Goal: Information Seeking & Learning: Check status

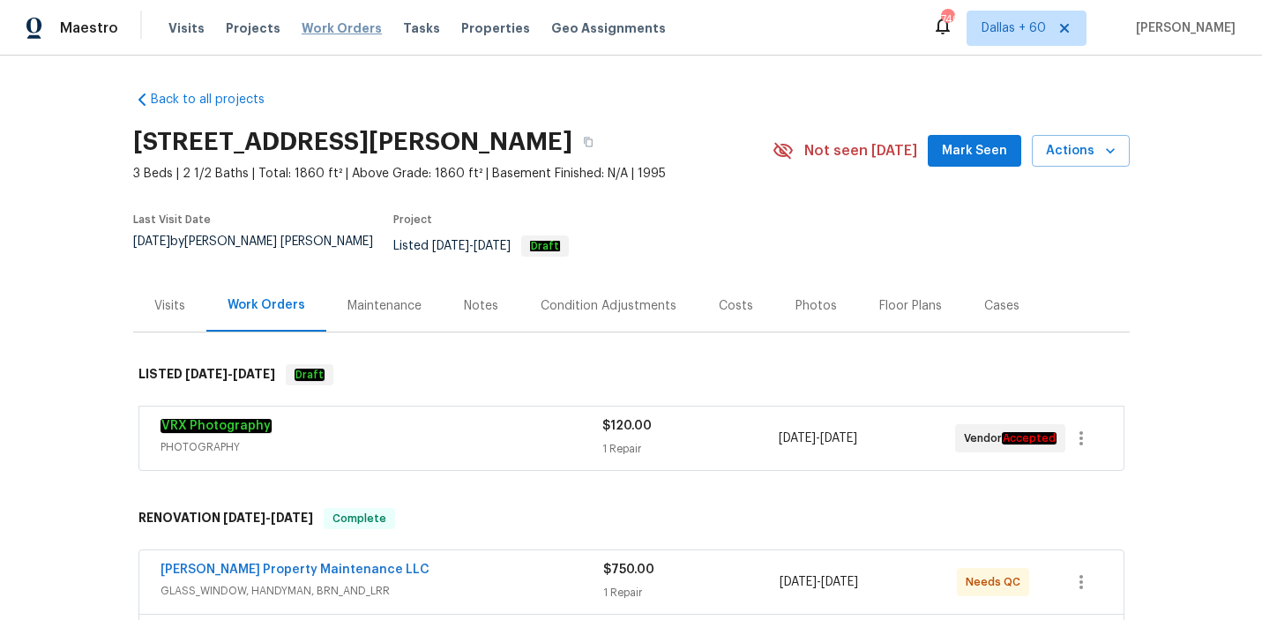
click at [321, 28] on span "Work Orders" at bounding box center [342, 28] width 80 height 18
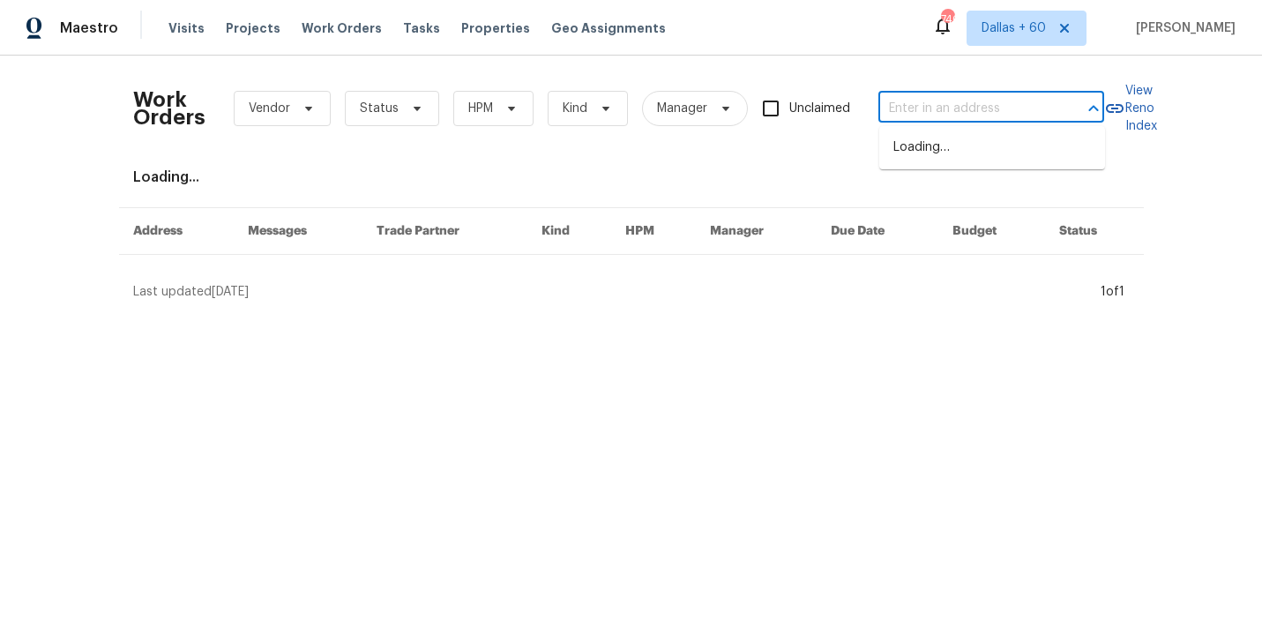
click at [913, 116] on input "text" at bounding box center [966, 108] width 176 height 27
paste input "364 Bonita St Weatherford, TX 76087"
type input "364 Bonita St Weatherford, TX 76087"
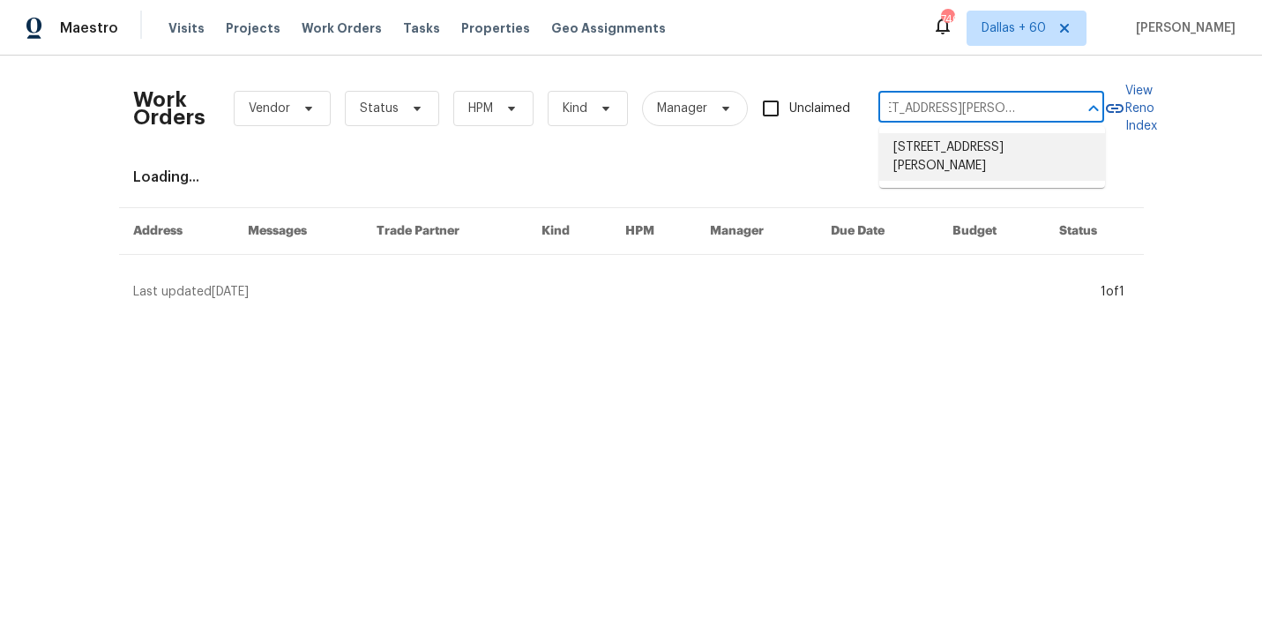
click at [930, 149] on li "364 Bonita St, Weatherford, TX 76087" at bounding box center [992, 157] width 226 height 48
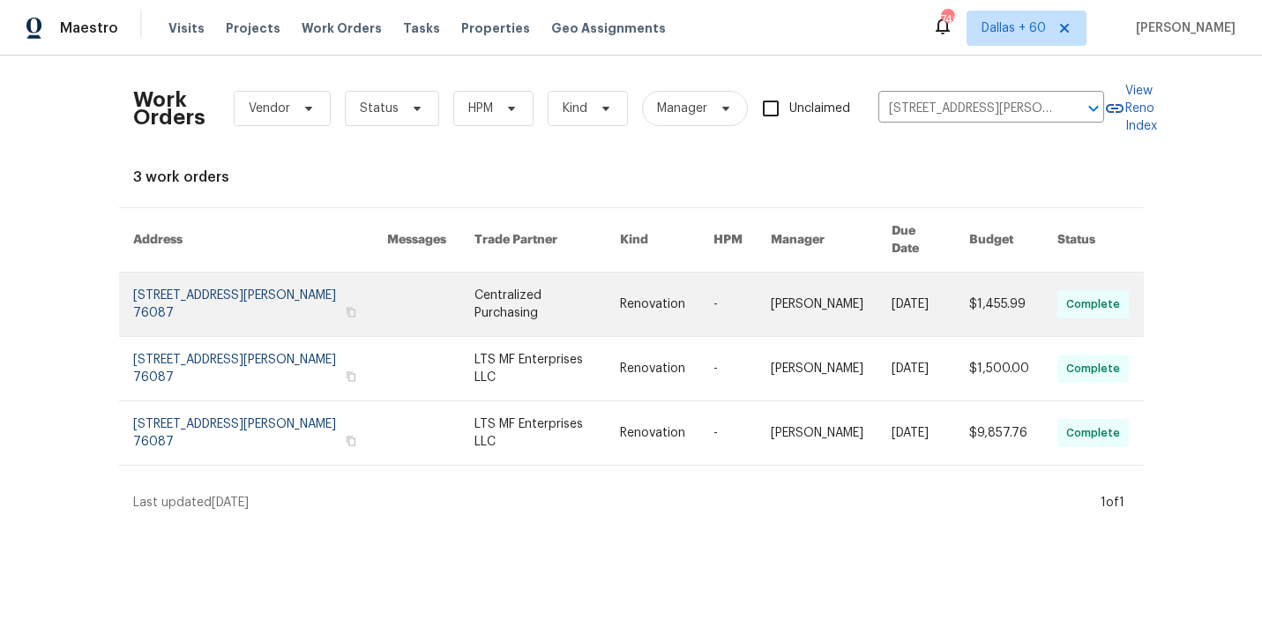
click at [490, 282] on link at bounding box center [547, 305] width 146 height 64
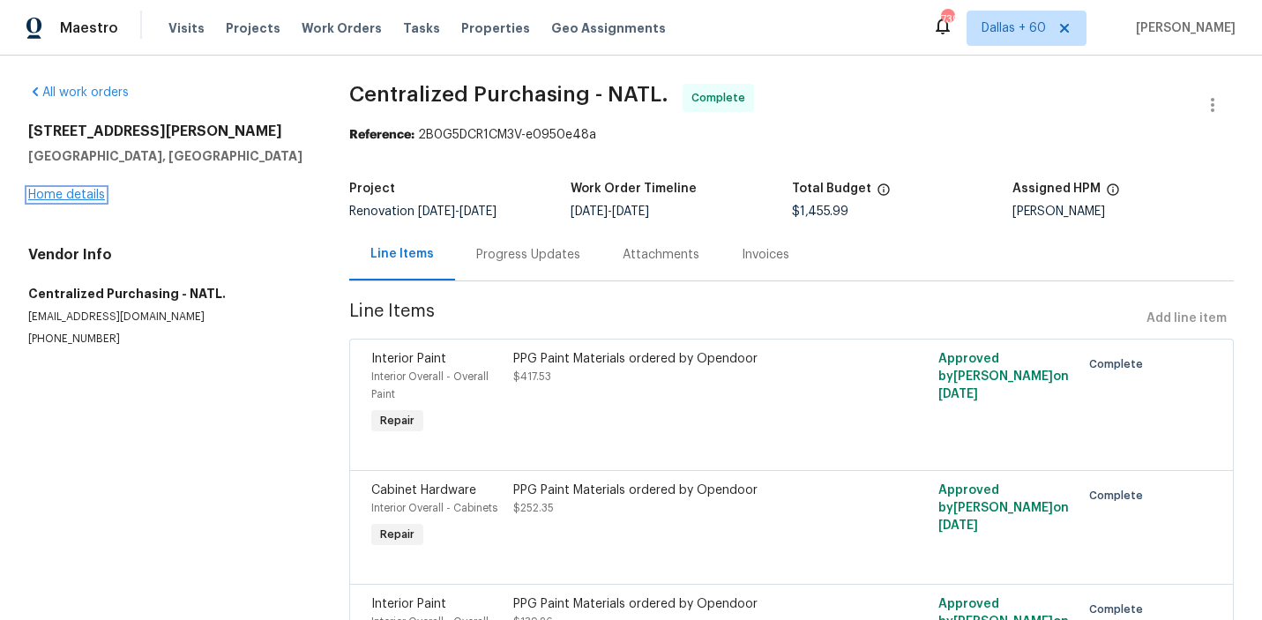
click at [80, 194] on link "Home details" at bounding box center [66, 195] width 77 height 12
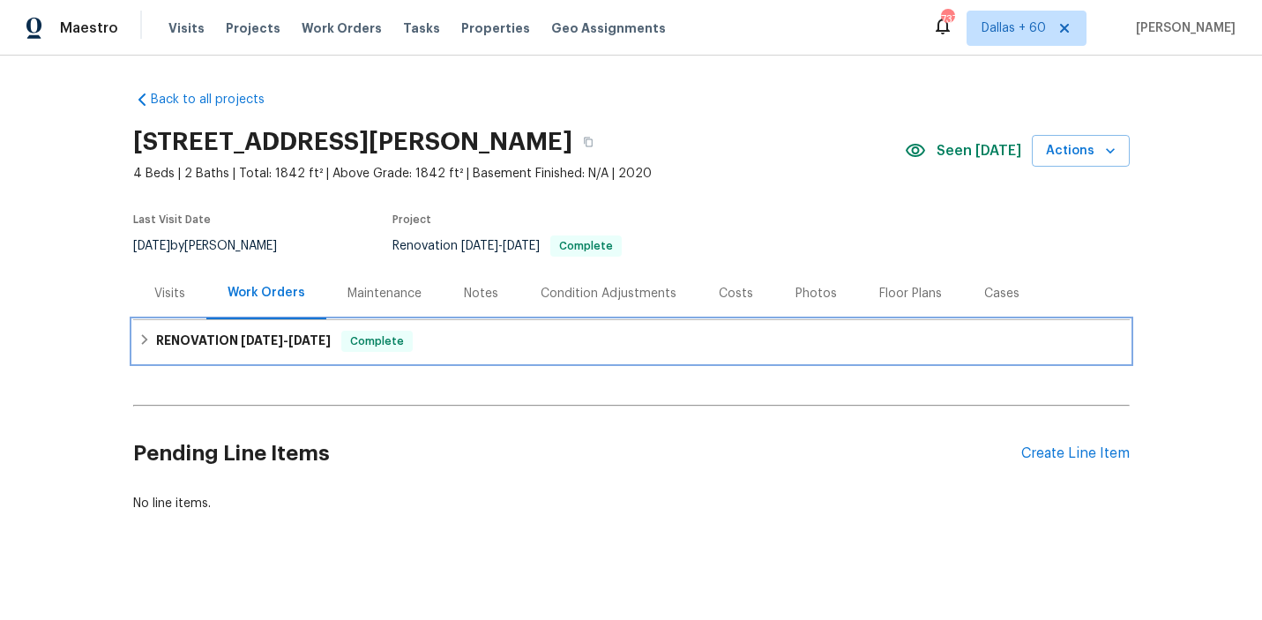
click at [515, 344] on div "RENOVATION [DATE] - [DATE] Complete" at bounding box center [631, 341] width 986 height 21
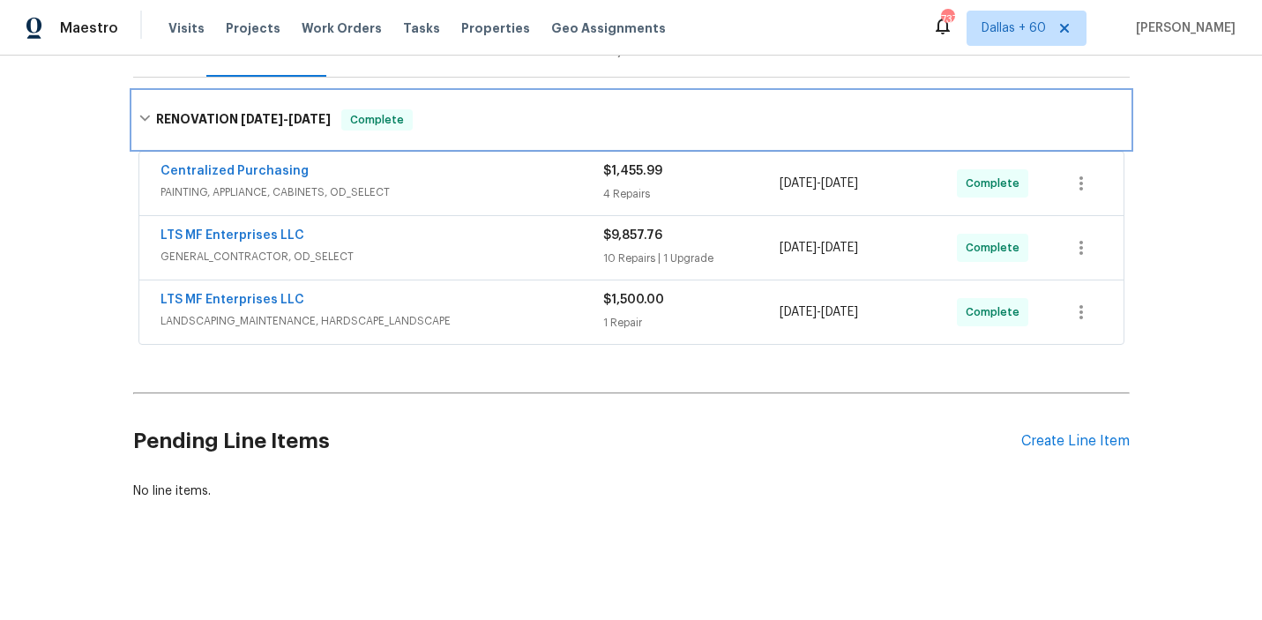
scroll to position [242, 0]
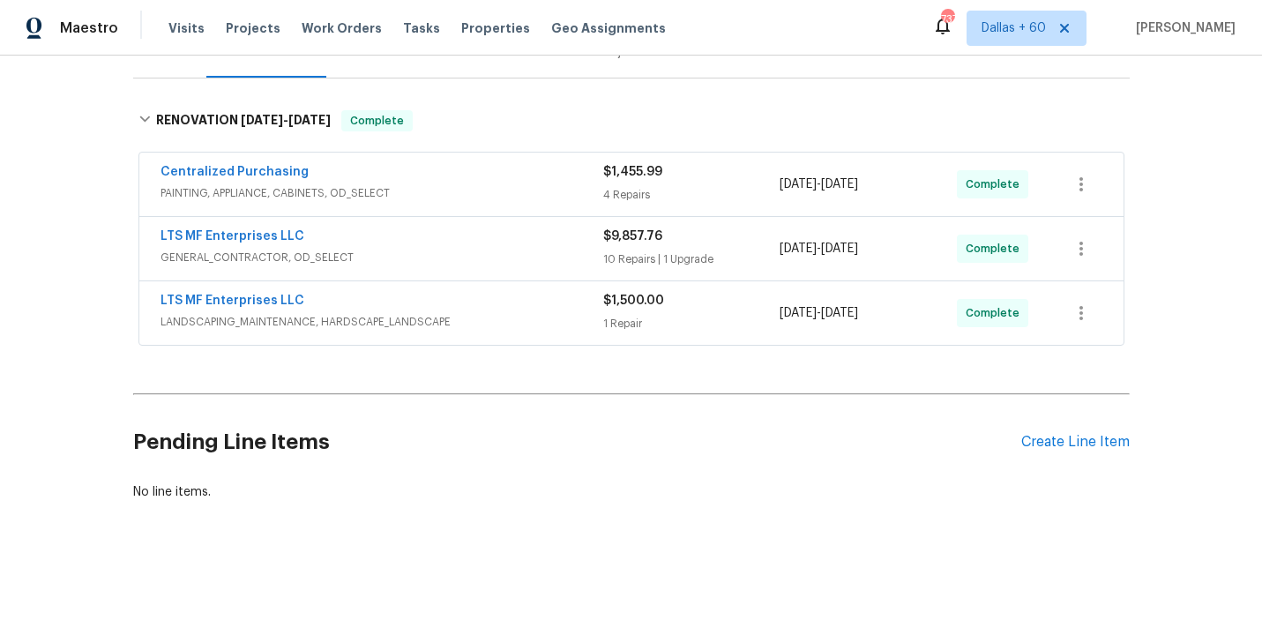
click at [558, 318] on span "LANDSCAPING_MAINTENANCE, HARDSCAPE_LANDSCAPE" at bounding box center [382, 322] width 443 height 18
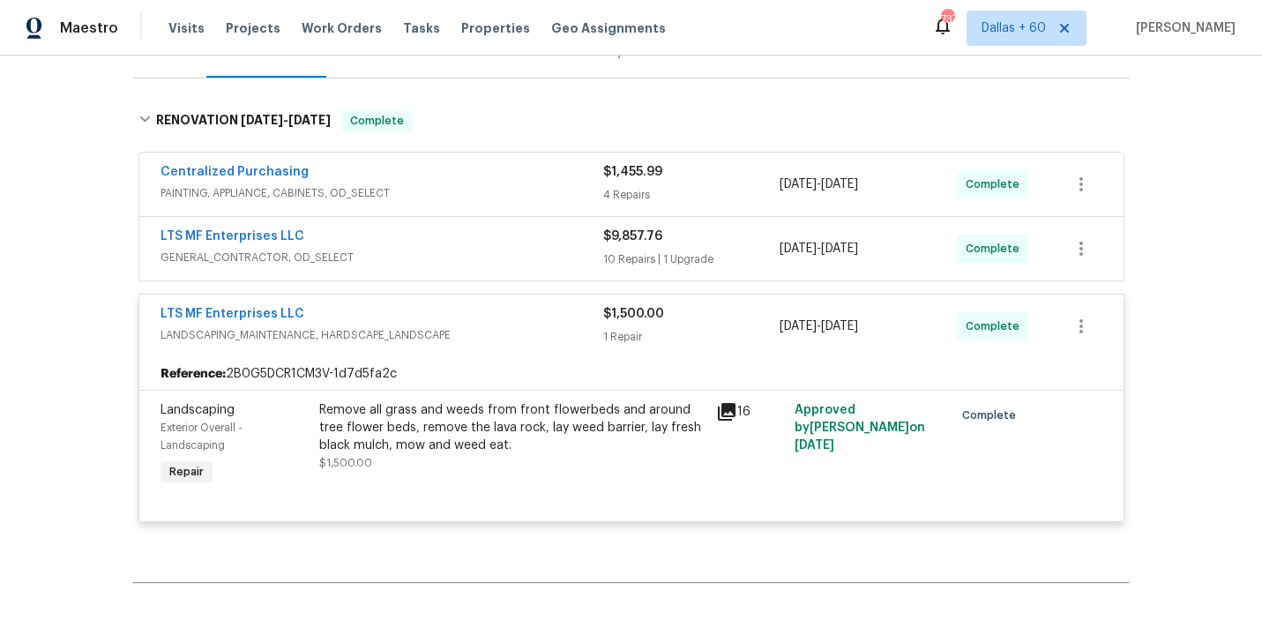
click at [480, 260] on span "GENERAL_CONTRACTOR, OD_SELECT" at bounding box center [382, 258] width 443 height 18
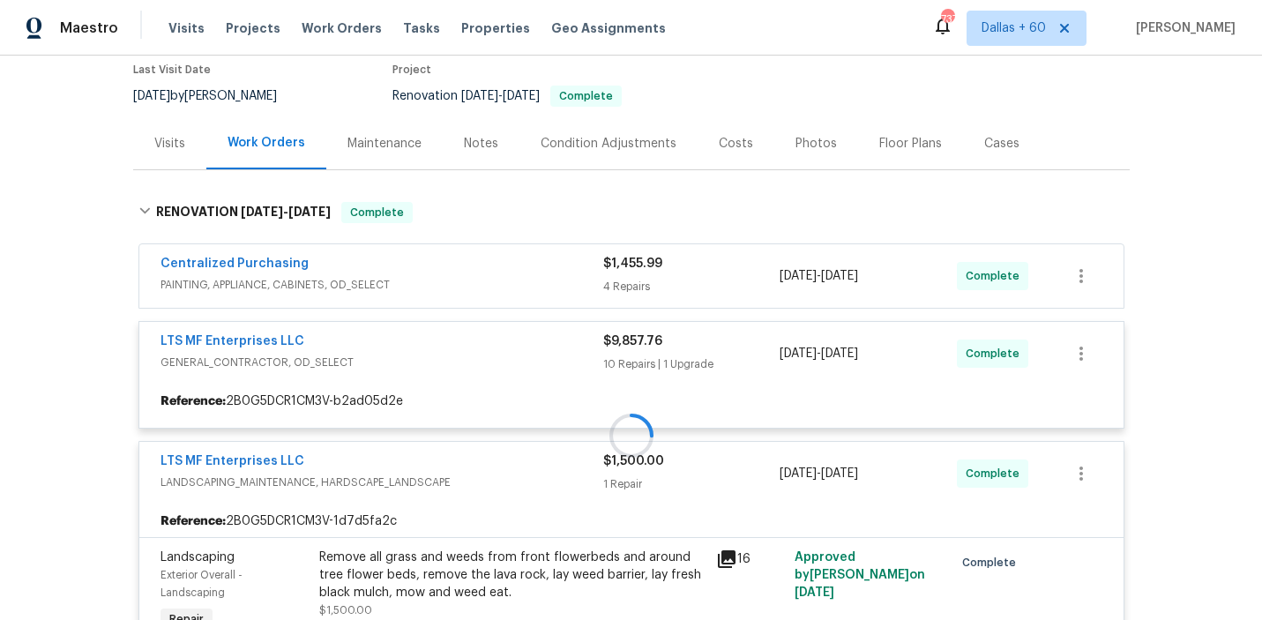
scroll to position [152, 0]
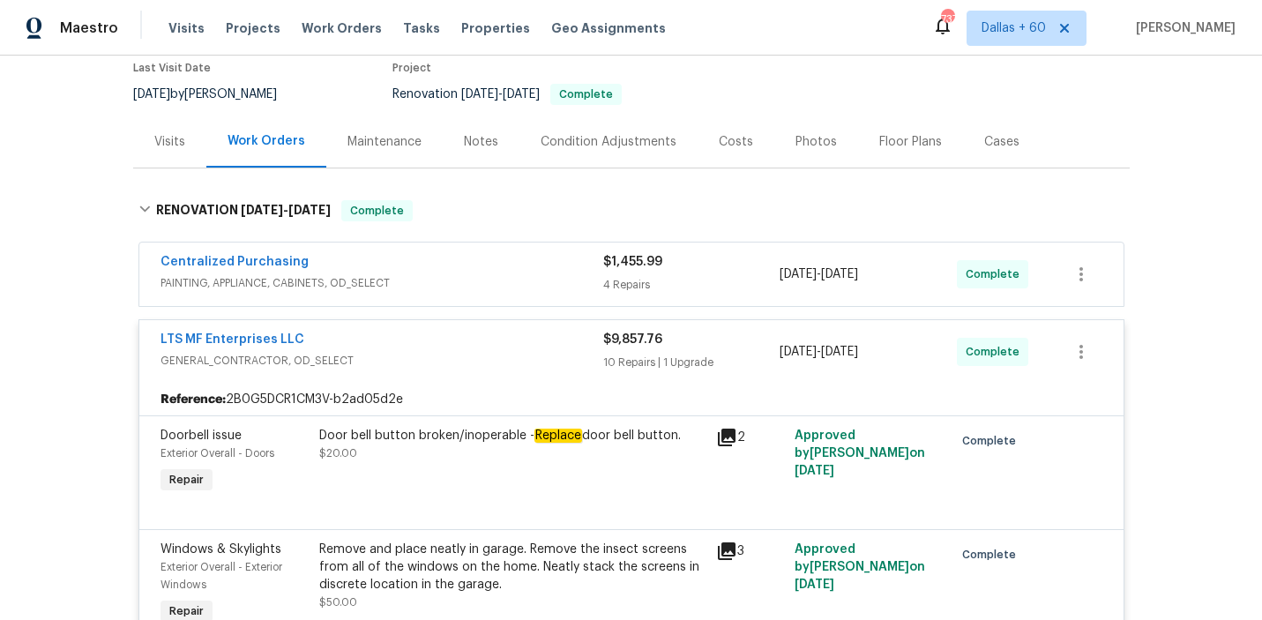
click at [482, 272] on div "Centralized Purchasing" at bounding box center [382, 263] width 443 height 21
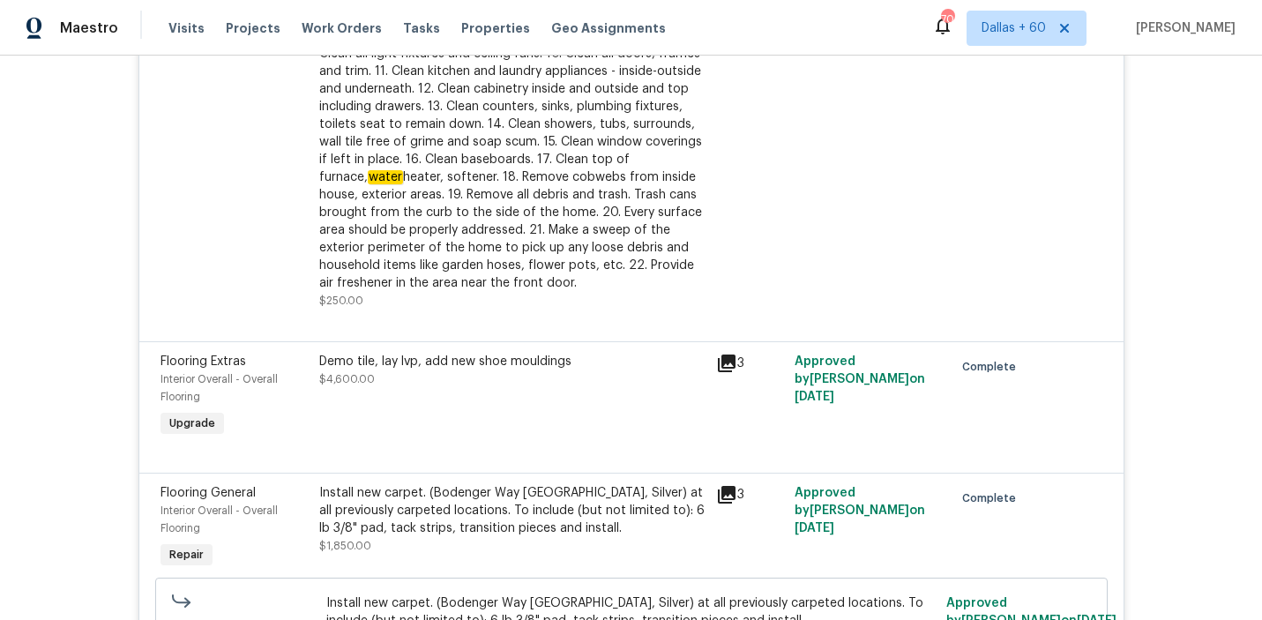
scroll to position [1911, 0]
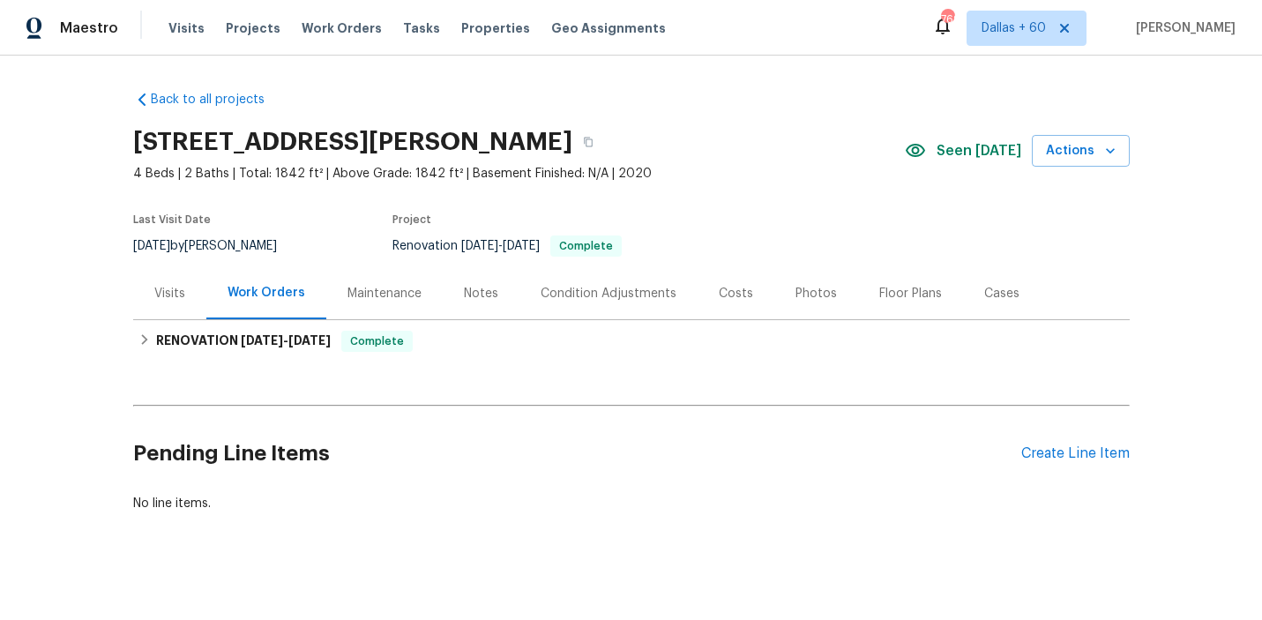
click at [176, 291] on div "Visits" at bounding box center [169, 294] width 31 height 18
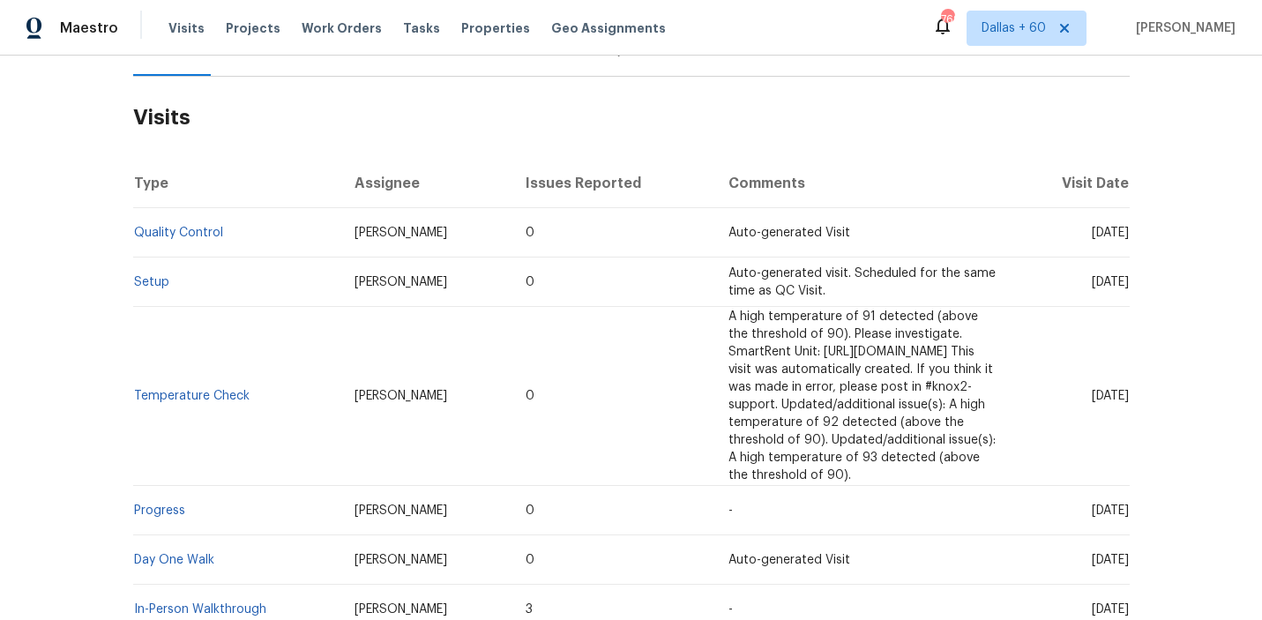
scroll to position [342, 0]
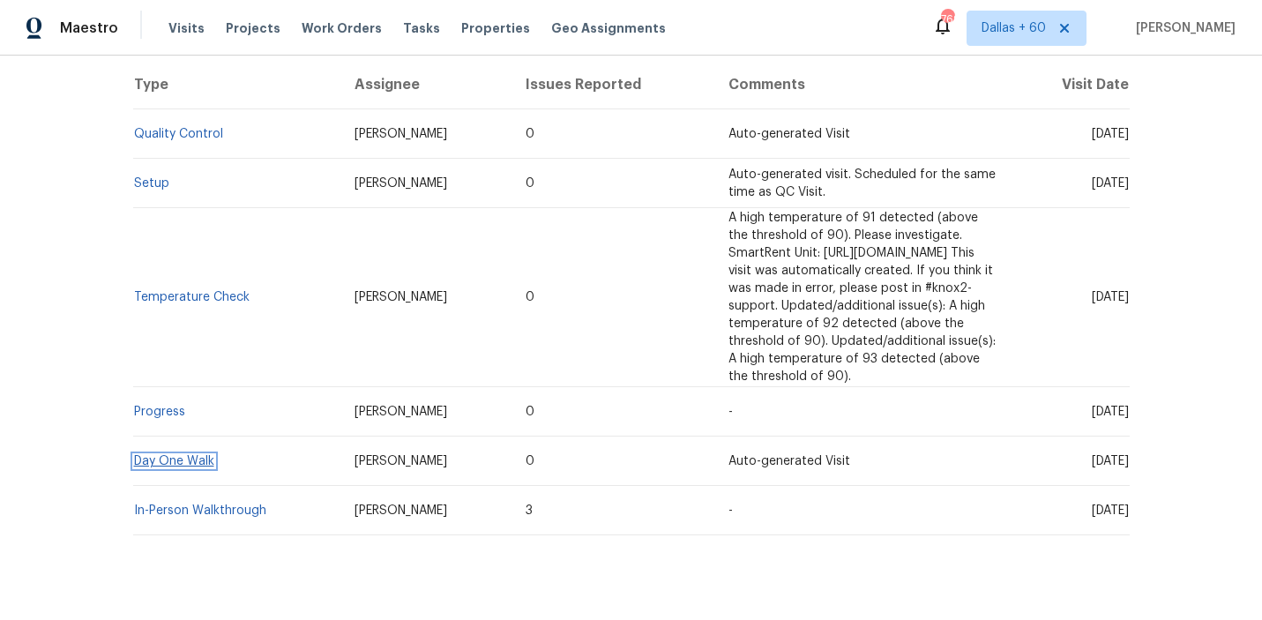
click at [138, 455] on link "Day One Walk" at bounding box center [174, 461] width 80 height 12
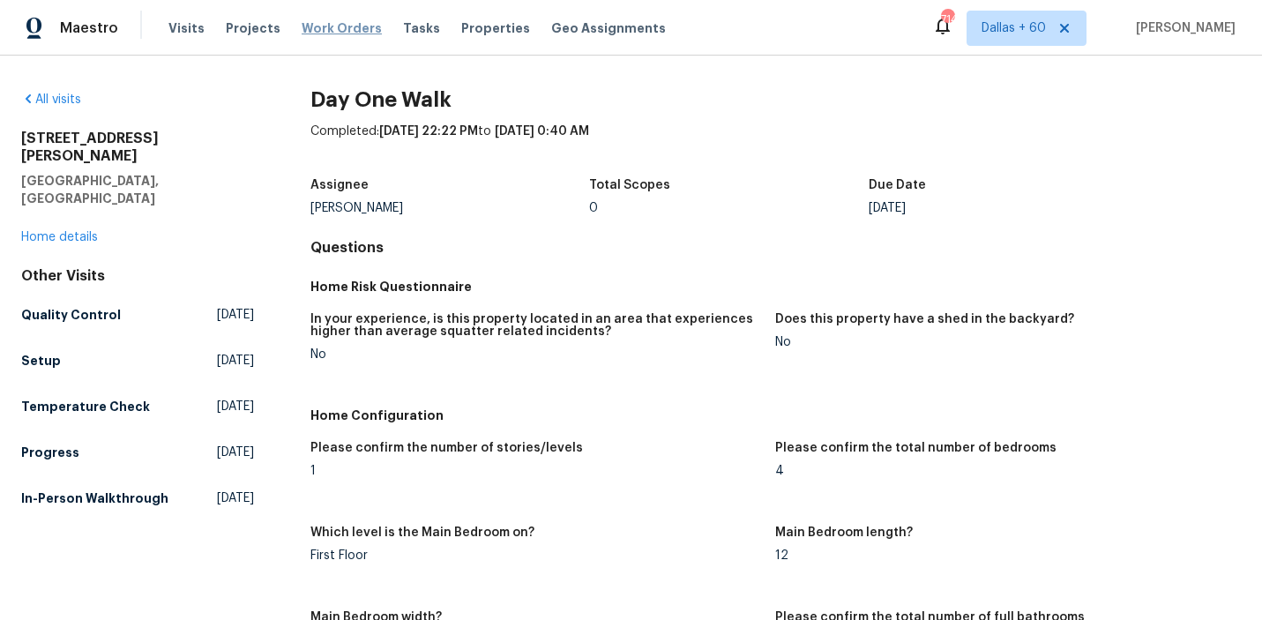
click at [348, 27] on span "Work Orders" at bounding box center [342, 28] width 80 height 18
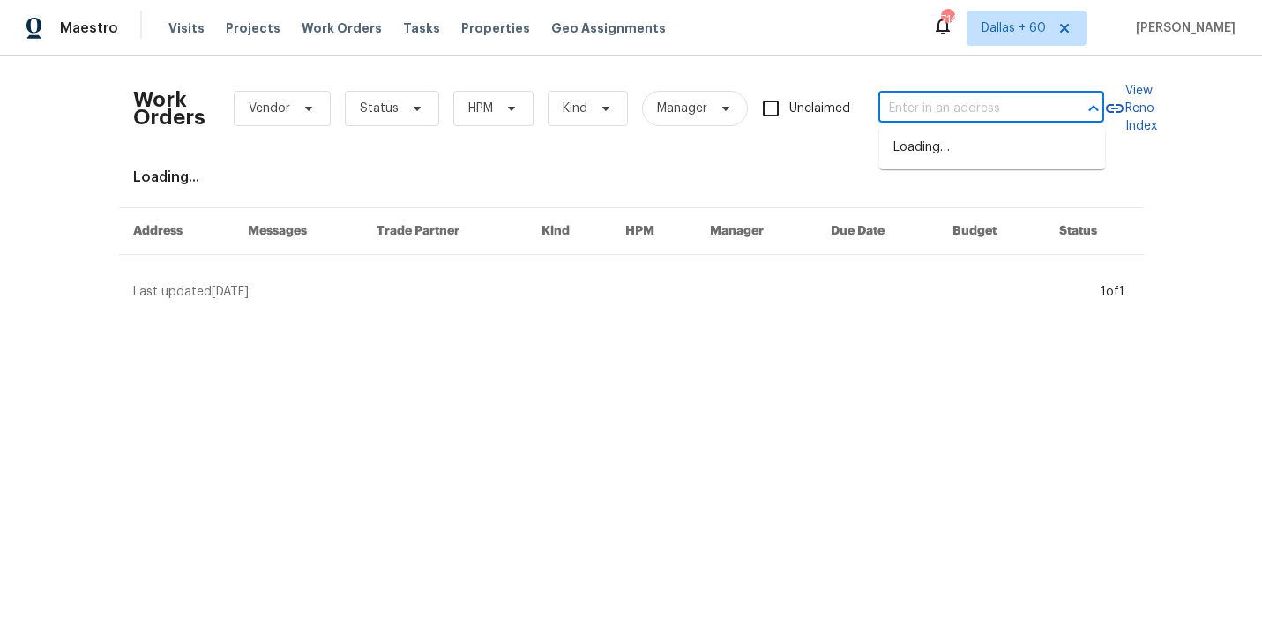
click at [915, 111] on input "text" at bounding box center [966, 108] width 176 height 27
paste input "11007 Anarbor Fld San Antonio, TX 78254"
type input "11007 Anarbor Fld San Antonio, TX 78254"
click at [933, 147] on li "11007 Anarbor Fld, San Antonio, TX 78254" at bounding box center [992, 147] width 226 height 29
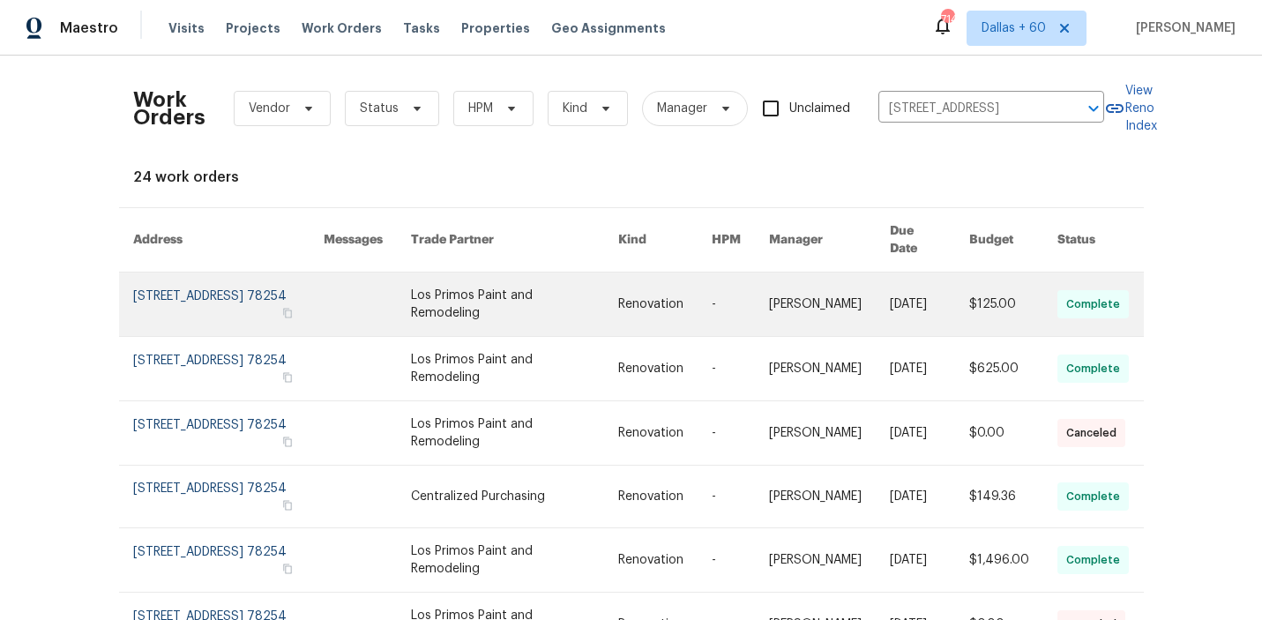
click at [458, 303] on link at bounding box center [514, 305] width 207 height 64
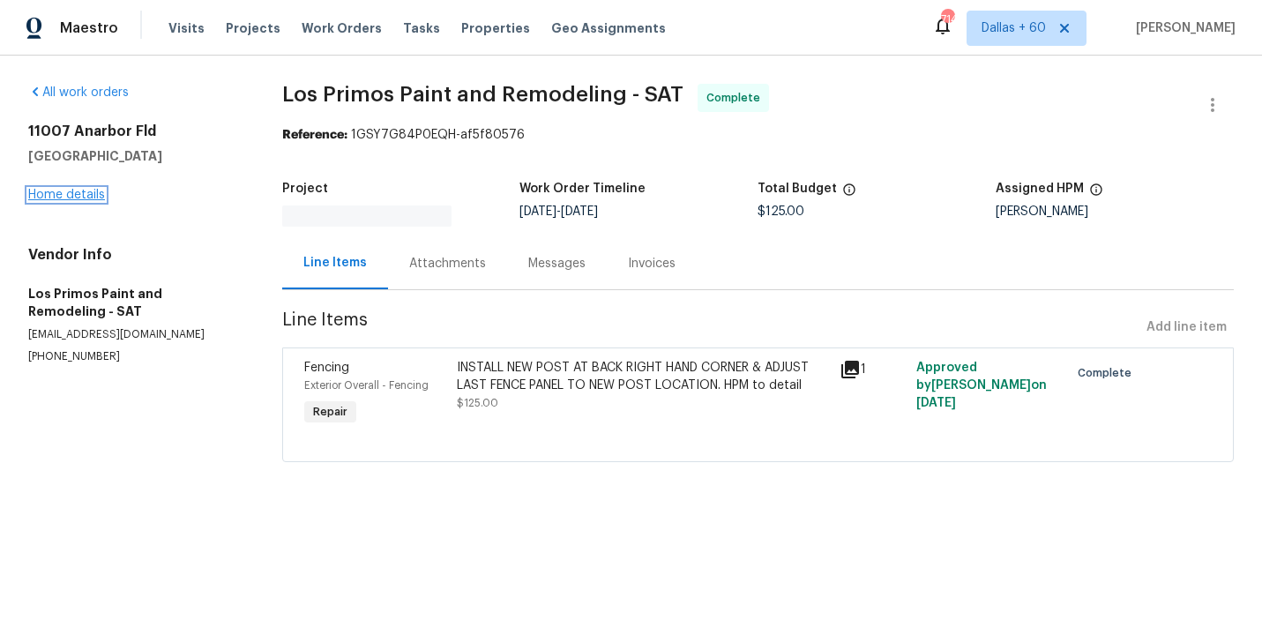
click at [64, 195] on link "Home details" at bounding box center [66, 195] width 77 height 12
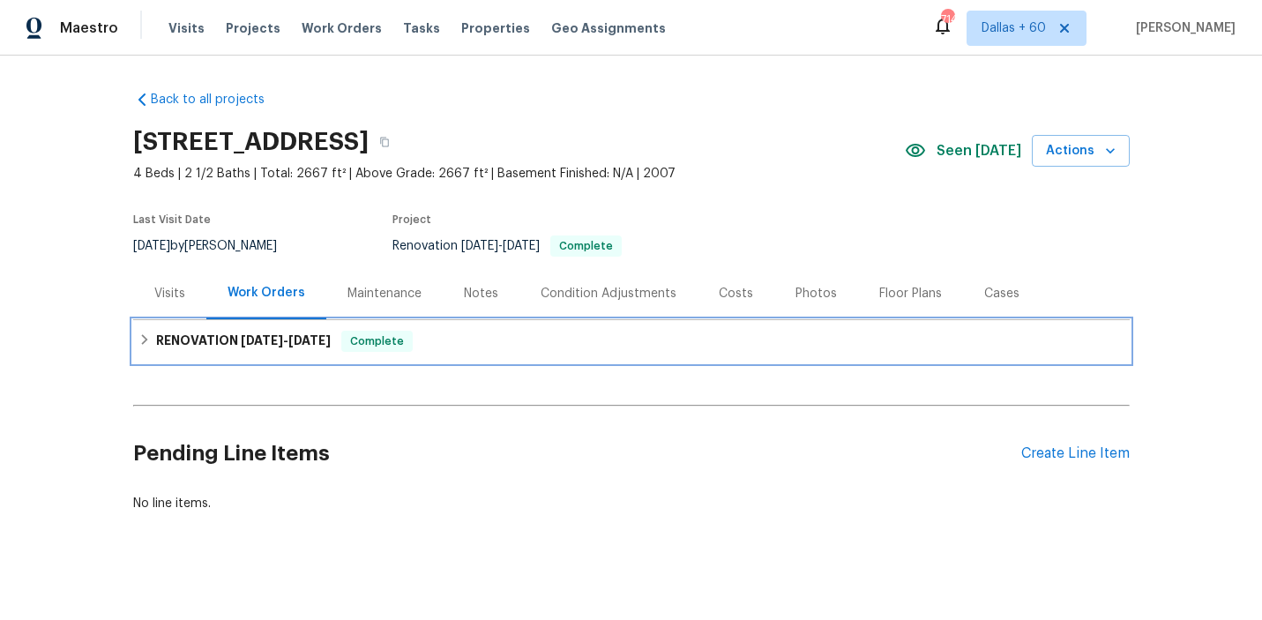
click at [457, 351] on div "RENOVATION 8/5/25 - 9/5/25 Complete" at bounding box center [631, 341] width 986 height 21
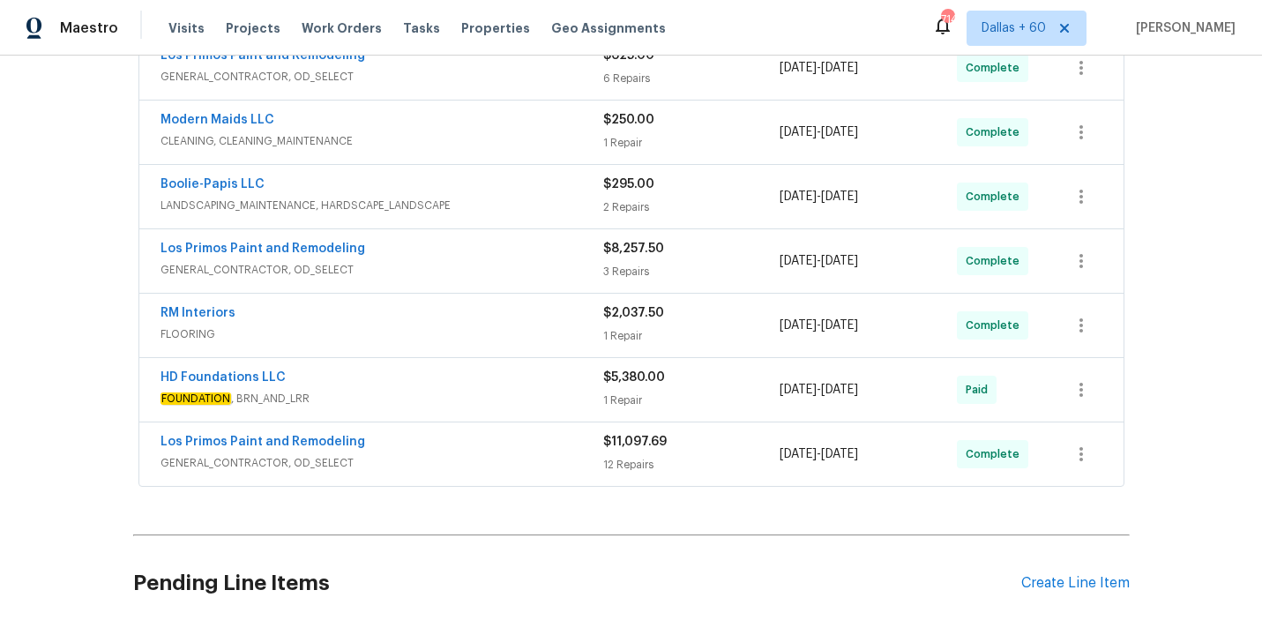
scroll to position [886, 0]
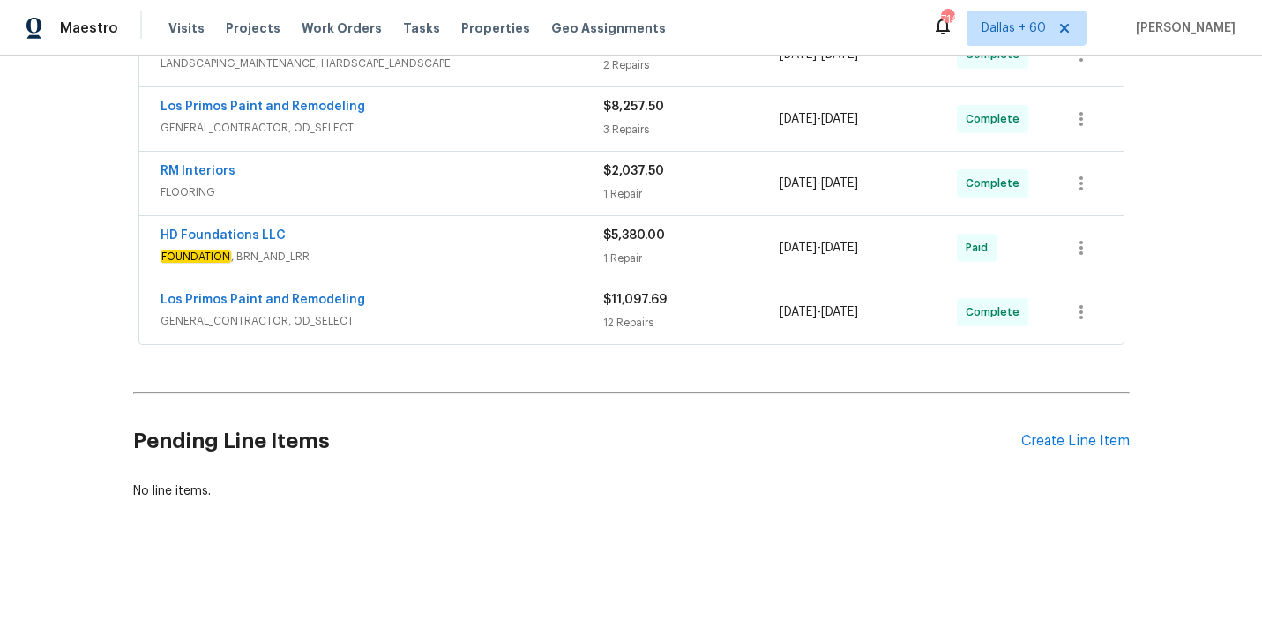
click at [475, 303] on div "Los Primos Paint and Remodeling" at bounding box center [382, 301] width 443 height 21
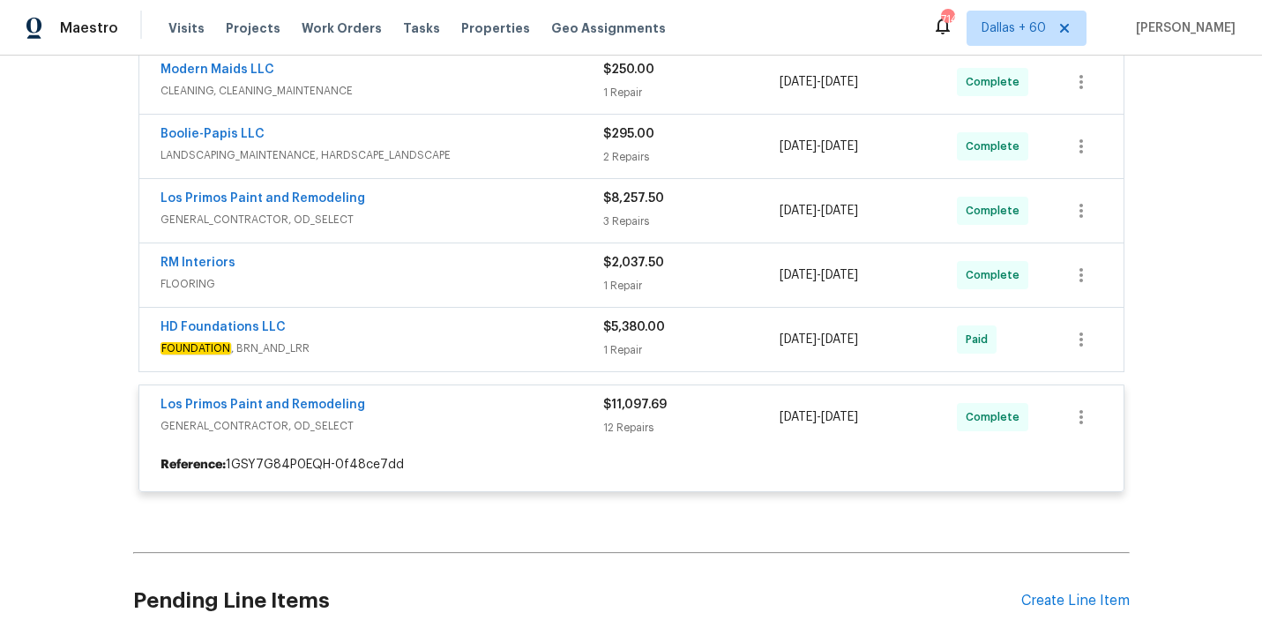
scroll to position [795, 0]
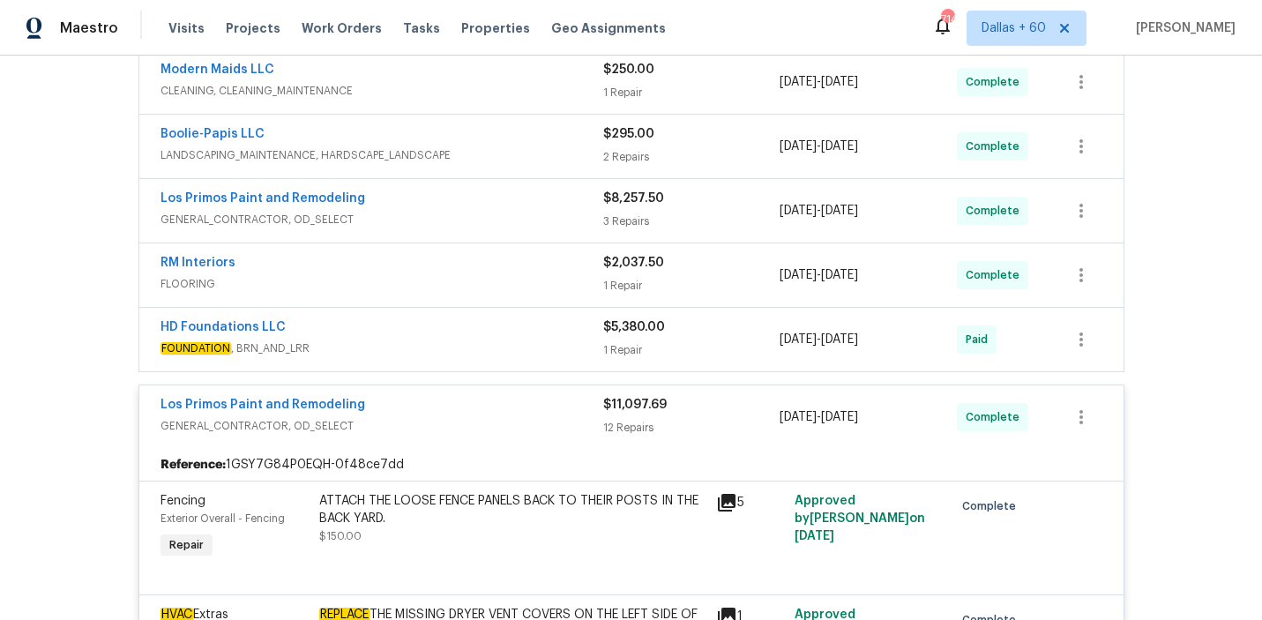
click at [463, 333] on div "HD Foundations LLC" at bounding box center [382, 328] width 443 height 21
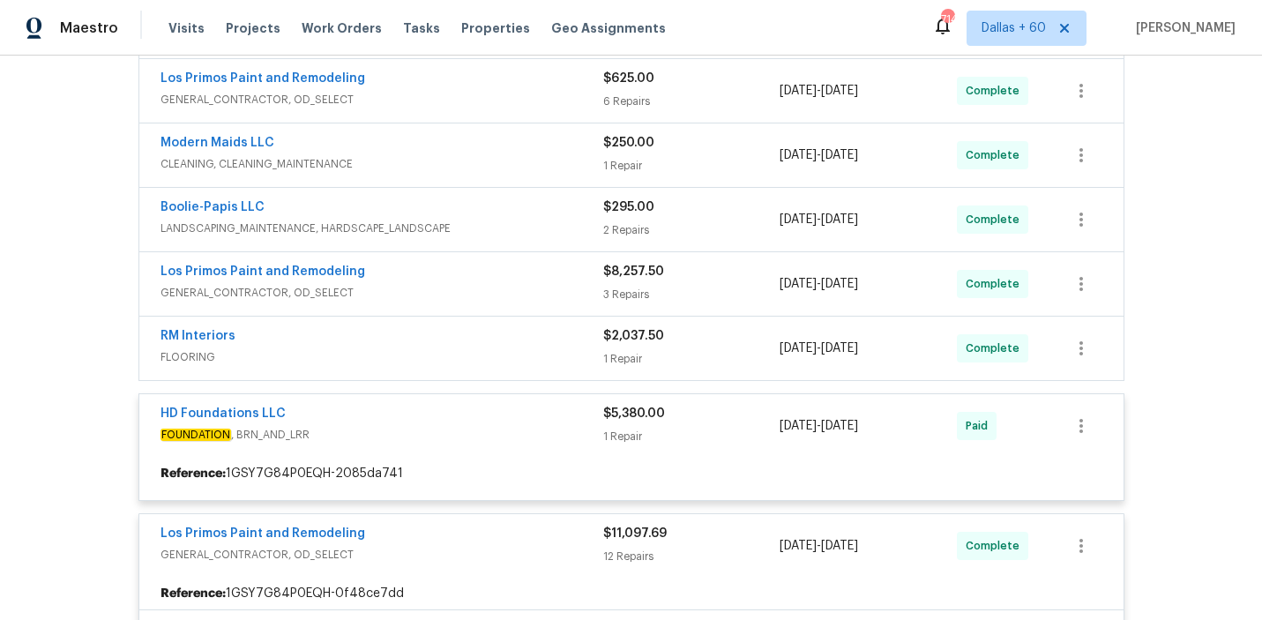
scroll to position [720, 0]
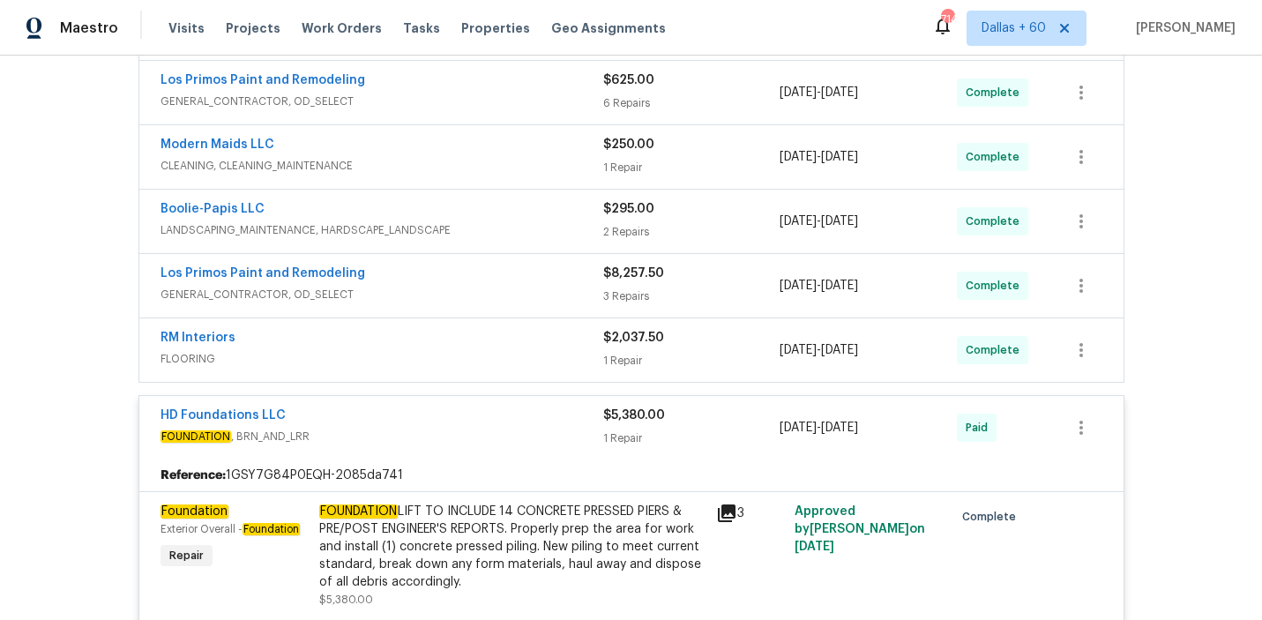
click at [463, 334] on div "RM Interiors" at bounding box center [382, 339] width 443 height 21
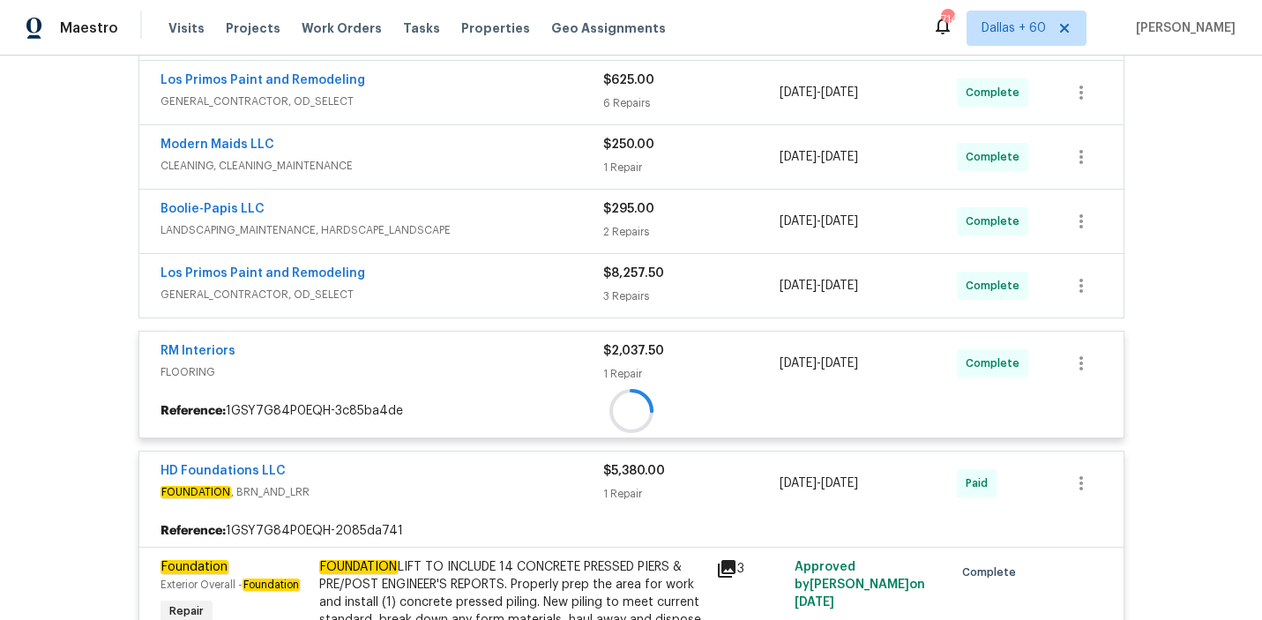
scroll to position [652, 0]
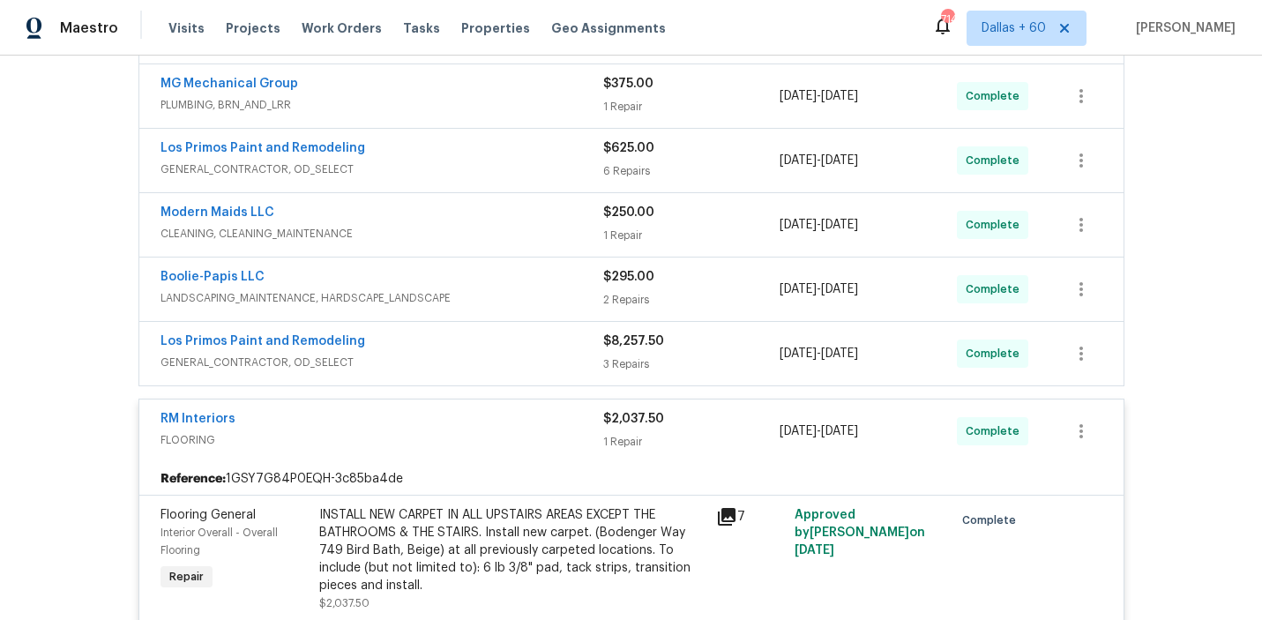
click at [464, 349] on div "Los Primos Paint and Remodeling" at bounding box center [382, 343] width 443 height 21
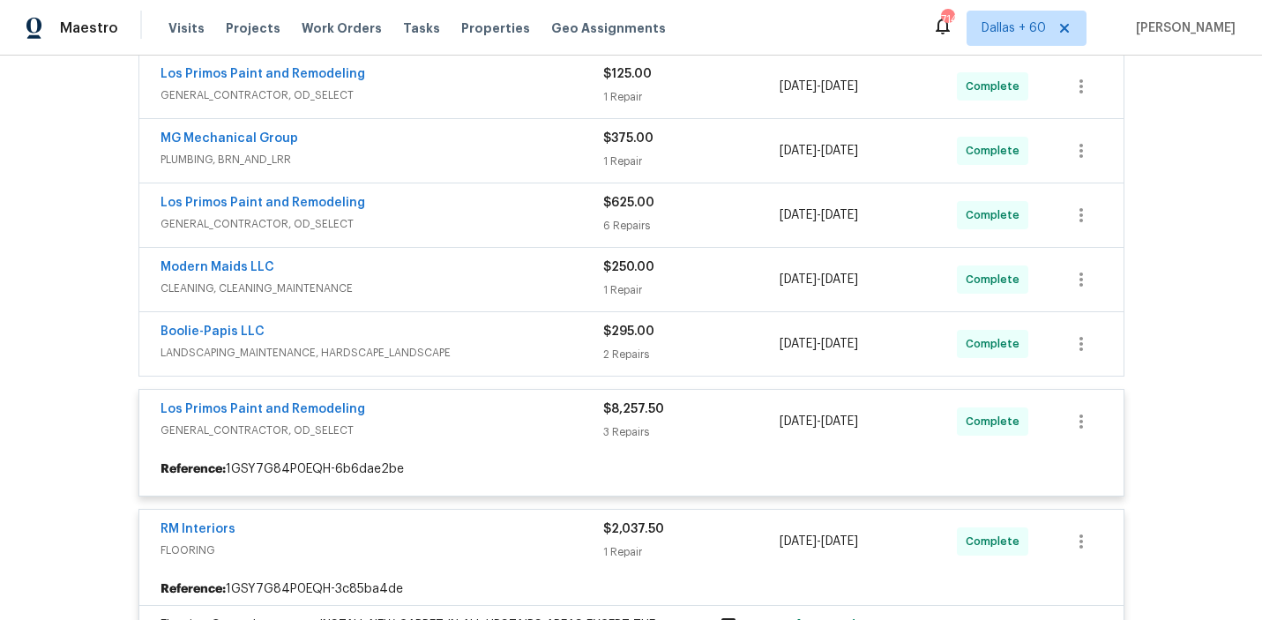
scroll to position [595, 0]
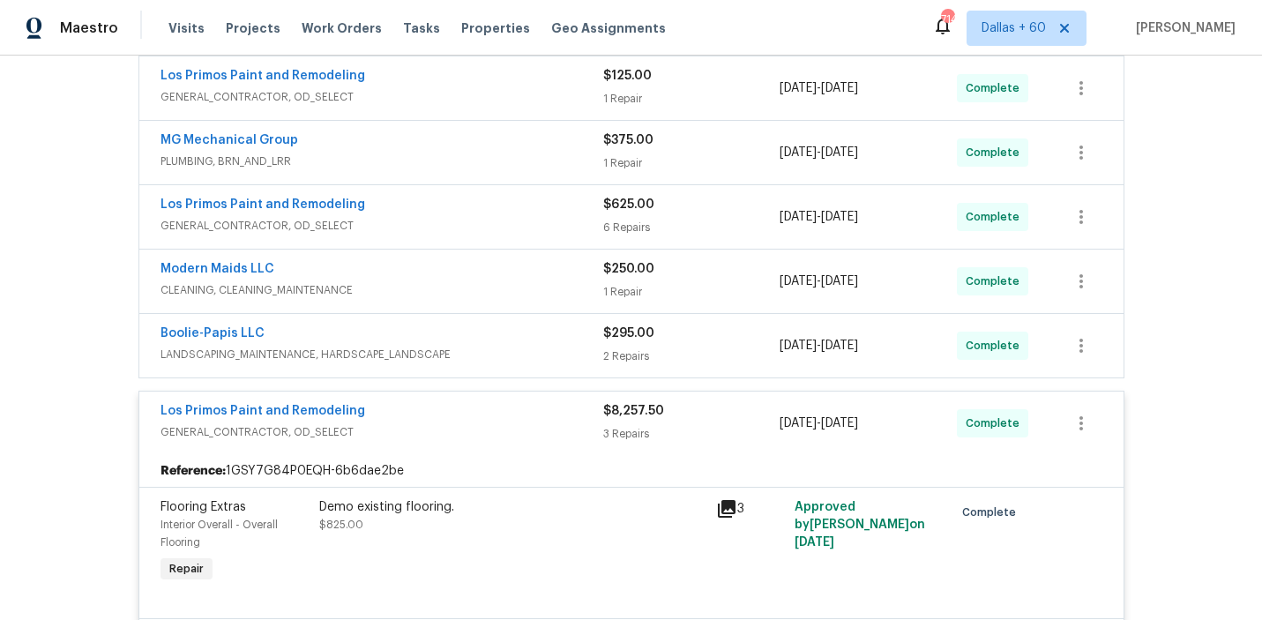
click at [484, 346] on span "LANDSCAPING_MAINTENANCE, HARDSCAPE_LANDSCAPE" at bounding box center [382, 355] width 443 height 18
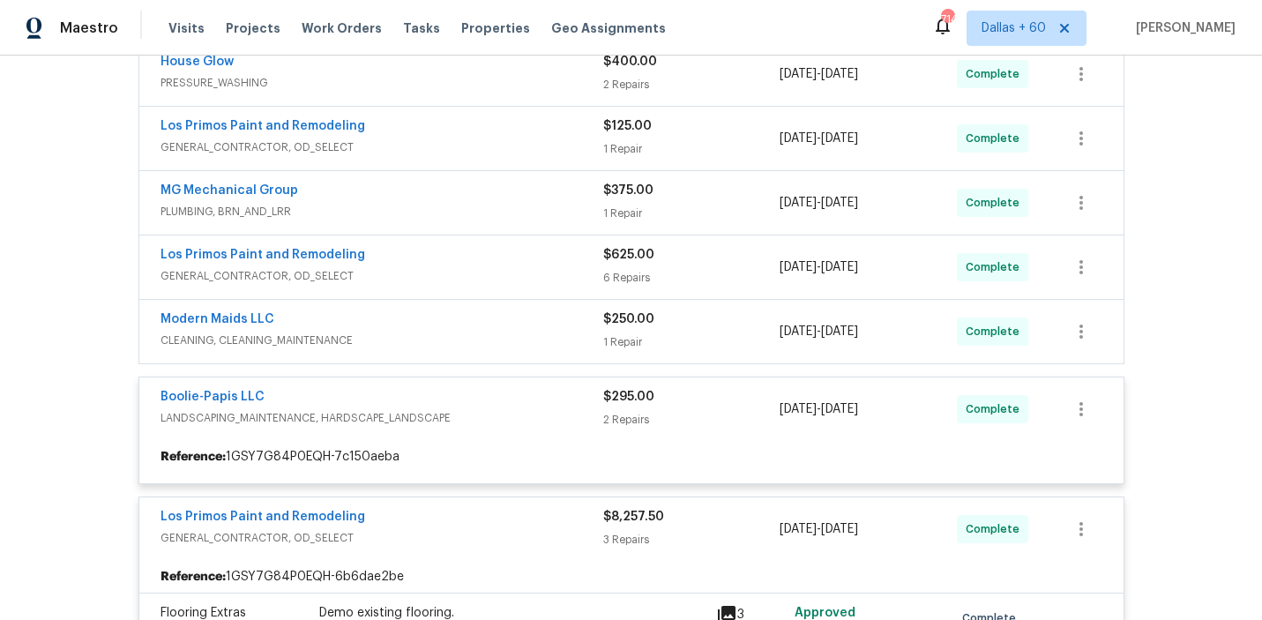
scroll to position [538, 0]
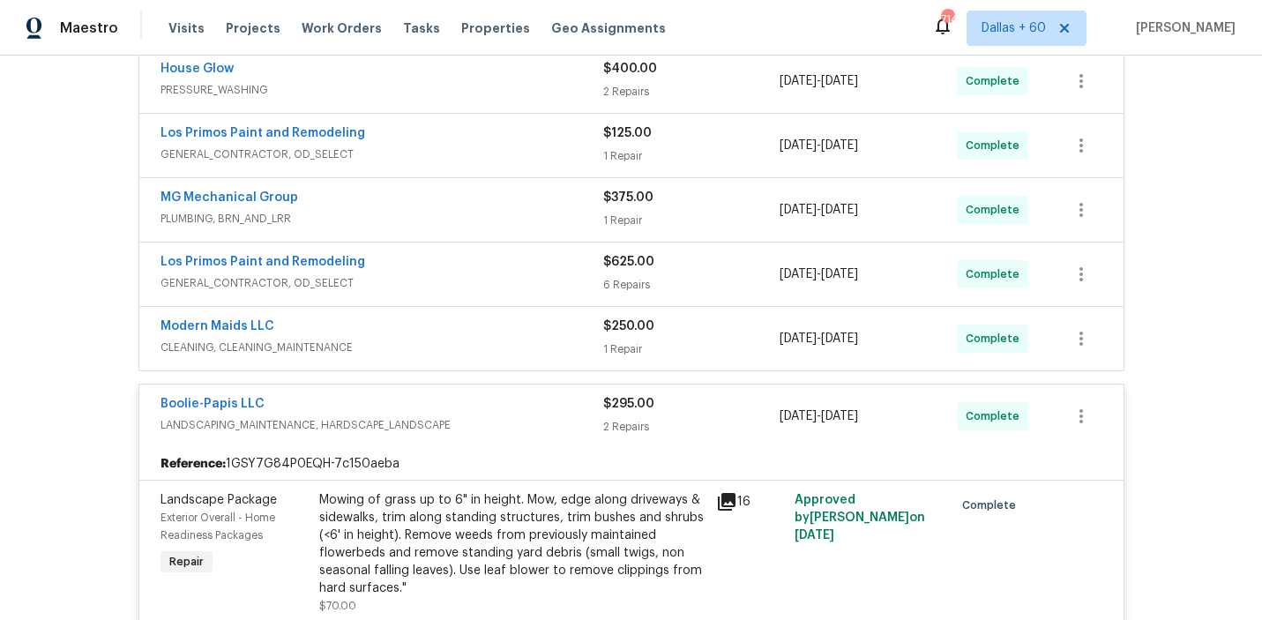
click at [482, 339] on span "CLEANING, CLEANING_MAINTENANCE" at bounding box center [382, 348] width 443 height 18
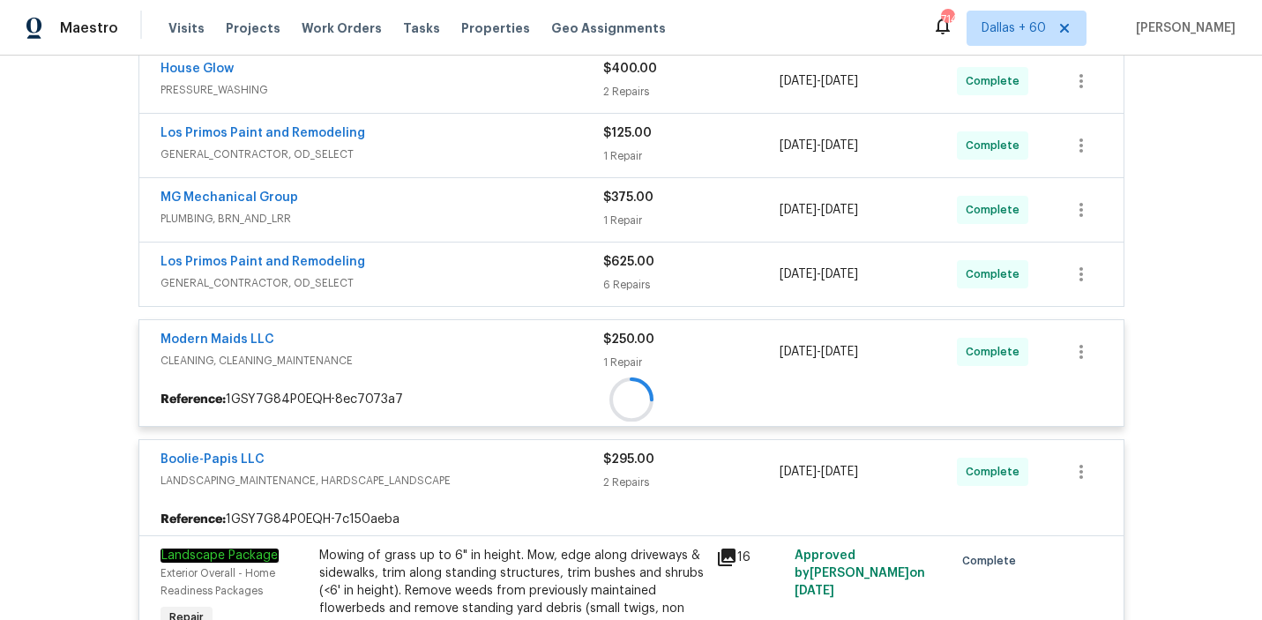
scroll to position [475, 0]
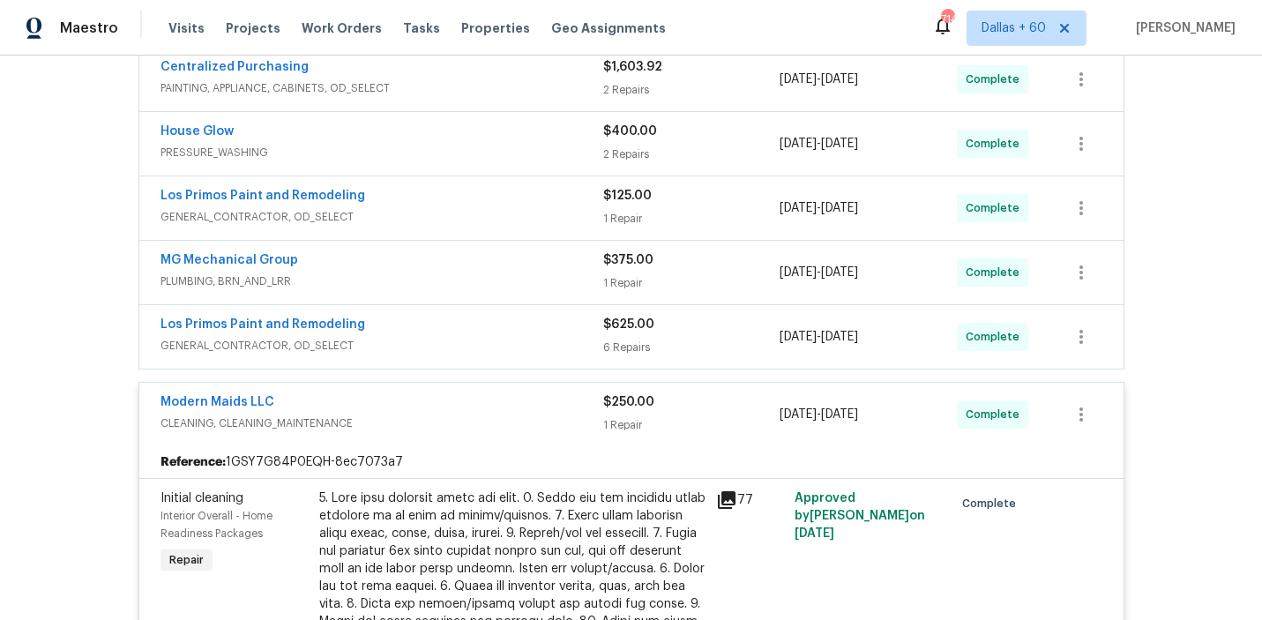
click at [481, 335] on div "Los Primos Paint and Remodeling" at bounding box center [382, 326] width 443 height 21
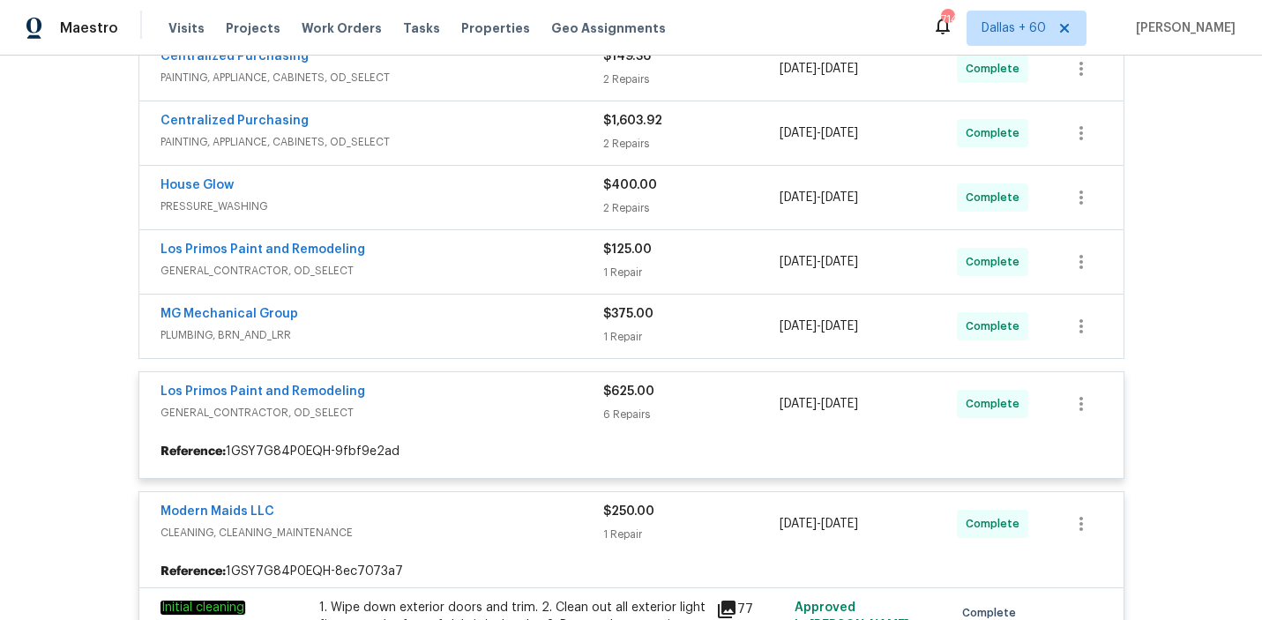
scroll to position [400, 0]
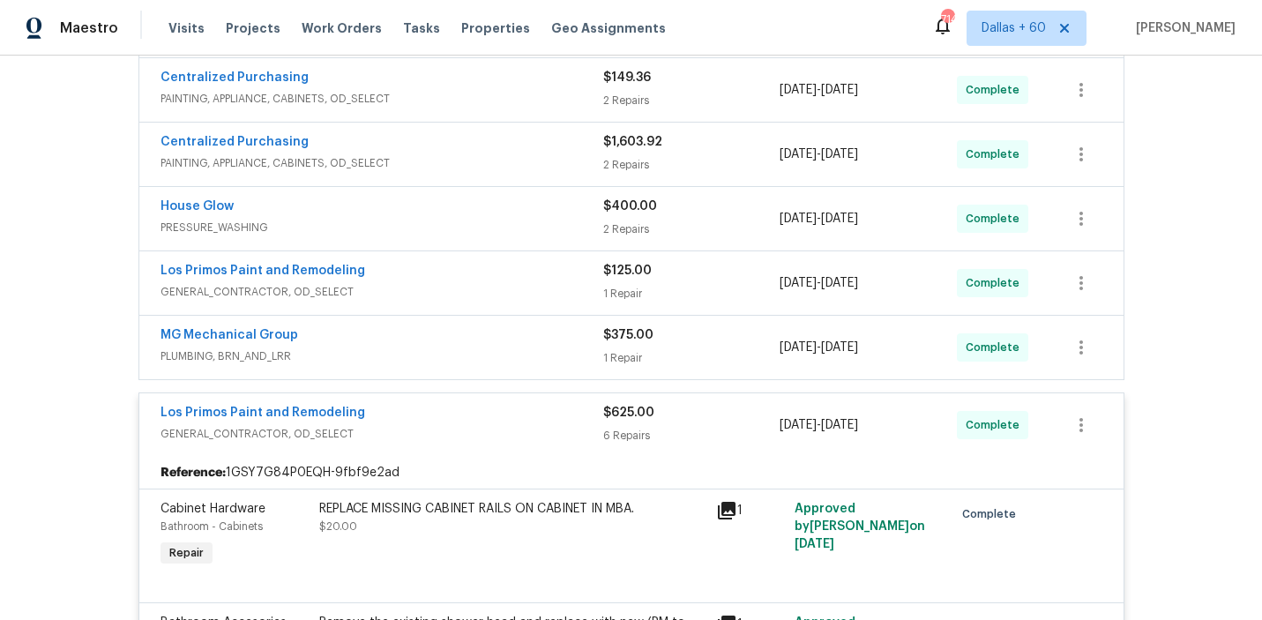
click at [480, 332] on div "MG Mechanical Group" at bounding box center [382, 336] width 443 height 21
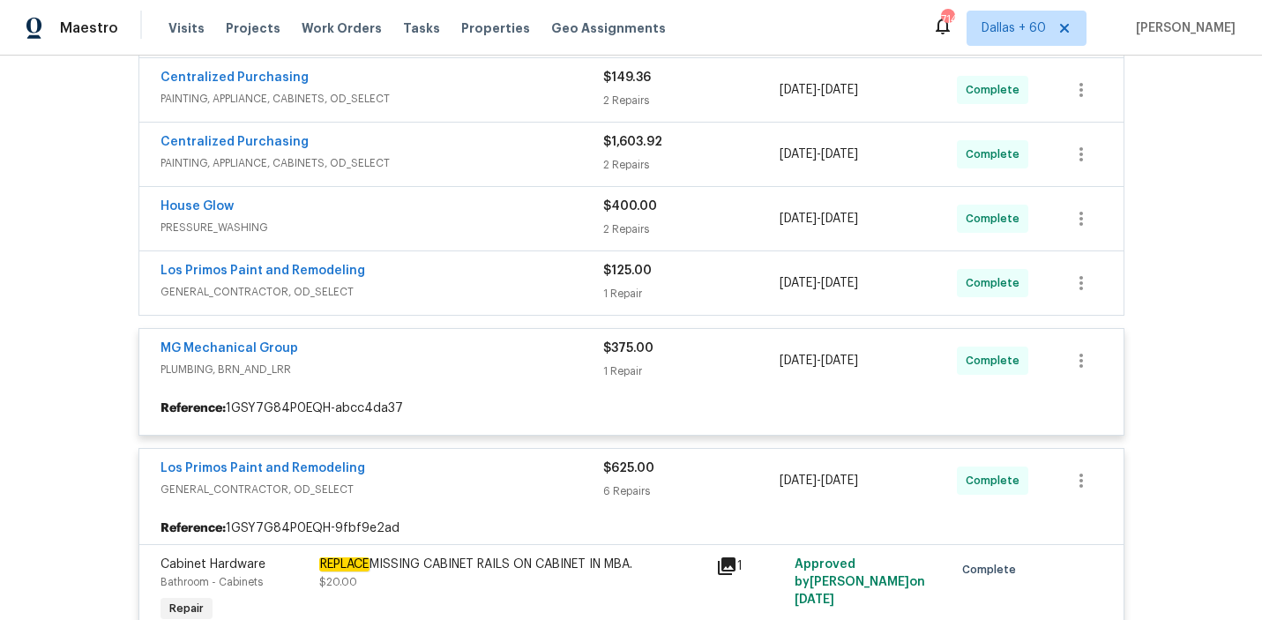
scroll to position [318, 0]
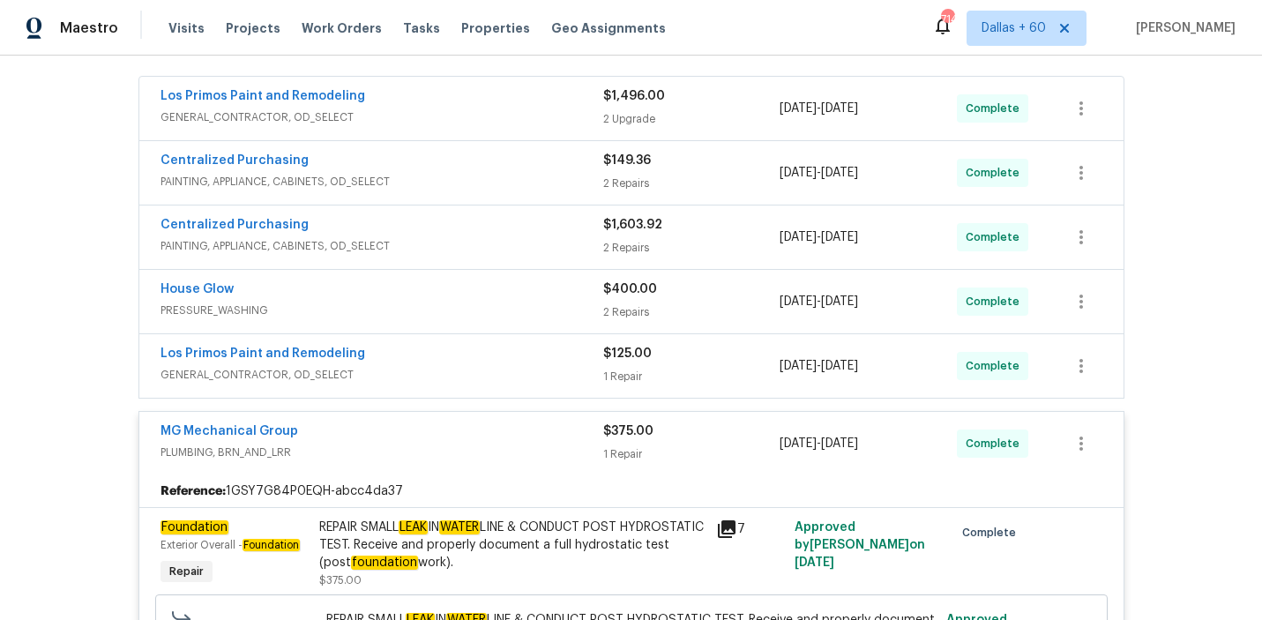
click at [479, 343] on div "Los Primos Paint and Remodeling GENERAL_CONTRACTOR, OD_SELECT $125.00 1 Repair …" at bounding box center [631, 366] width 984 height 64
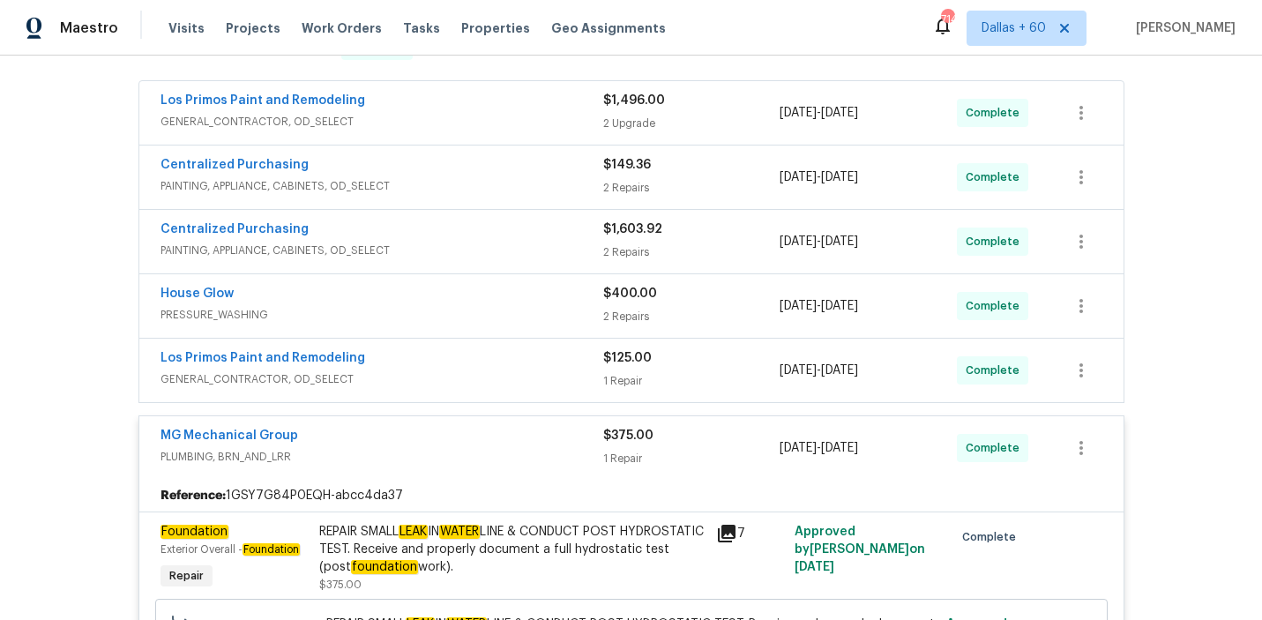
click at [480, 362] on div "Los Primos Paint and Remodeling" at bounding box center [382, 359] width 443 height 21
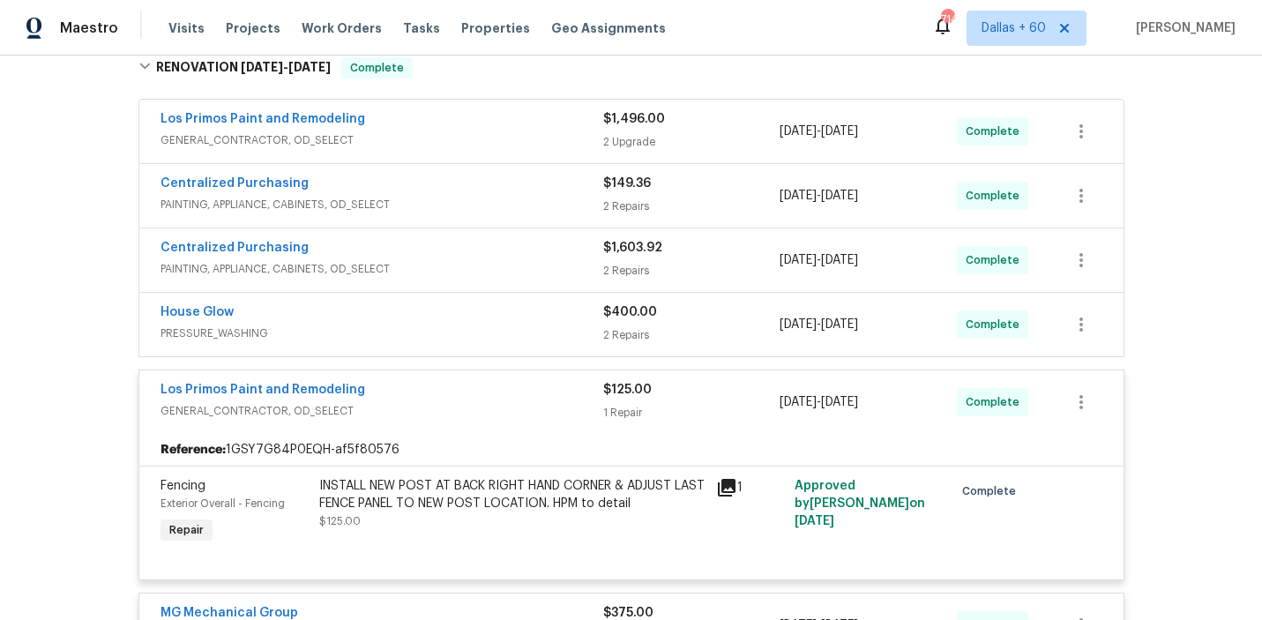
click at [480, 333] on span "PRESSURE_WASHING" at bounding box center [382, 334] width 443 height 18
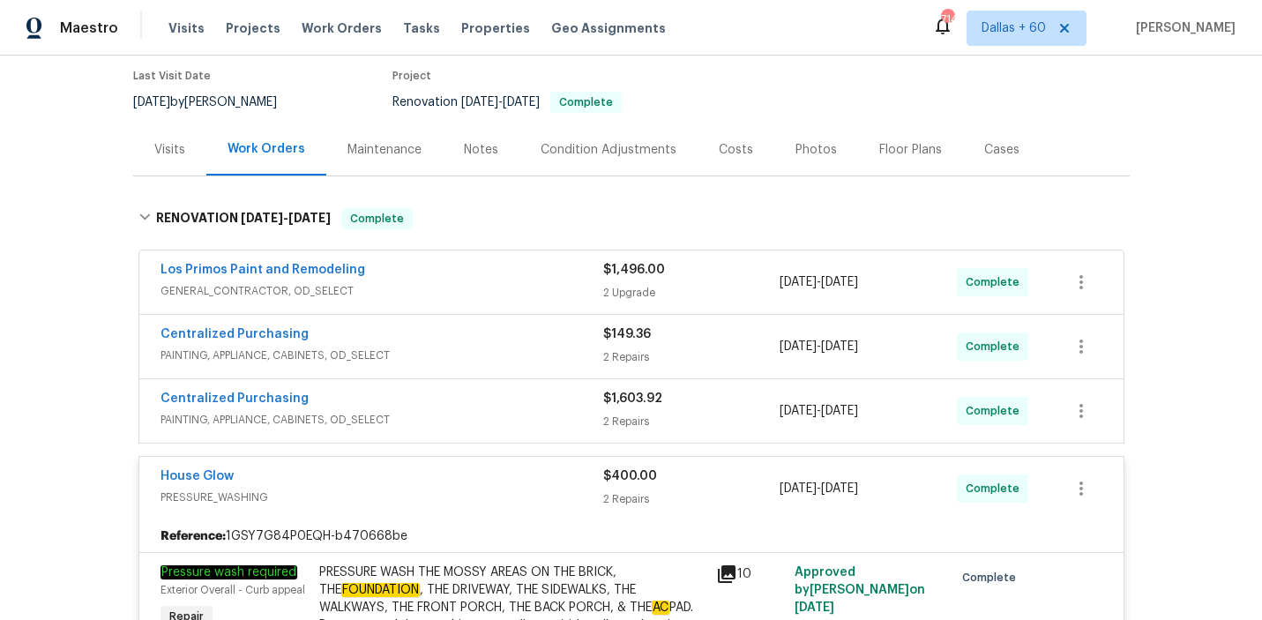
scroll to position [135, 0]
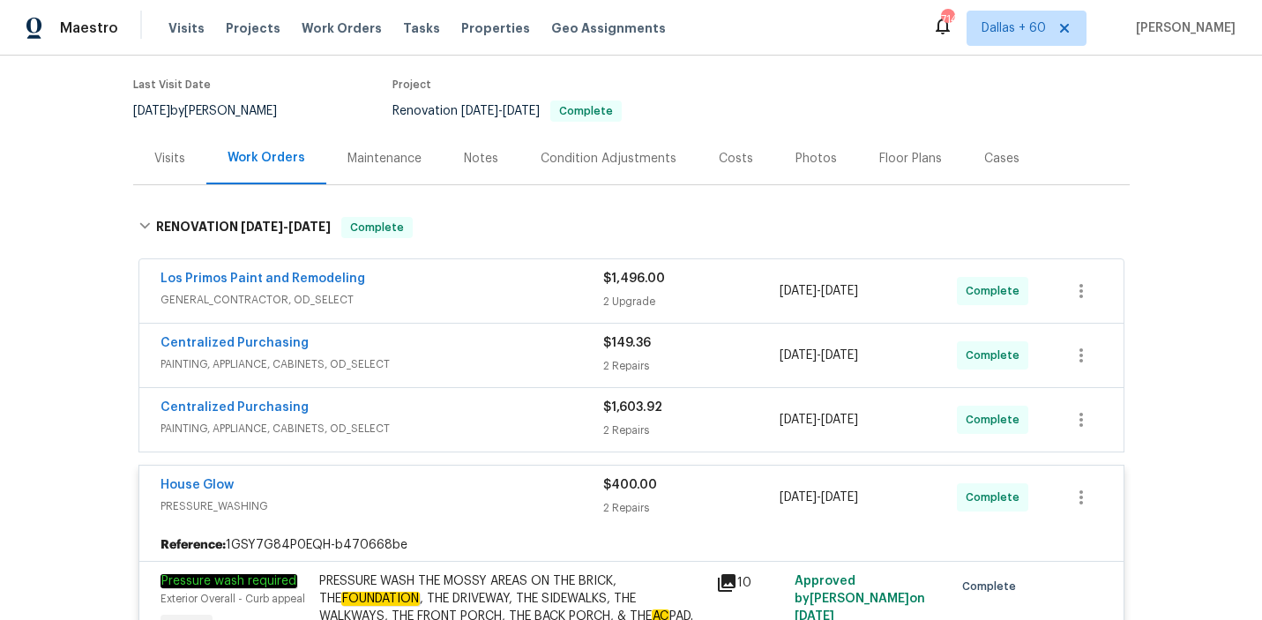
click at [474, 417] on div "Centralized Purchasing" at bounding box center [382, 409] width 443 height 21
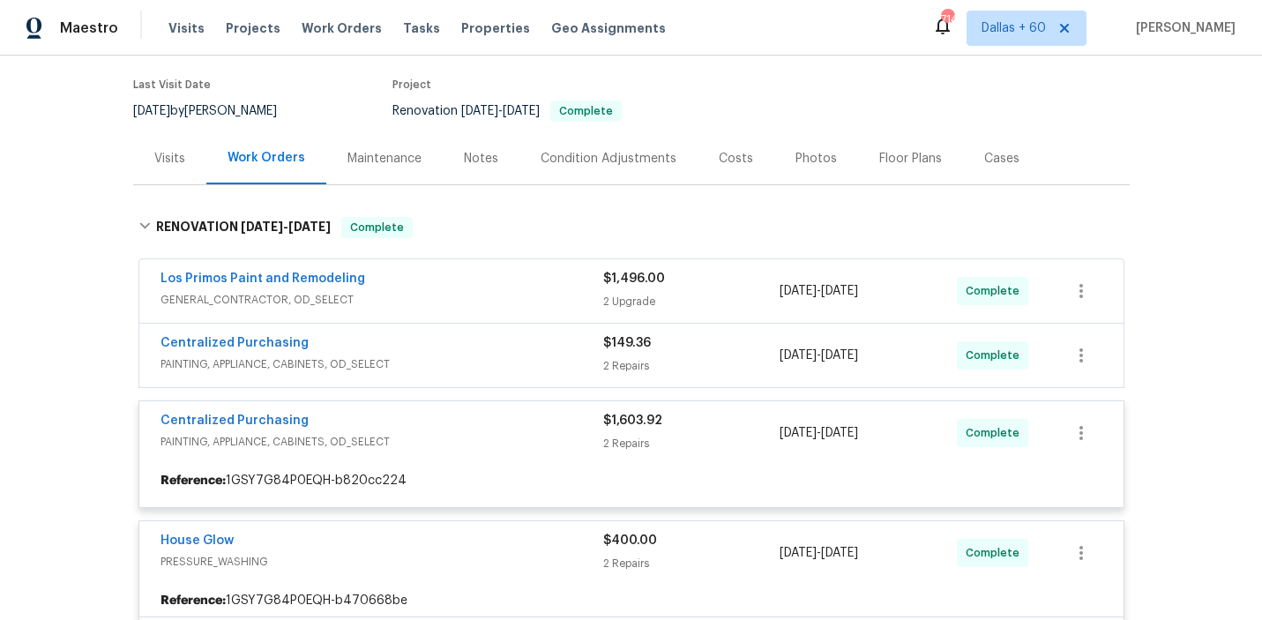
scroll to position [86, 0]
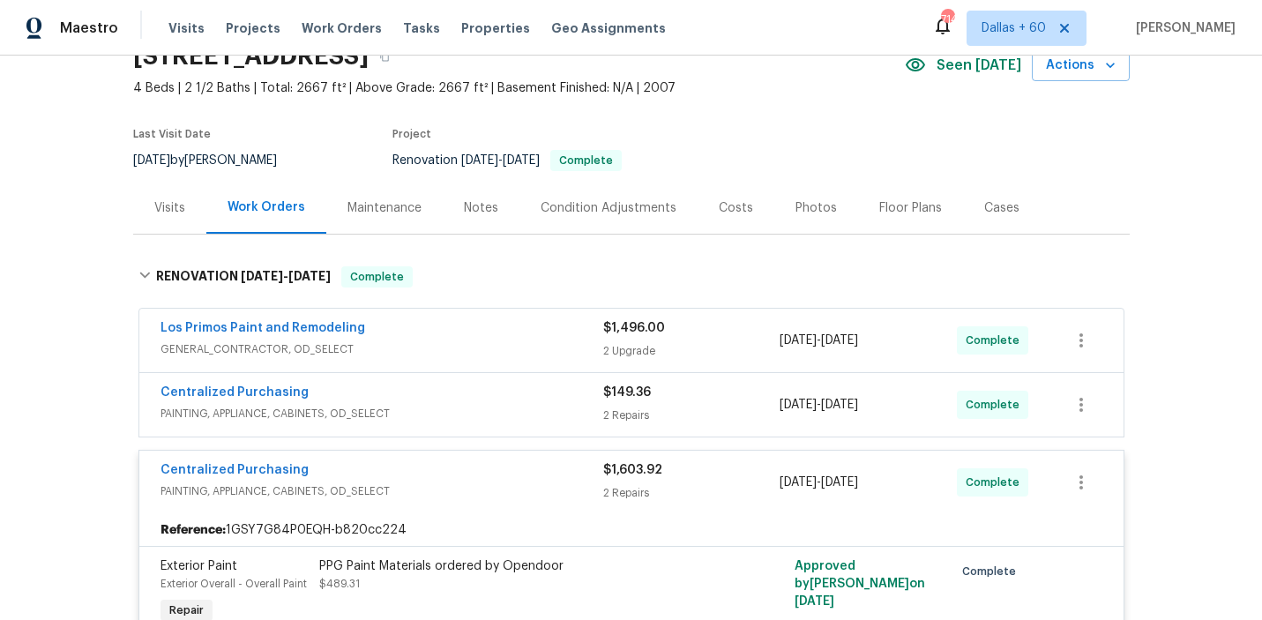
click at [470, 404] on div "Centralized Purchasing" at bounding box center [382, 394] width 443 height 21
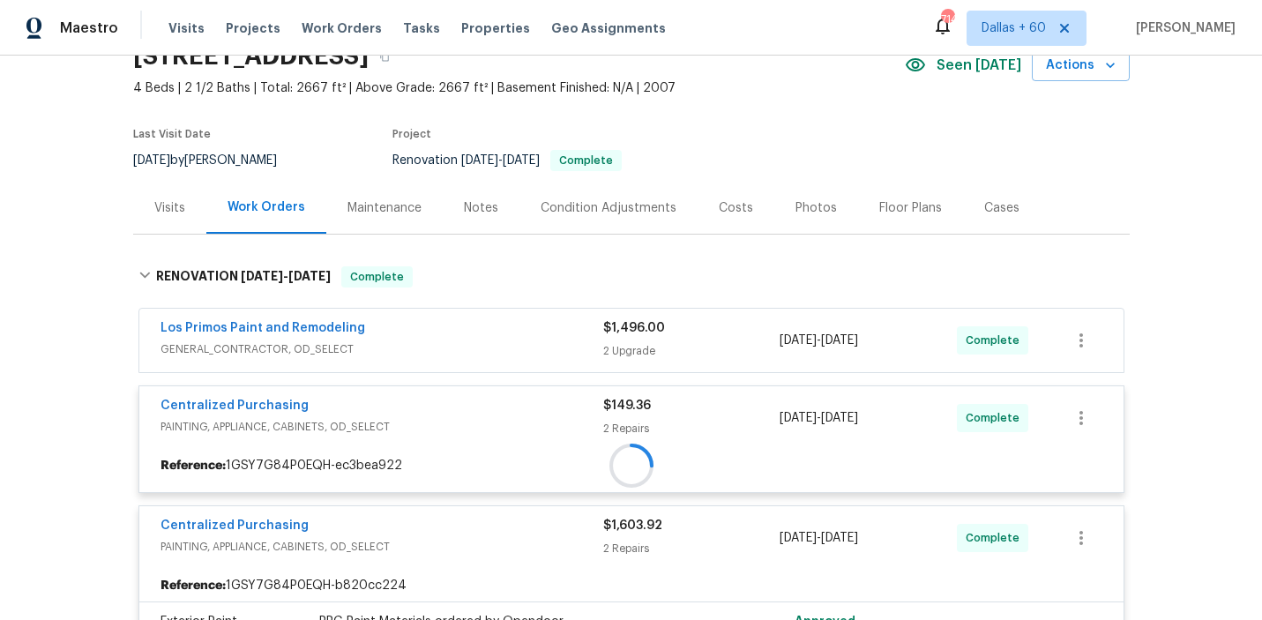
scroll to position [38, 0]
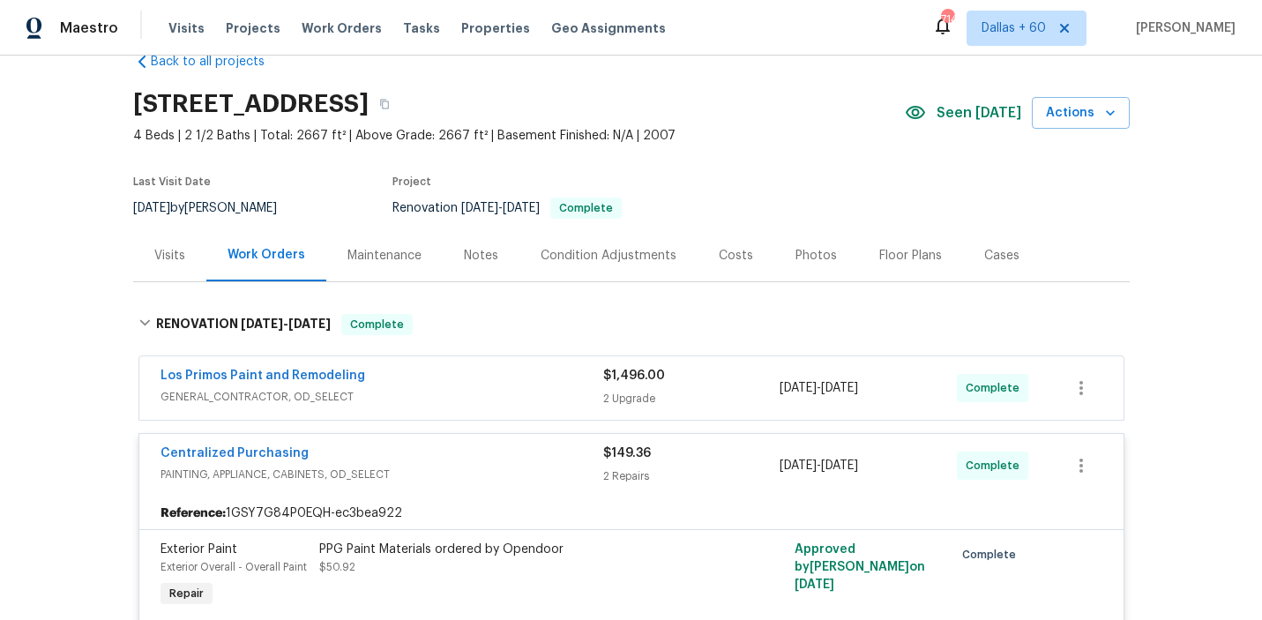
click at [458, 374] on div "Los Primos Paint and Remodeling" at bounding box center [382, 377] width 443 height 21
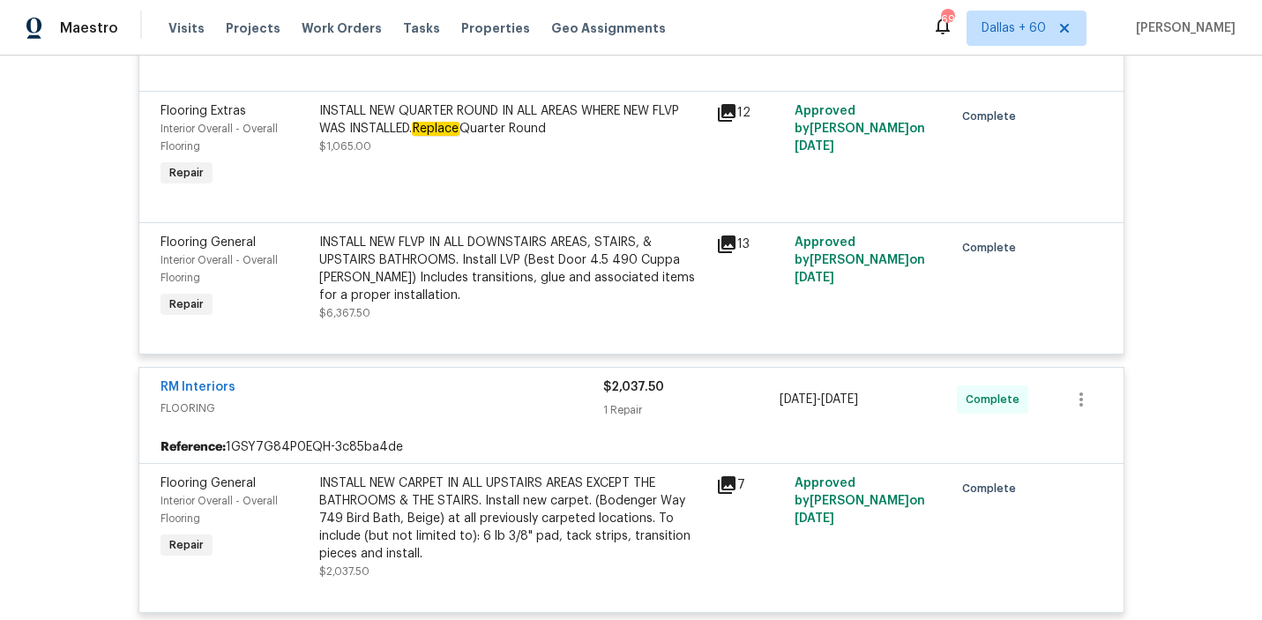
scroll to position [4552, 0]
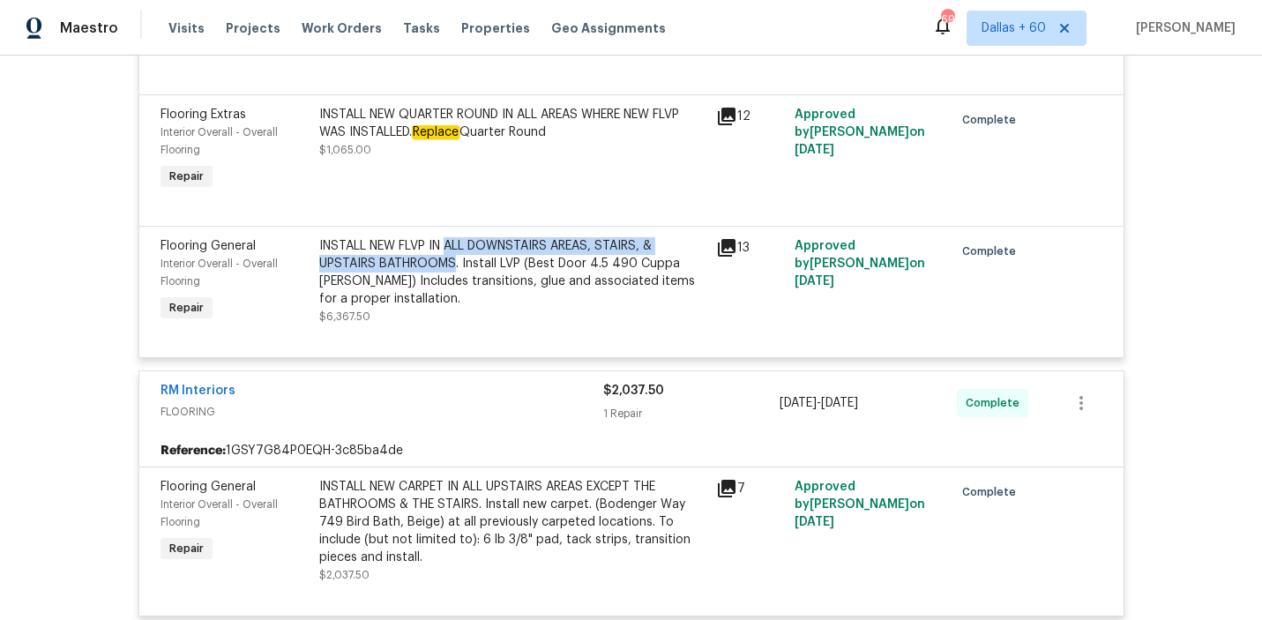
drag, startPoint x: 449, startPoint y: 309, endPoint x: 455, endPoint y: 325, distance: 17.9
click at [455, 308] on div "INSTALL NEW FLVP IN ALL DOWNSTAIRS AREAS, STAIRS, & UPSTAIRS BATHROOMS. Install…" at bounding box center [512, 272] width 386 height 71
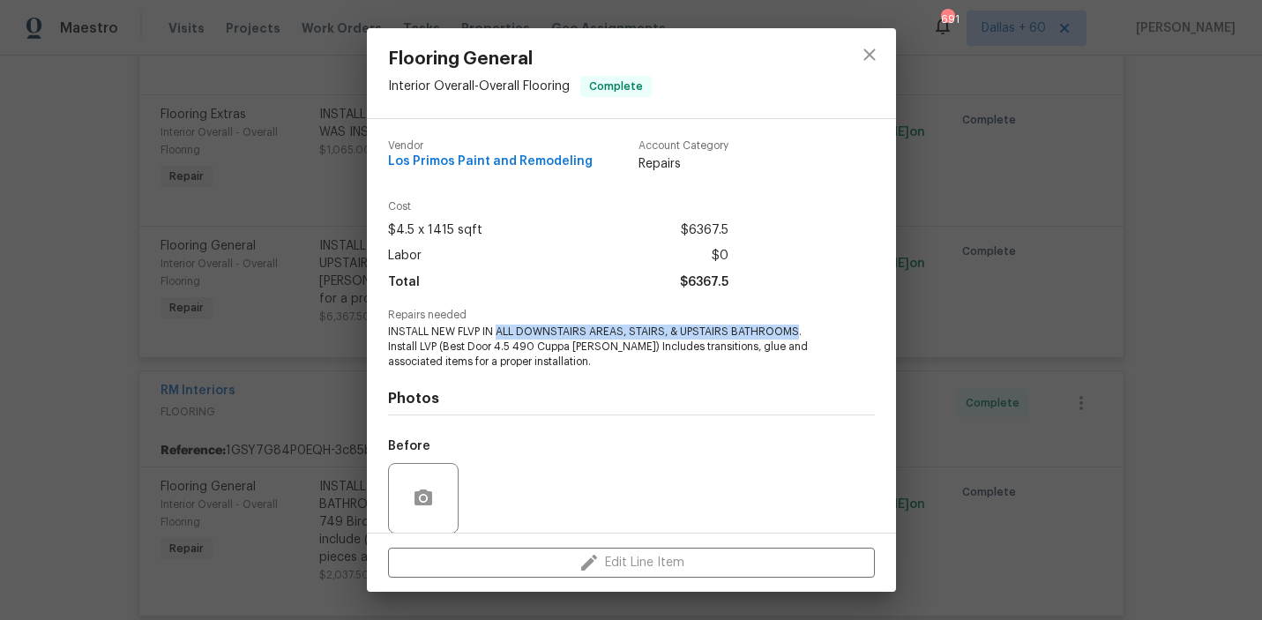
drag, startPoint x: 498, startPoint y: 331, endPoint x: 796, endPoint y: 333, distance: 297.2
click at [796, 333] on span "INSTALL NEW FLVP IN ALL DOWNSTAIRS AREAS, STAIRS, & UPSTAIRS BATHROOMS. Install…" at bounding box center [607, 347] width 438 height 44
copy span "ALL DOWNSTAIRS AREAS, STAIRS, & UPSTAIRS BATHROOMS"
click at [100, 318] on div "Flooring General Interior Overall - Overall Flooring Complete Vendor Los Primos…" at bounding box center [631, 310] width 1262 height 620
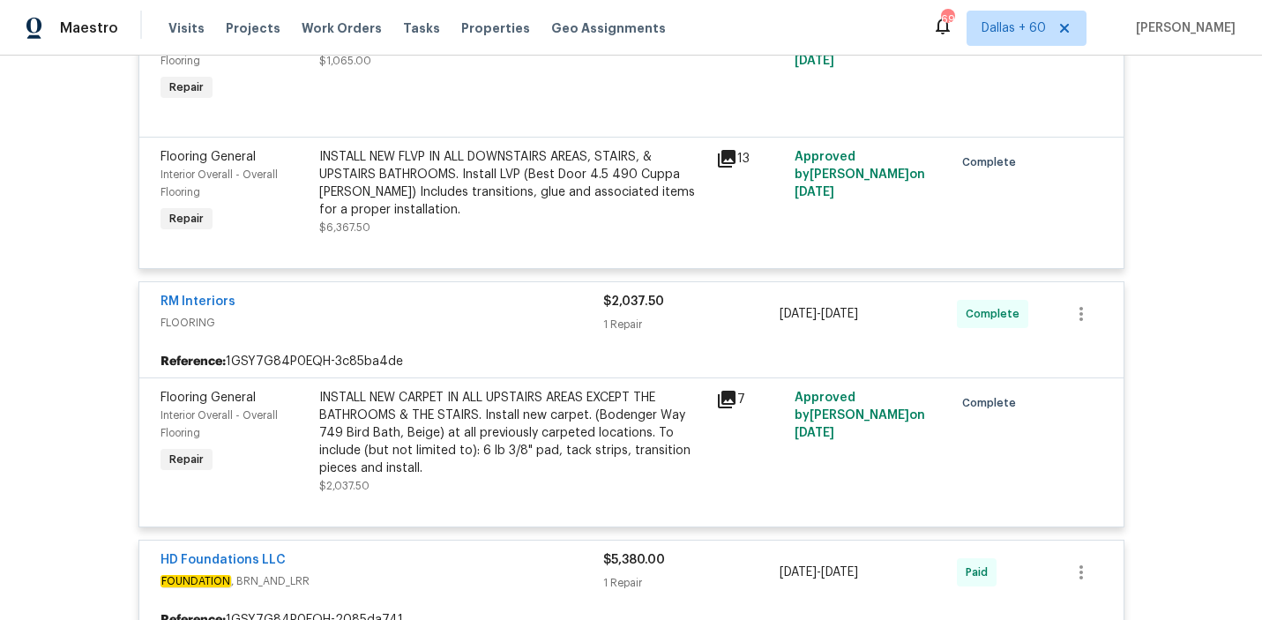
scroll to position [4799, 0]
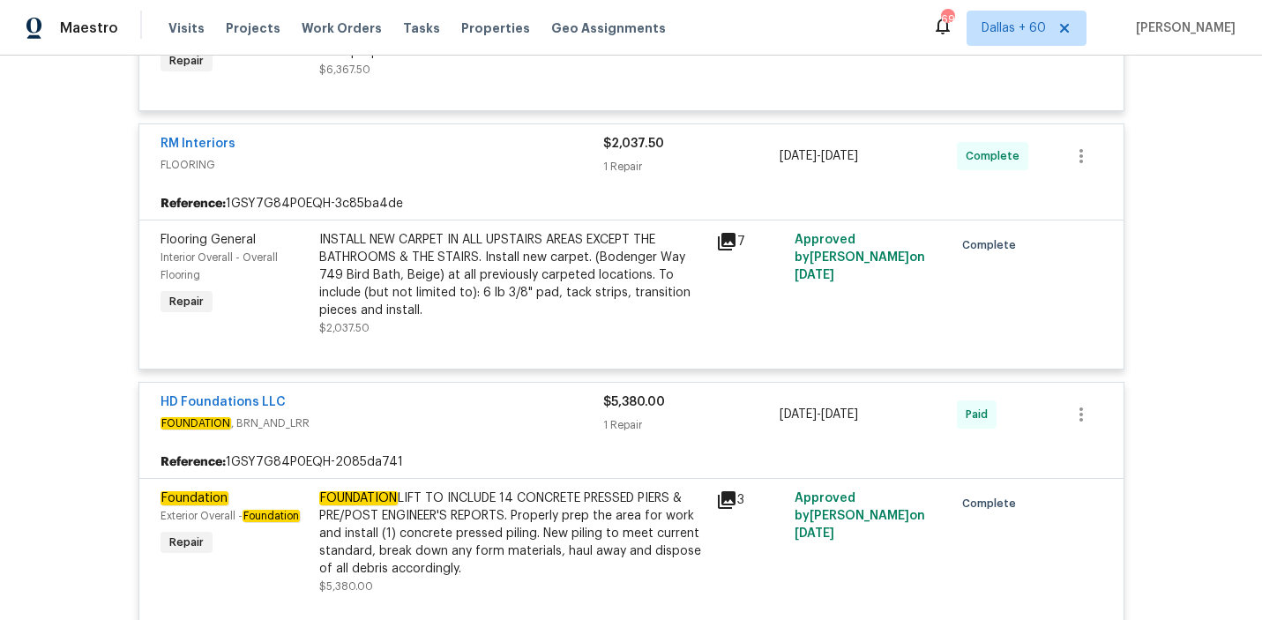
click at [474, 319] on div "INSTALL NEW CARPET IN ALL UPSTAIRS AREAS EXCEPT THE BATHROOMS & THE STAIRS. Ins…" at bounding box center [512, 275] width 386 height 88
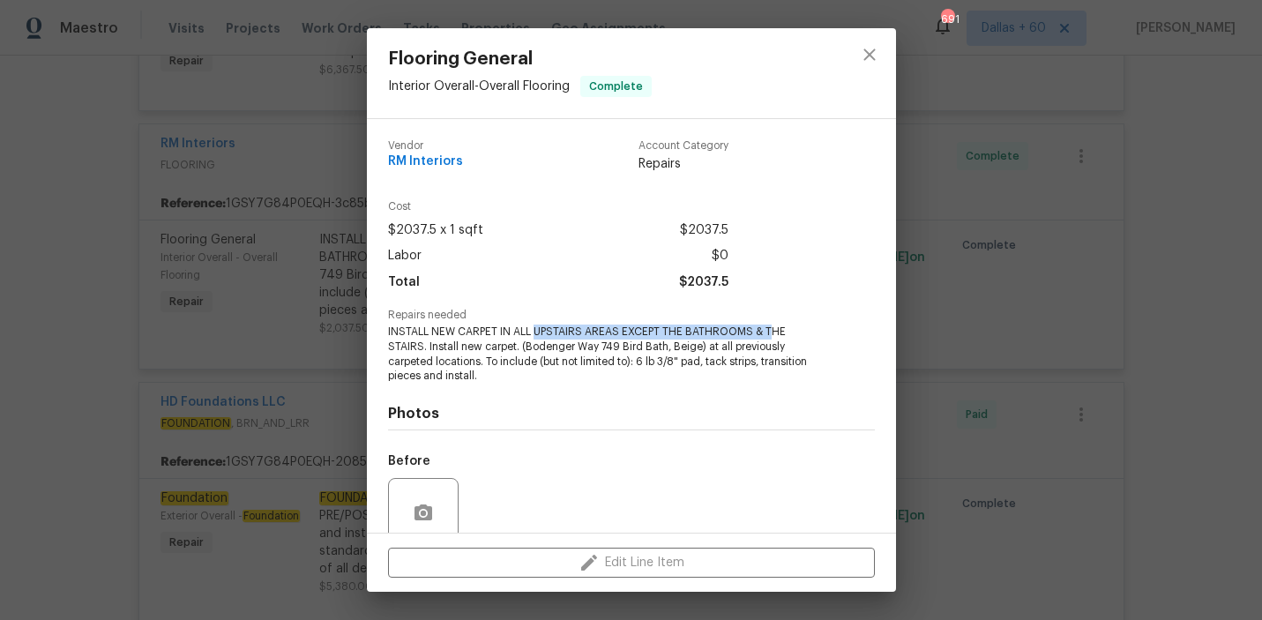
drag, startPoint x: 534, startPoint y: 331, endPoint x: 771, endPoint y: 325, distance: 236.4
click at [771, 325] on span "INSTALL NEW CARPET IN ALL UPSTAIRS AREAS EXCEPT THE BATHROOMS & THE STAIRS. Ins…" at bounding box center [607, 354] width 438 height 59
click at [542, 273] on div "Total $2037.5" at bounding box center [558, 283] width 340 height 26
drag, startPoint x: 512, startPoint y: 331, endPoint x: 821, endPoint y: 332, distance: 308.7
click at [821, 332] on span "INSTALL NEW CARPET IN ALL UPSTAIRS AREAS EXCEPT THE BATHROOMS & THE STAIRS. Ins…" at bounding box center [607, 354] width 438 height 59
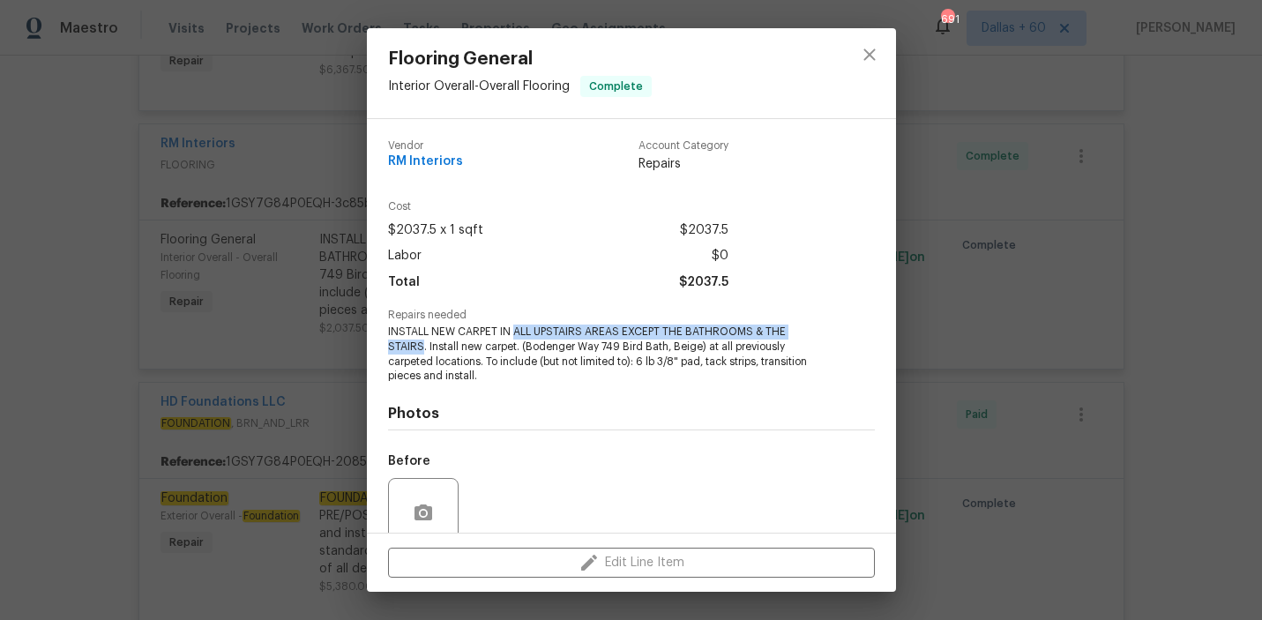
copy span "ALL UPSTAIRS AREAS EXCEPT THE BATHROOMS & THE STAIRS"
click at [96, 231] on div "Flooring General Interior Overall - Overall Flooring Complete Vendor RM Interio…" at bounding box center [631, 310] width 1262 height 620
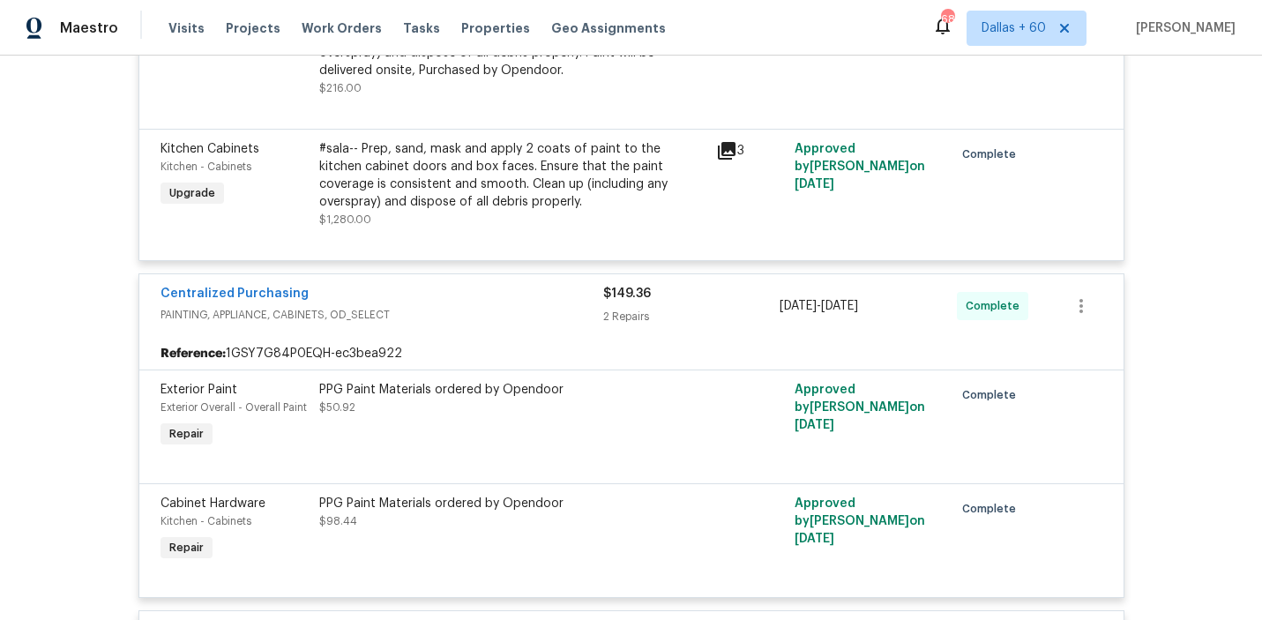
scroll to position [0, 0]
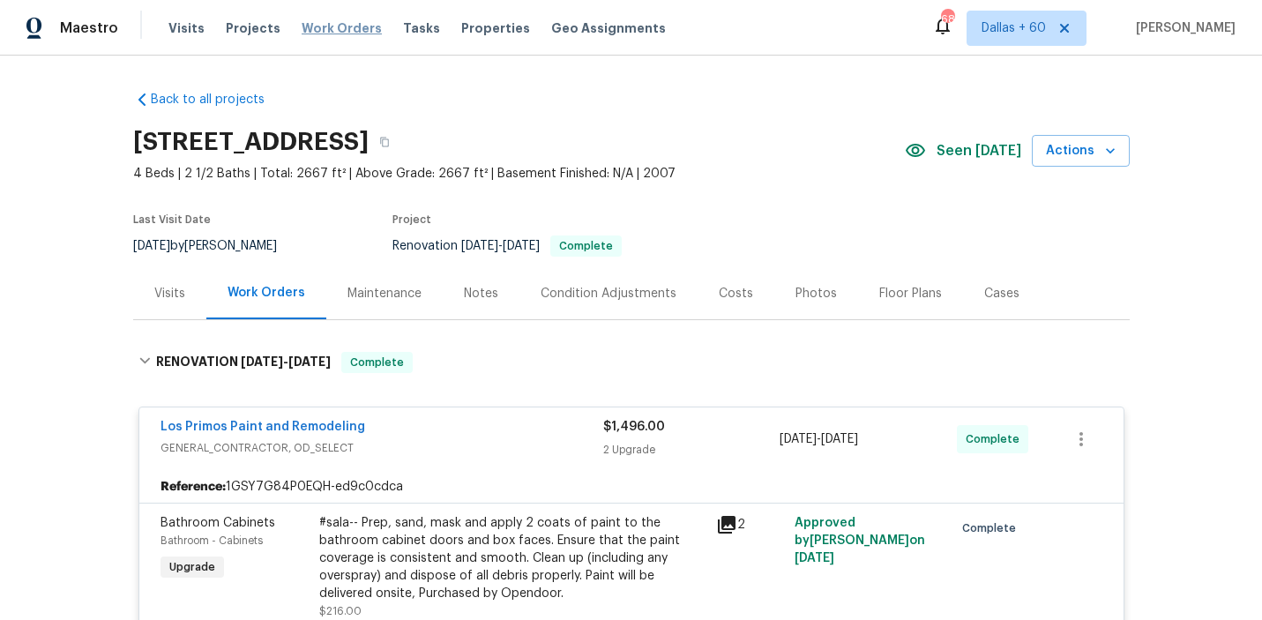
click at [328, 32] on span "Work Orders" at bounding box center [342, 28] width 80 height 18
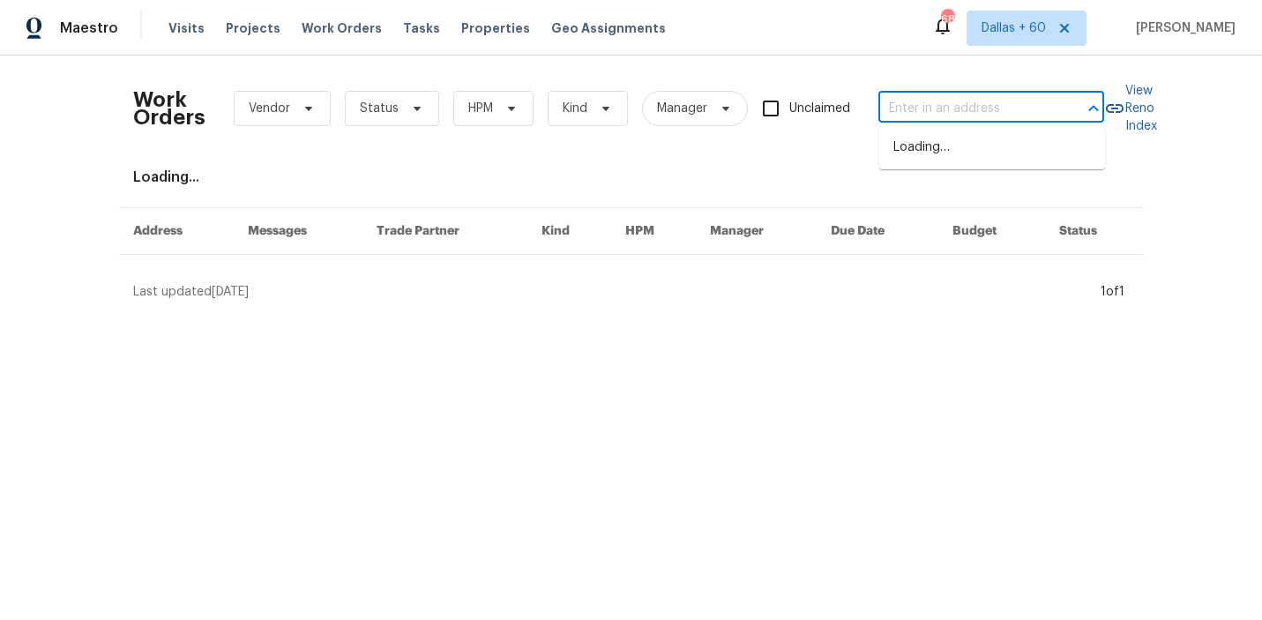
click at [986, 106] on input "text" at bounding box center [966, 108] width 176 height 27
paste input "35 Sandia Heights Dr NE, Albuquerque, NM 87122"
type input "35 Sandia Heights Dr NE, Albuquerque, NM 87122"
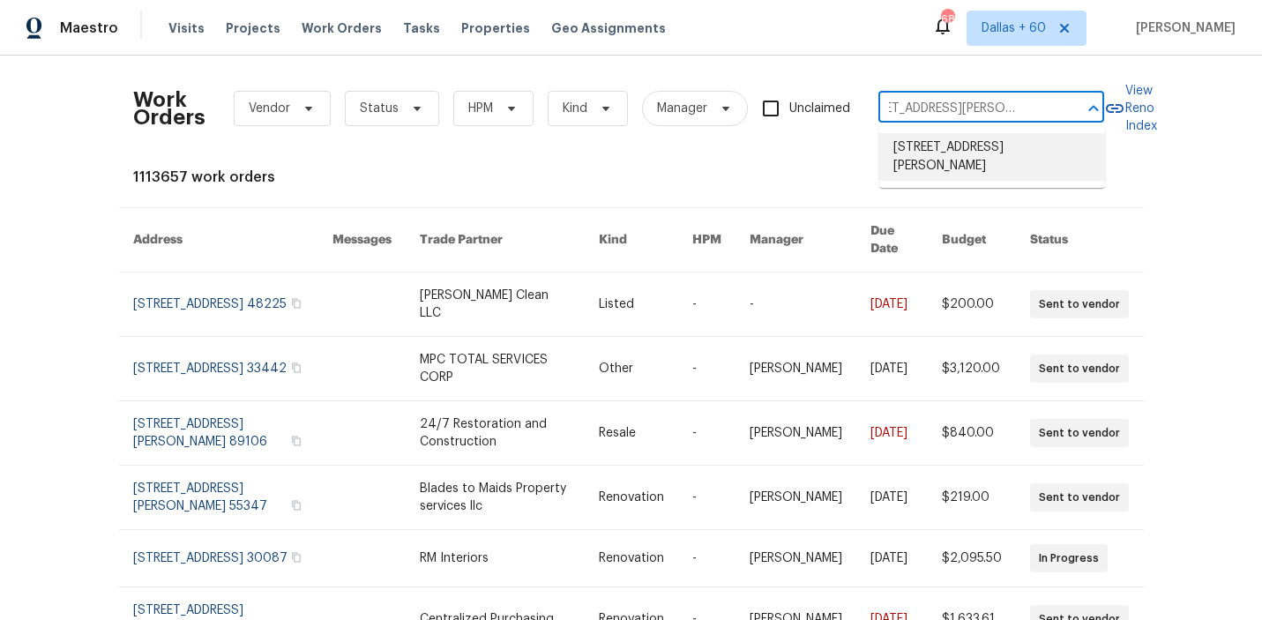
click at [1000, 147] on li "35 Sandia Heights Dr NE, Albuquerque, NM 87122" at bounding box center [992, 157] width 226 height 48
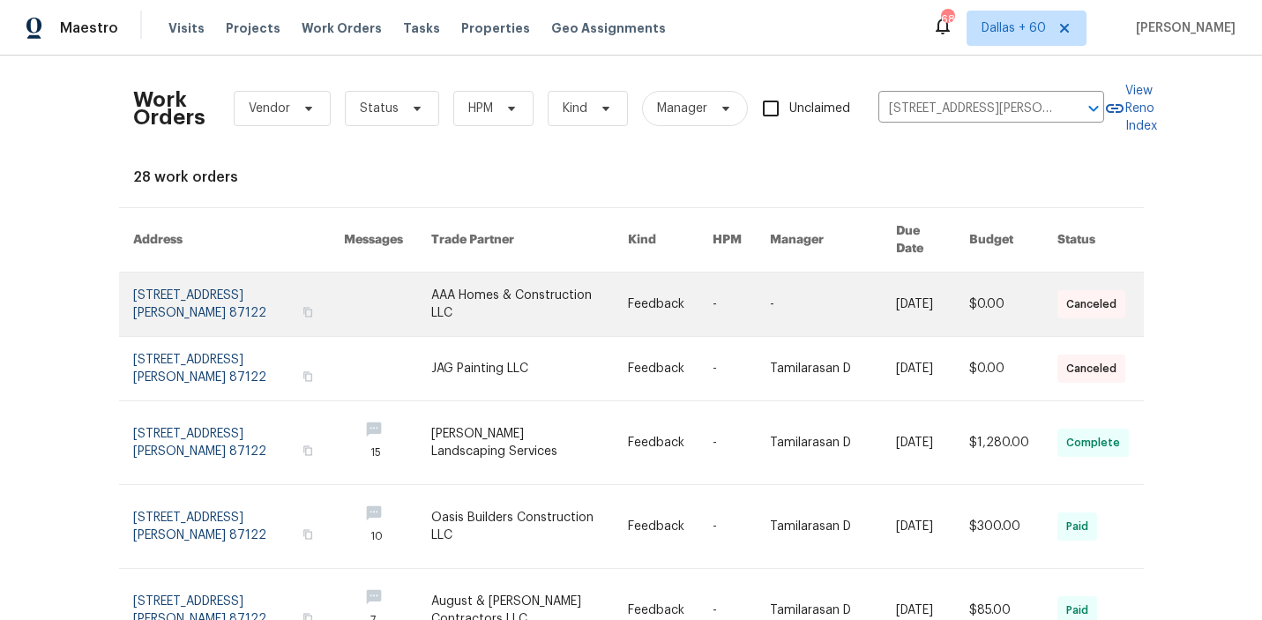
click at [431, 290] on link at bounding box center [387, 305] width 87 height 64
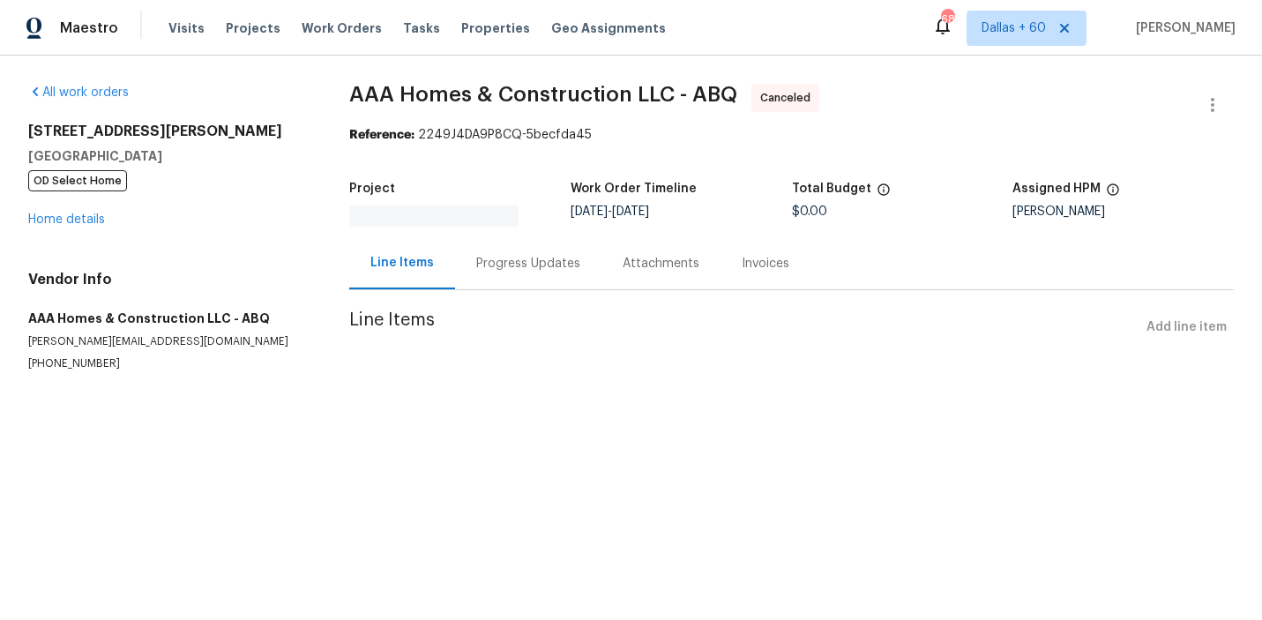
click at [74, 197] on div "35 Sandia Heights Dr NE Albuquerque, NM 87122 OD Select Home Home details" at bounding box center [167, 176] width 279 height 106
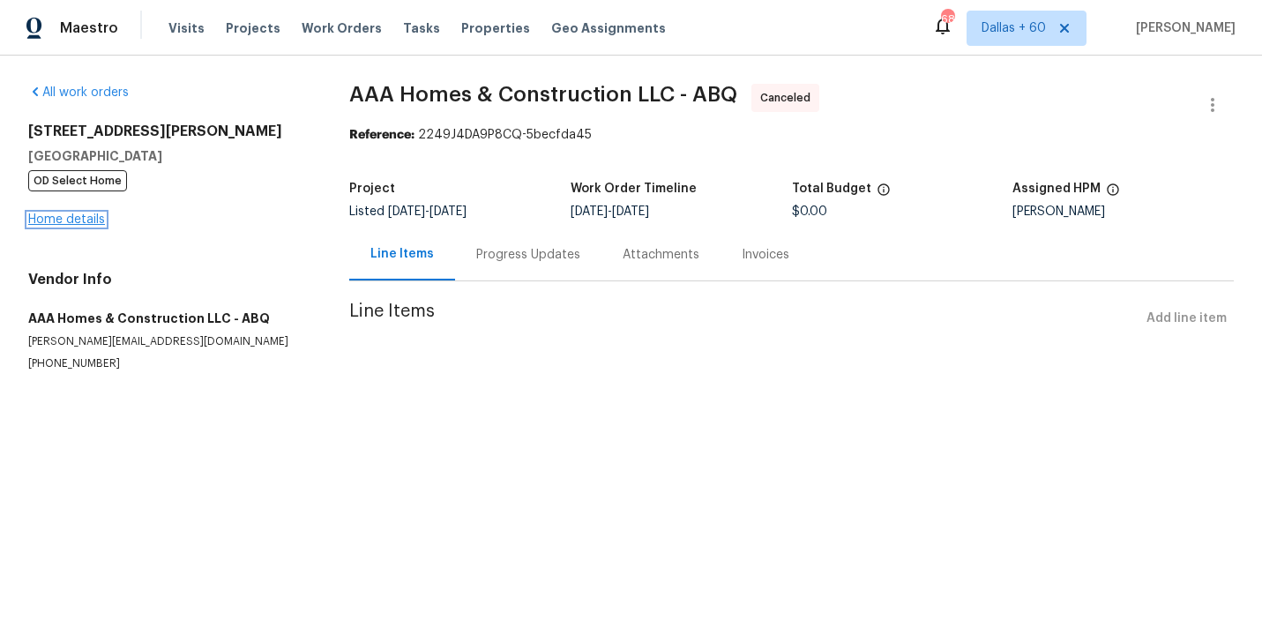
click at [79, 220] on link "Home details" at bounding box center [66, 219] width 77 height 12
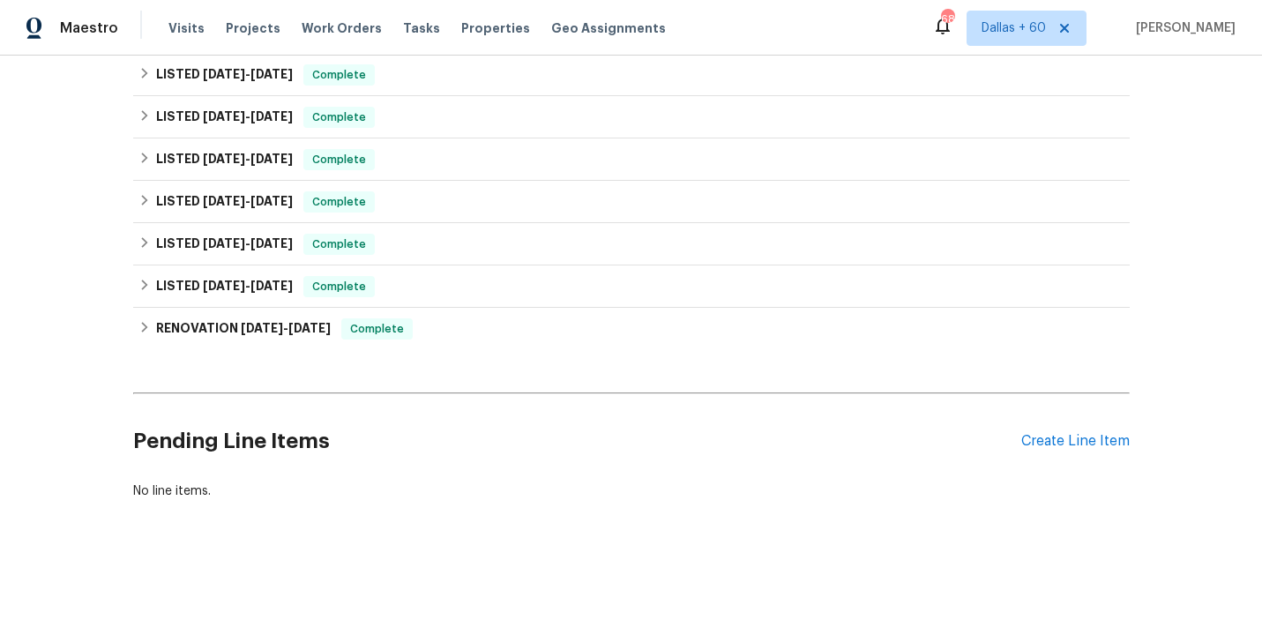
scroll to position [265, 0]
click at [465, 73] on div "LISTED 6/30/25 - 8/19/25 Complete" at bounding box center [631, 75] width 986 height 21
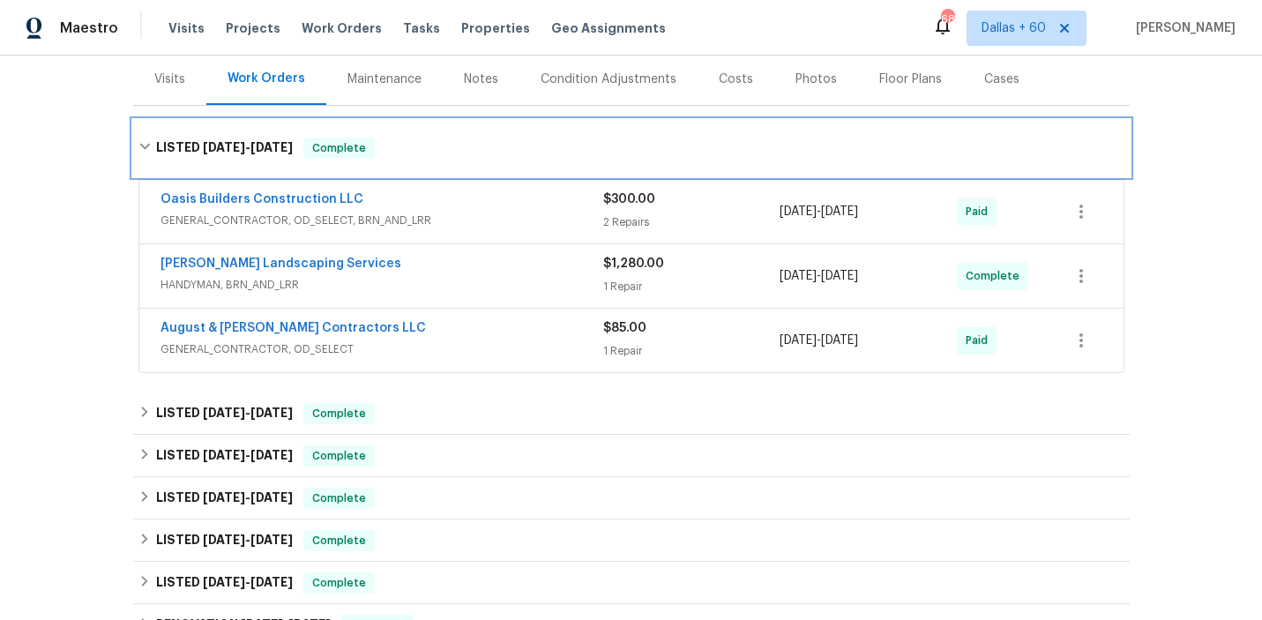
scroll to position [215, 0]
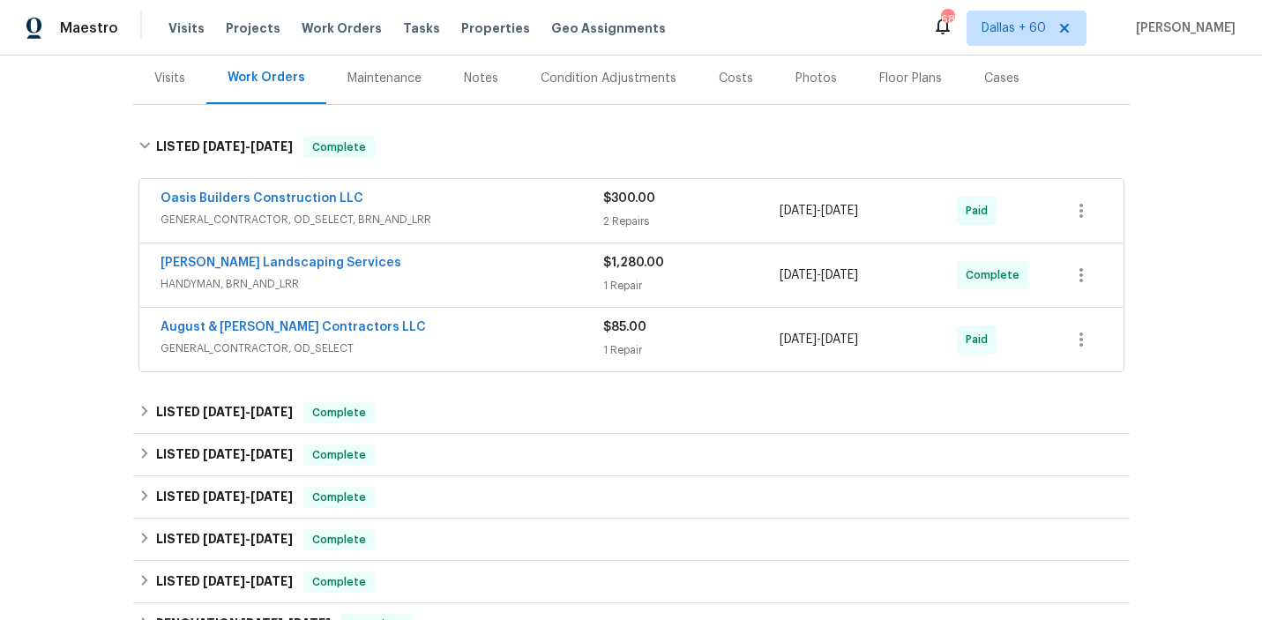
click at [452, 328] on div "August & Suttles Contractors LLC" at bounding box center [382, 328] width 443 height 21
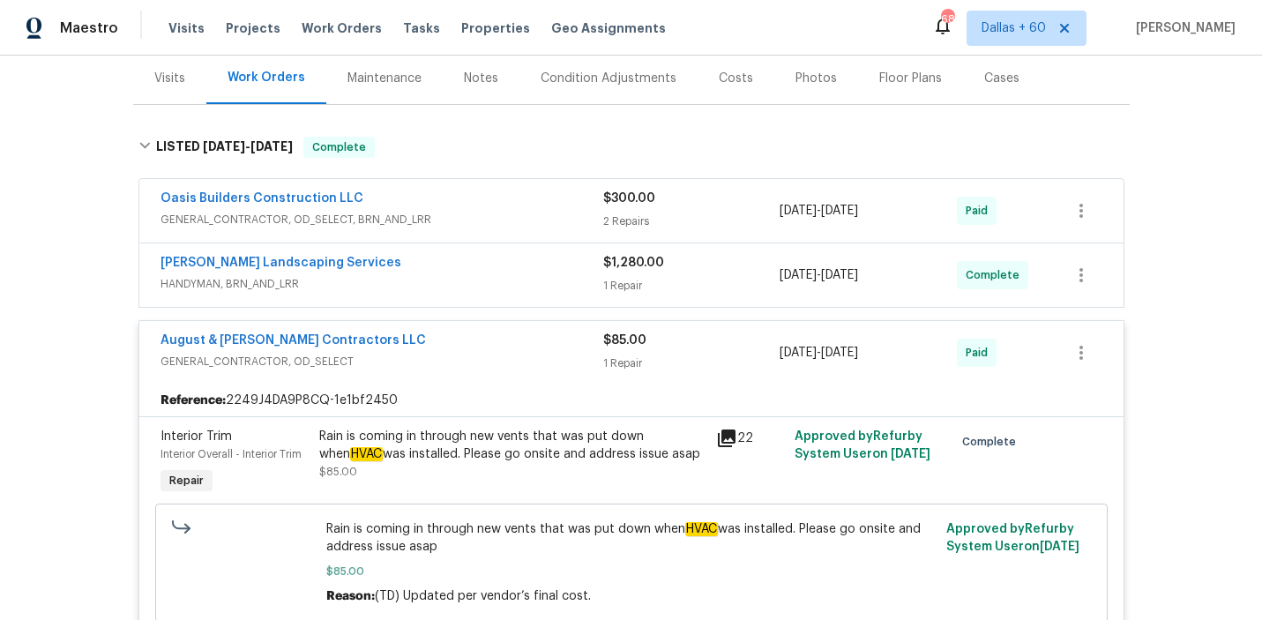
click at [459, 280] on span "HANDYMAN, BRN_AND_LRR" at bounding box center [382, 284] width 443 height 18
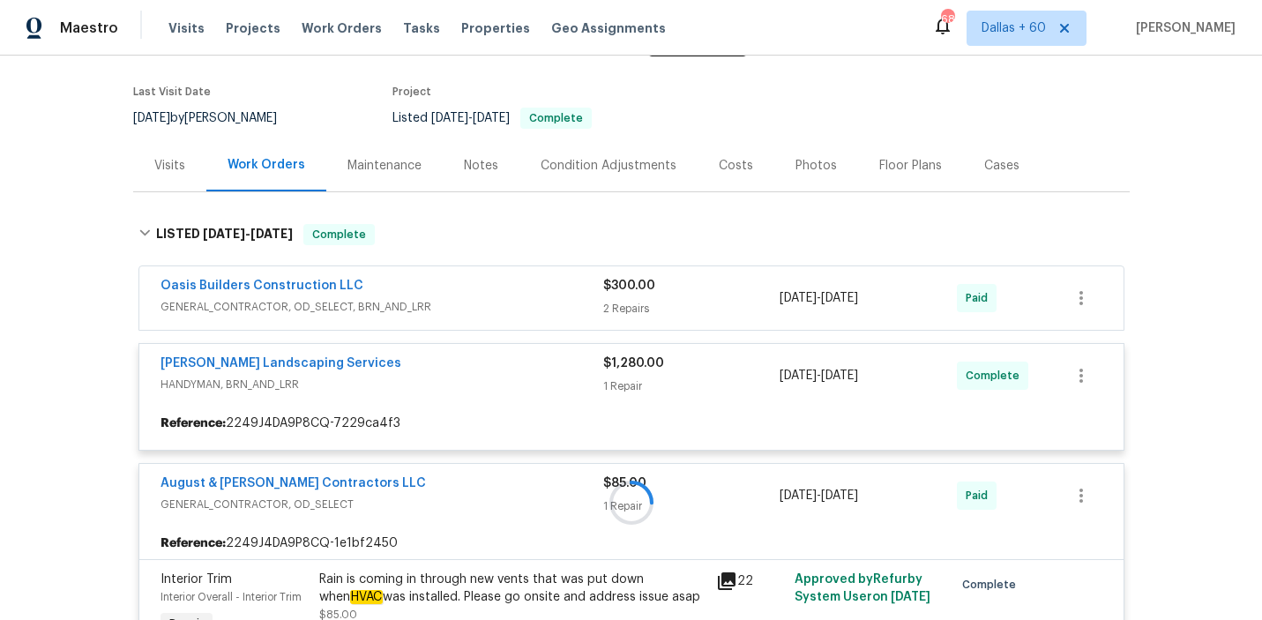
scroll to position [129, 0]
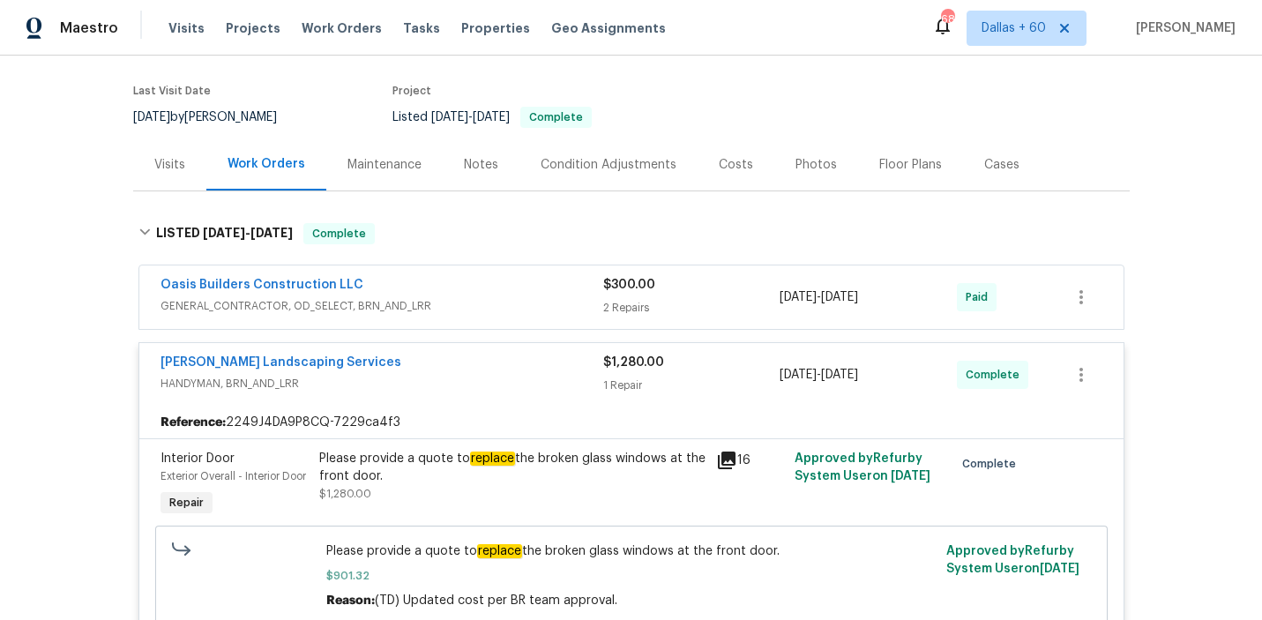
click at [460, 285] on div "Oasis Builders Construction LLC" at bounding box center [382, 286] width 443 height 21
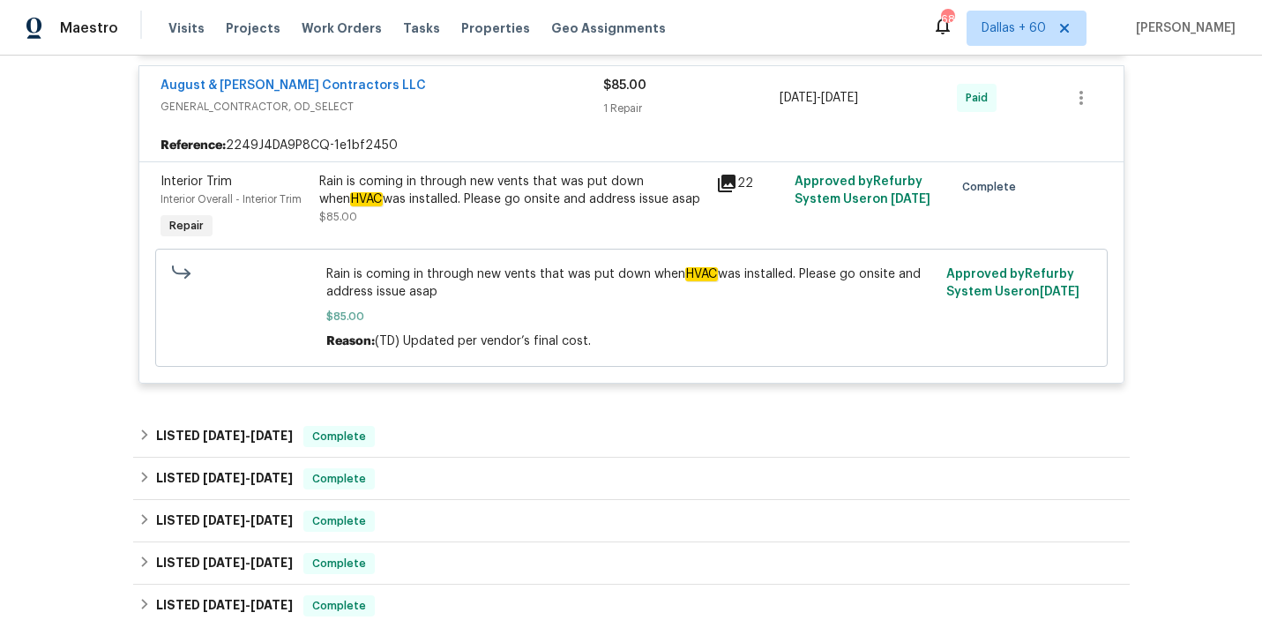
scroll to position [1561, 0]
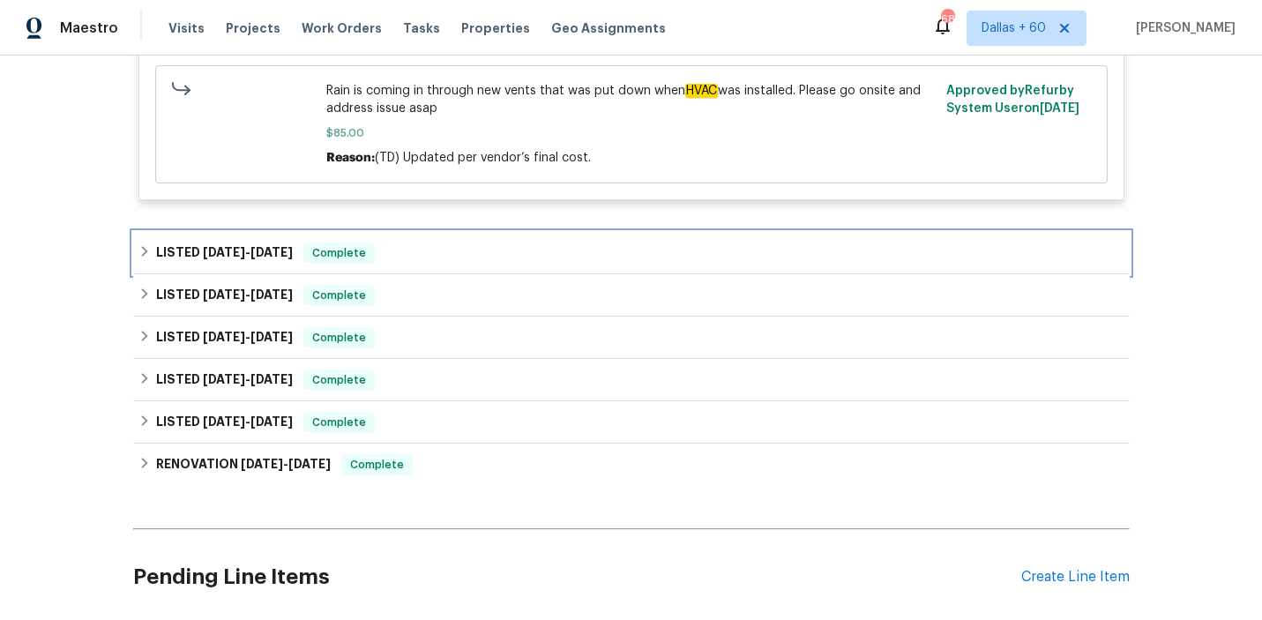
click at [457, 253] on div "LISTED 6/23/25 - 6/27/25 Complete" at bounding box center [631, 253] width 986 height 21
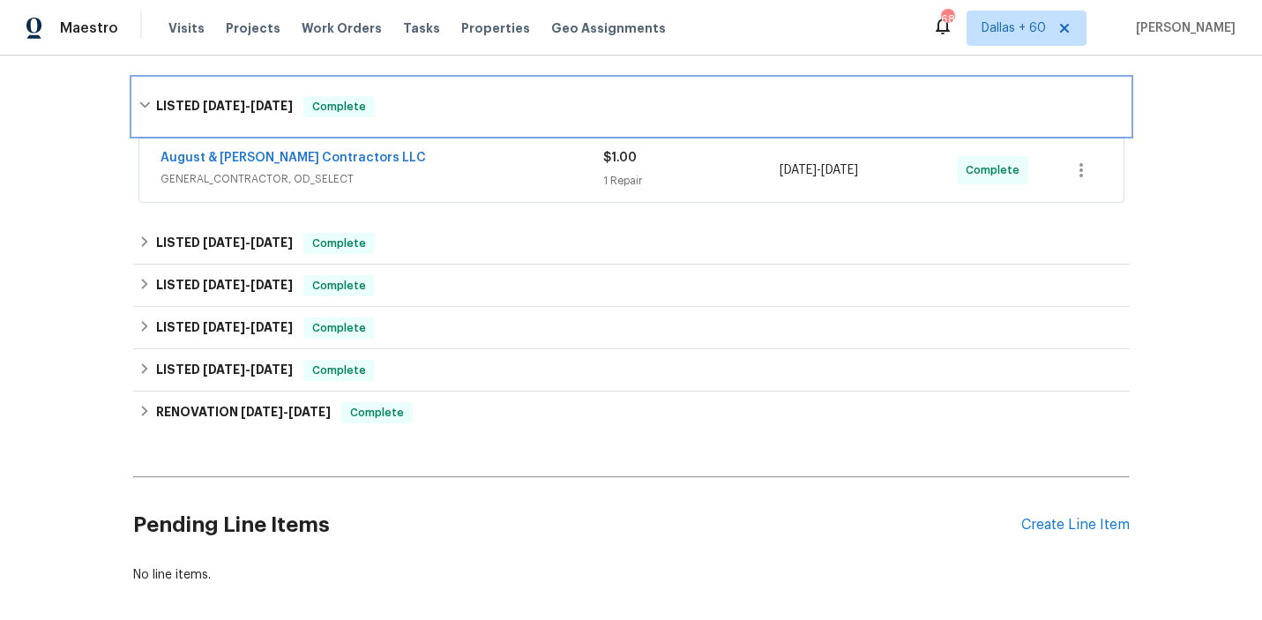
scroll to position [1713, 0]
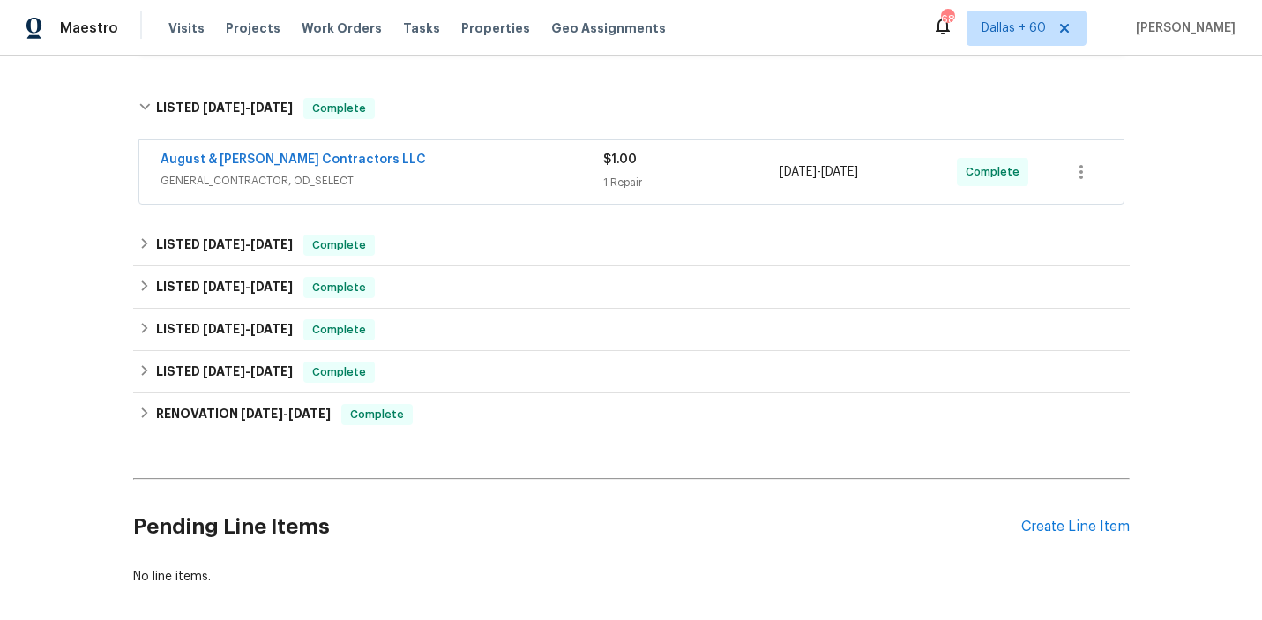
click at [470, 169] on div "August & Suttles Contractors LLC" at bounding box center [382, 161] width 443 height 21
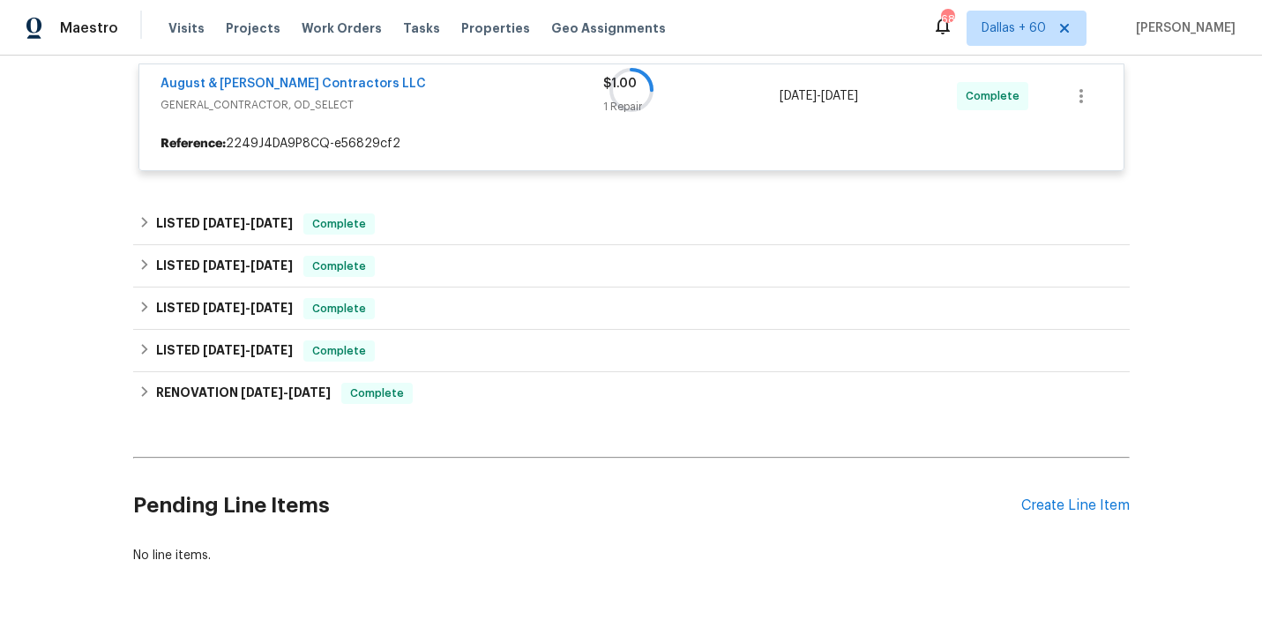
scroll to position [1820, 0]
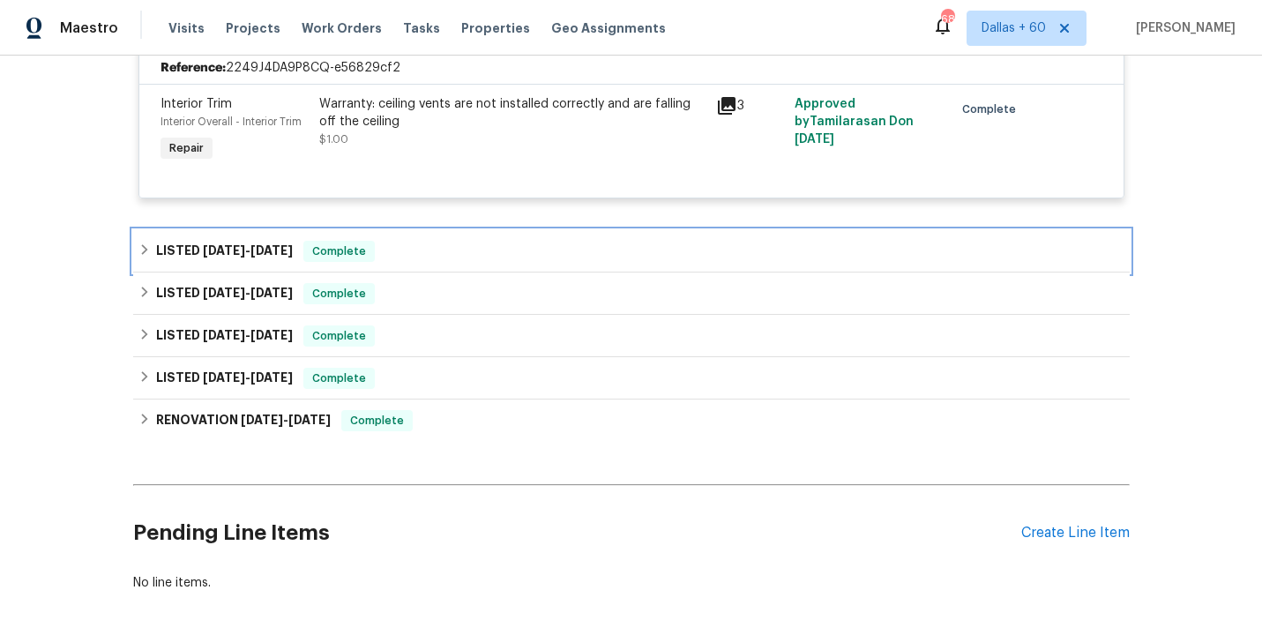
click at [473, 242] on div "LISTED 5/7/25 - 5/8/25 Complete" at bounding box center [631, 251] width 997 height 42
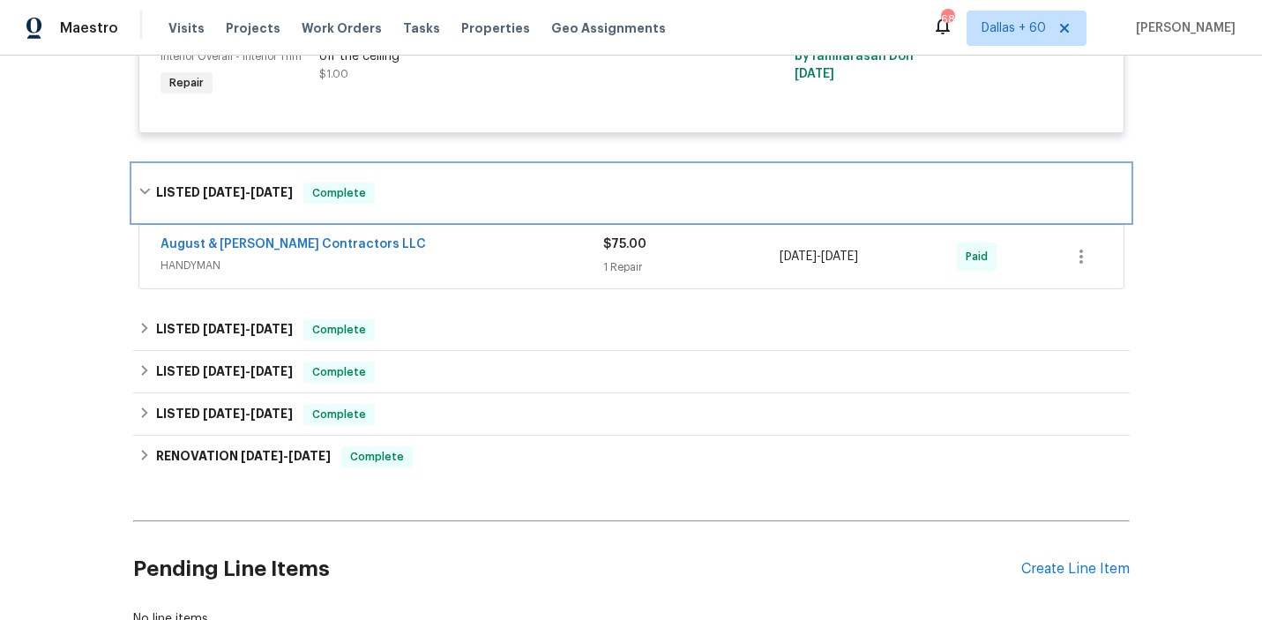
scroll to position [1955, 0]
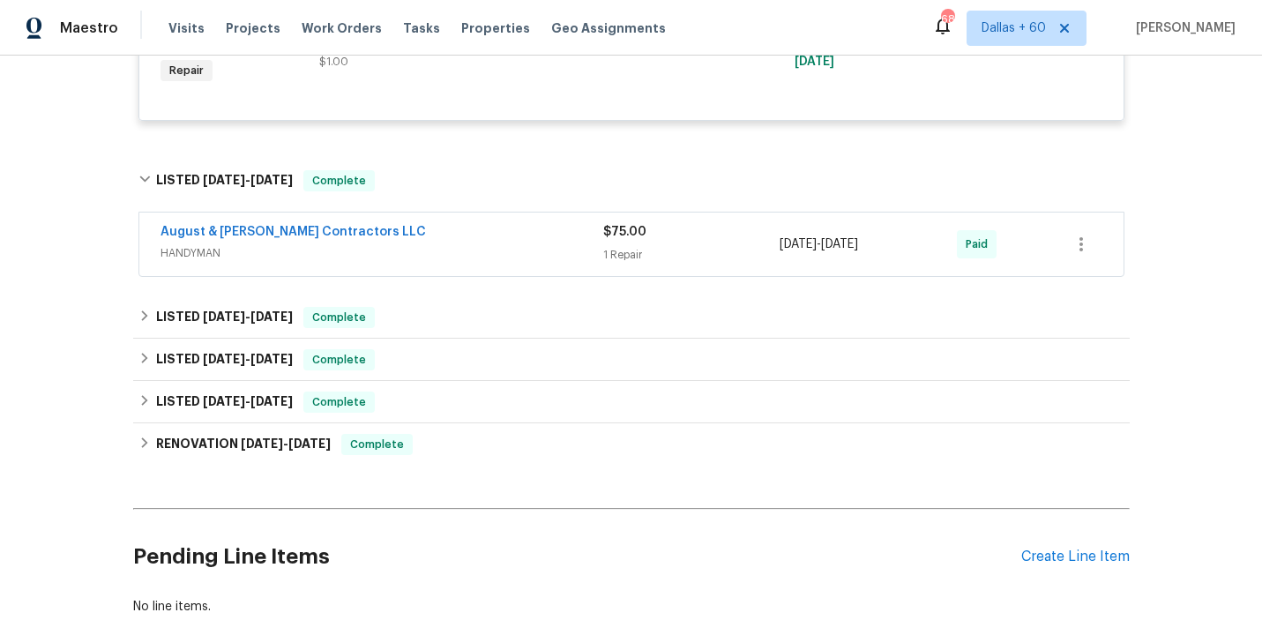
click at [473, 242] on div "August & Suttles Contractors LLC" at bounding box center [382, 233] width 443 height 21
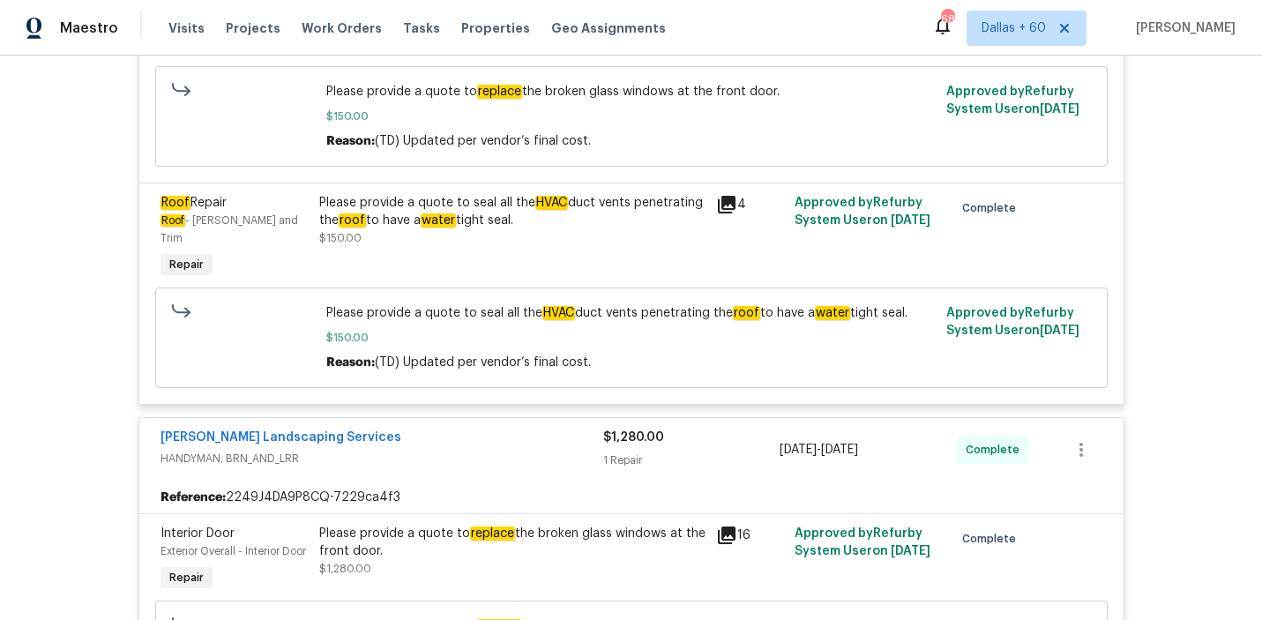
scroll to position [0, 0]
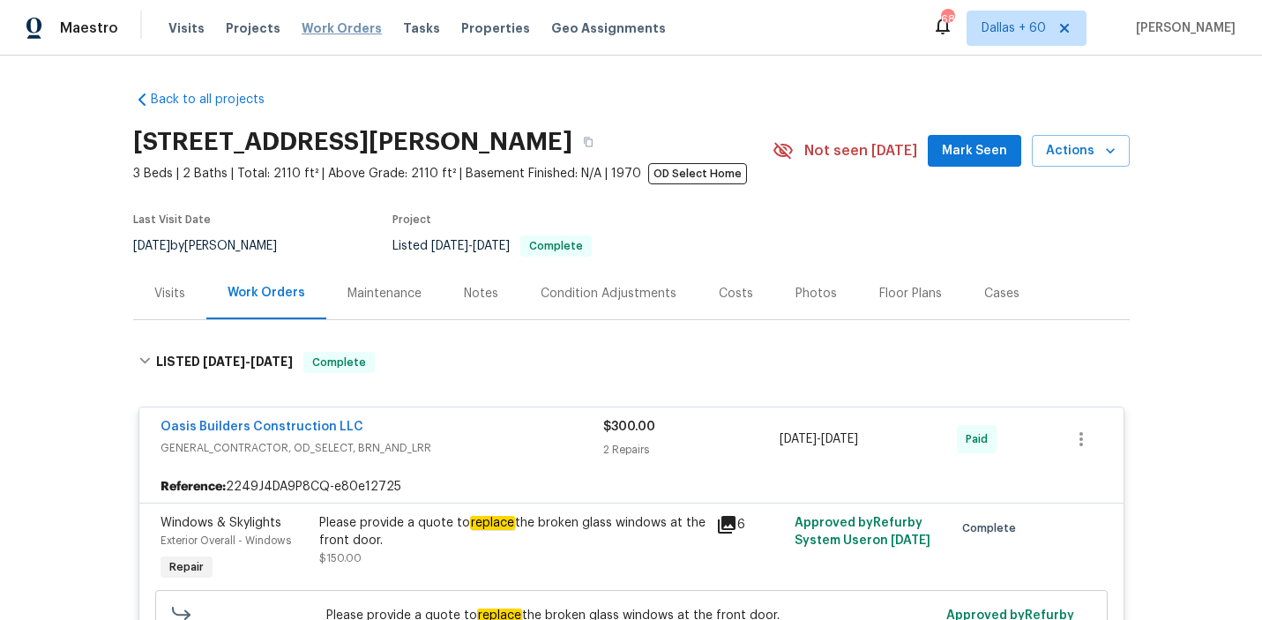
click at [339, 29] on span "Work Orders" at bounding box center [342, 28] width 80 height 18
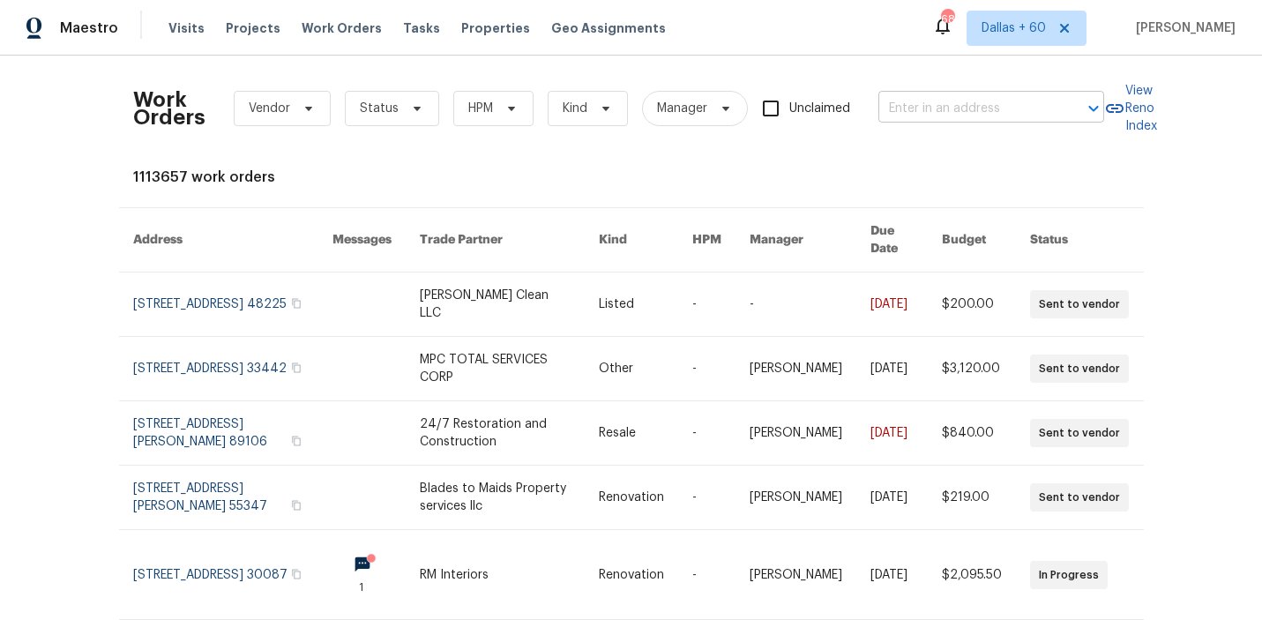
click at [960, 113] on input "text" at bounding box center [966, 108] width 176 height 27
paste input "8409 Rockridge Dr, Jacksonville, FL 32244"
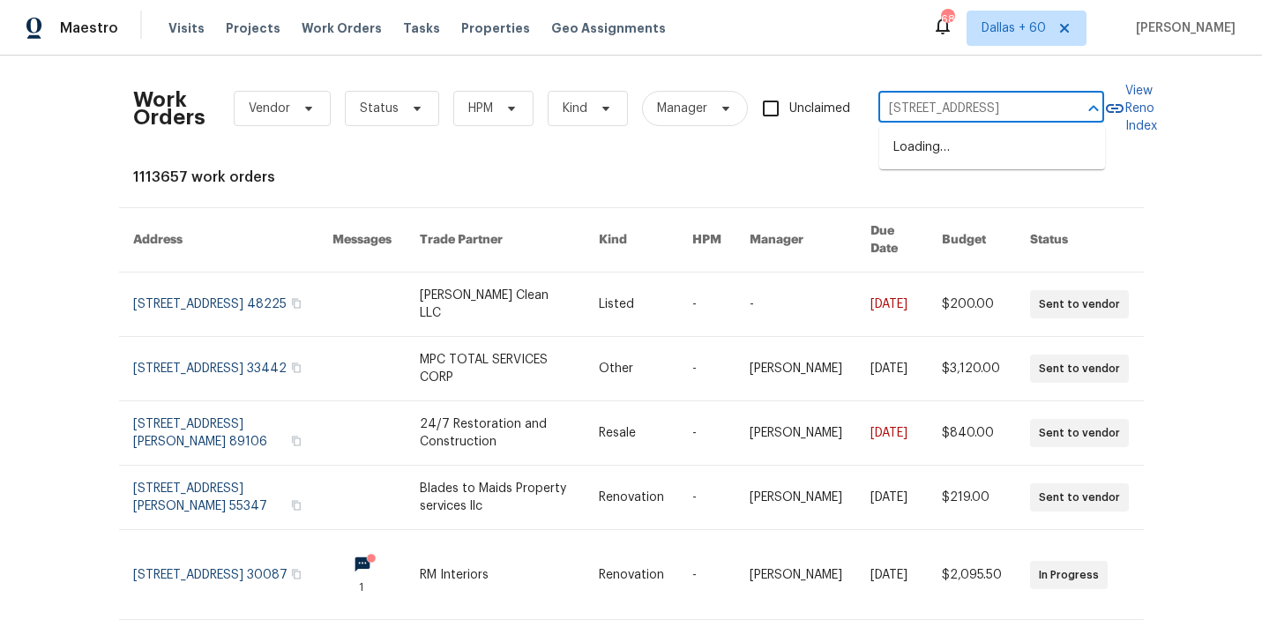
scroll to position [0, 78]
type input "8409 Rockridge Dr, Jacksonville, FL 32244"
click at [950, 147] on li "8409 Rockridge Dr, Jacksonville, FL 32244" at bounding box center [992, 147] width 226 height 29
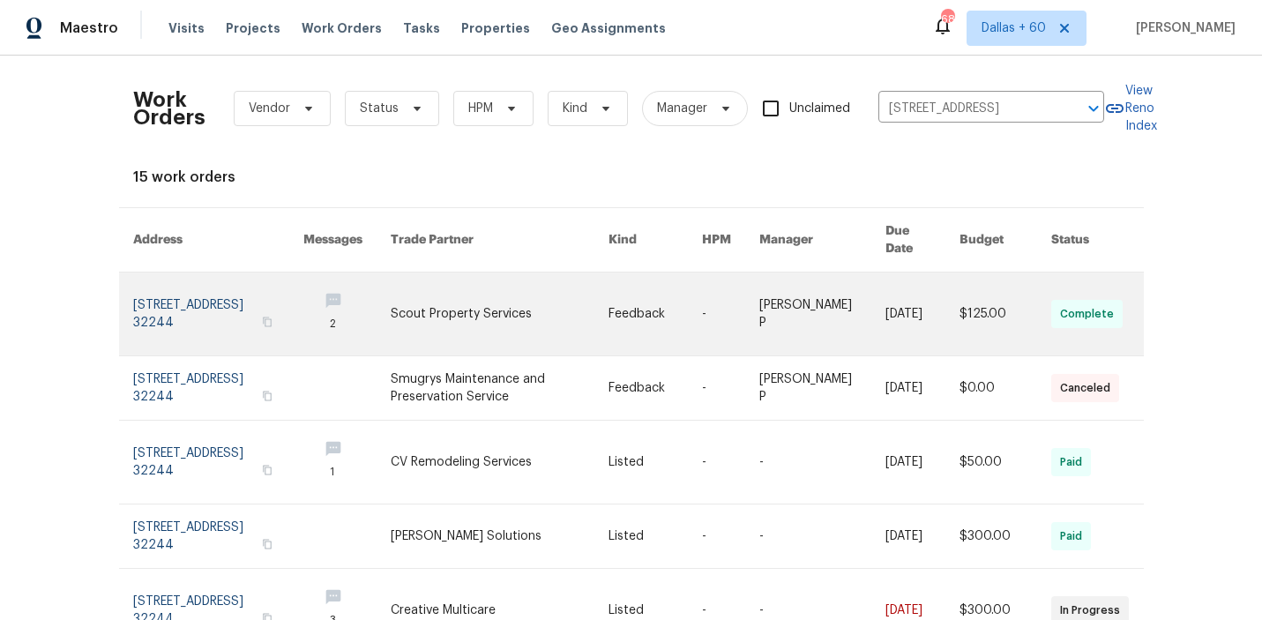
click at [616, 293] on td "Feedback" at bounding box center [640, 315] width 93 height 84
click at [386, 296] on link at bounding box center [346, 314] width 87 height 83
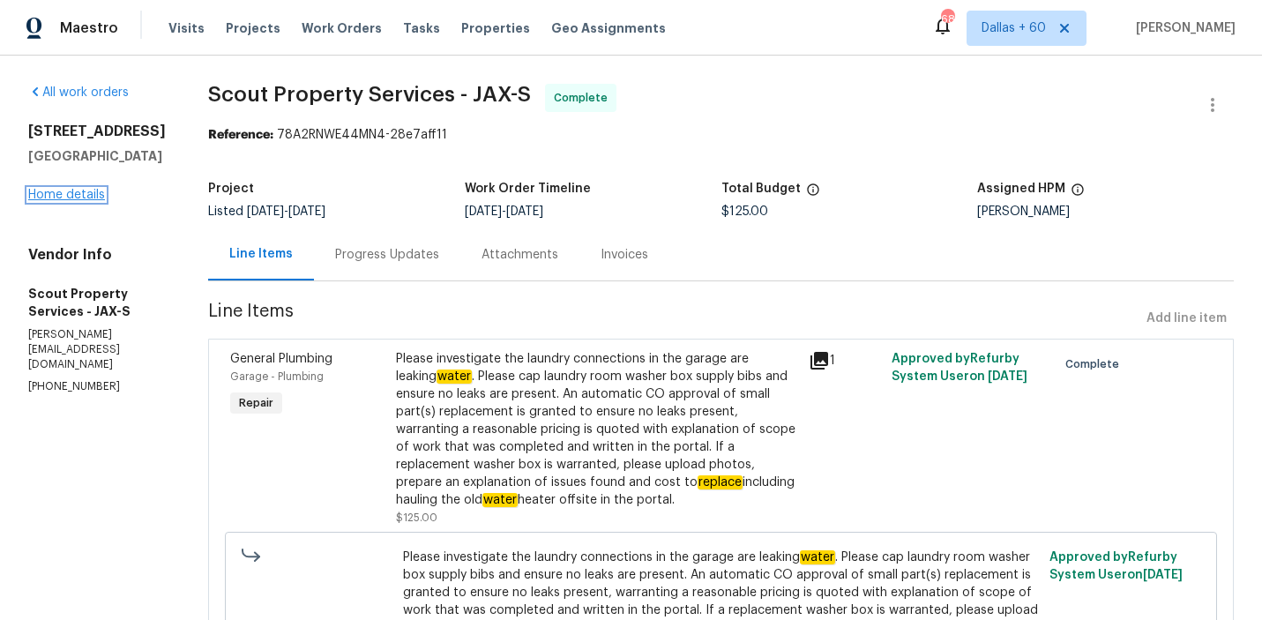
click at [78, 201] on link "Home details" at bounding box center [66, 195] width 77 height 12
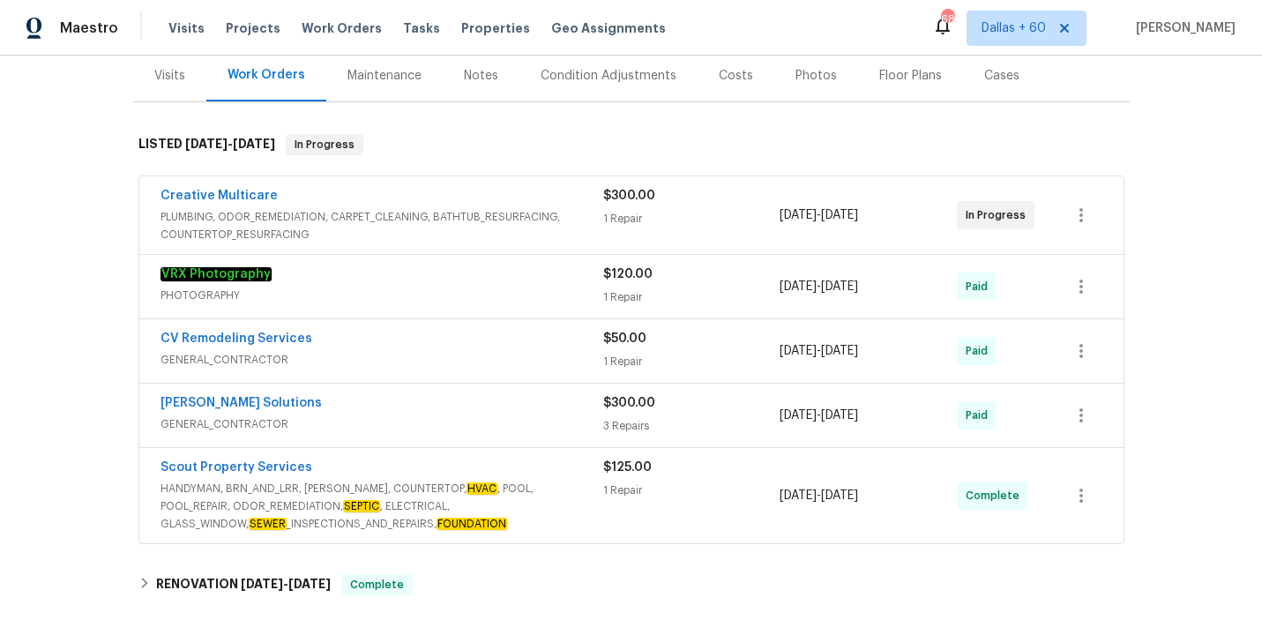
click at [466, 218] on span "PLUMBING, ODOR_REMEDIATION, CARPET_CLEANING, BATHTUB_RESURFACING, COUNTERTOP_RE…" at bounding box center [382, 225] width 443 height 35
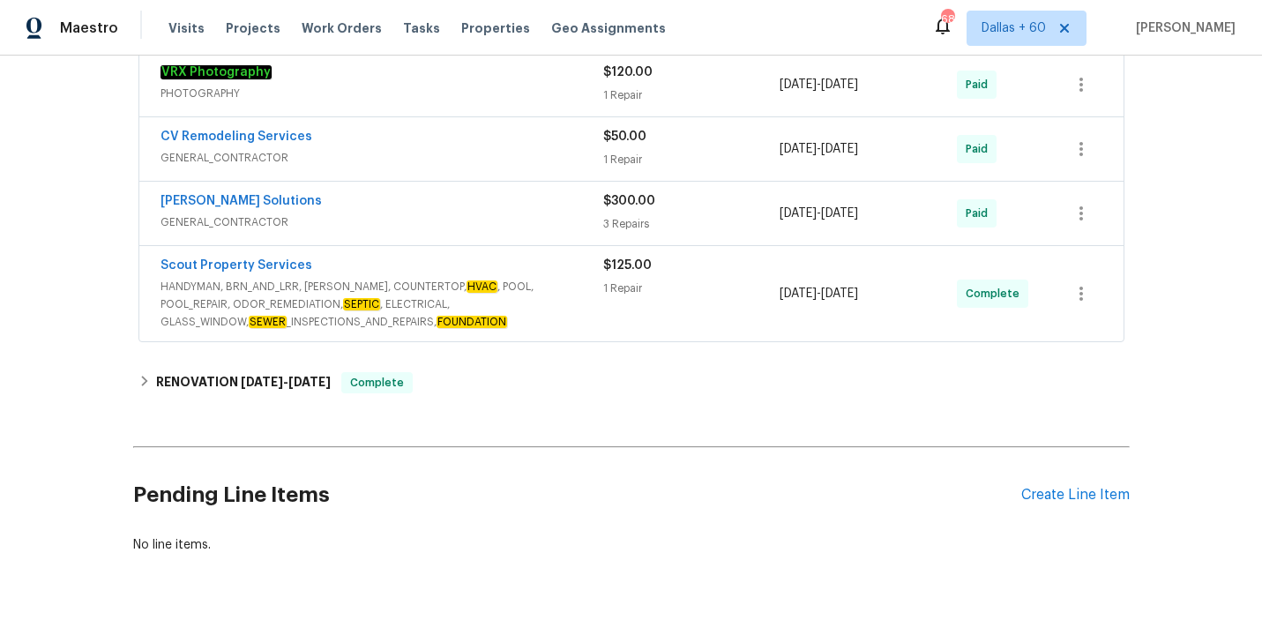
scroll to position [645, 0]
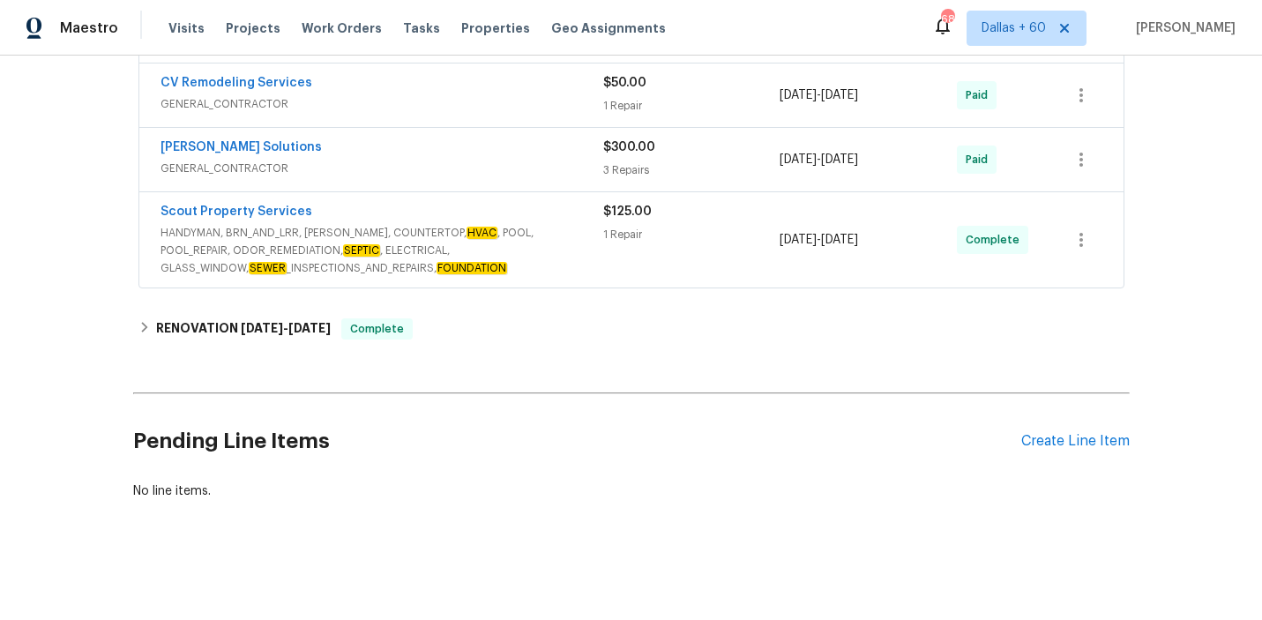
click at [546, 265] on span "HANDYMAN, BRN_AND_LRR, WELLS, COUNTERTOP, HVAC , POOL, POOL_REPAIR, ODOR_REMEDI…" at bounding box center [382, 250] width 443 height 53
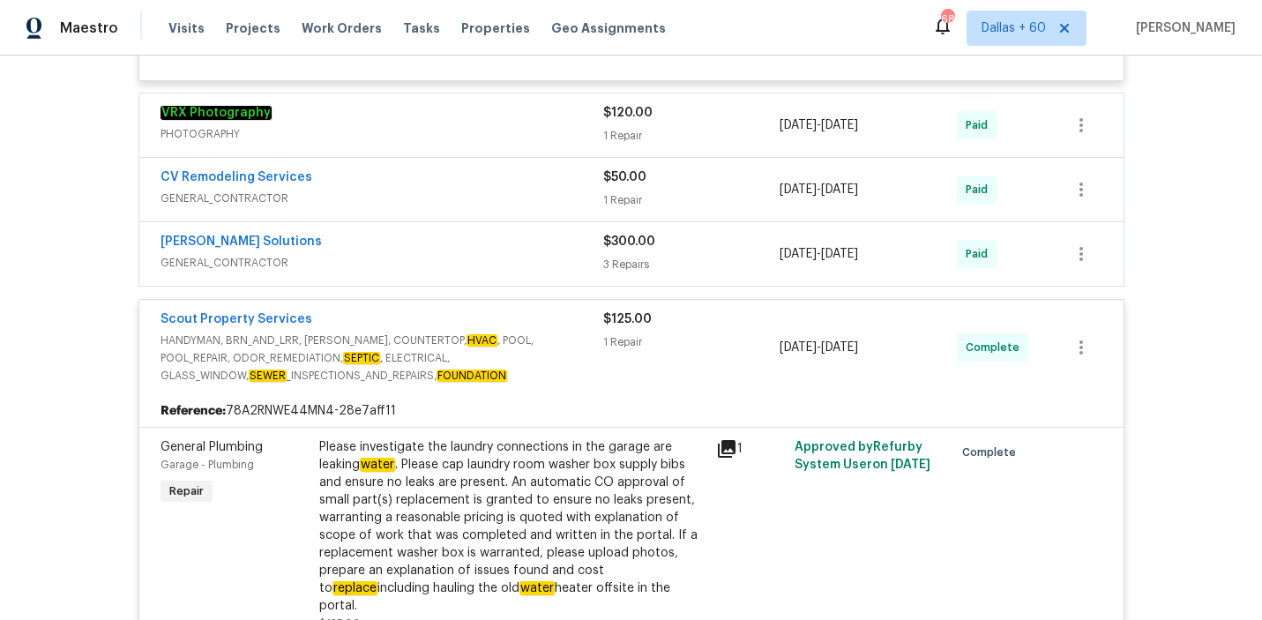
scroll to position [548, 0]
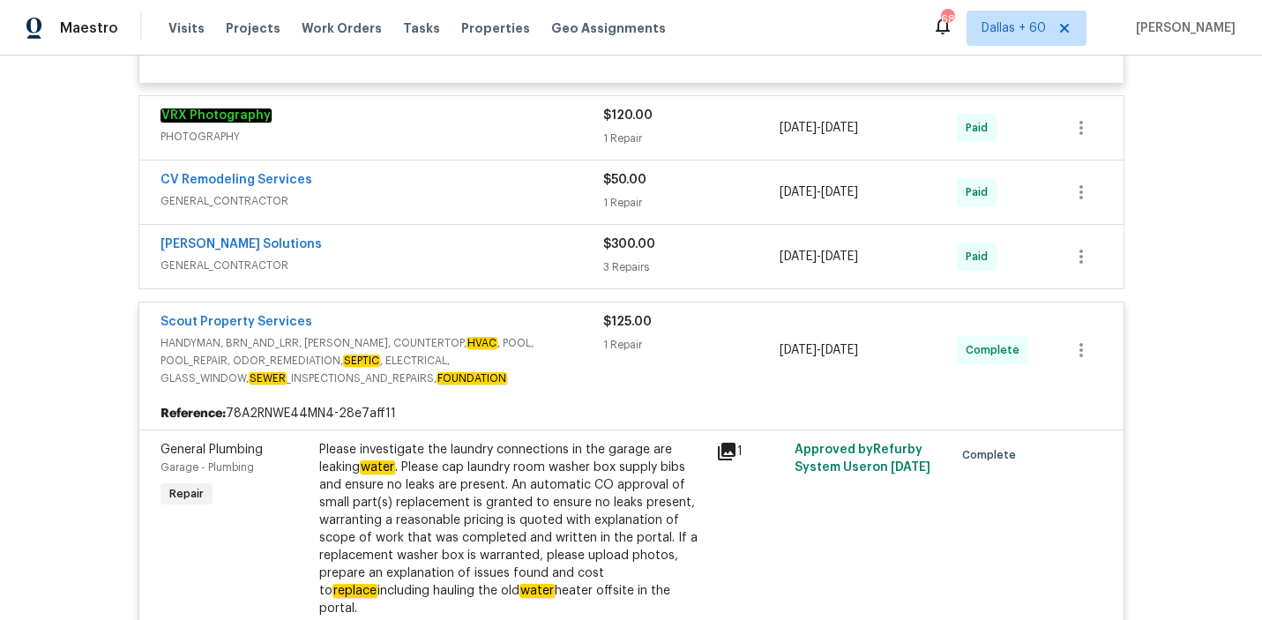
click at [502, 172] on div "CV Remodeling Services" at bounding box center [382, 181] width 443 height 21
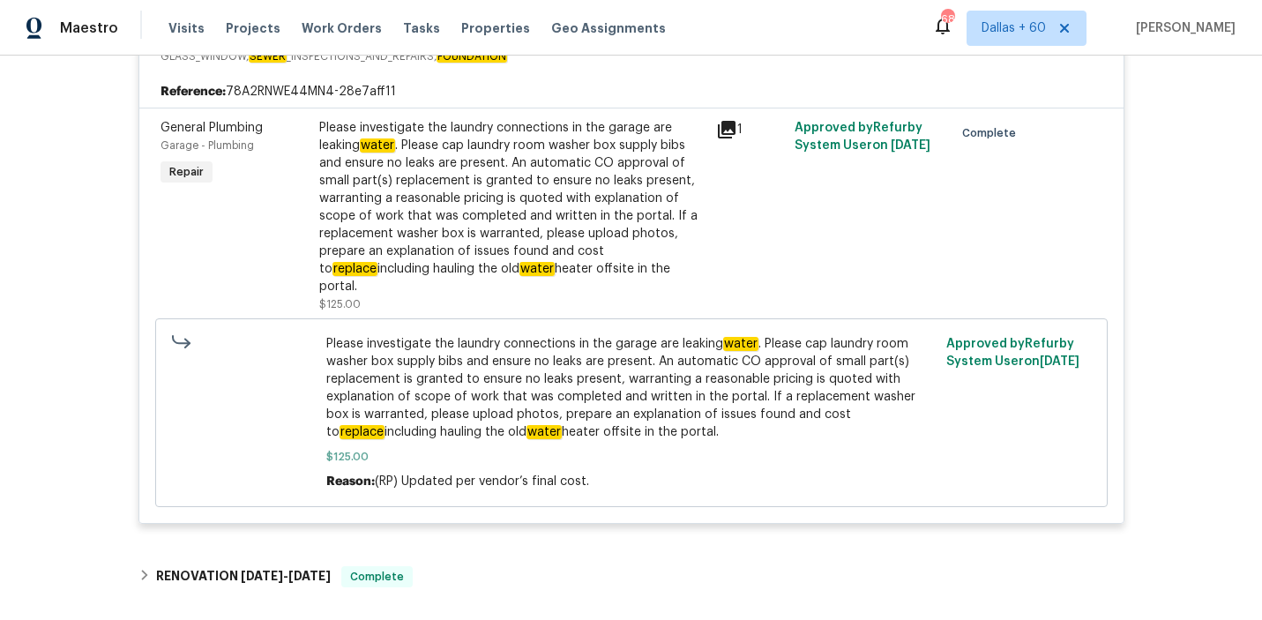
scroll to position [1077, 0]
click at [41, 109] on div "Back to all projects 8409 Rockridge Dr, Jacksonville, FL 32244 3 Beds | 2 Baths…" at bounding box center [631, 338] width 1262 height 564
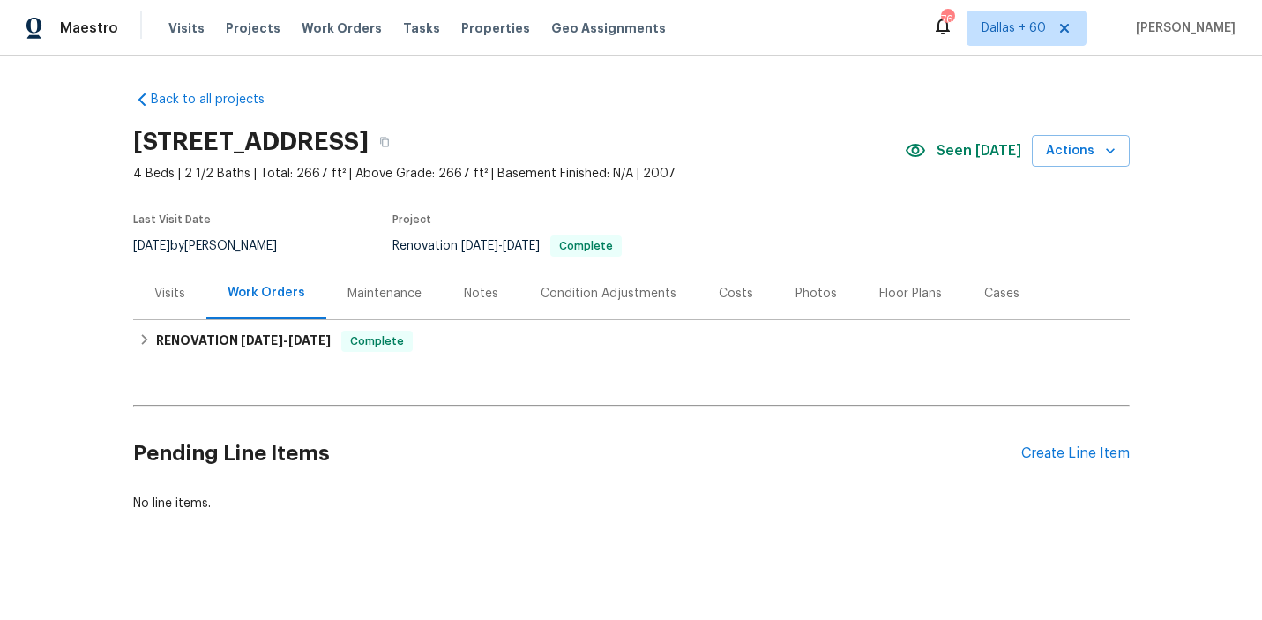
click at [161, 291] on div "Visits" at bounding box center [169, 294] width 31 height 18
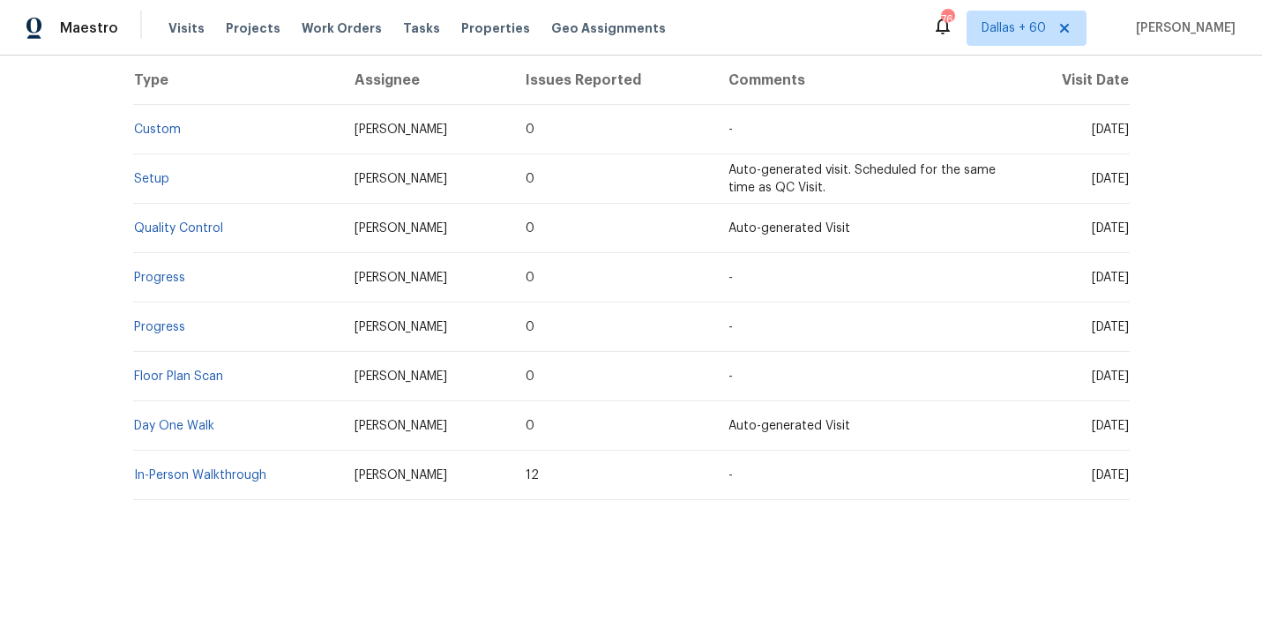
scroll to position [345, 0]
click at [175, 428] on link "Day One Walk" at bounding box center [174, 428] width 80 height 12
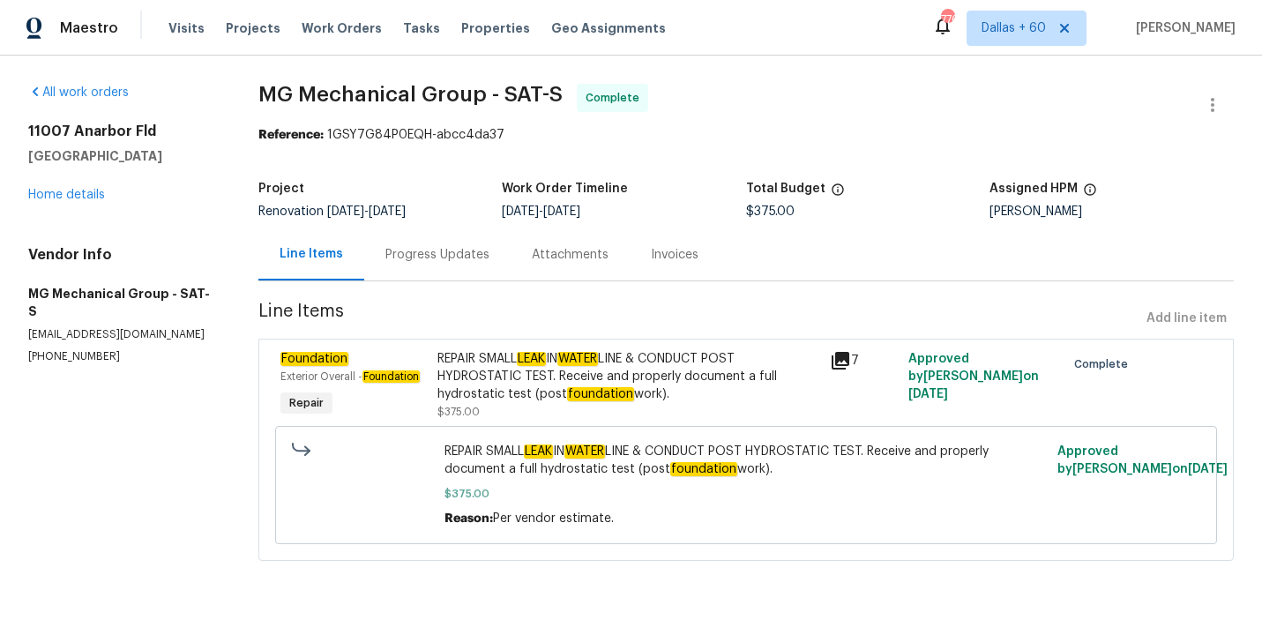
click at [416, 253] on div "Progress Updates" at bounding box center [437, 255] width 104 height 18
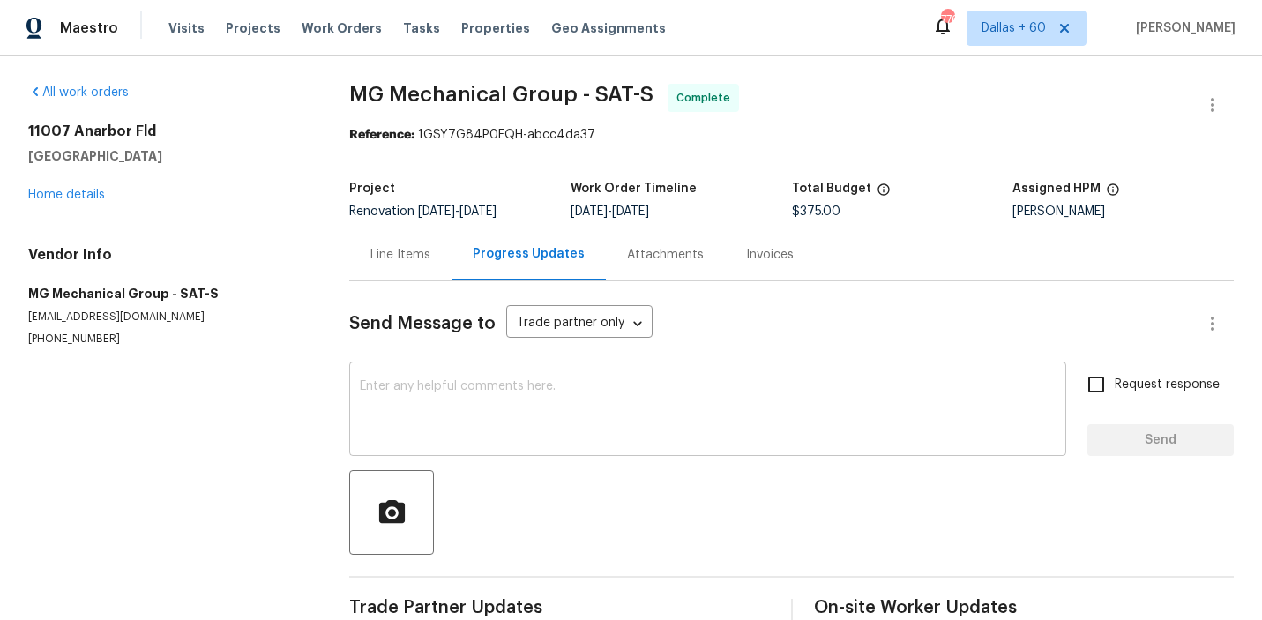
scroll to position [35, 0]
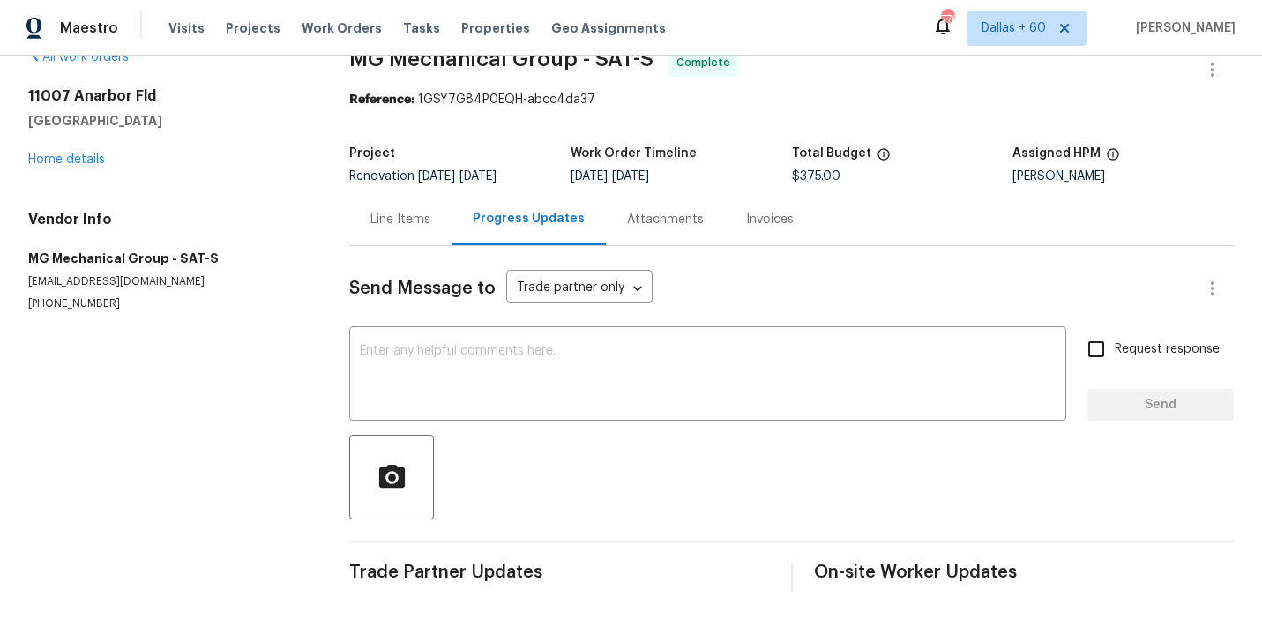
click at [412, 207] on div "Line Items" at bounding box center [400, 219] width 102 height 52
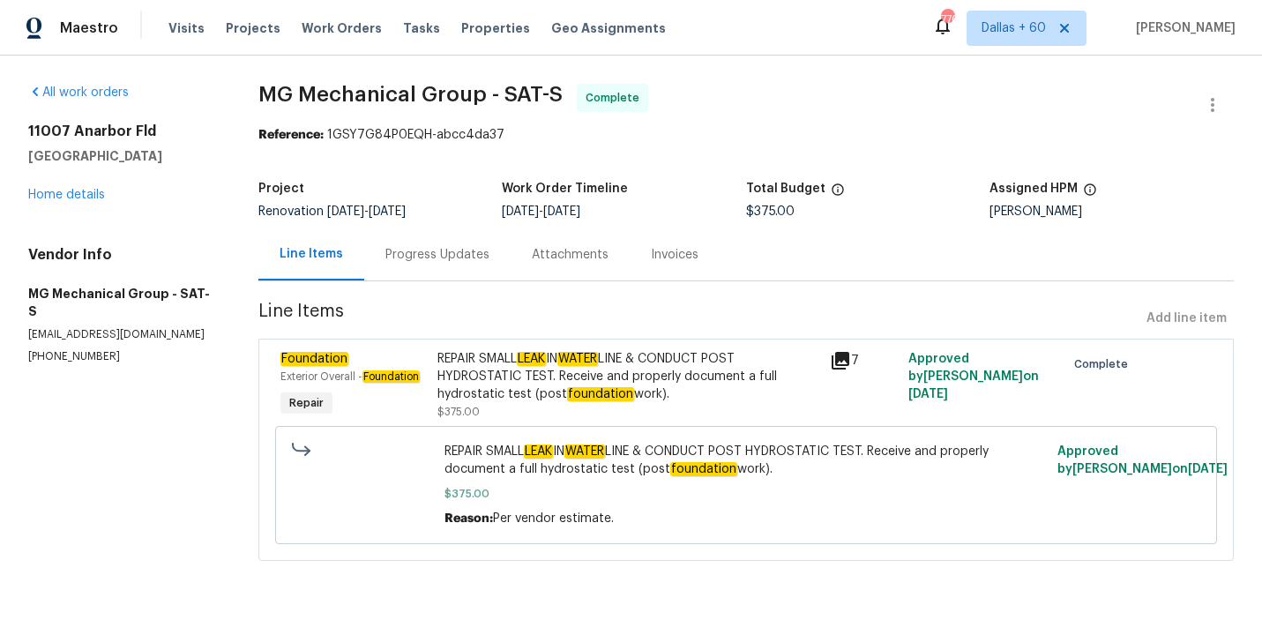
click at [661, 247] on div "Invoices" at bounding box center [675, 255] width 48 height 18
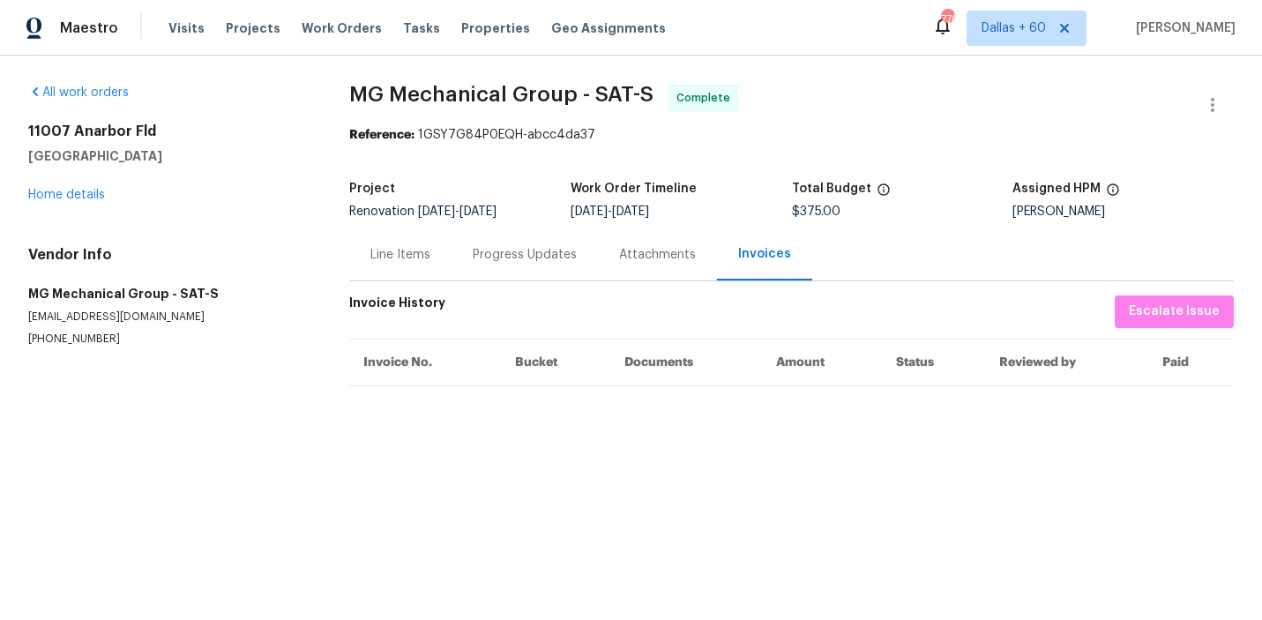
click at [393, 250] on div "Line Items" at bounding box center [400, 255] width 60 height 18
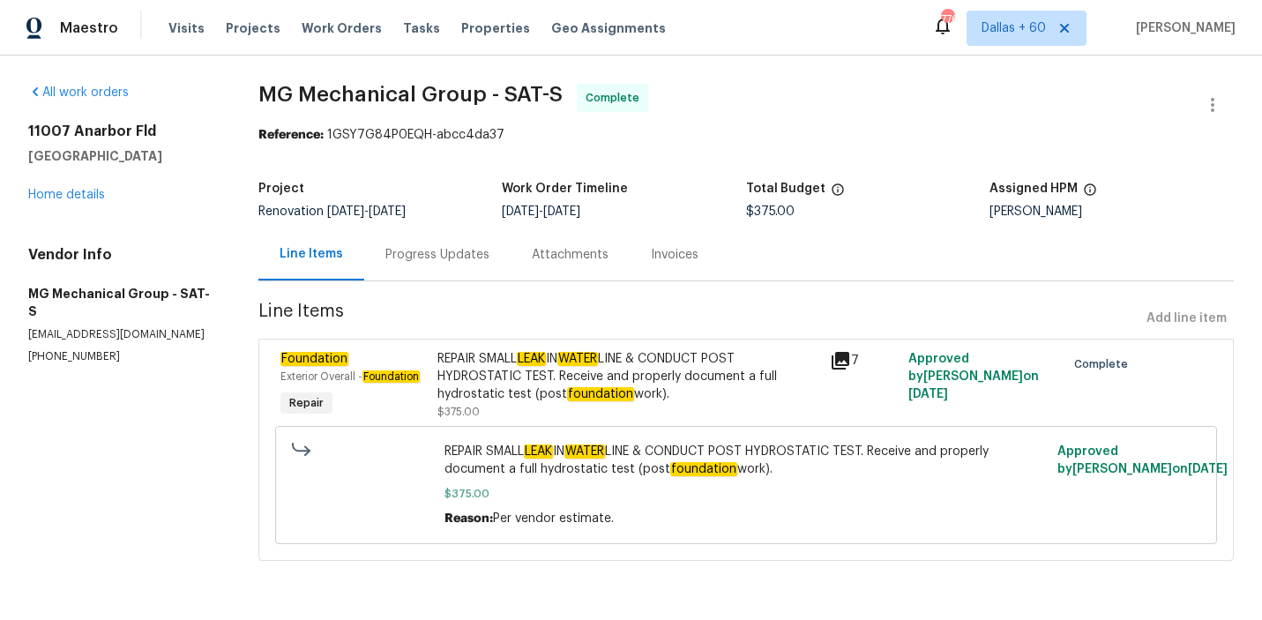
click at [743, 392] on div "REPAIR SMALL LEAK IN WATER LINE & CONDUCT POST HYDROSTATIC TEST. Receive and pr…" at bounding box center [628, 376] width 382 height 53
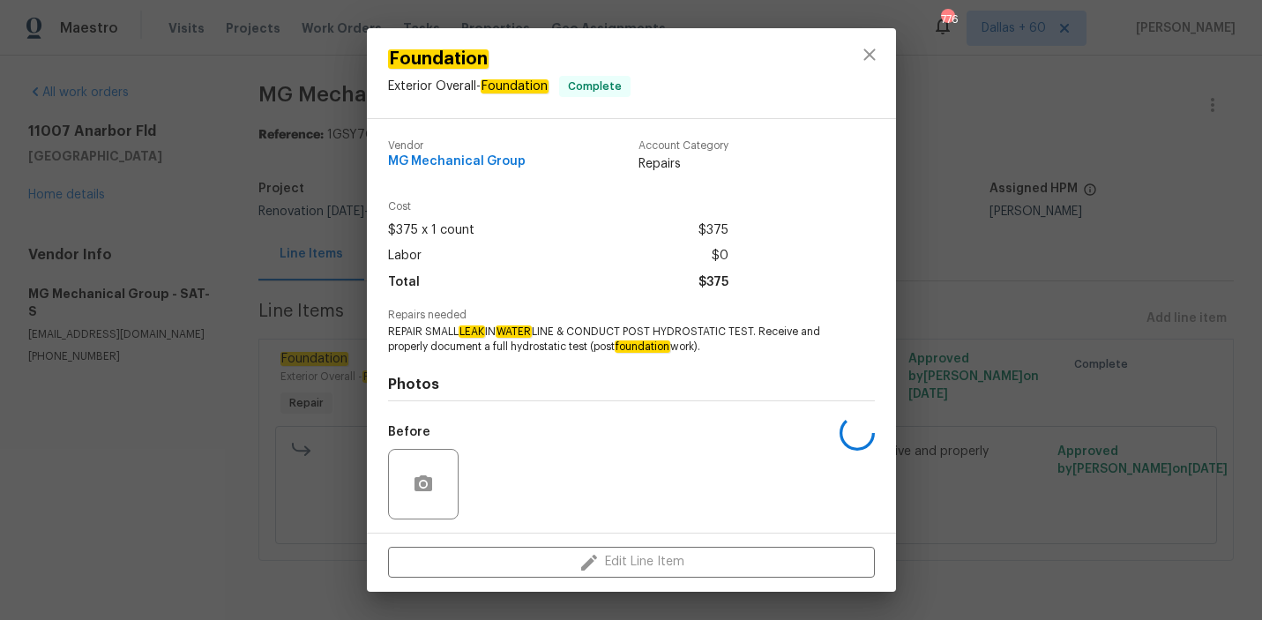
scroll to position [119, 0]
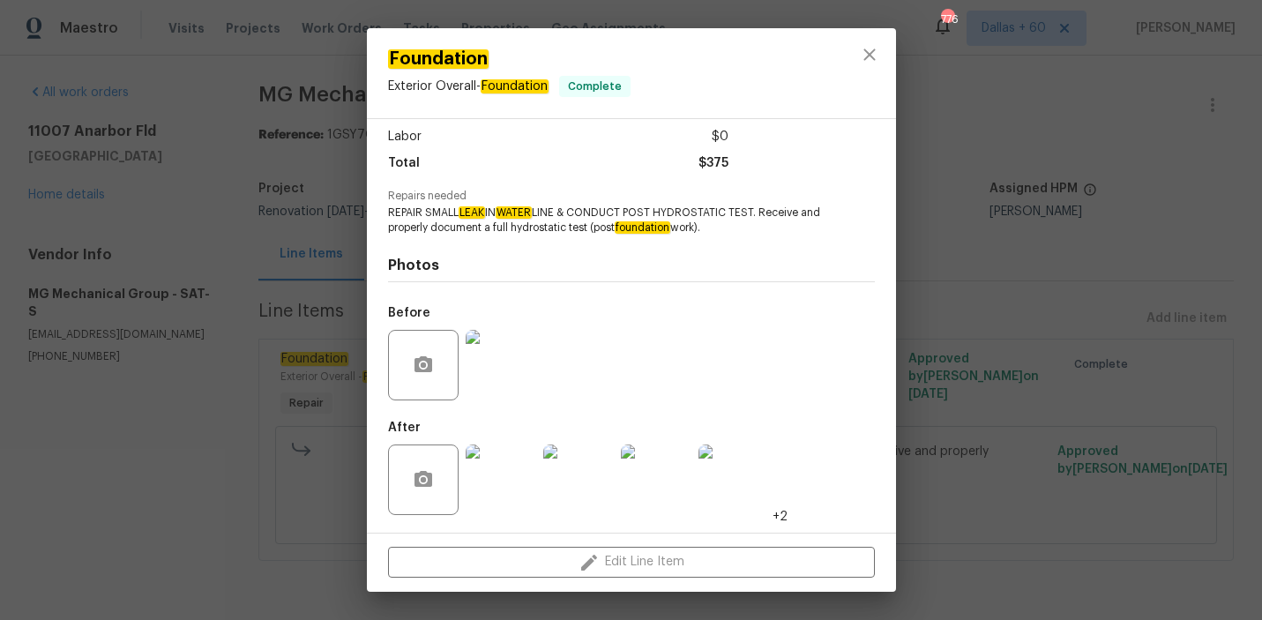
click at [503, 483] on img at bounding box center [501, 480] width 71 height 71
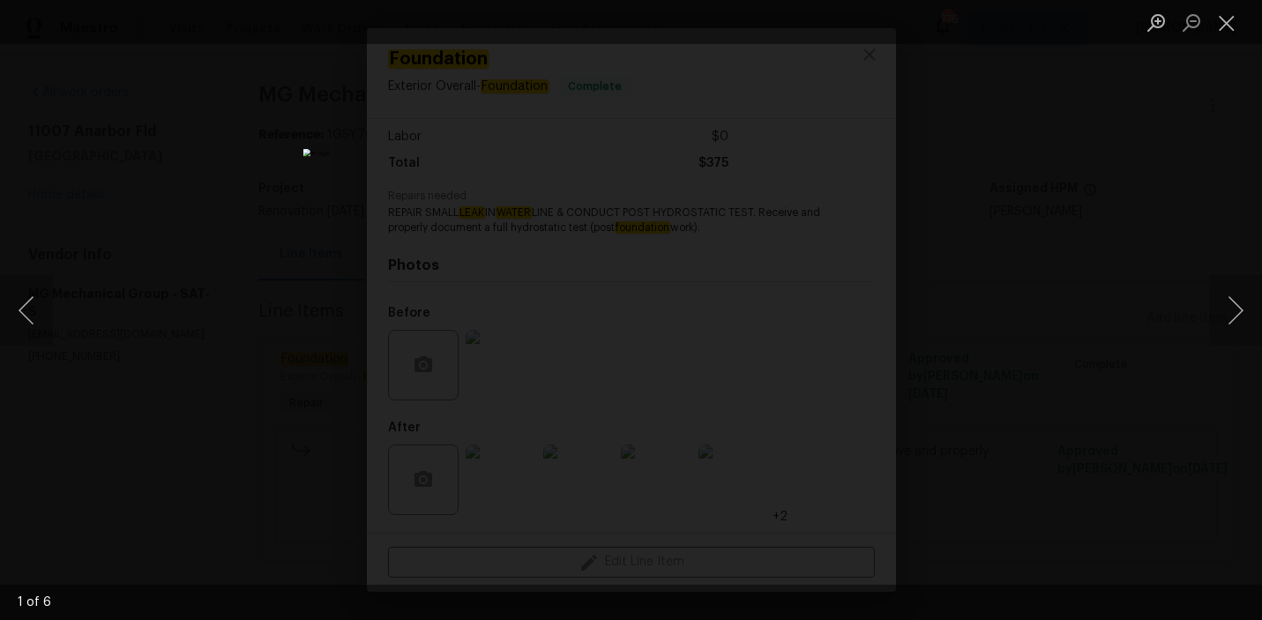
click at [1029, 425] on div "Lightbox" at bounding box center [631, 310] width 1262 height 620
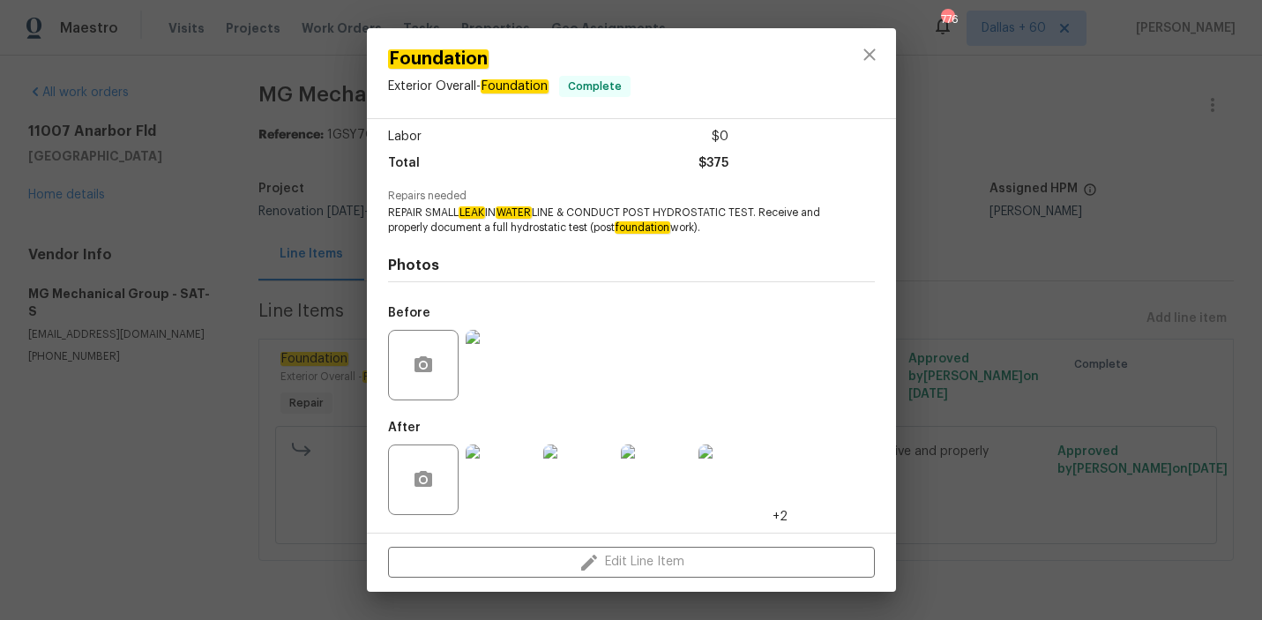
click at [116, 465] on div "Foundation Exterior Overall - Foundation Complete Vendor MG Mechanical Group Ac…" at bounding box center [631, 310] width 1262 height 620
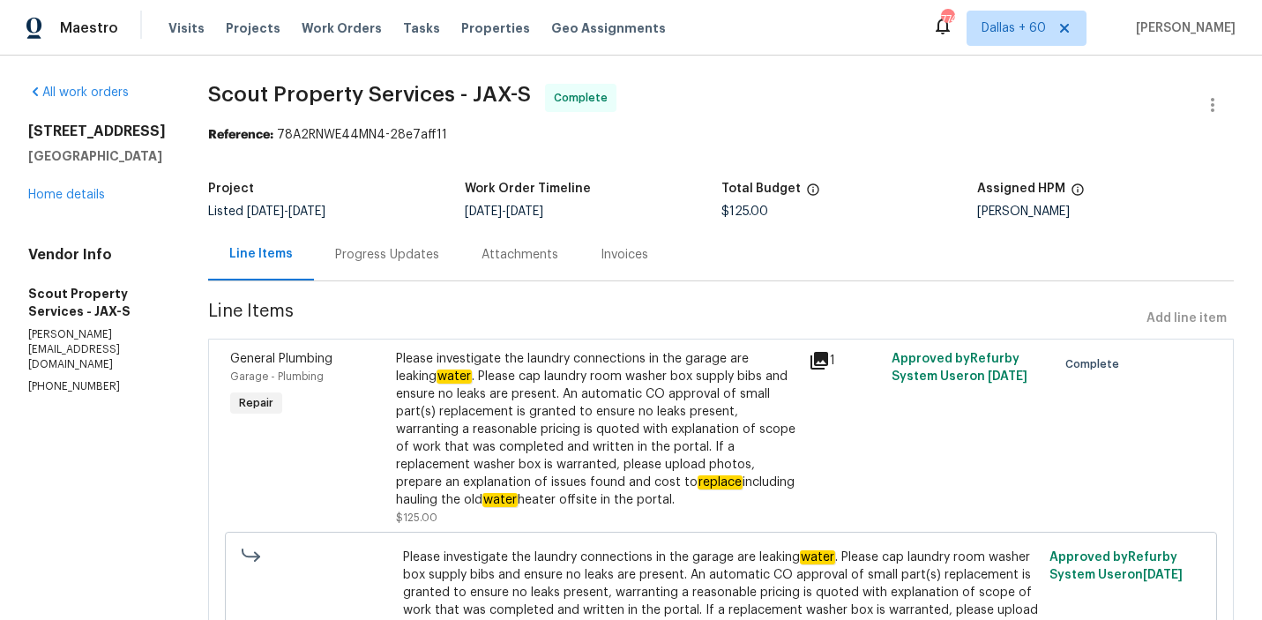
click at [335, 258] on div "Progress Updates" at bounding box center [387, 255] width 104 height 18
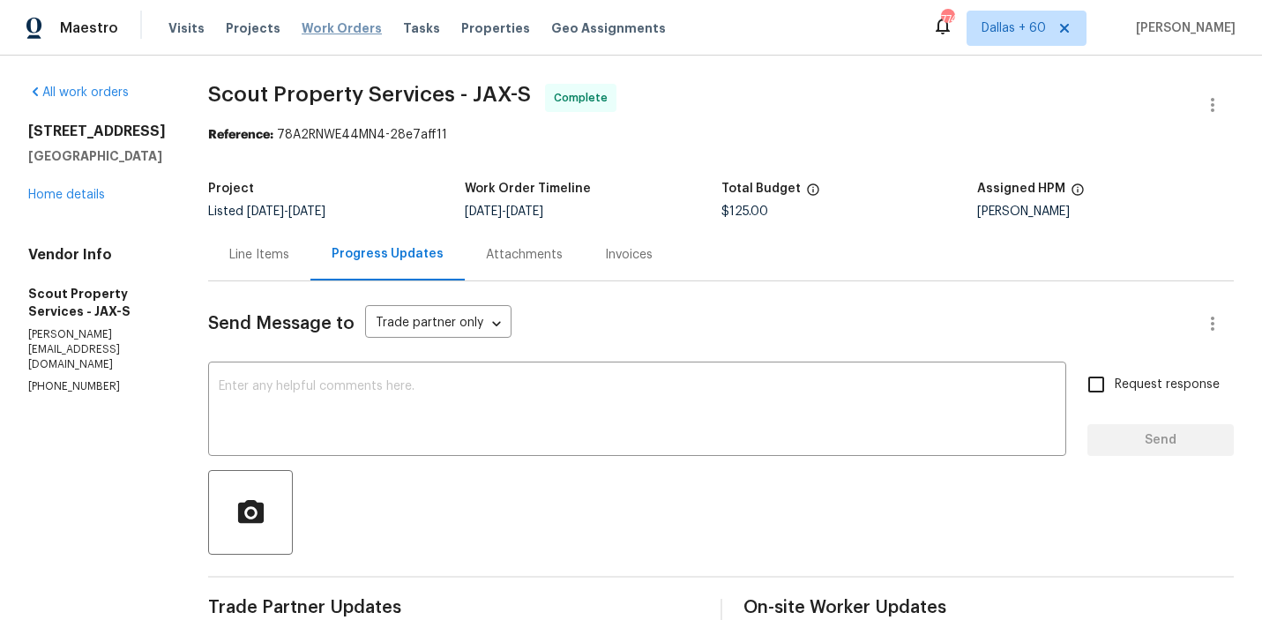
click at [323, 21] on span "Work Orders" at bounding box center [342, 28] width 80 height 18
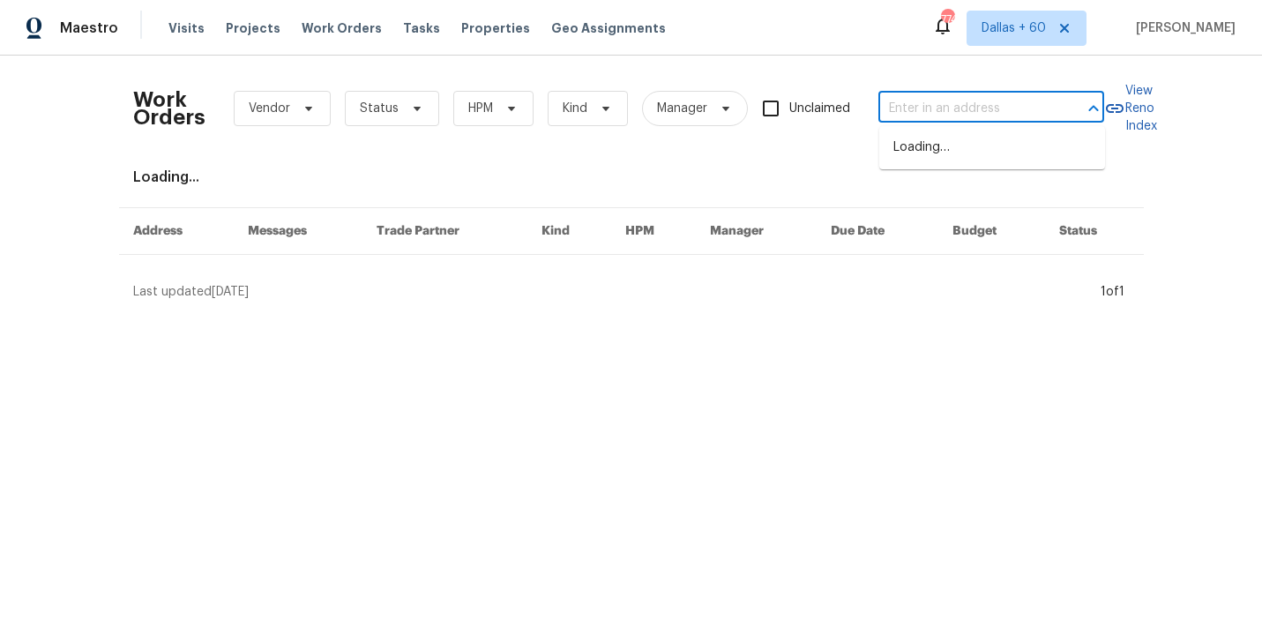
click at [910, 115] on input "text" at bounding box center [966, 108] width 176 height 27
paste input "[STREET_ADDRESS][PERSON_NAME]"
type input "[STREET_ADDRESS][PERSON_NAME]"
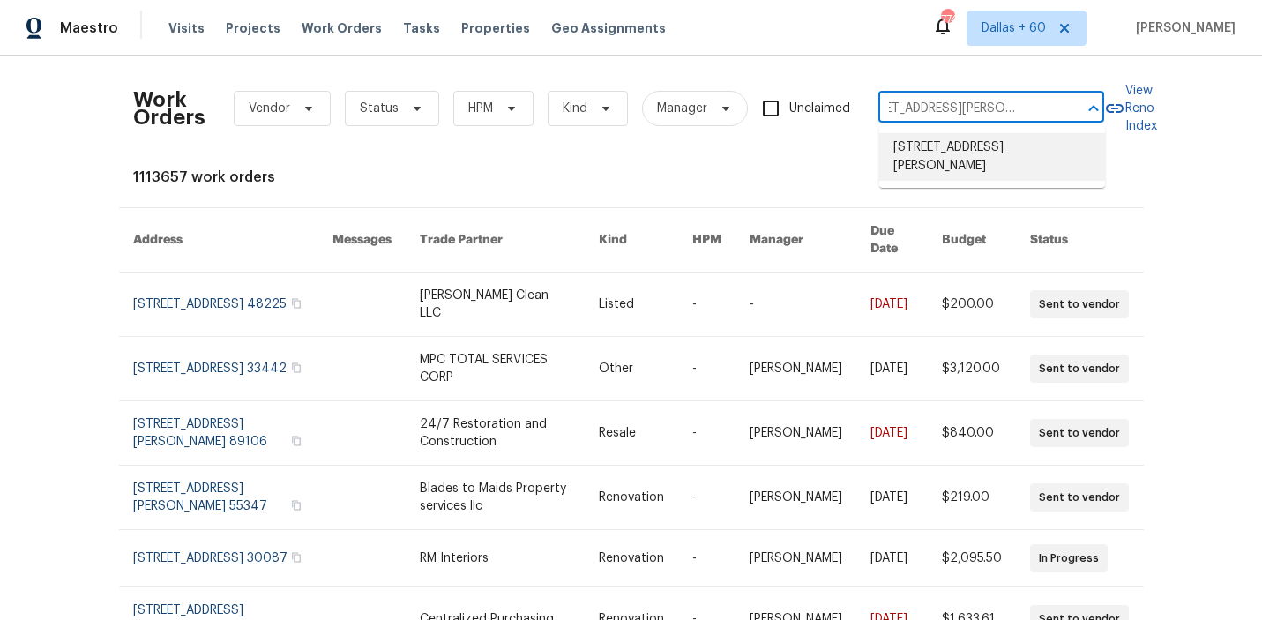
click at [935, 157] on li "529 Magdalen Ave, Crowley, TX 76036" at bounding box center [992, 157] width 226 height 48
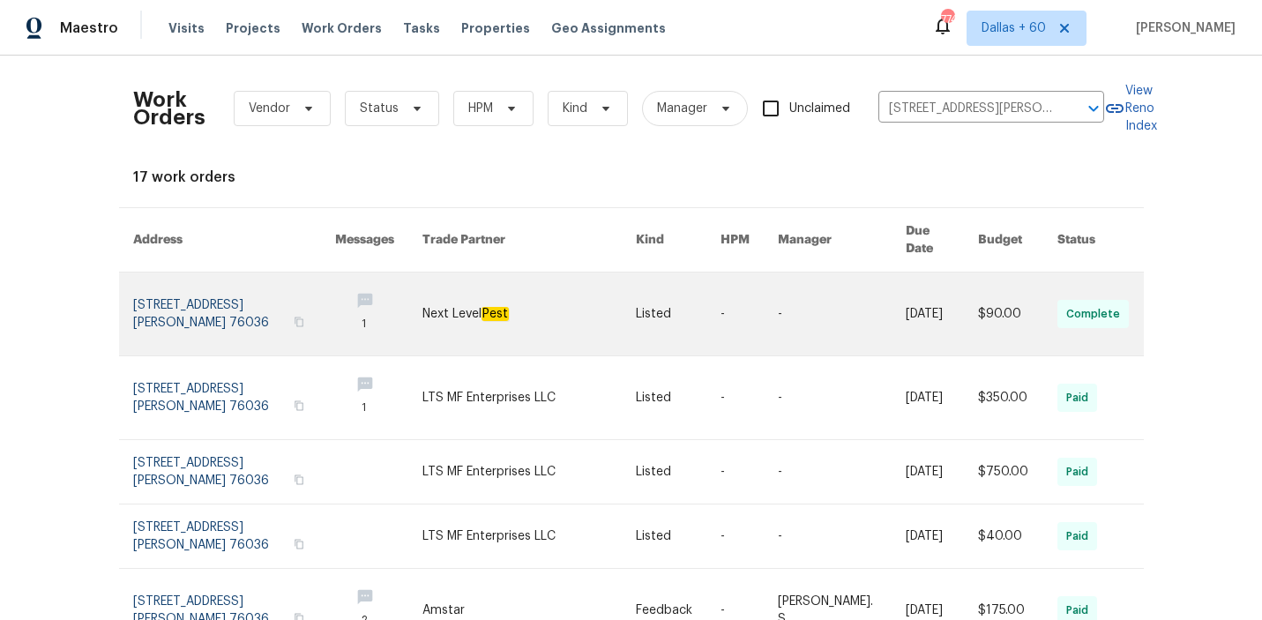
click at [439, 316] on link at bounding box center [528, 314] width 213 height 83
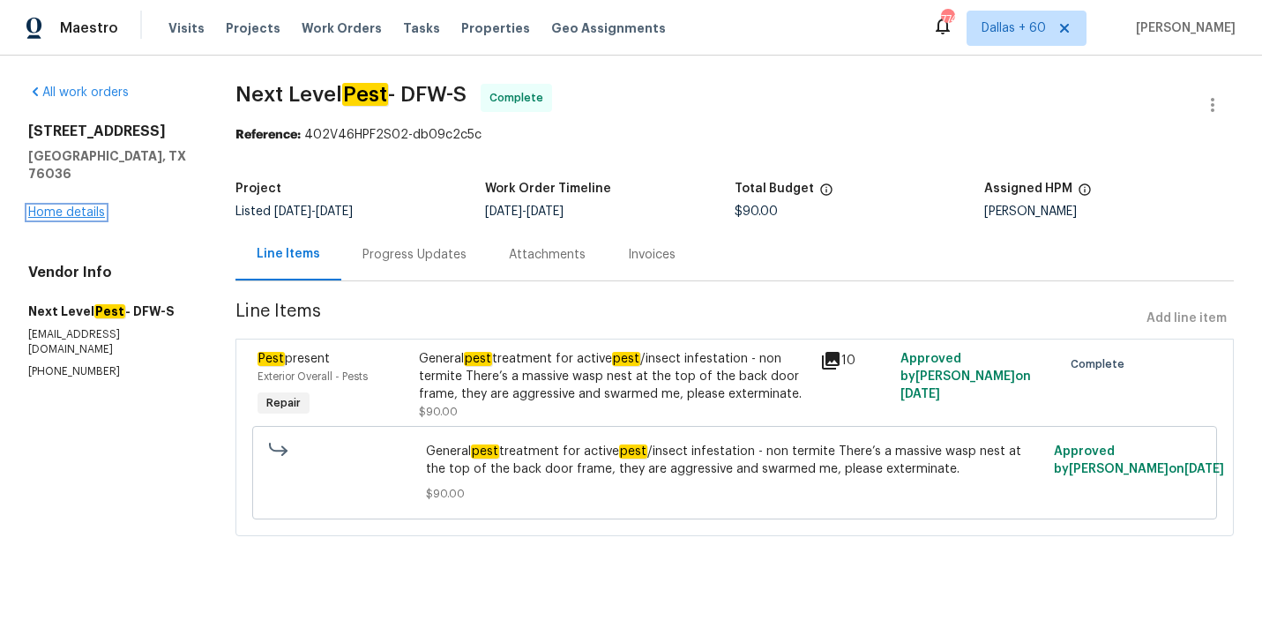
click at [85, 206] on link "Home details" at bounding box center [66, 212] width 77 height 12
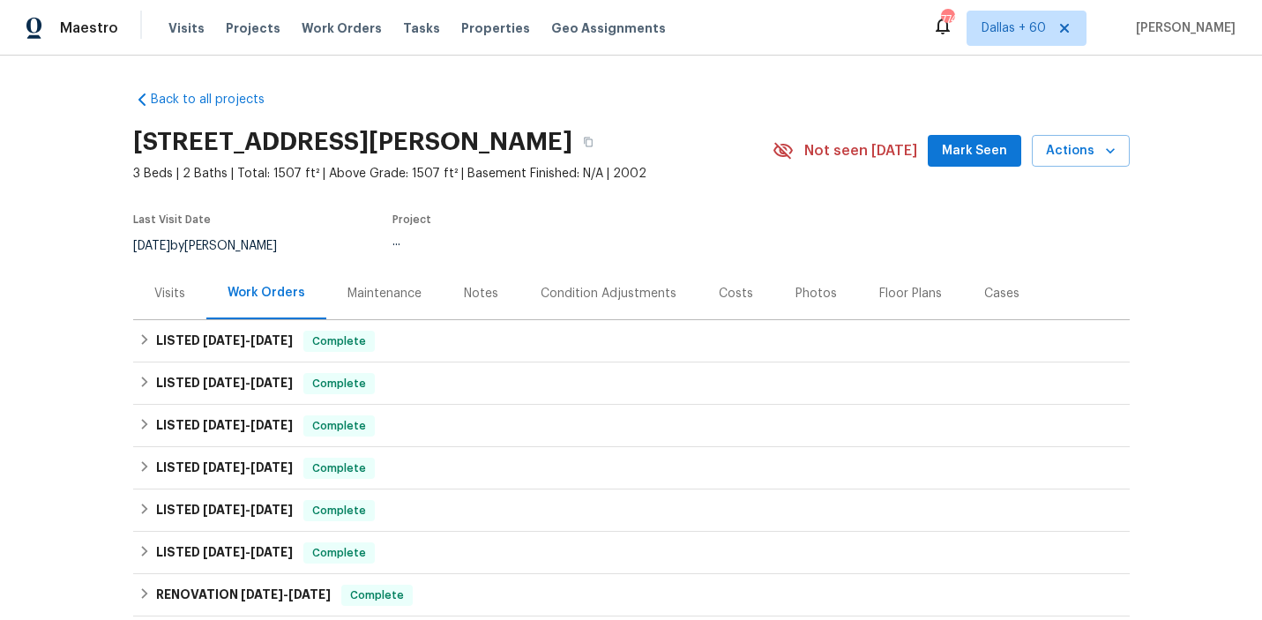
scroll to position [91, 0]
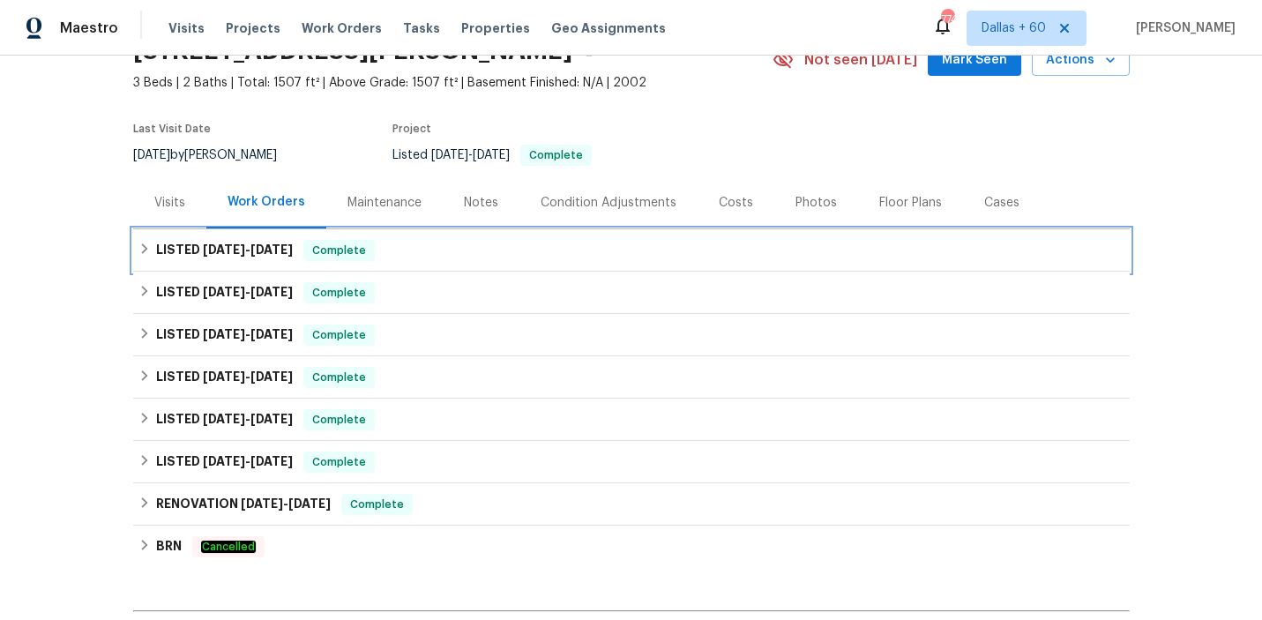
click at [513, 246] on div "LISTED 8/14/25 - 8/16/25 Complete" at bounding box center [631, 250] width 986 height 21
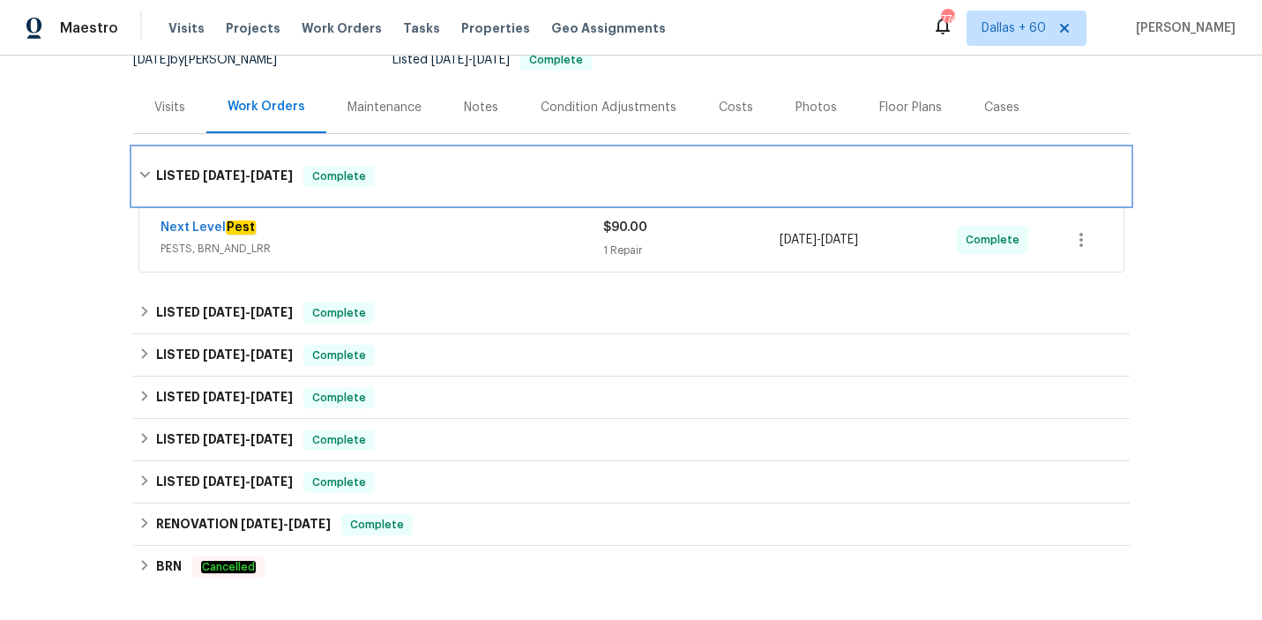
scroll to position [199, 0]
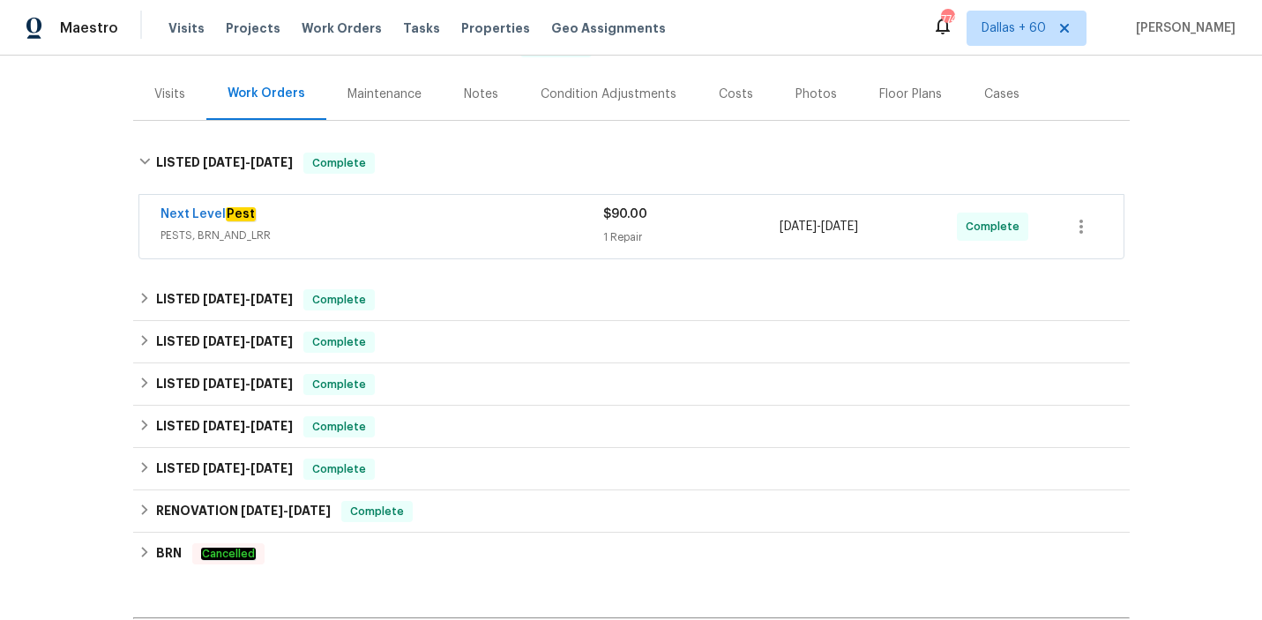
click at [513, 246] on div "Next Level Pest PESTS, BRN_AND_LRR" at bounding box center [382, 226] width 443 height 42
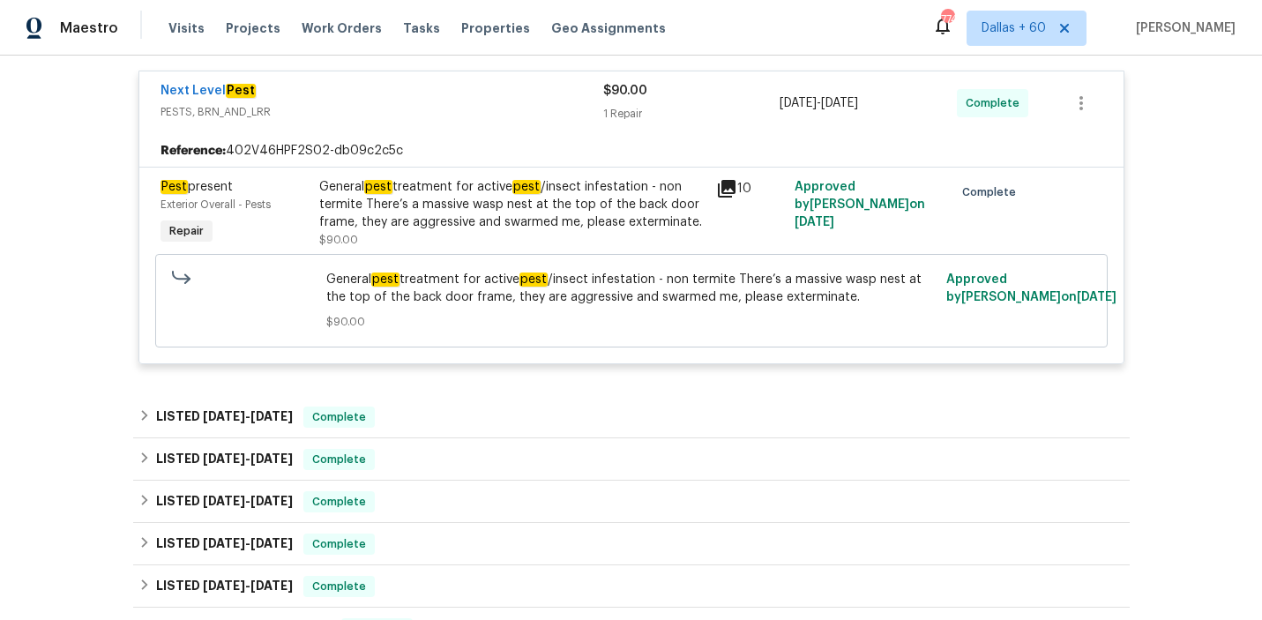
scroll to position [338, 0]
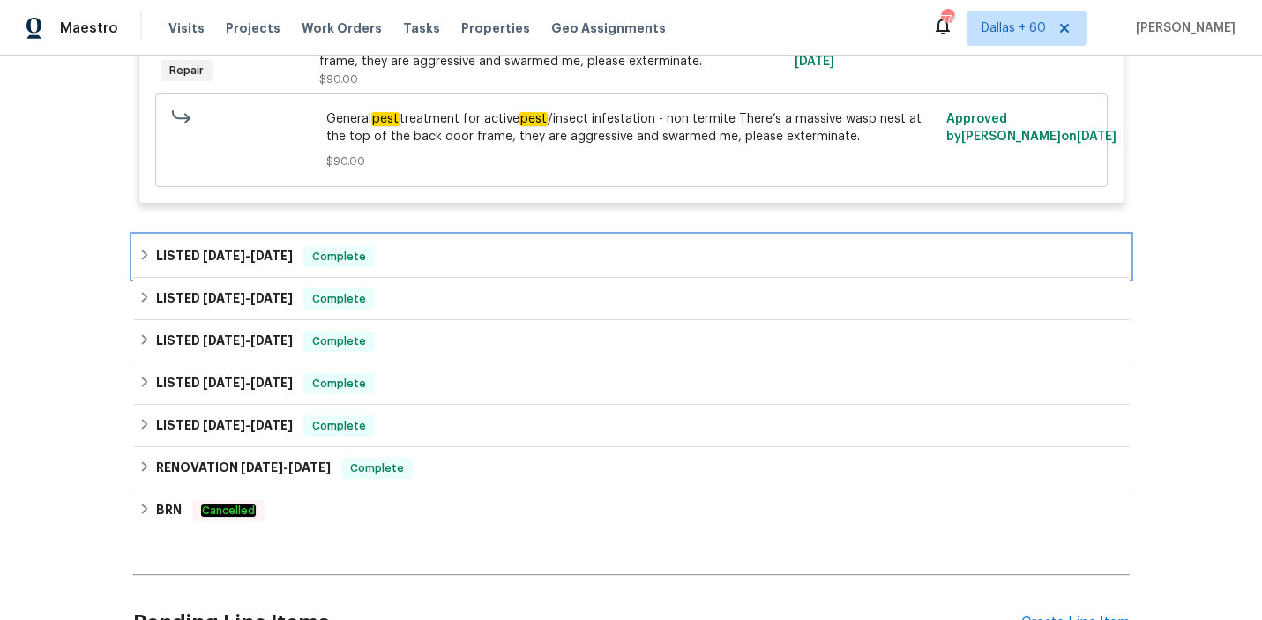
click at [513, 246] on div "LISTED 5/23/25 - 5/27/25 Complete" at bounding box center [631, 256] width 986 height 21
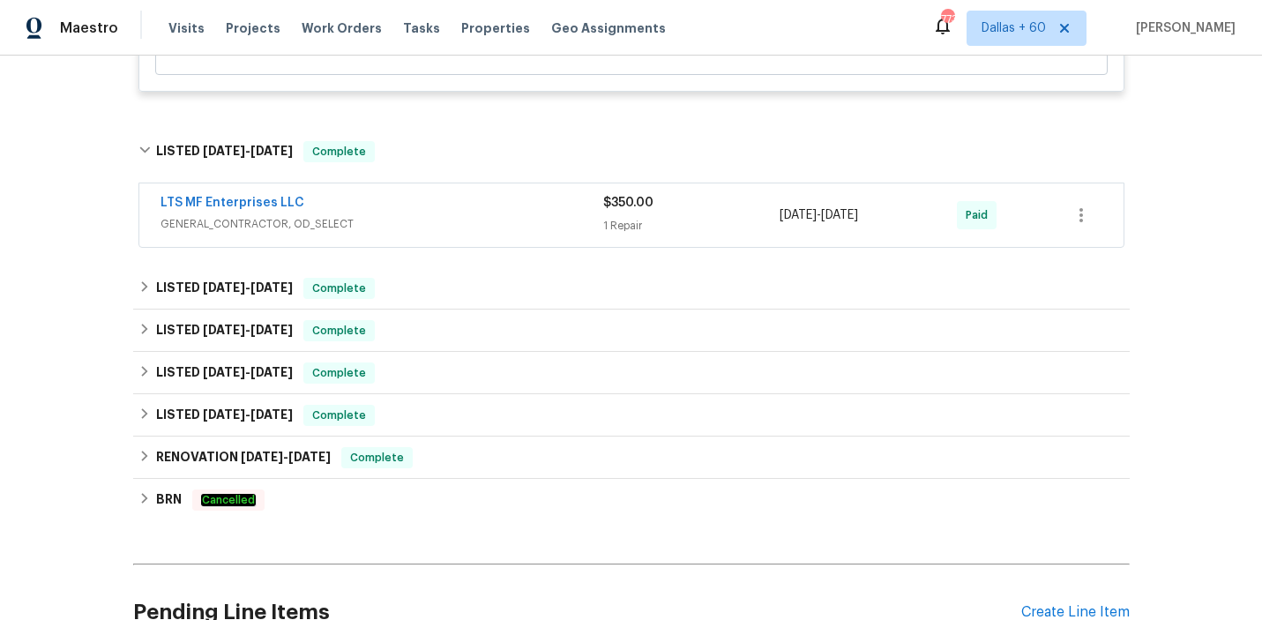
click at [510, 212] on div "LTS MF Enterprises LLC" at bounding box center [382, 204] width 443 height 21
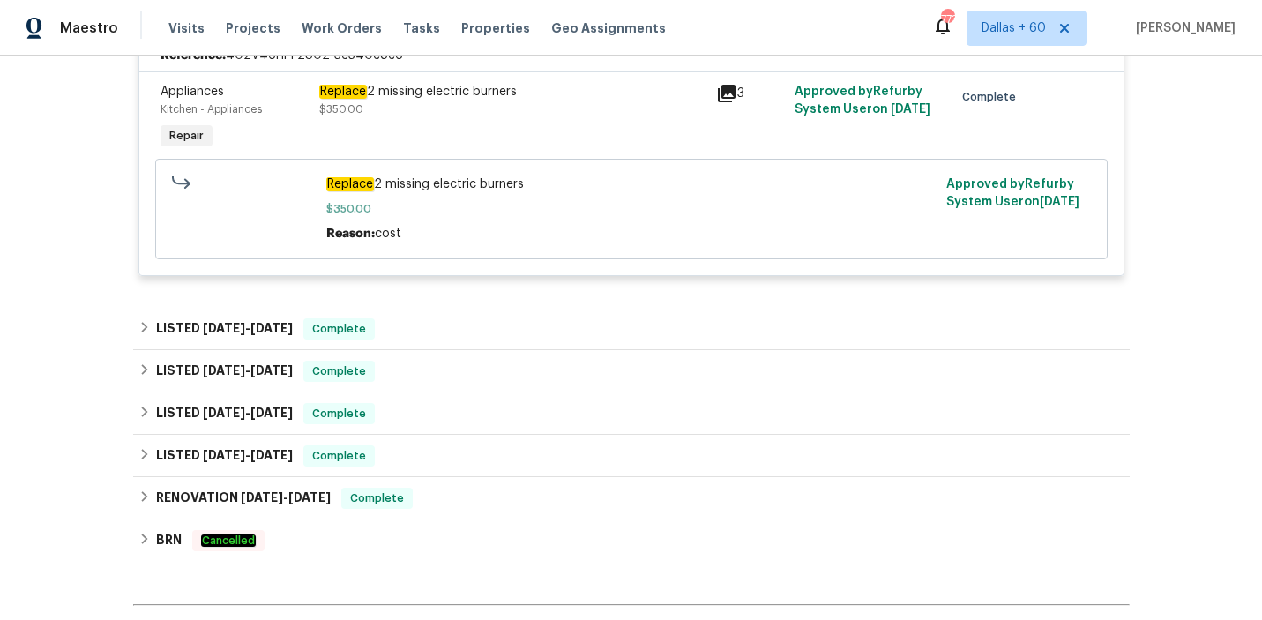
scroll to position [837, 0]
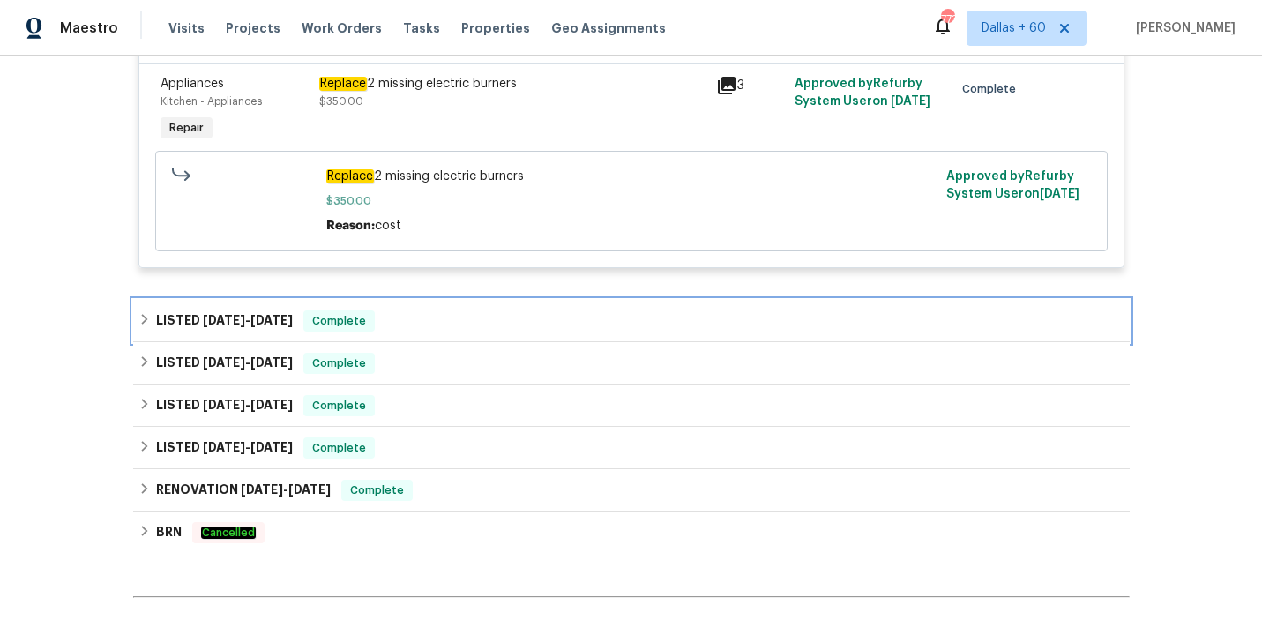
click at [492, 301] on div "LISTED 4/21/25 - 4/26/25 Complete" at bounding box center [631, 321] width 997 height 42
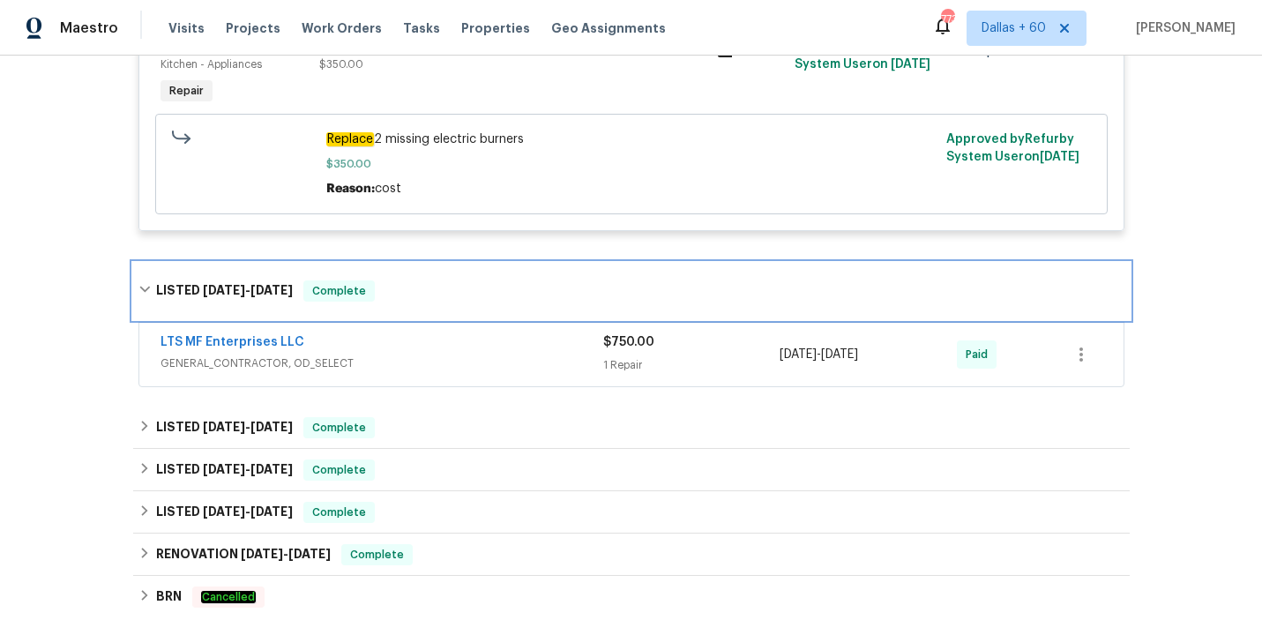
scroll to position [873, 0]
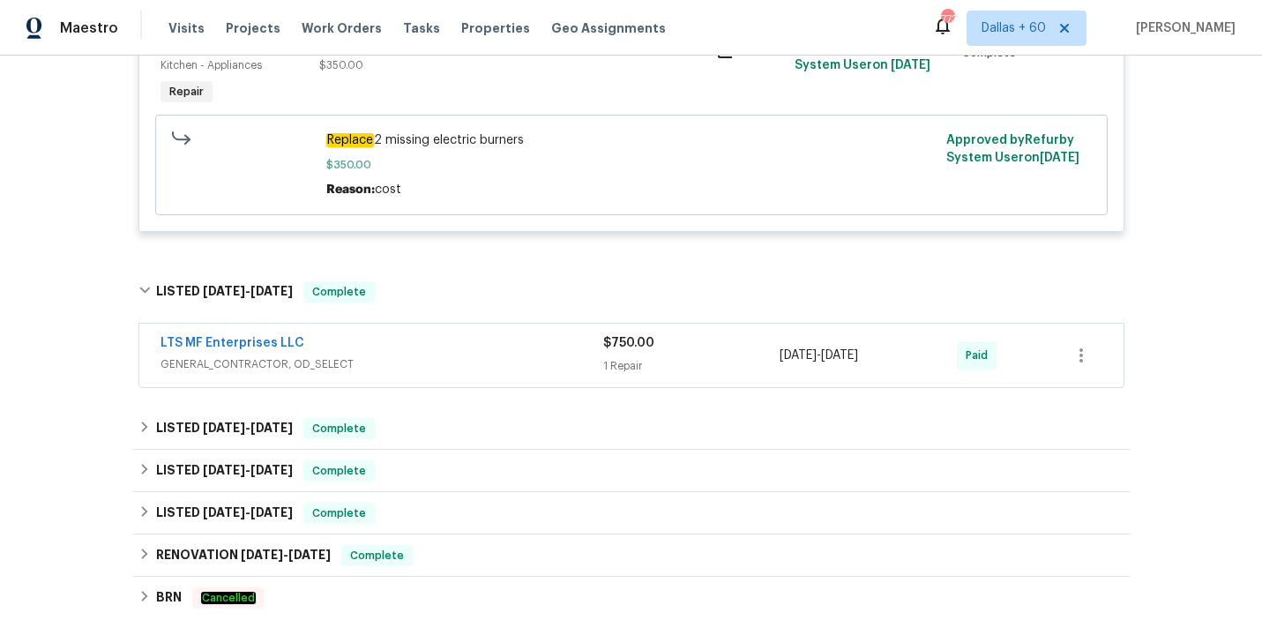
click at [494, 343] on div "LTS MF Enterprises LLC" at bounding box center [382, 344] width 443 height 21
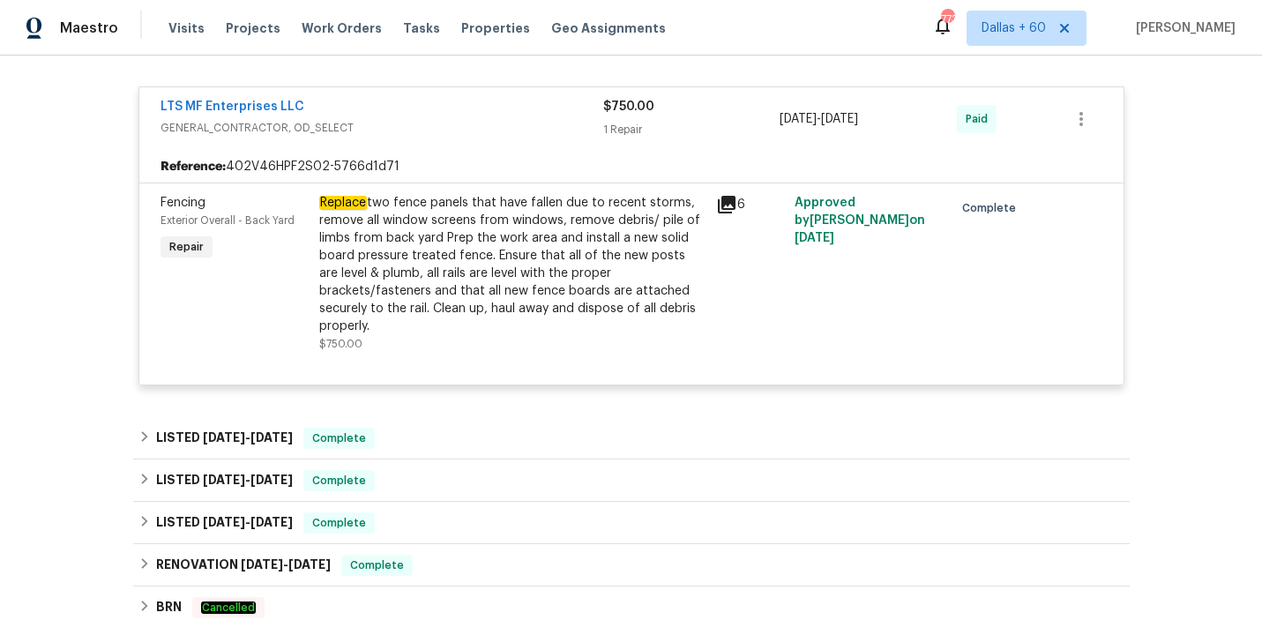
scroll to position [1157, 0]
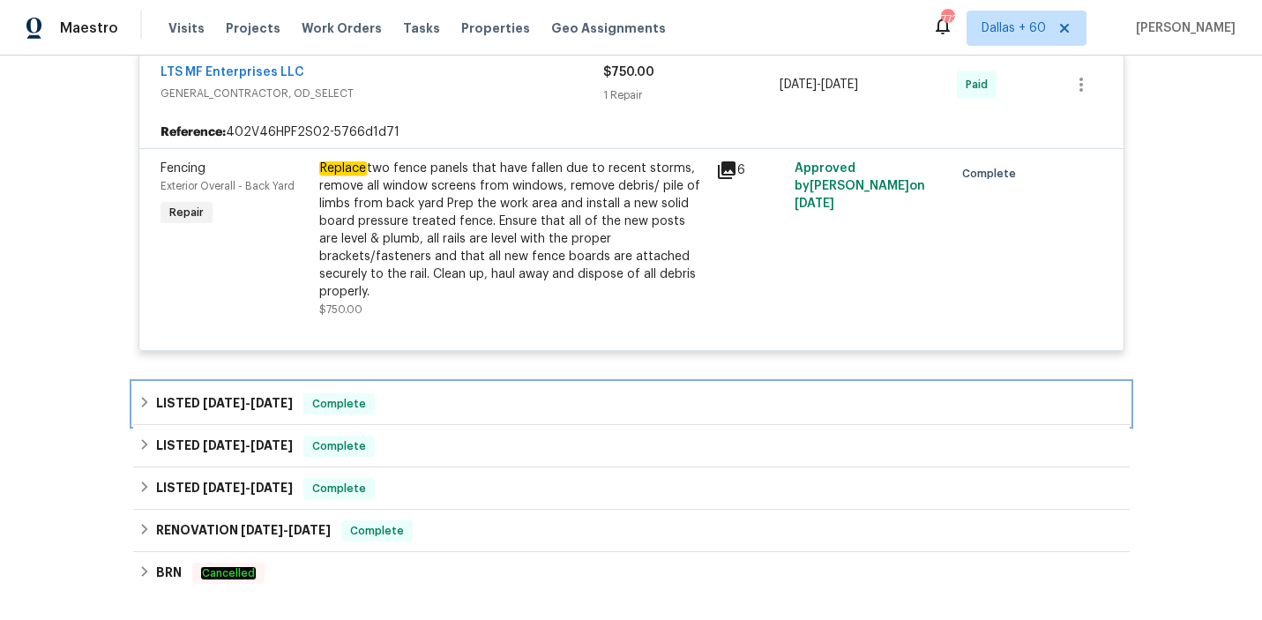
click at [444, 398] on div "LISTED 1/15/25 - 1/20/25 Complete" at bounding box center [631, 403] width 986 height 21
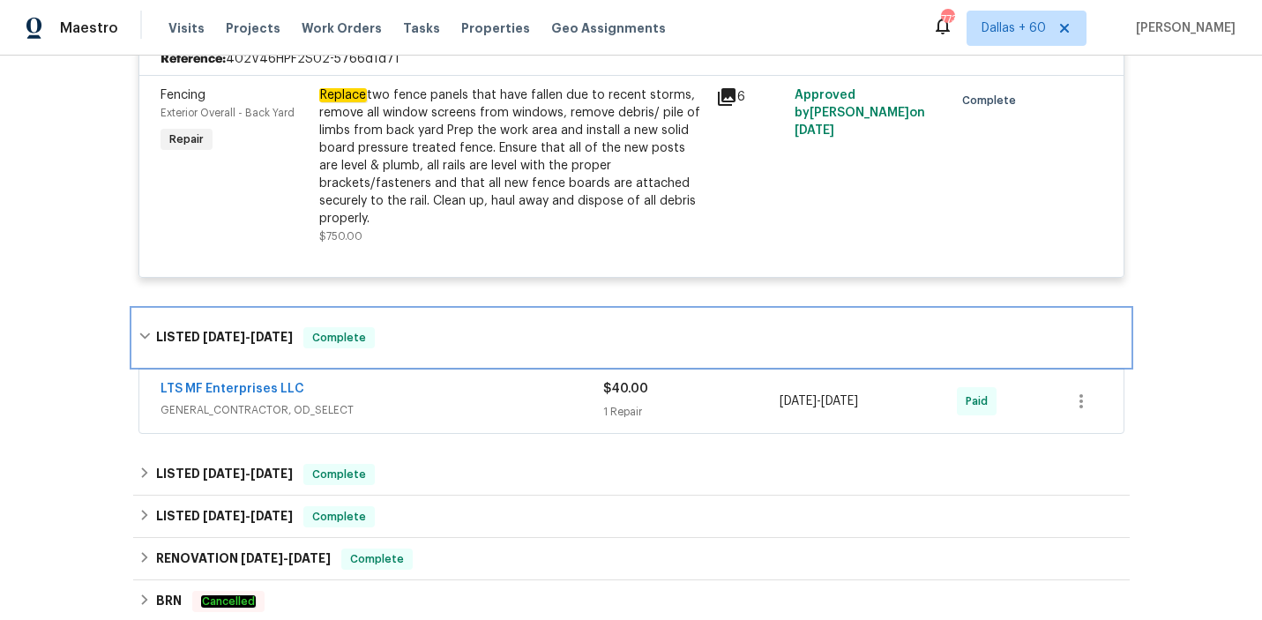
scroll to position [1250, 0]
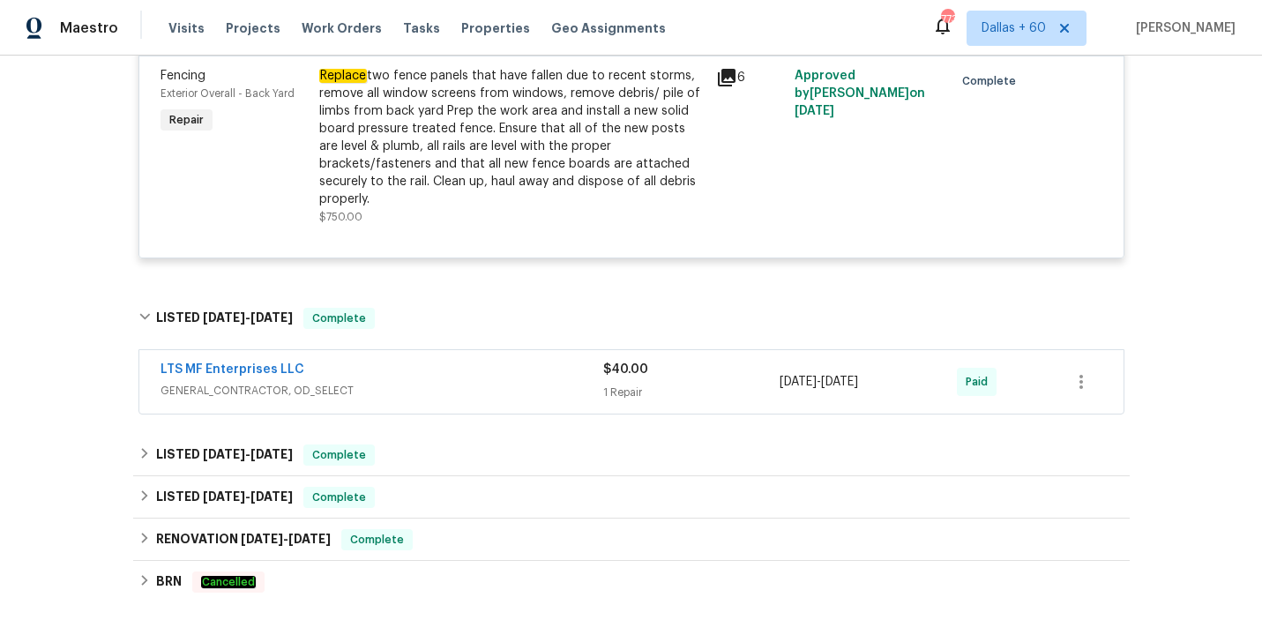
click at [444, 382] on span "GENERAL_CONTRACTOR, OD_SELECT" at bounding box center [382, 391] width 443 height 18
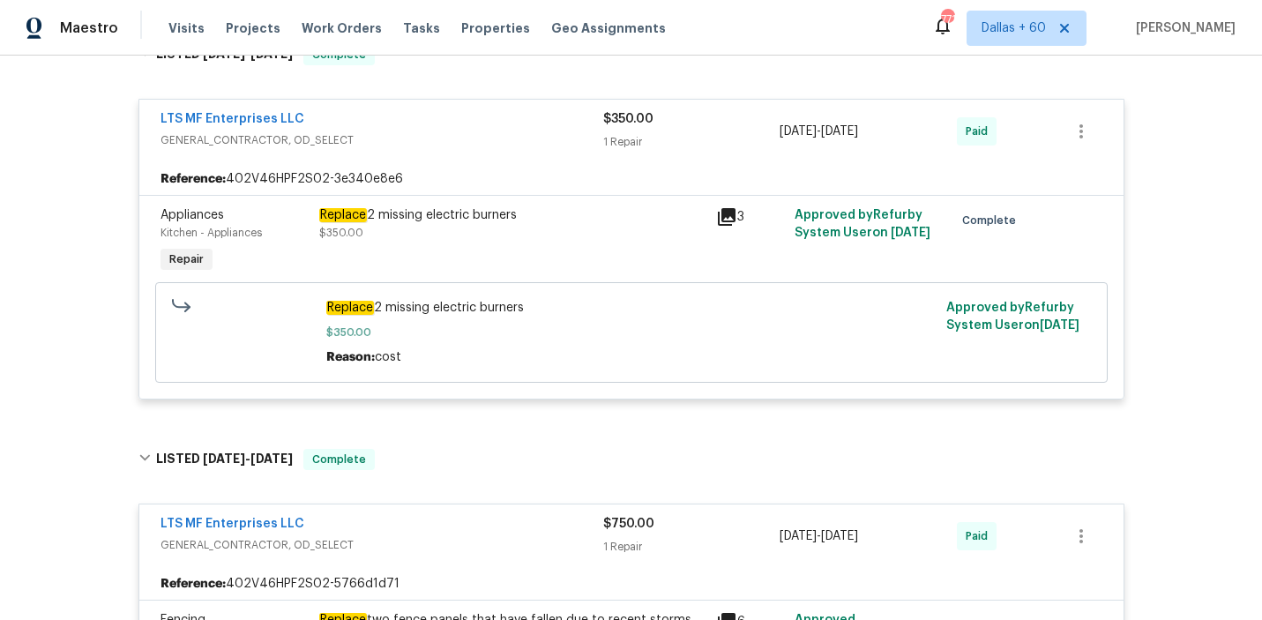
scroll to position [0, 0]
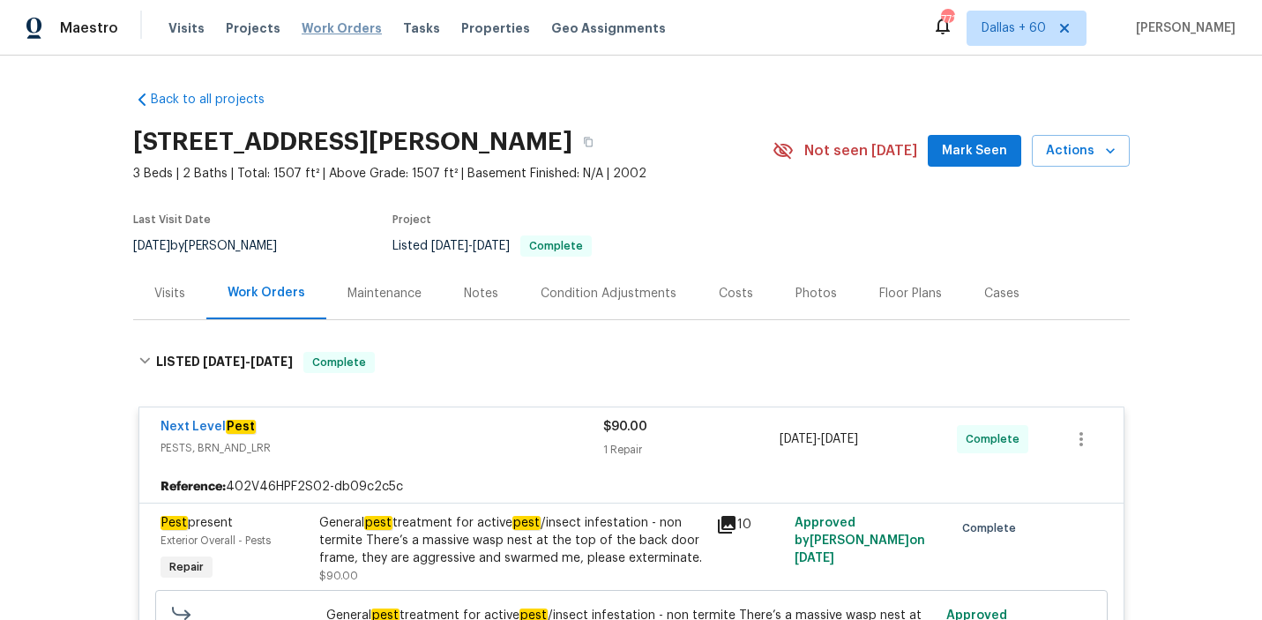
click at [330, 31] on span "Work Orders" at bounding box center [342, 28] width 80 height 18
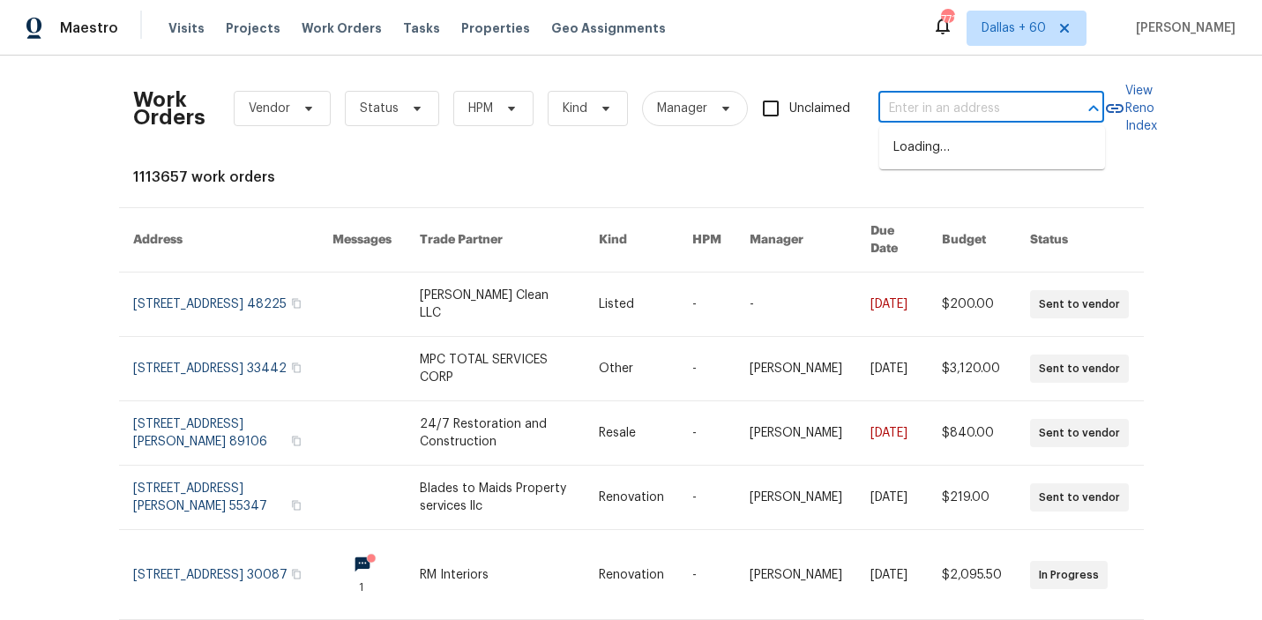
click at [923, 104] on input "text" at bounding box center [966, 108] width 176 height 27
paste input "339 Shady Ct Burleson, TX 76028"
type input "339 Shady Ct Burleson, TX 76028"
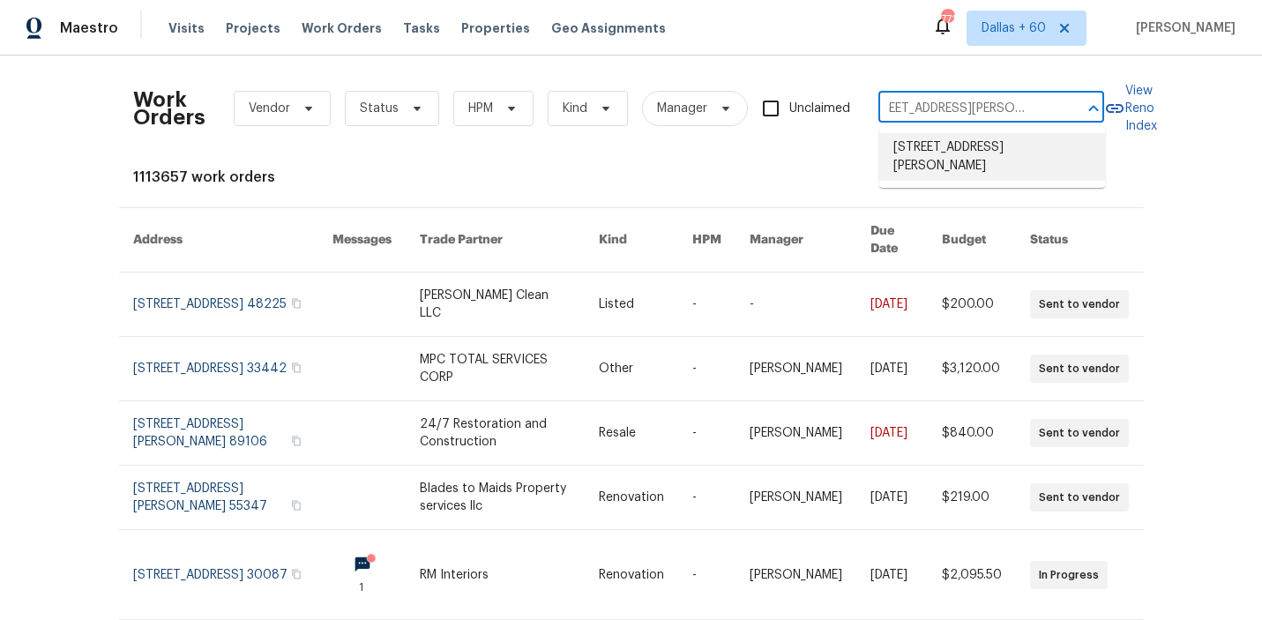
click at [947, 150] on li "339 Shady Ct, Burleson, TX 76028" at bounding box center [992, 157] width 226 height 48
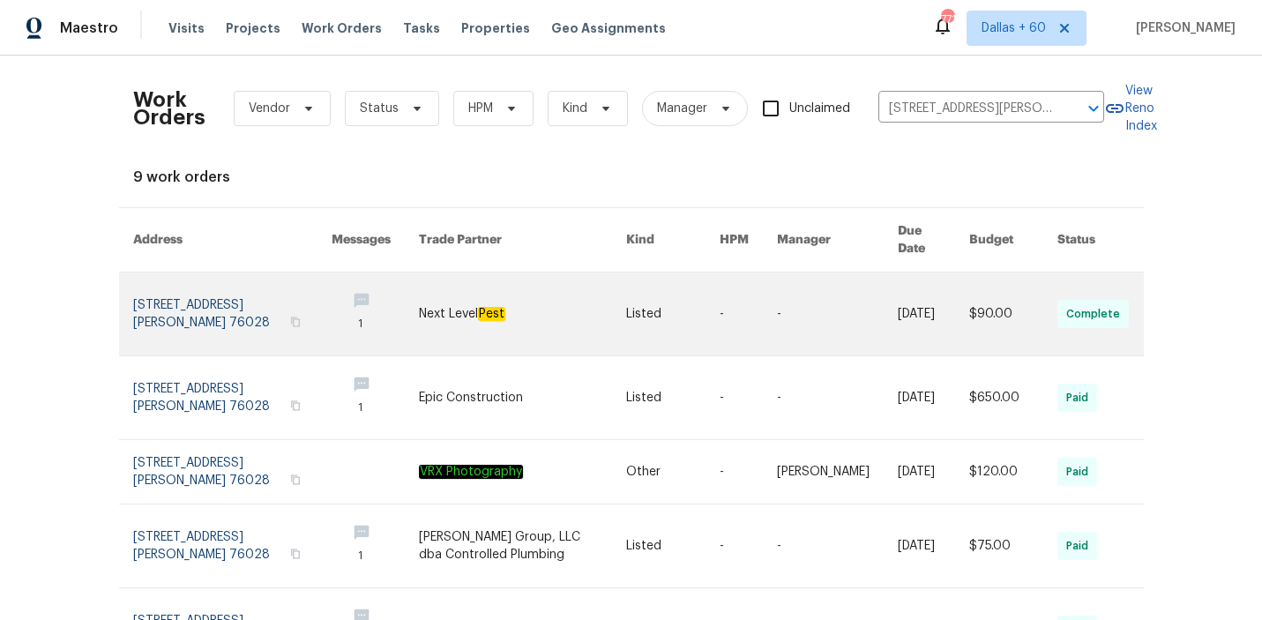
click at [489, 298] on link at bounding box center [522, 314] width 207 height 83
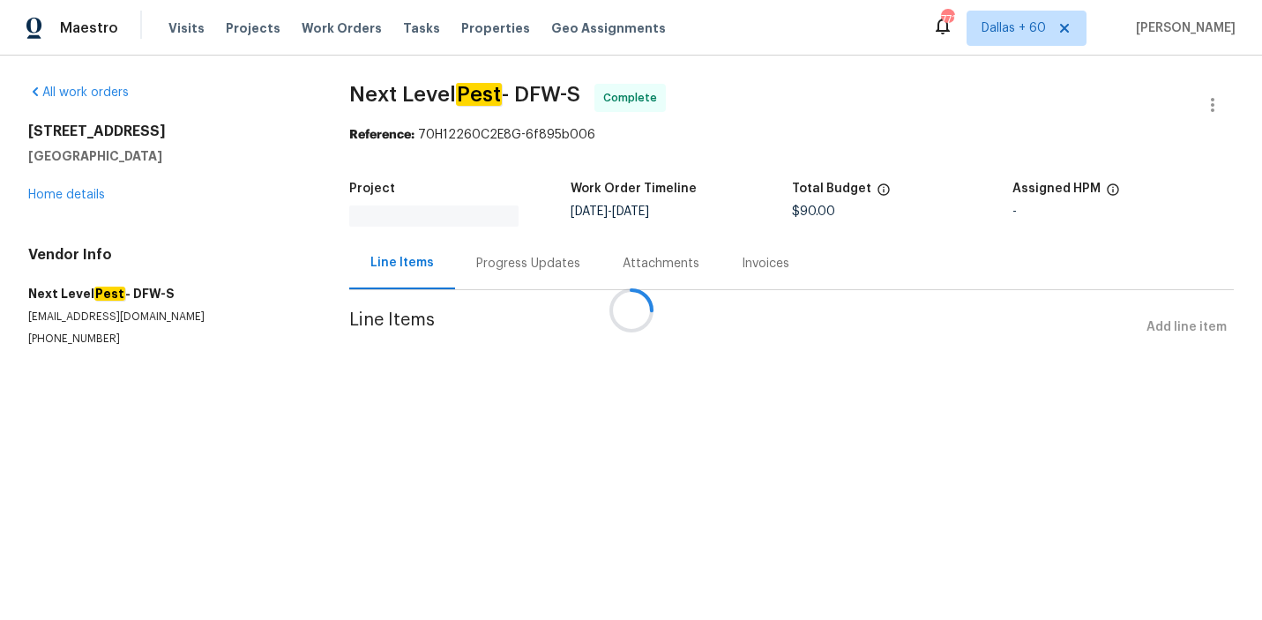
click at [66, 197] on div at bounding box center [631, 310] width 1262 height 620
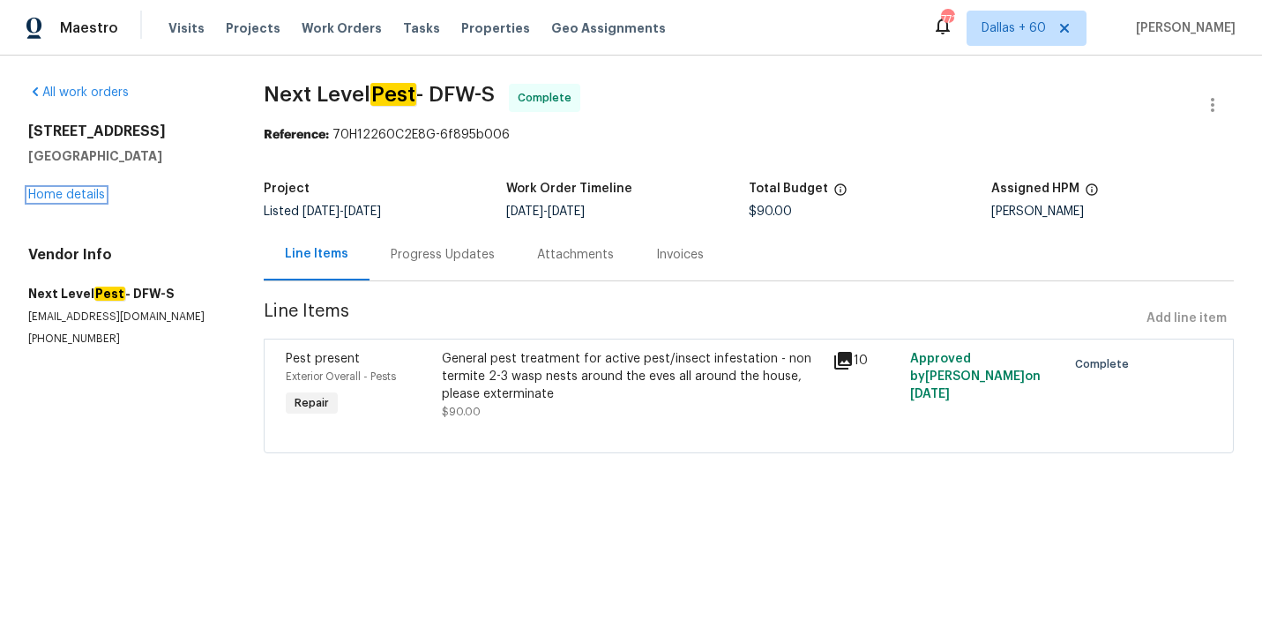
click at [66, 197] on link "Home details" at bounding box center [66, 195] width 77 height 12
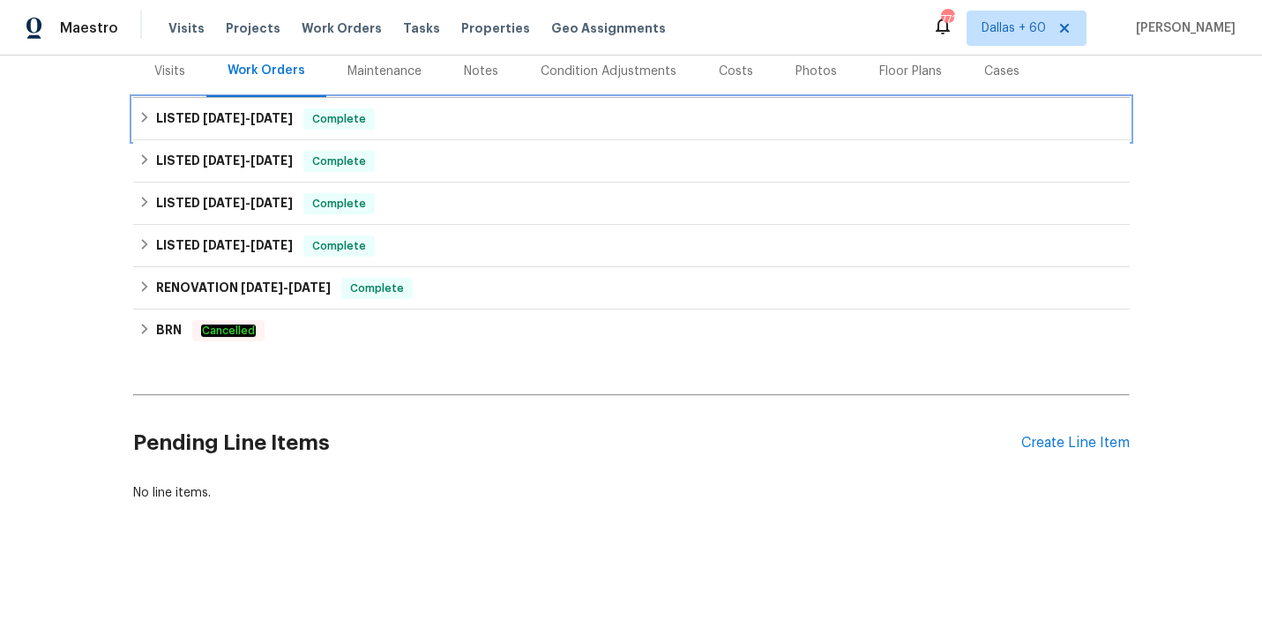
click at [545, 124] on div "LISTED 8/14/25 - 8/16/25 Complete" at bounding box center [631, 118] width 986 height 21
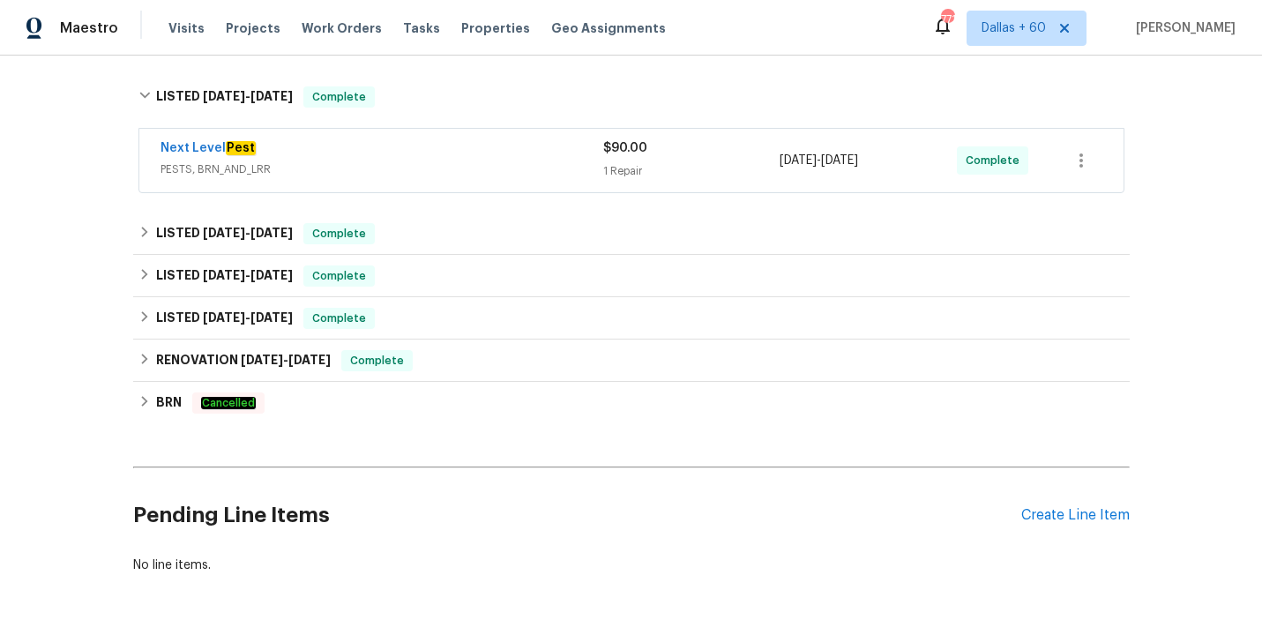
click at [544, 157] on div "Next Level Pest" at bounding box center [382, 149] width 443 height 21
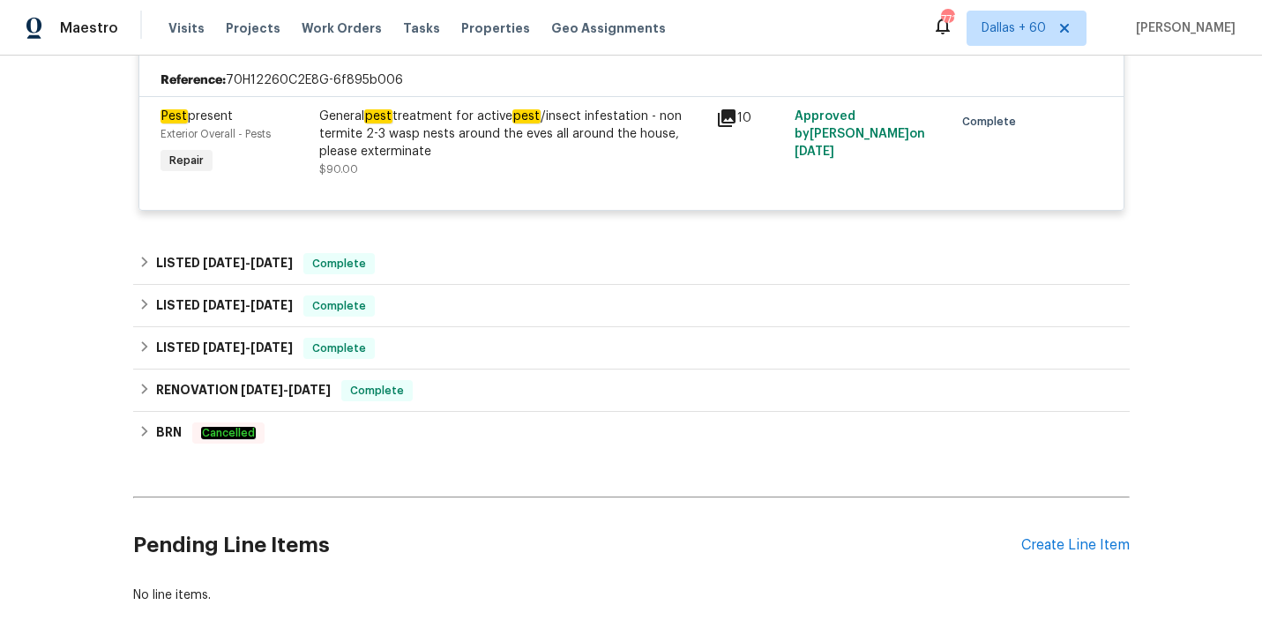
scroll to position [405, 0]
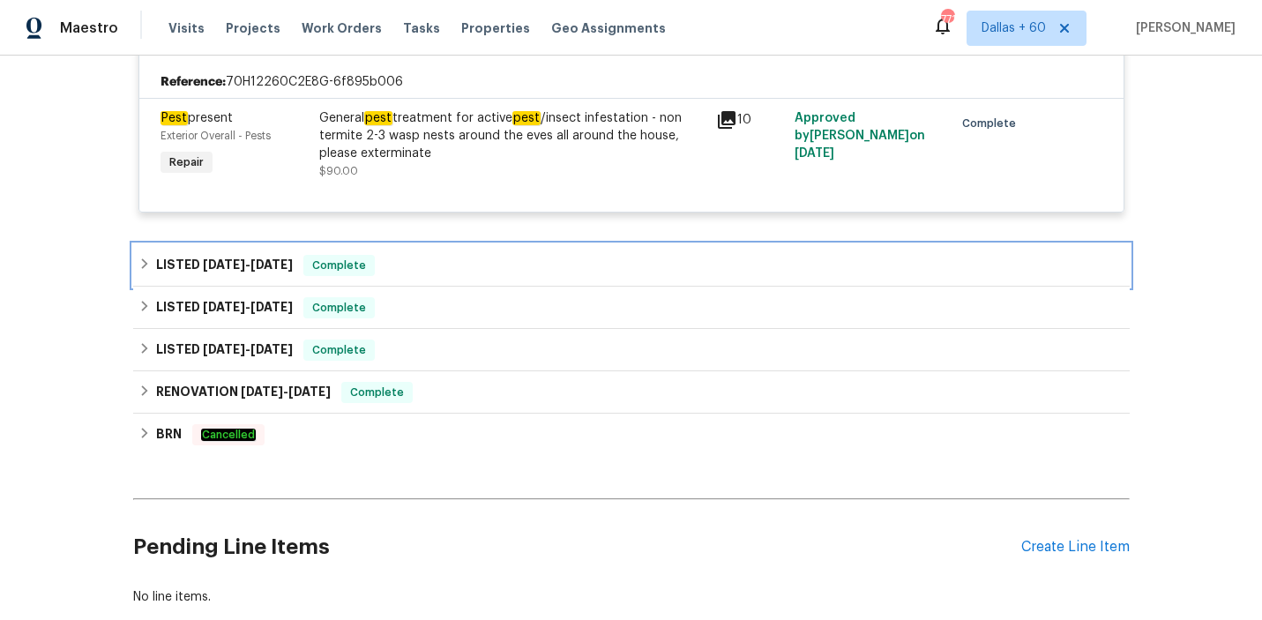
click at [476, 265] on div "LISTED 6/16/25 - 6/21/25 Complete" at bounding box center [631, 265] width 986 height 21
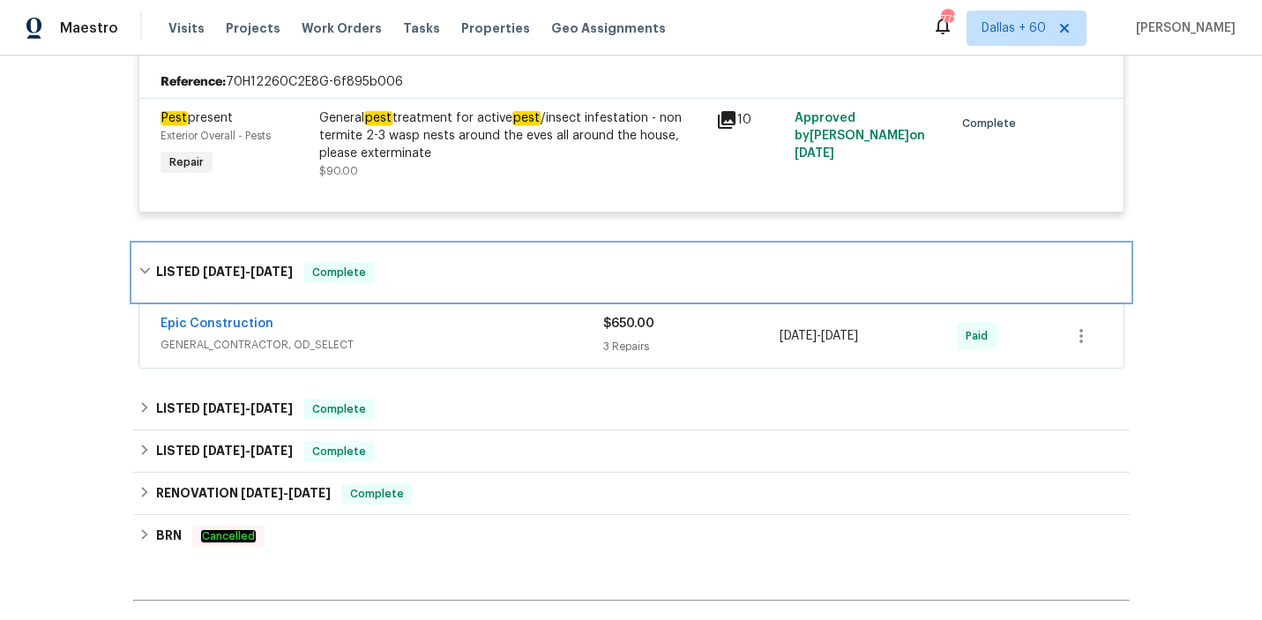
scroll to position [458, 0]
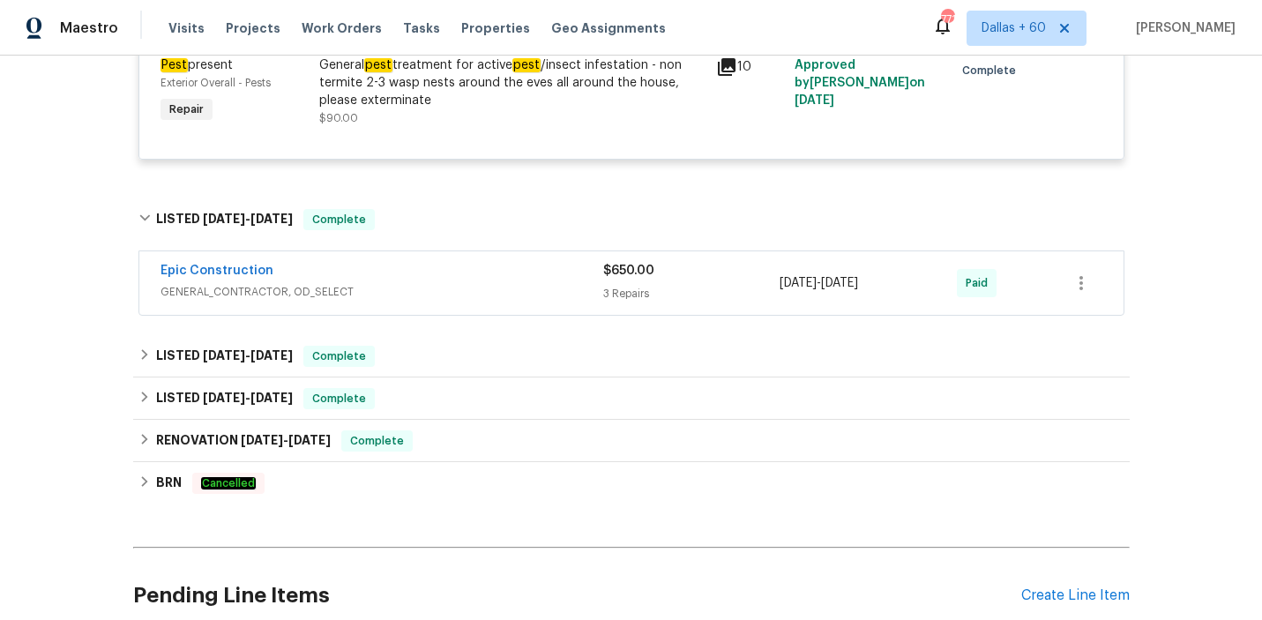
click at [476, 271] on div "Epic Construction" at bounding box center [382, 272] width 443 height 21
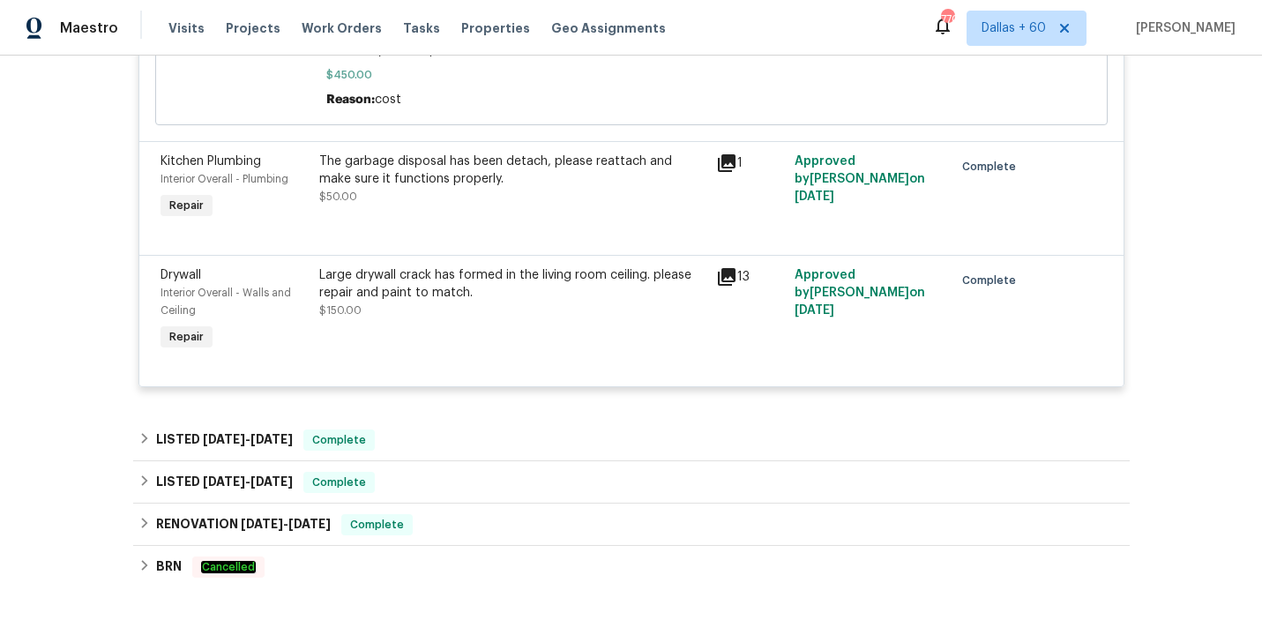
scroll to position [987, 0]
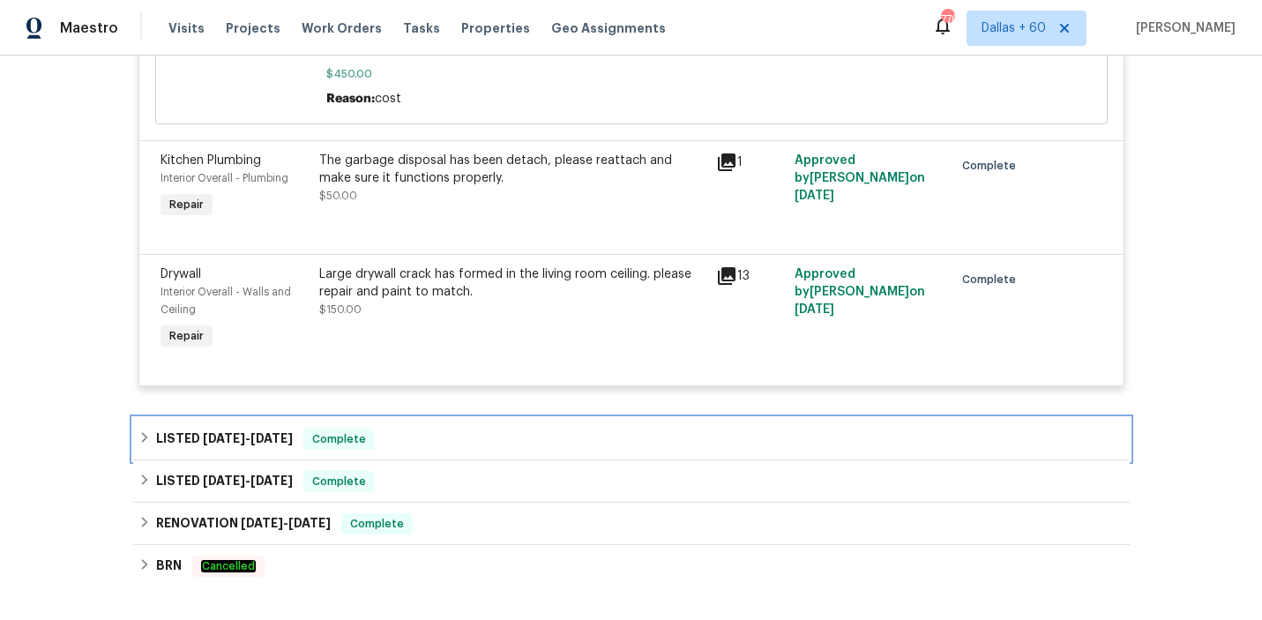
click at [453, 439] on div "LISTED 5/14/25 - 5/15/25 Complete" at bounding box center [631, 439] width 986 height 21
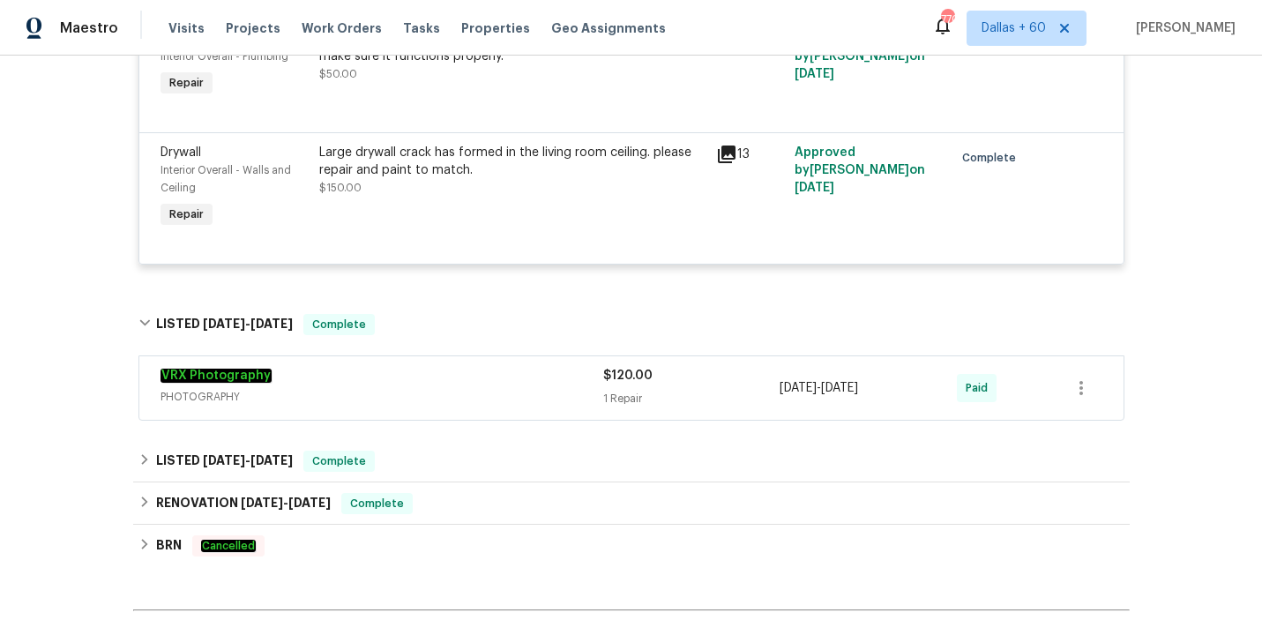
click at [452, 370] on div "VRX Photography" at bounding box center [382, 377] width 443 height 21
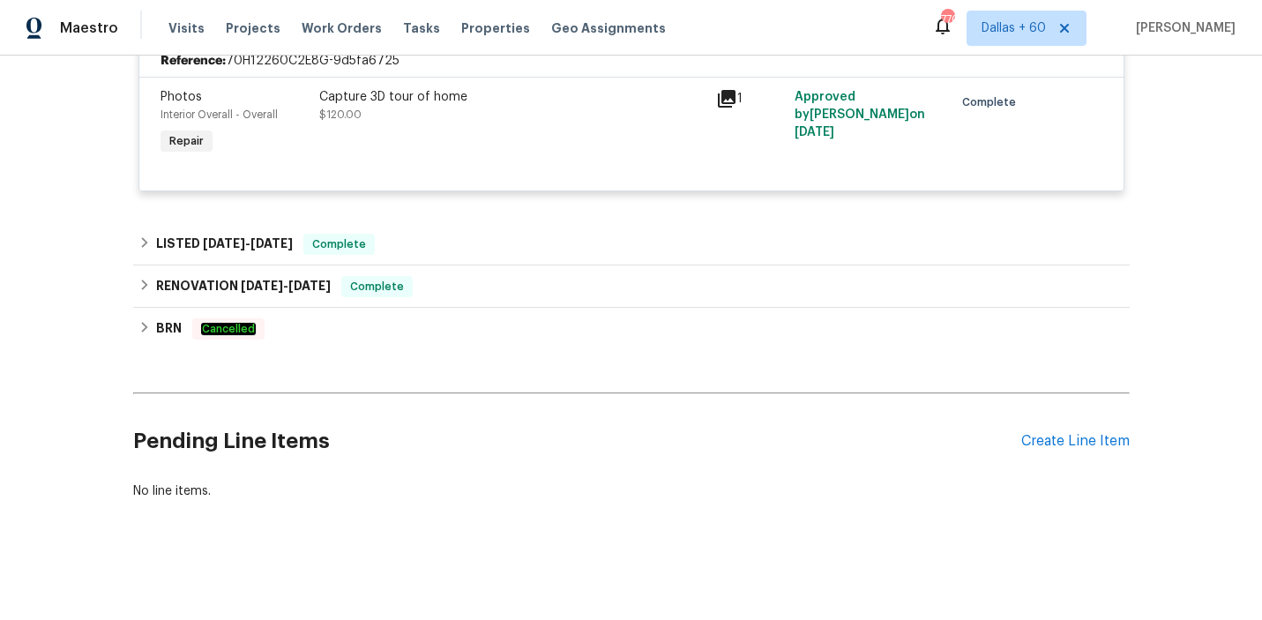
scroll to position [1495, 0]
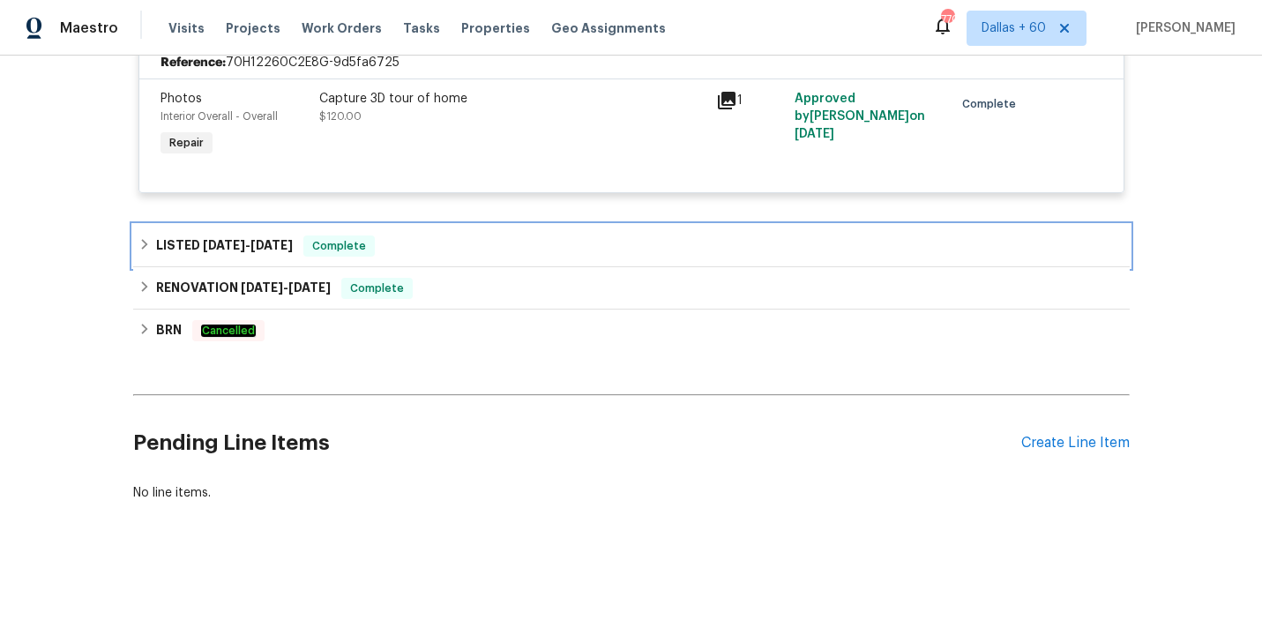
click at [467, 249] on div "LISTED 4/16/25 - 4/19/25 Complete" at bounding box center [631, 245] width 986 height 21
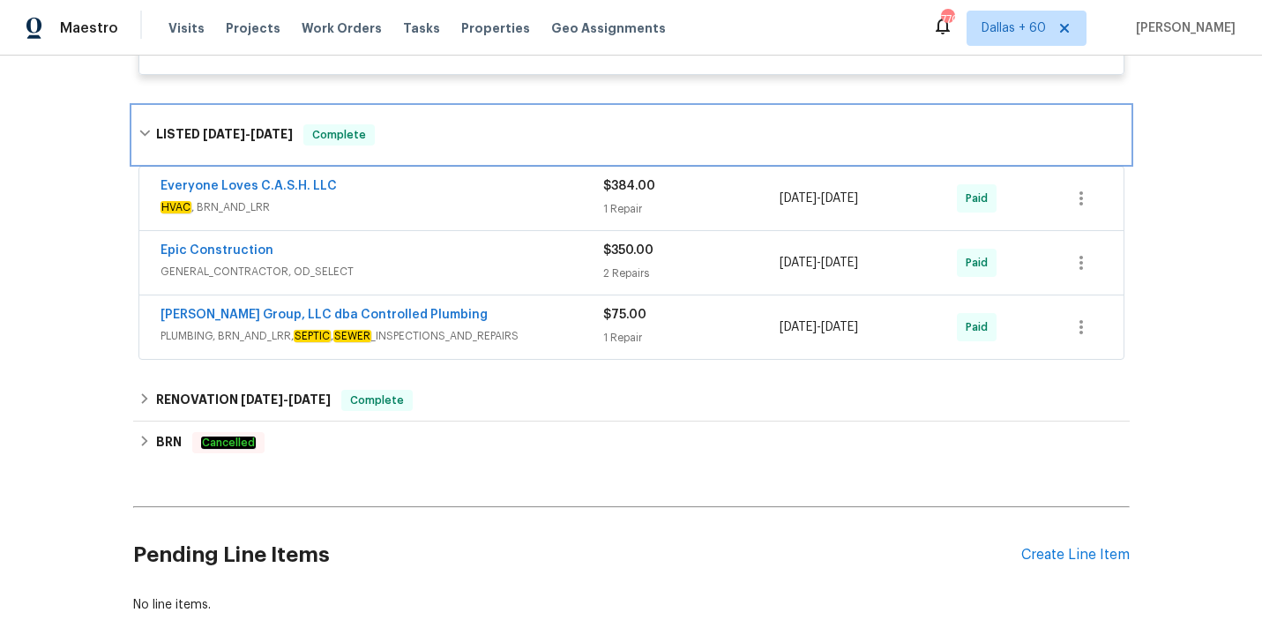
scroll to position [1632, 0]
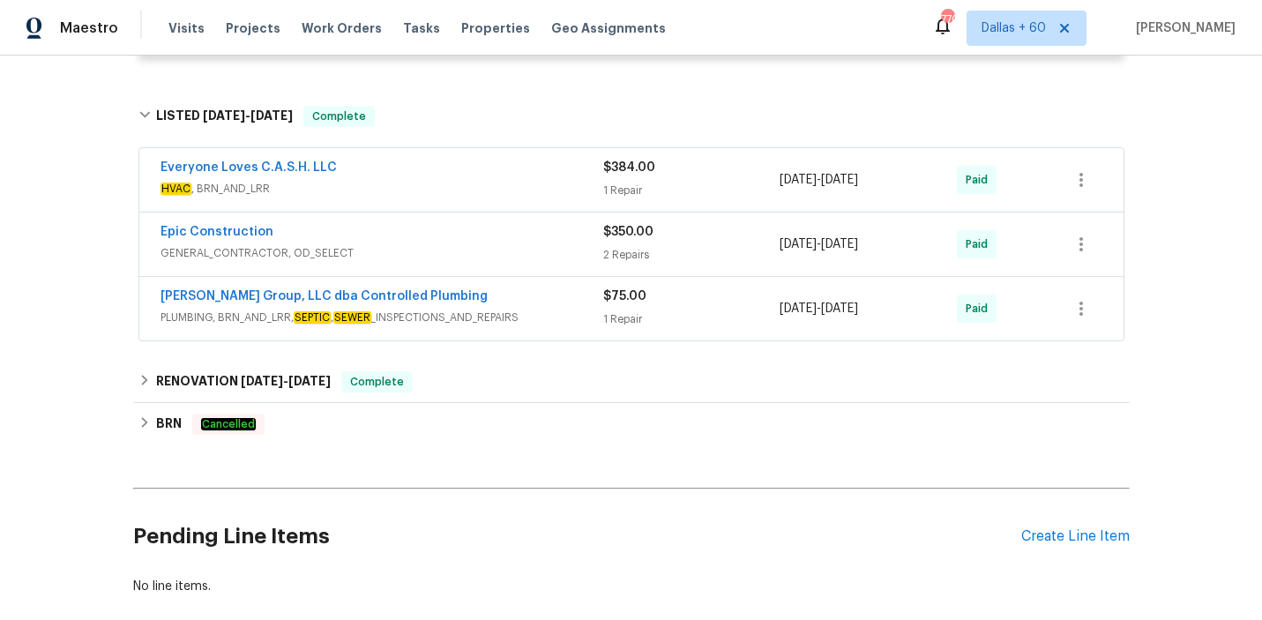
click at [475, 158] on div "Everyone Loves C.A.S.H. LLC HVAC , BRN_AND_LRR $384.00 1 Repair 4/16/2025 - 4/1…" at bounding box center [631, 180] width 984 height 64
click at [478, 180] on div "Everyone Loves C.A.S.H. LLC" at bounding box center [382, 169] width 443 height 21
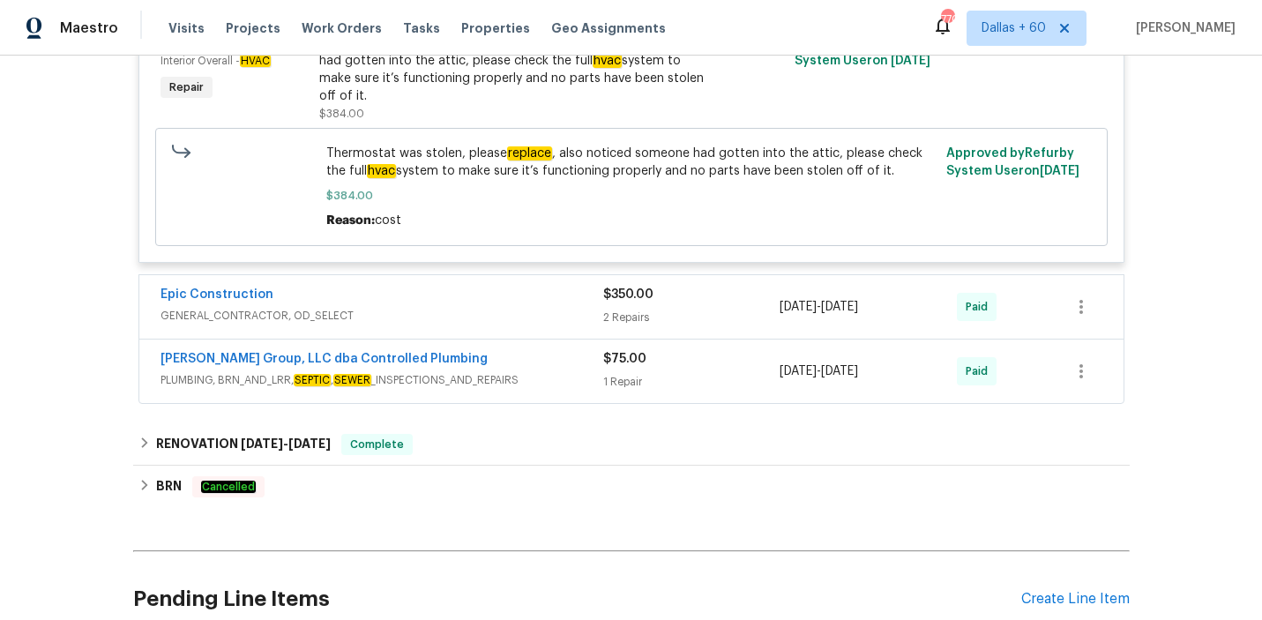
scroll to position [1918, 0]
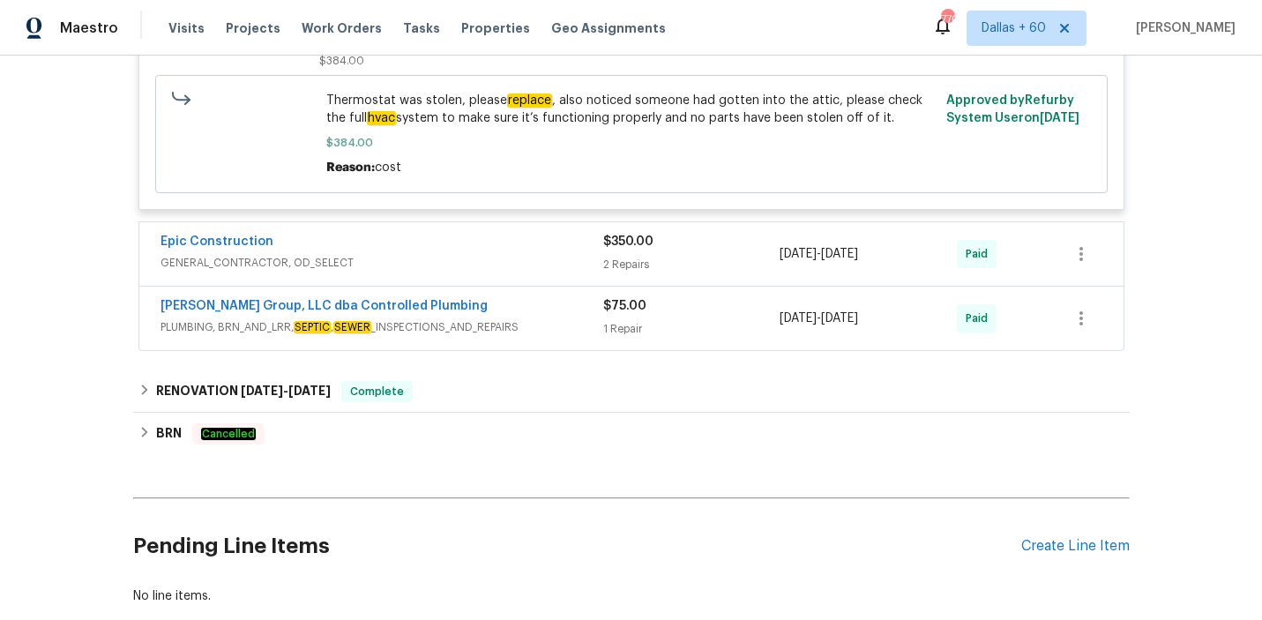
click at [513, 249] on div "Epic Construction" at bounding box center [382, 243] width 443 height 21
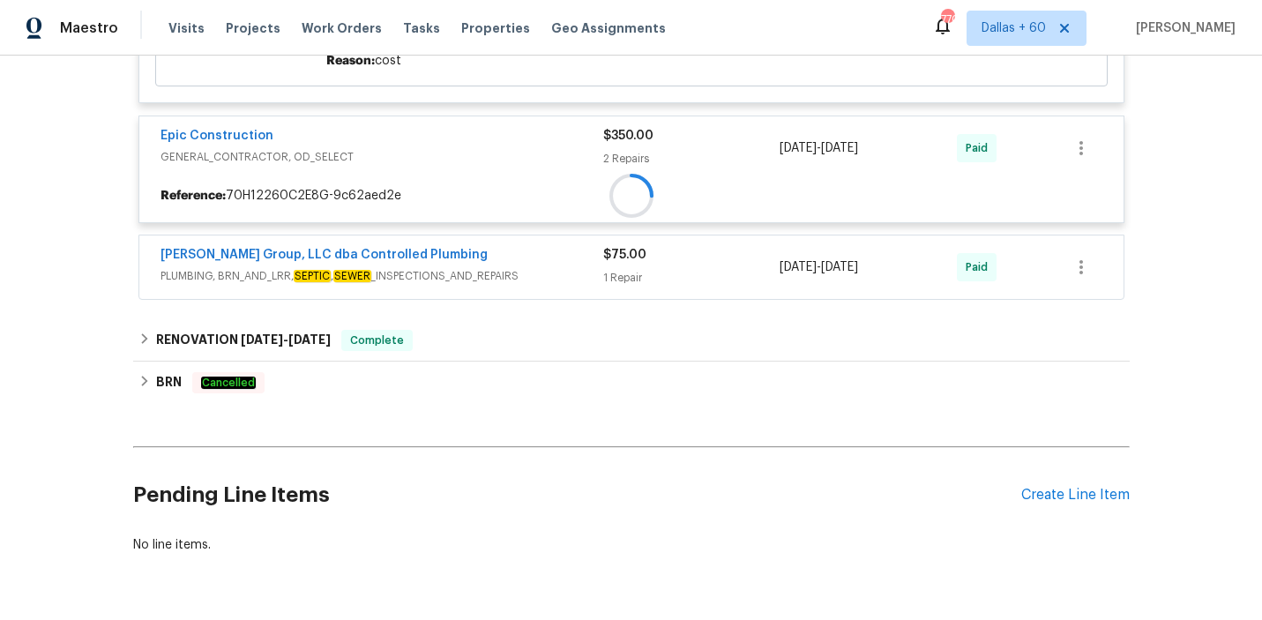
scroll to position [2069, 0]
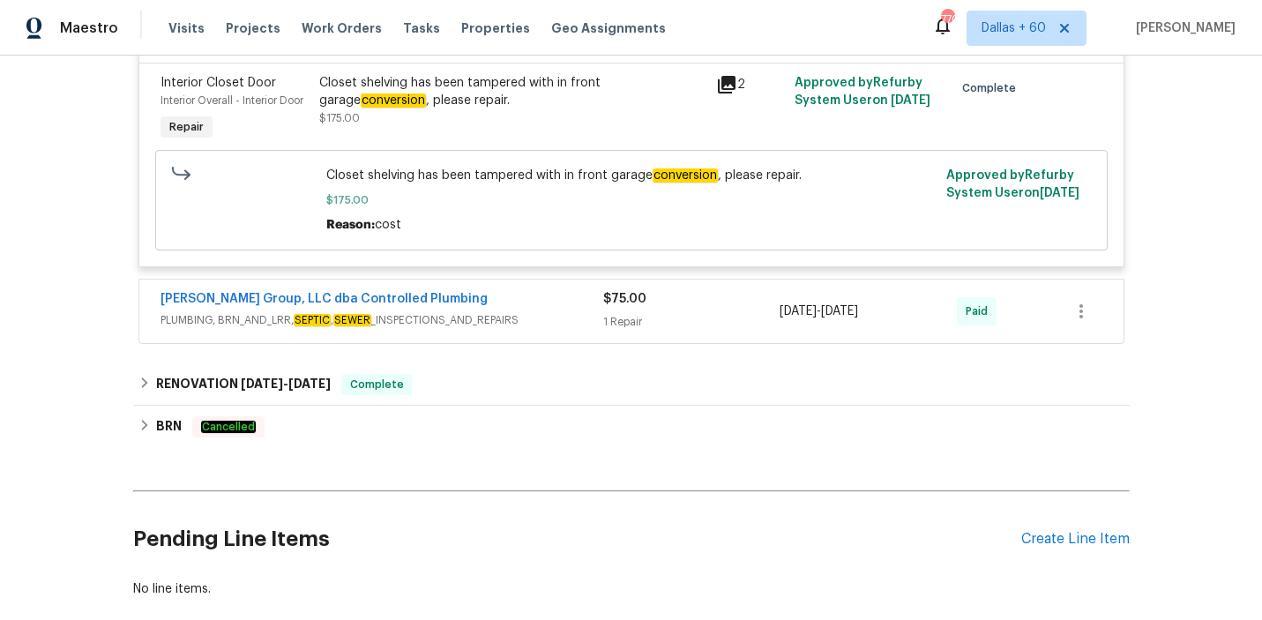
click at [559, 290] on div "DeHoyos Group, LLC dba Controlled Plumbing" at bounding box center [382, 300] width 443 height 21
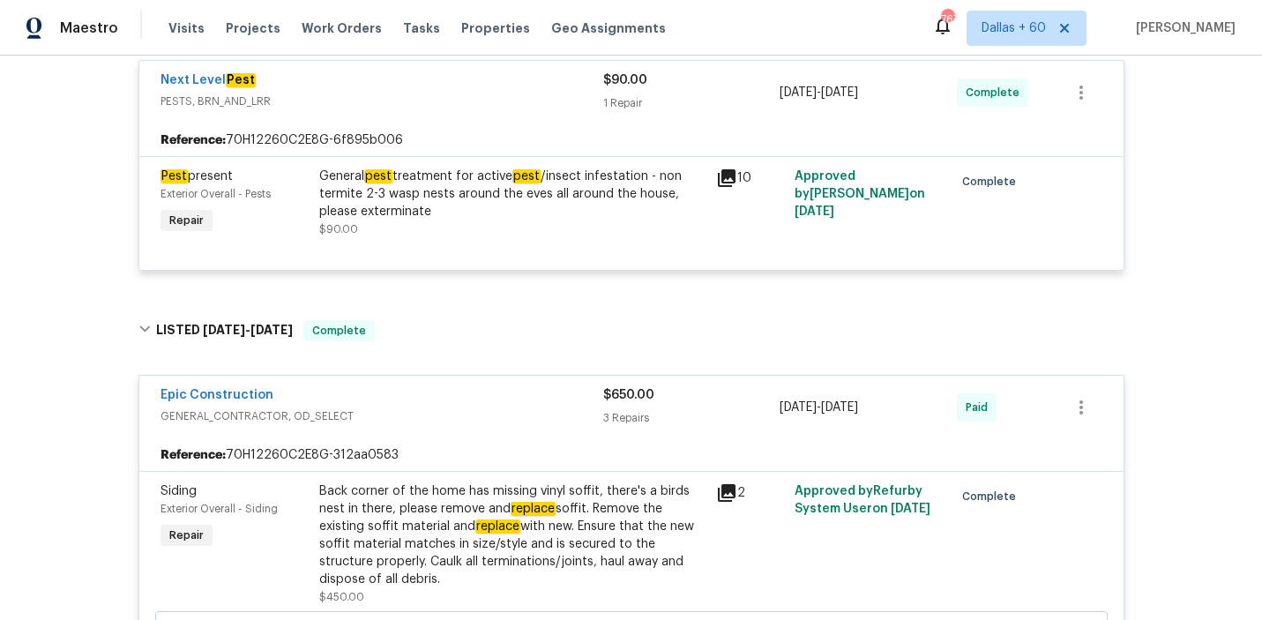
scroll to position [0, 0]
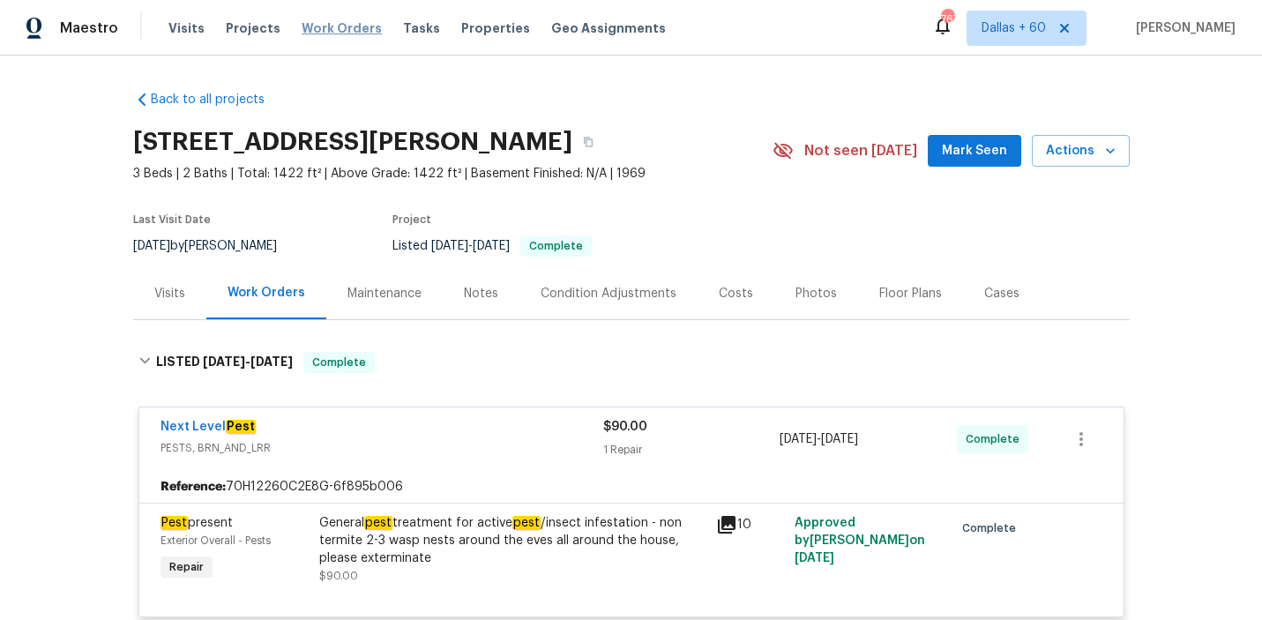
click at [322, 21] on span "Work Orders" at bounding box center [342, 28] width 80 height 18
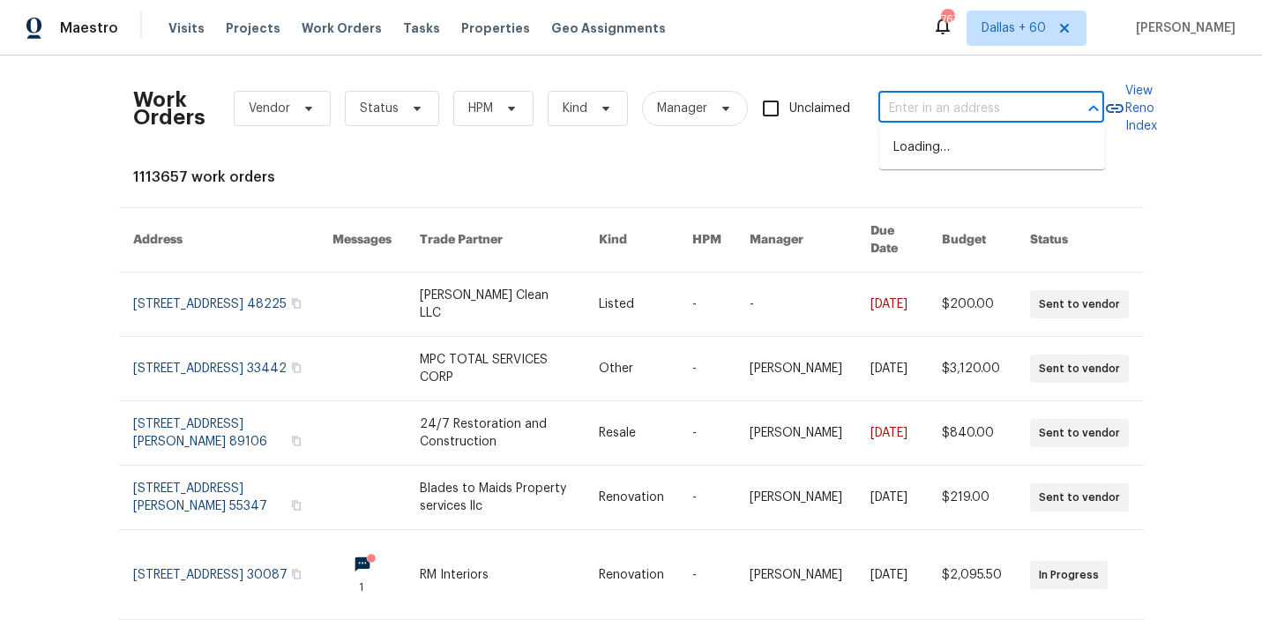
click at [967, 110] on input "text" at bounding box center [966, 108] width 176 height 27
paste input "8209 Leopard Pass Godley, TX 76044"
type input "8209 Leopard Pass Godley, TX 76044"
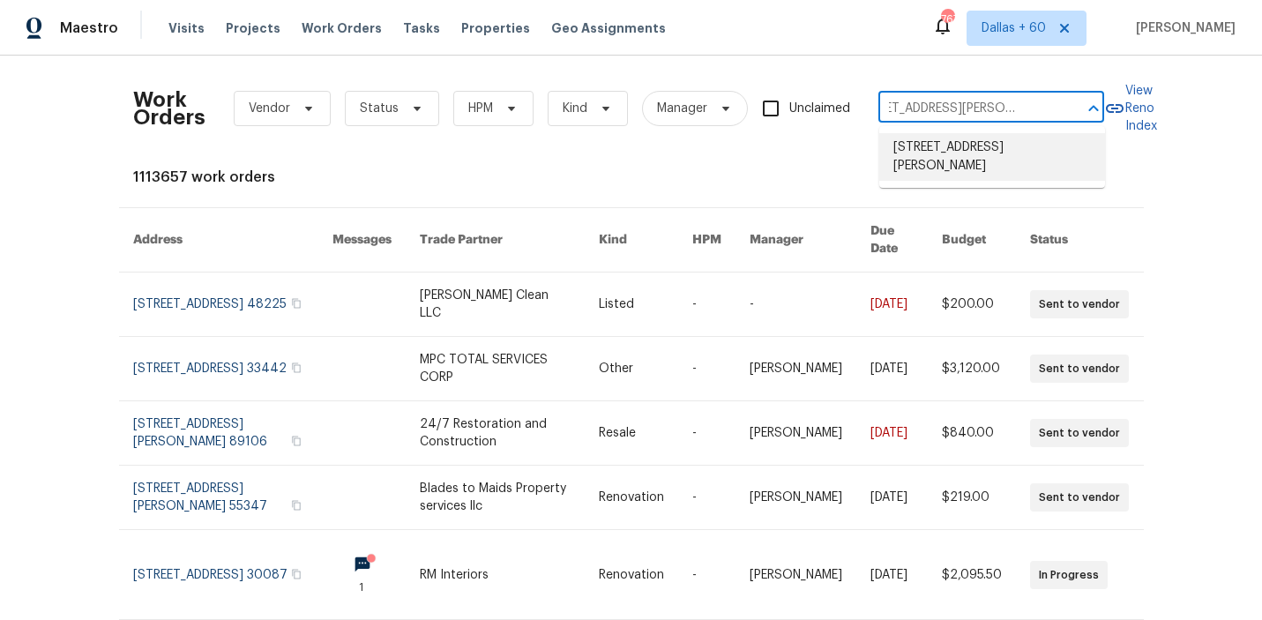
click at [966, 152] on li "8209 Leopard Pass, Godley, TX 76044" at bounding box center [992, 157] width 226 height 48
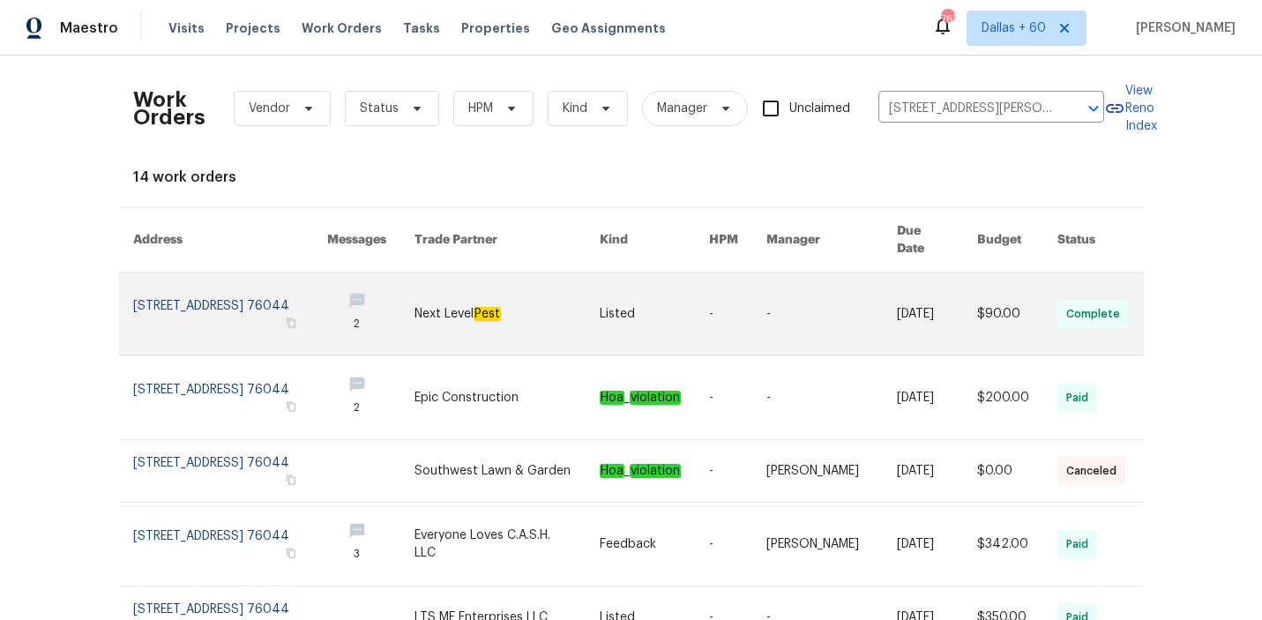
click at [558, 283] on link at bounding box center [507, 314] width 185 height 83
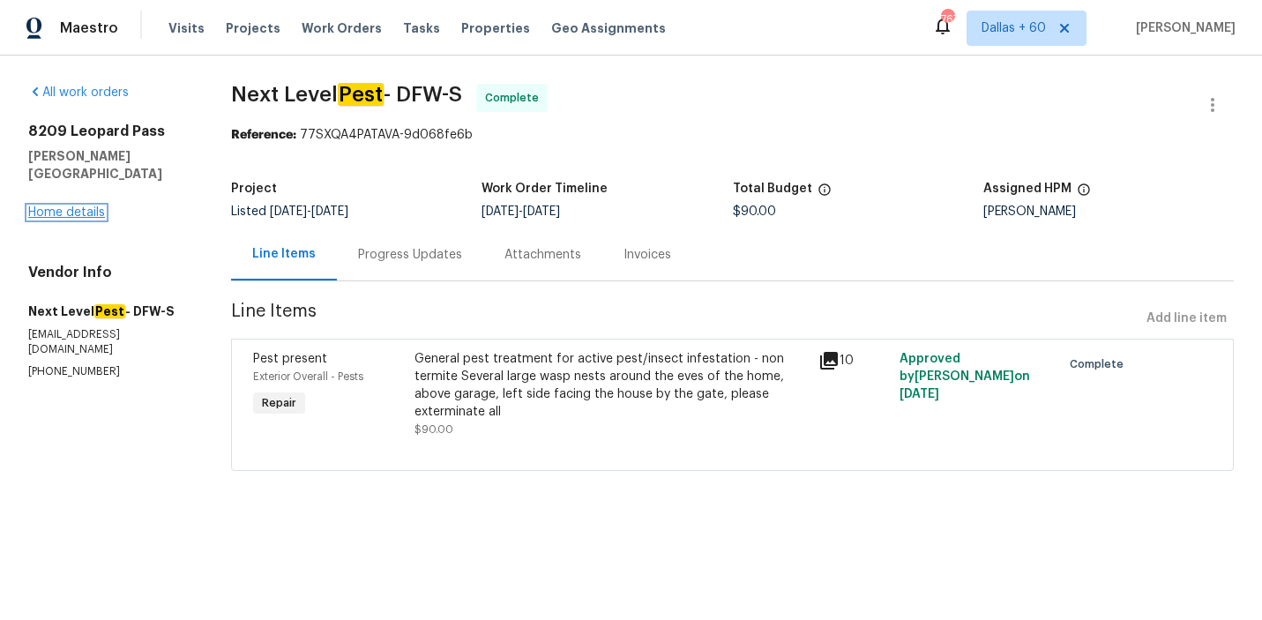
click at [76, 206] on link "Home details" at bounding box center [66, 212] width 77 height 12
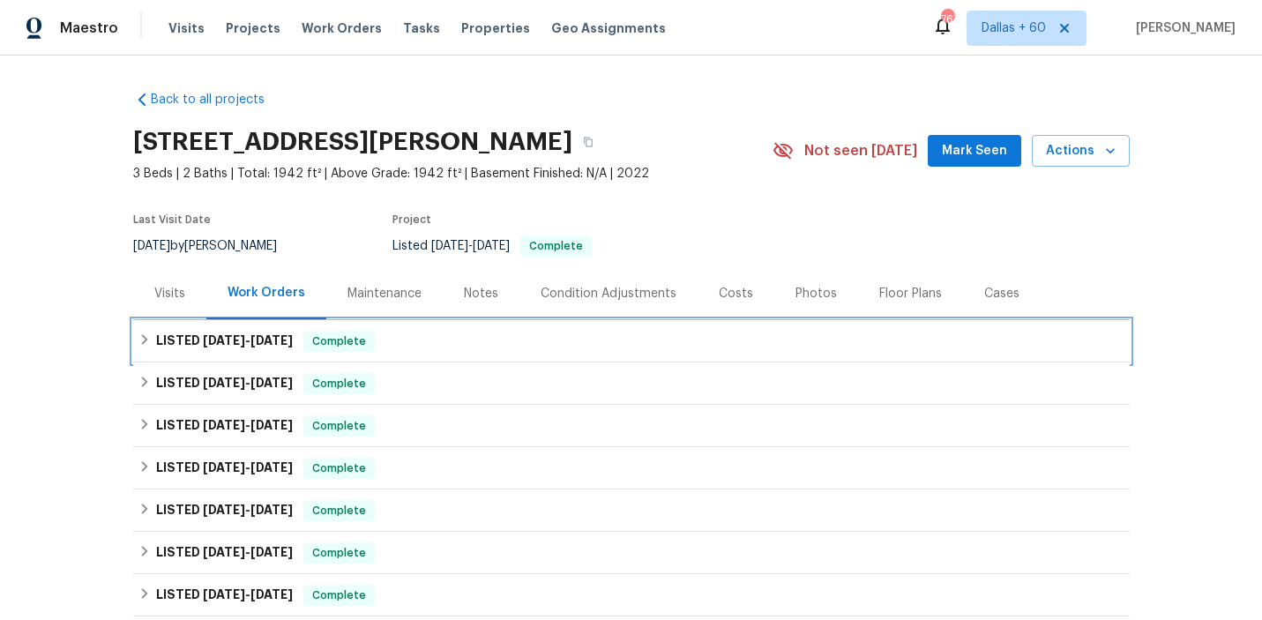
click at [496, 339] on div "LISTED 8/14/25 - 8/16/25 Complete" at bounding box center [631, 341] width 986 height 21
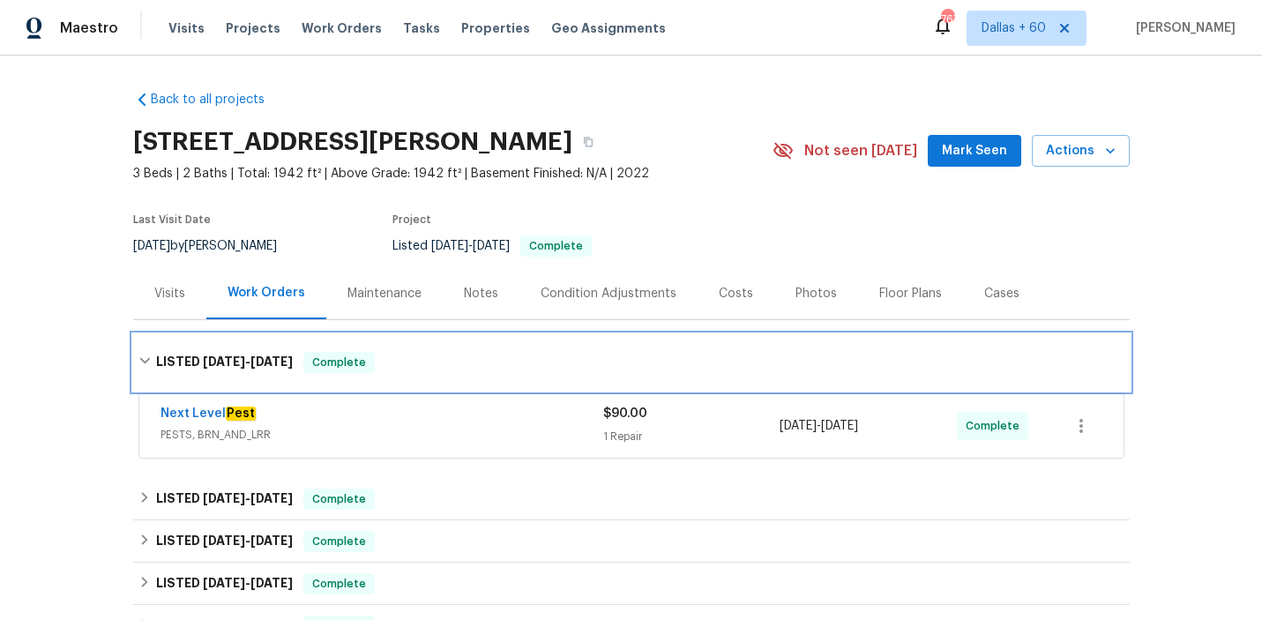
scroll to position [128, 0]
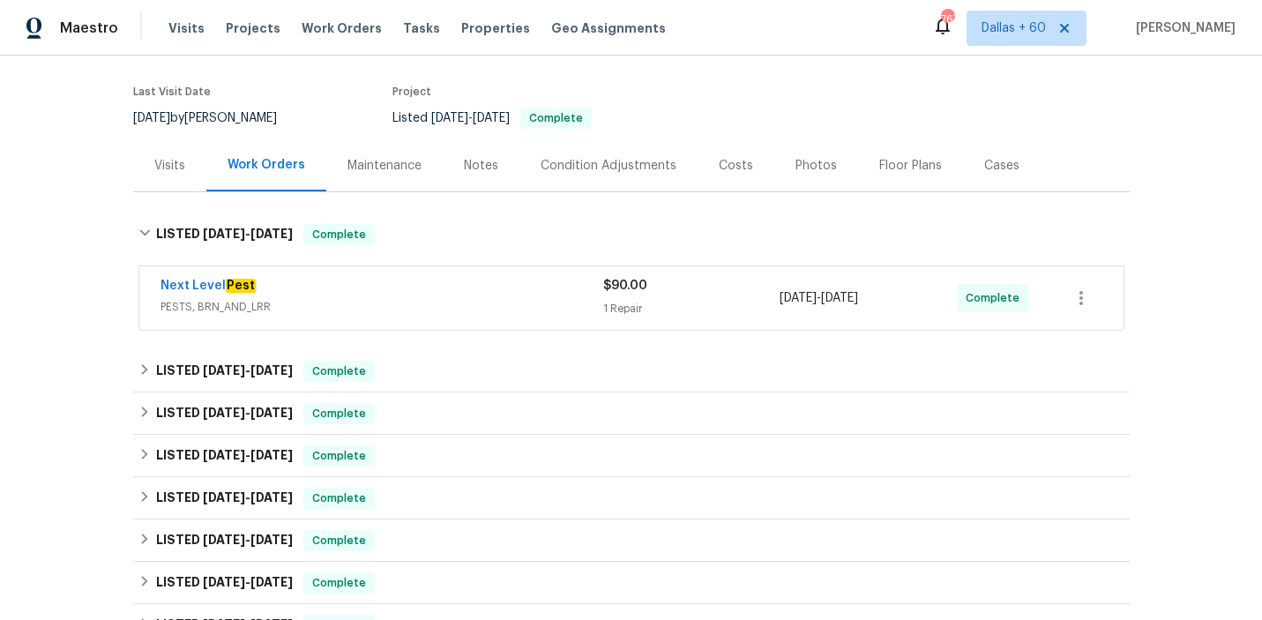
click at [491, 280] on div "Next Level Pest" at bounding box center [382, 287] width 443 height 21
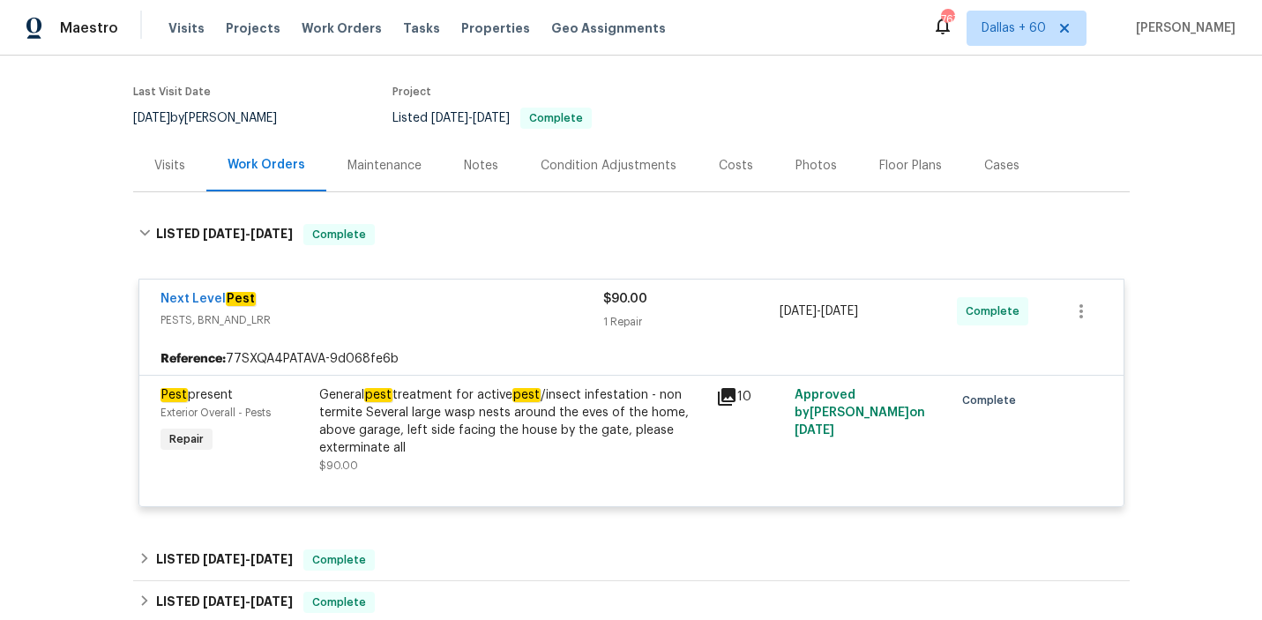
scroll to position [374, 0]
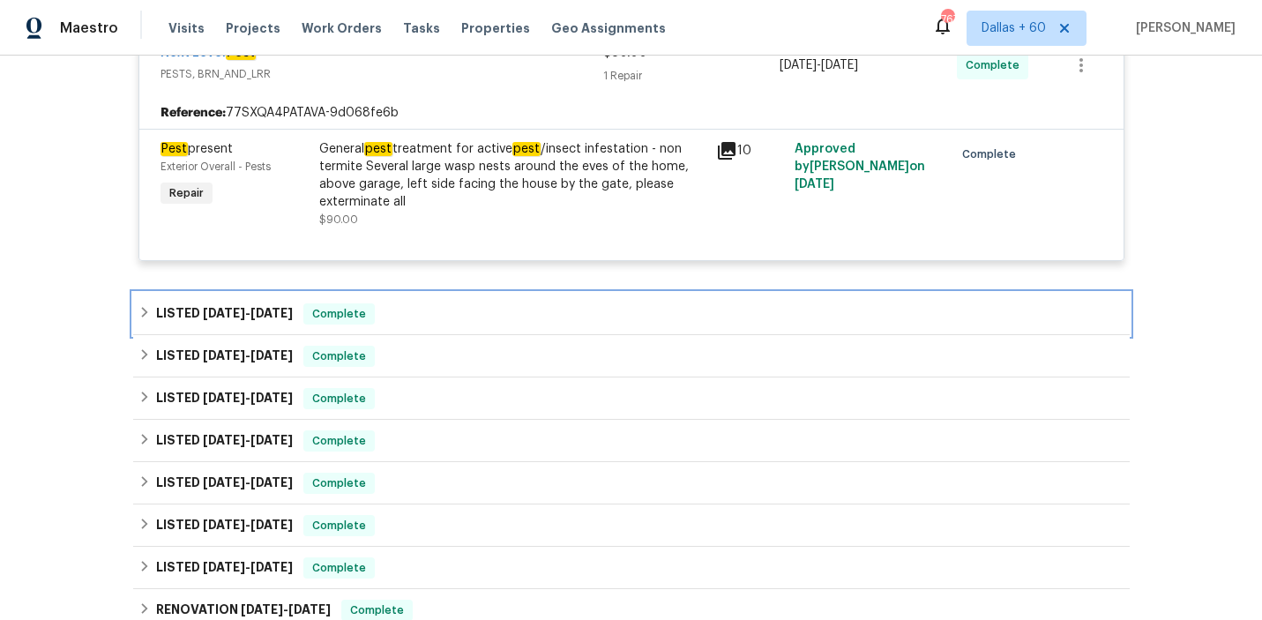
click at [471, 299] on div "LISTED 7/17/25 - 7/22/25 Complete" at bounding box center [631, 314] width 997 height 42
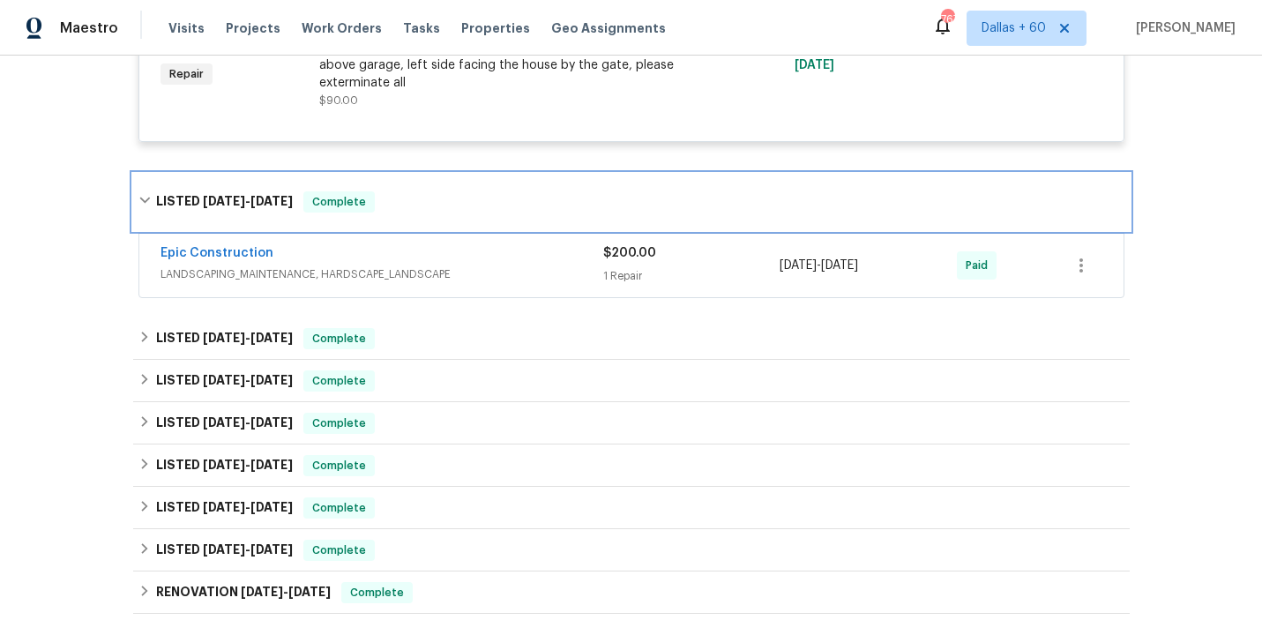
scroll to position [491, 0]
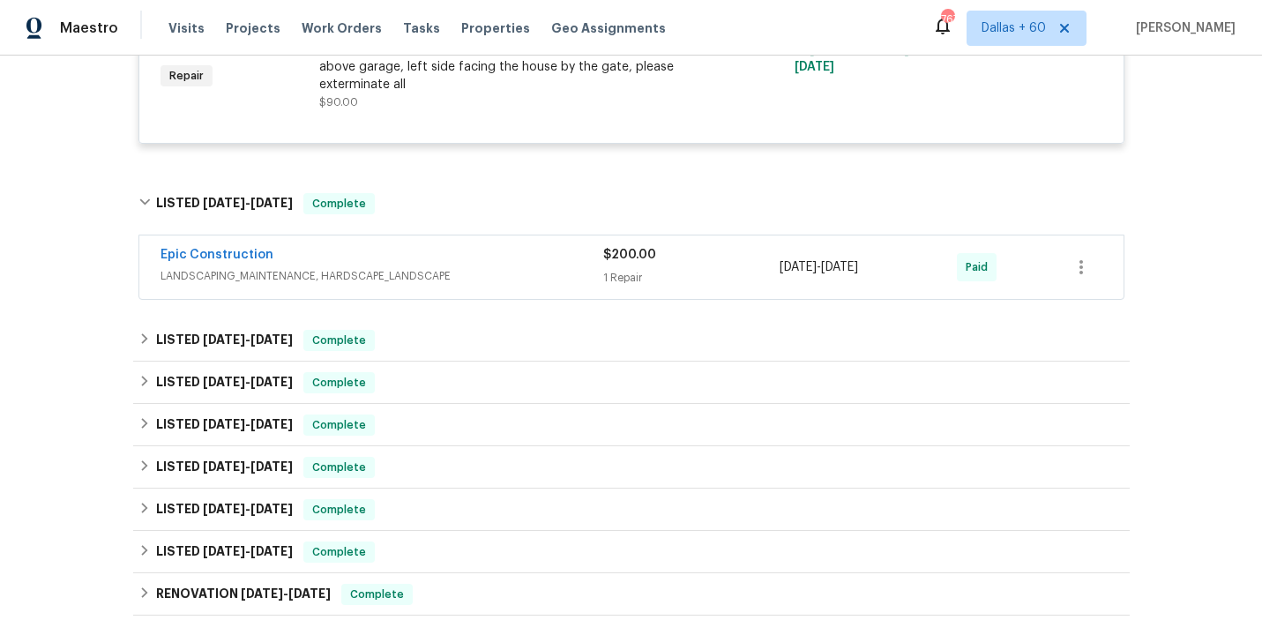
click at [481, 251] on div "Epic Construction" at bounding box center [382, 256] width 443 height 21
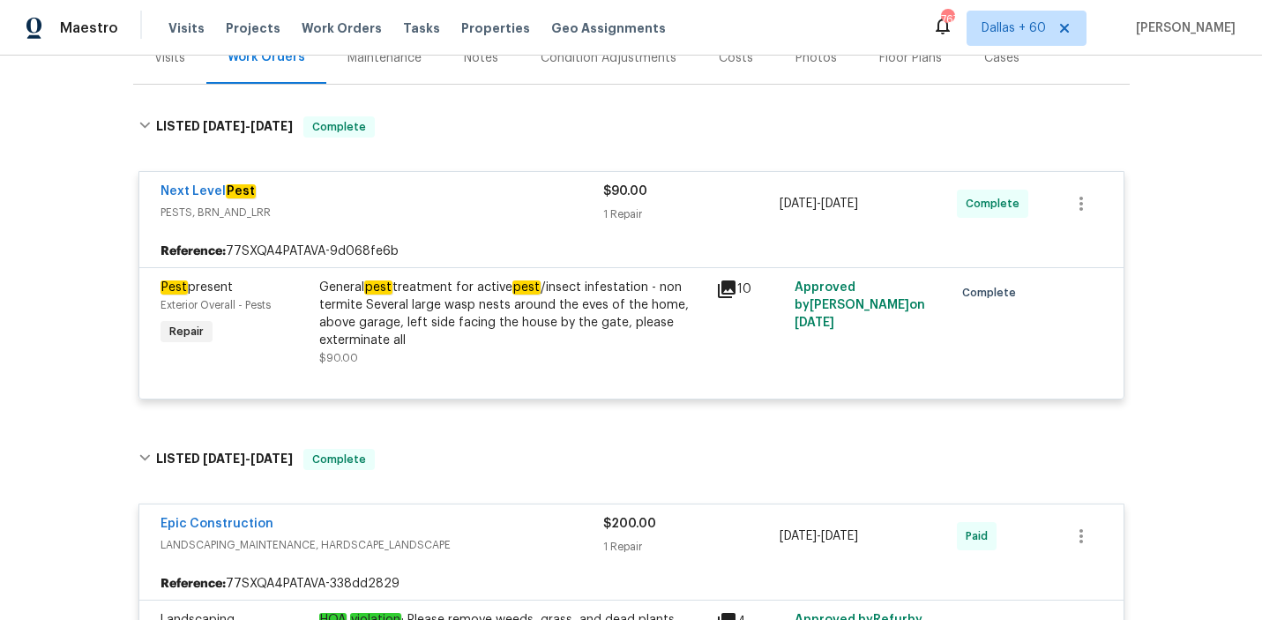
scroll to position [0, 0]
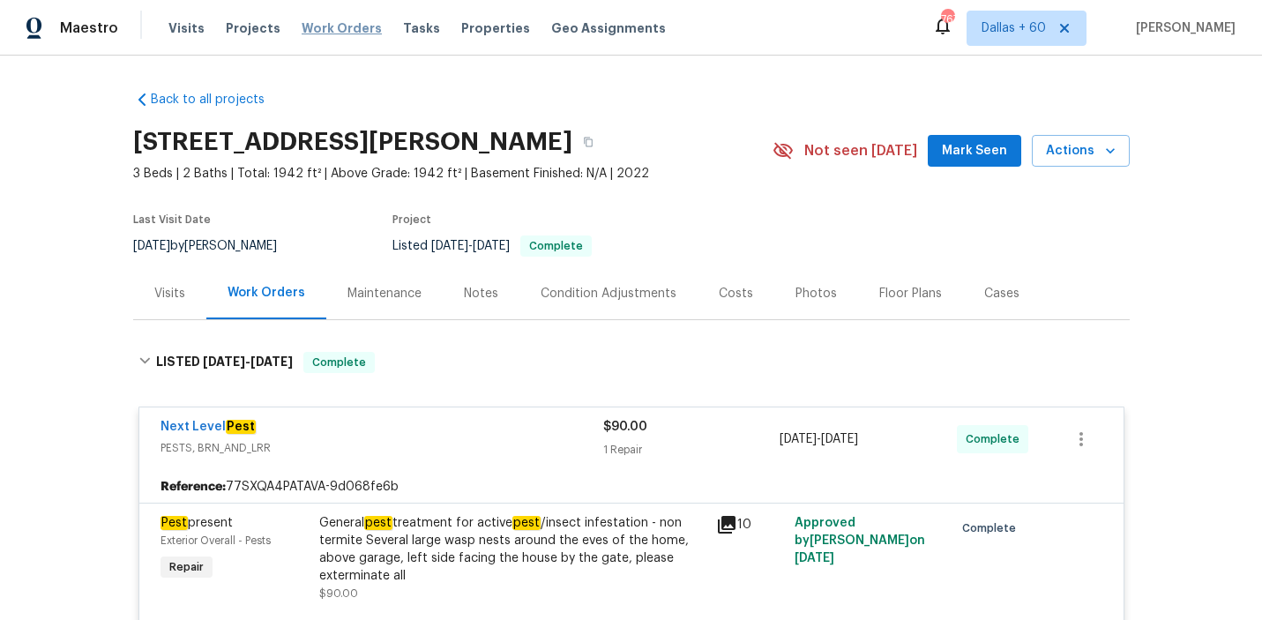
click at [315, 30] on span "Work Orders" at bounding box center [342, 28] width 80 height 18
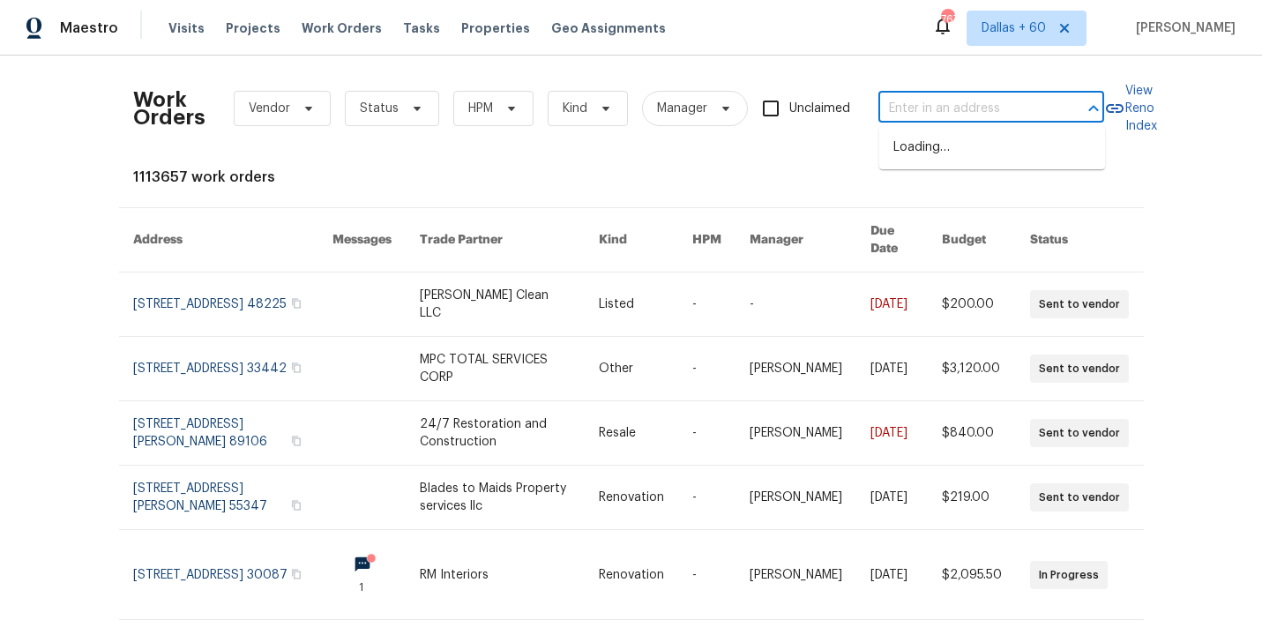
click at [943, 112] on input "text" at bounding box center [966, 108] width 176 height 27
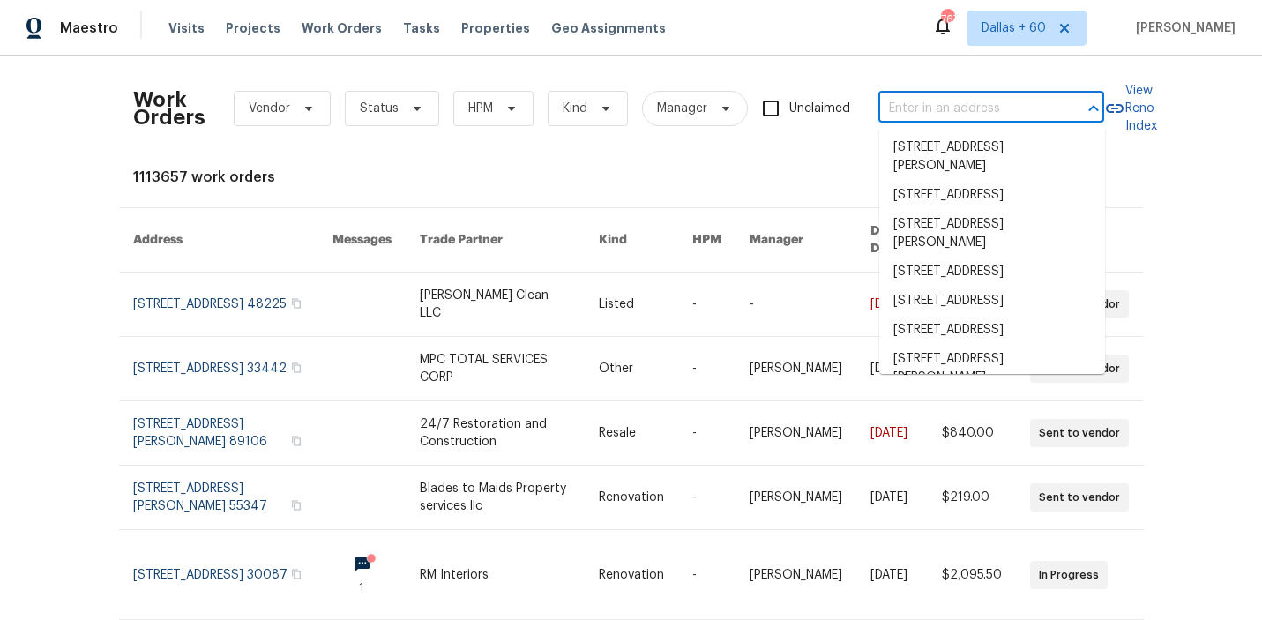
paste input "364 Bonita St Weatherford, TX 76087"
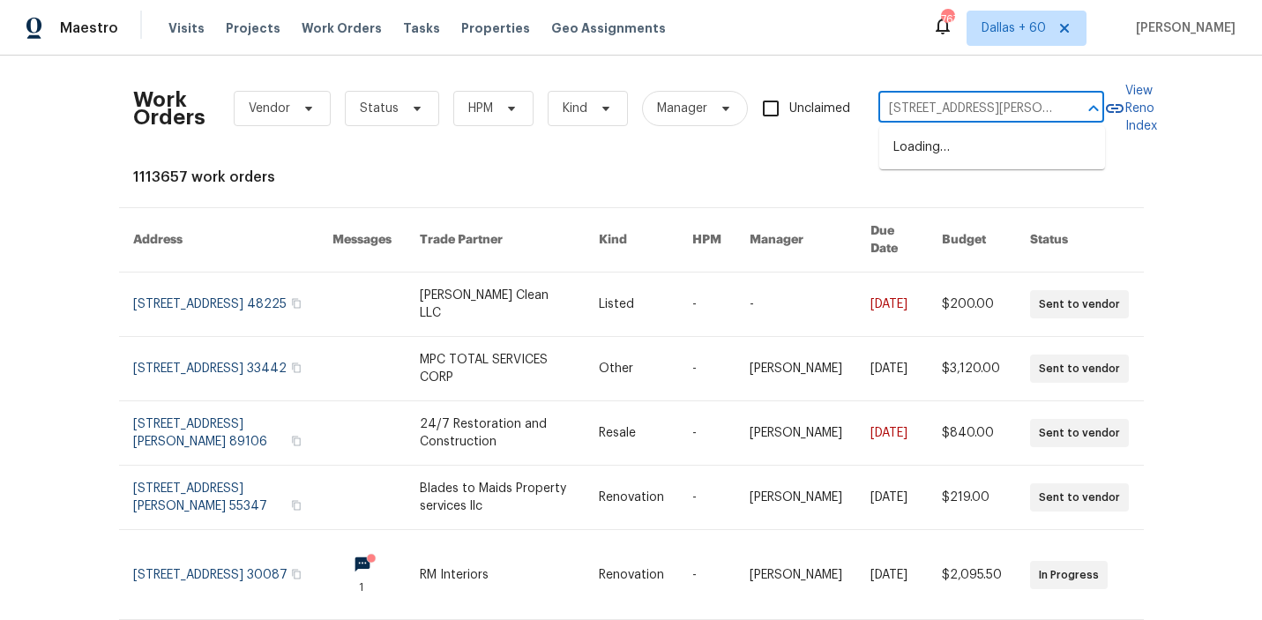
scroll to position [0, 48]
type input "364 Bonita St Weatherford, TX 76087"
click at [953, 149] on li "364 Bonita St, Weatherford, TX 76087" at bounding box center [992, 157] width 226 height 48
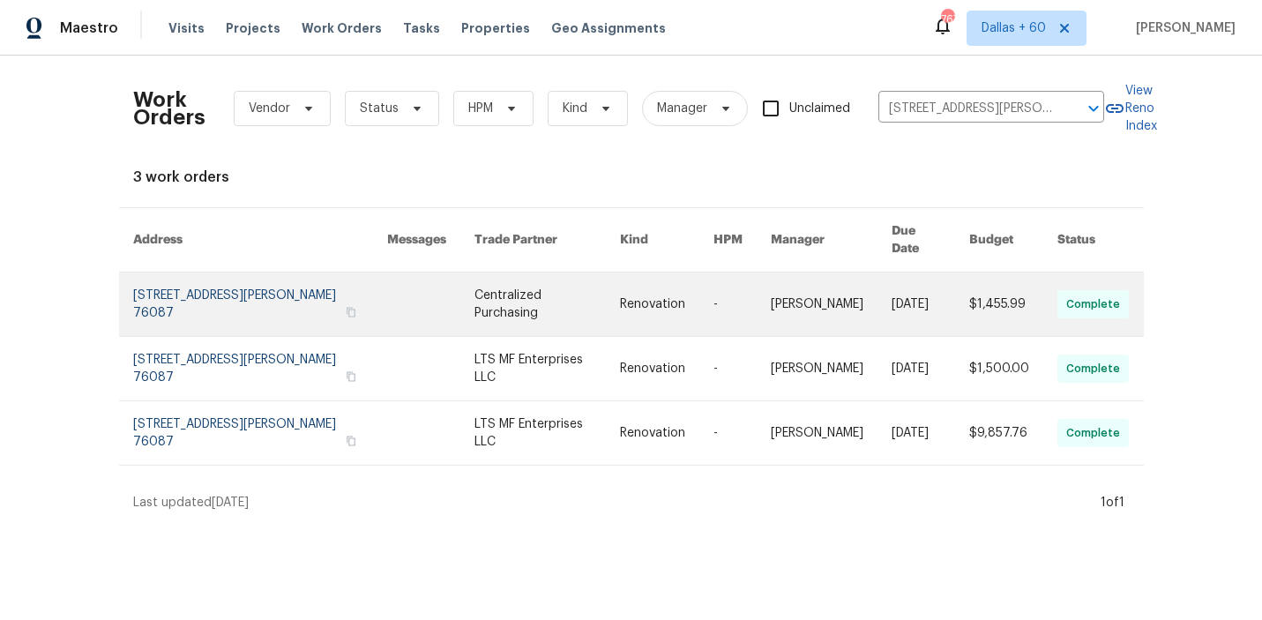
click at [575, 288] on link at bounding box center [547, 305] width 146 height 64
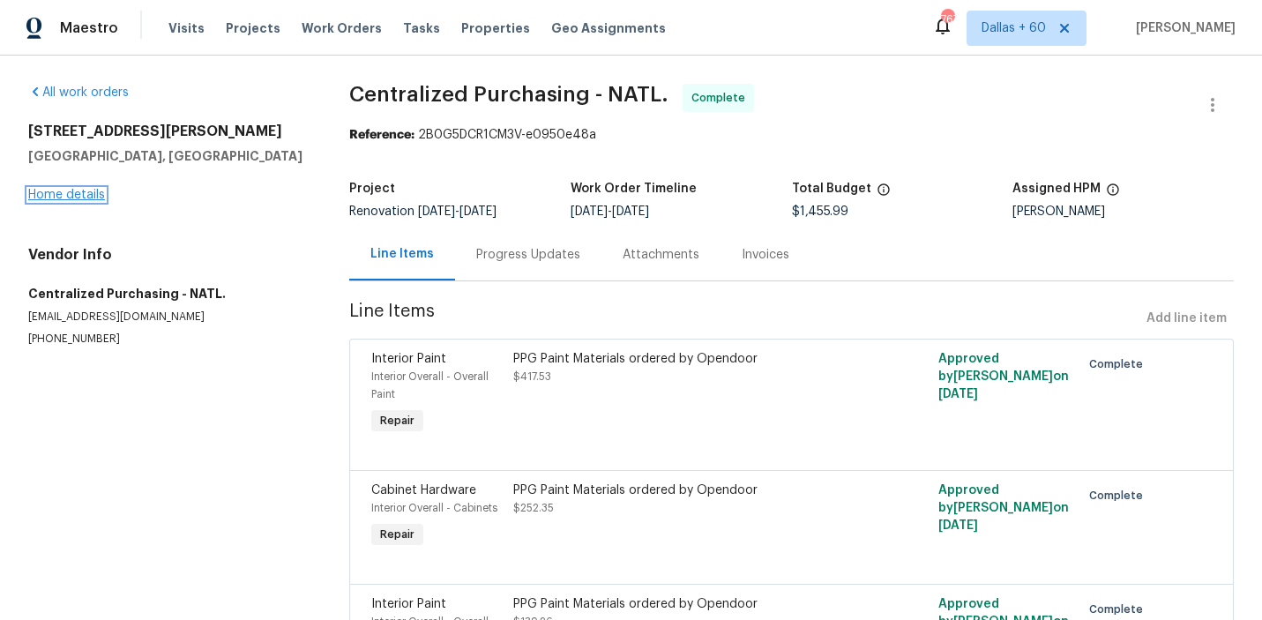
click at [78, 196] on link "Home details" at bounding box center [66, 195] width 77 height 12
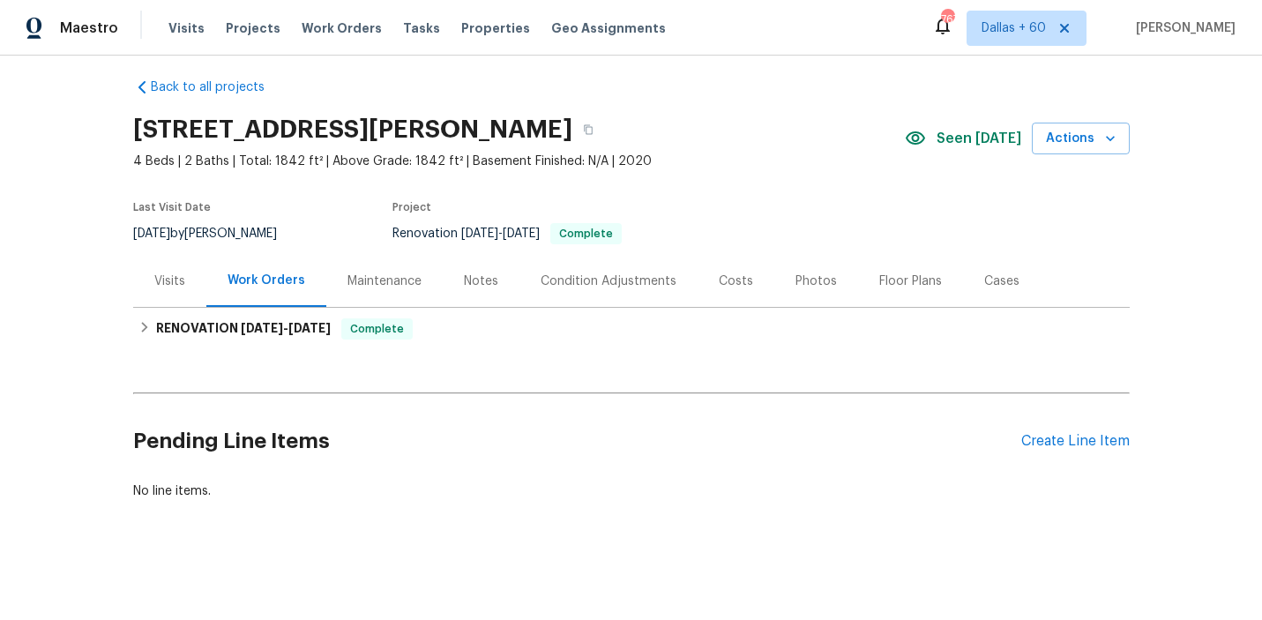
scroll to position [11, 0]
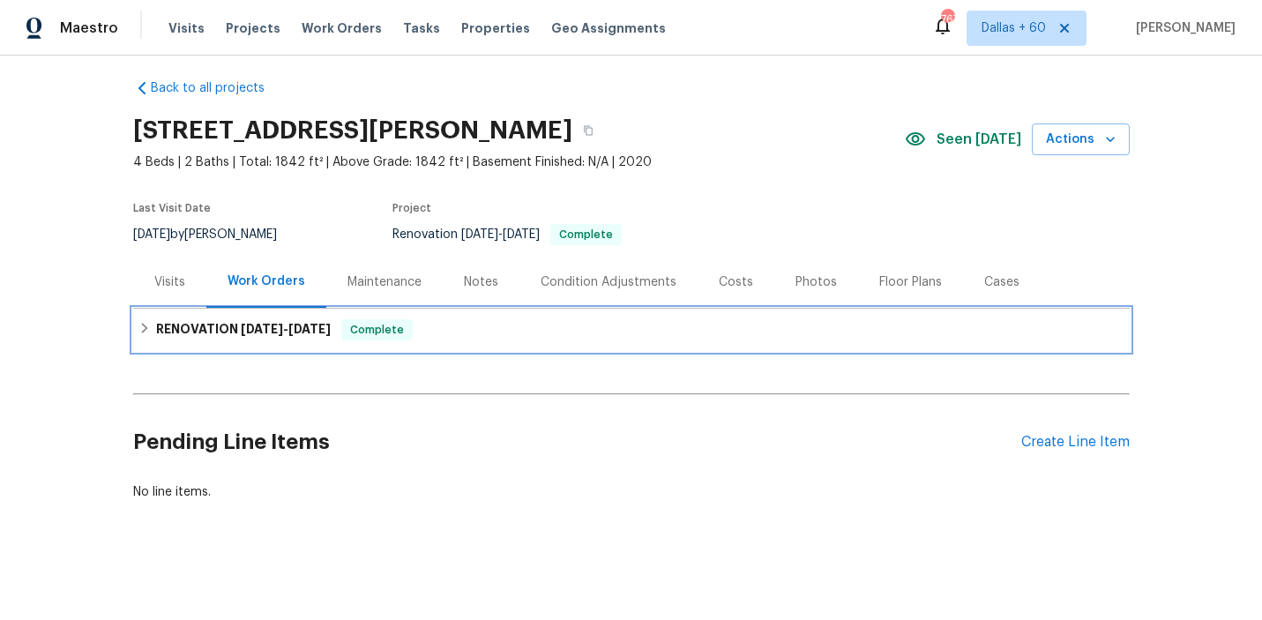
click at [428, 318] on div "RENOVATION 8/5/25 - 8/11/25 Complete" at bounding box center [631, 330] width 997 height 42
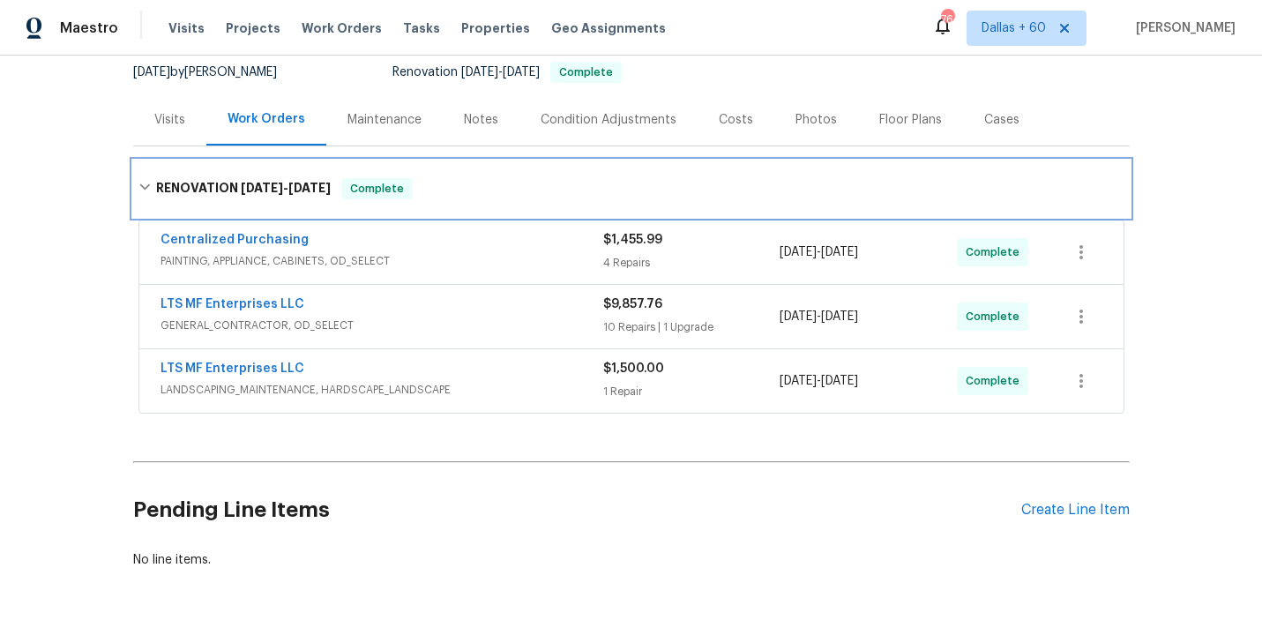
scroll to position [0, 0]
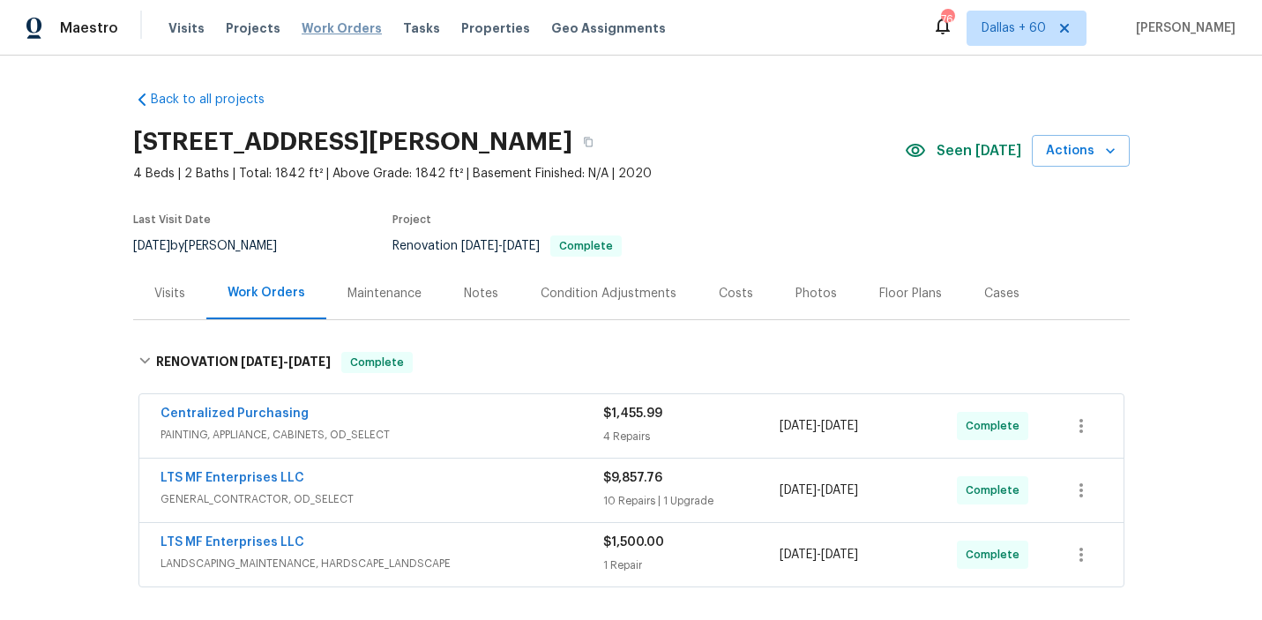
click at [331, 22] on span "Work Orders" at bounding box center [342, 28] width 80 height 18
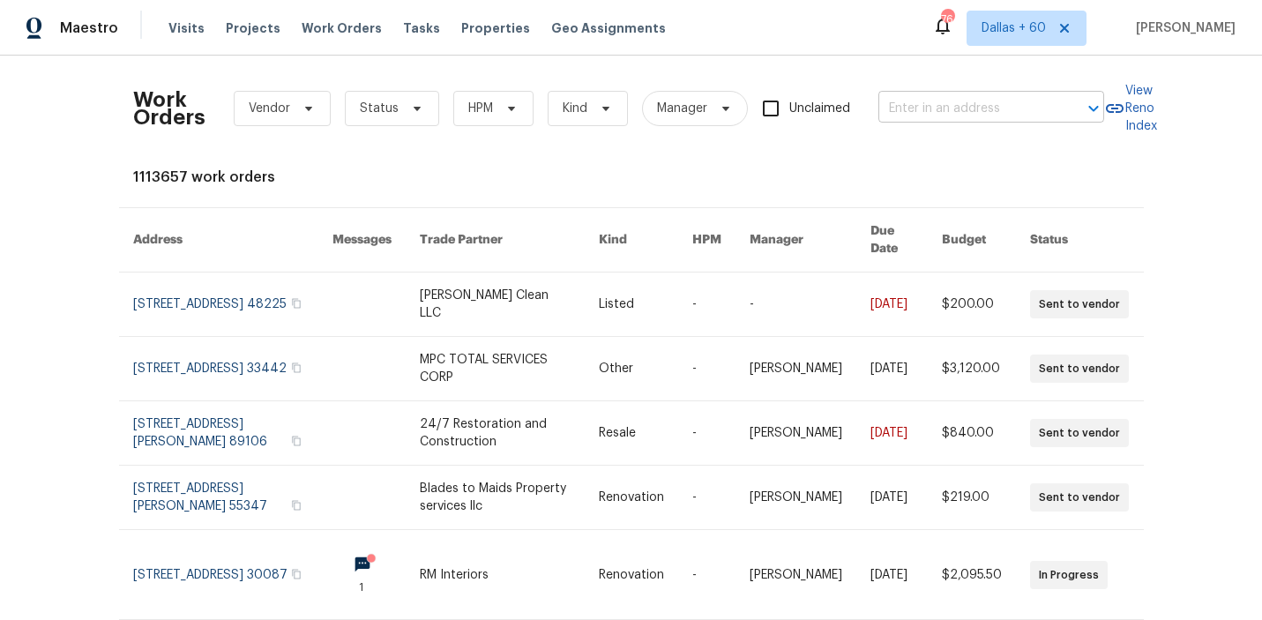
click at [995, 98] on input "text" at bounding box center [966, 108] width 176 height 27
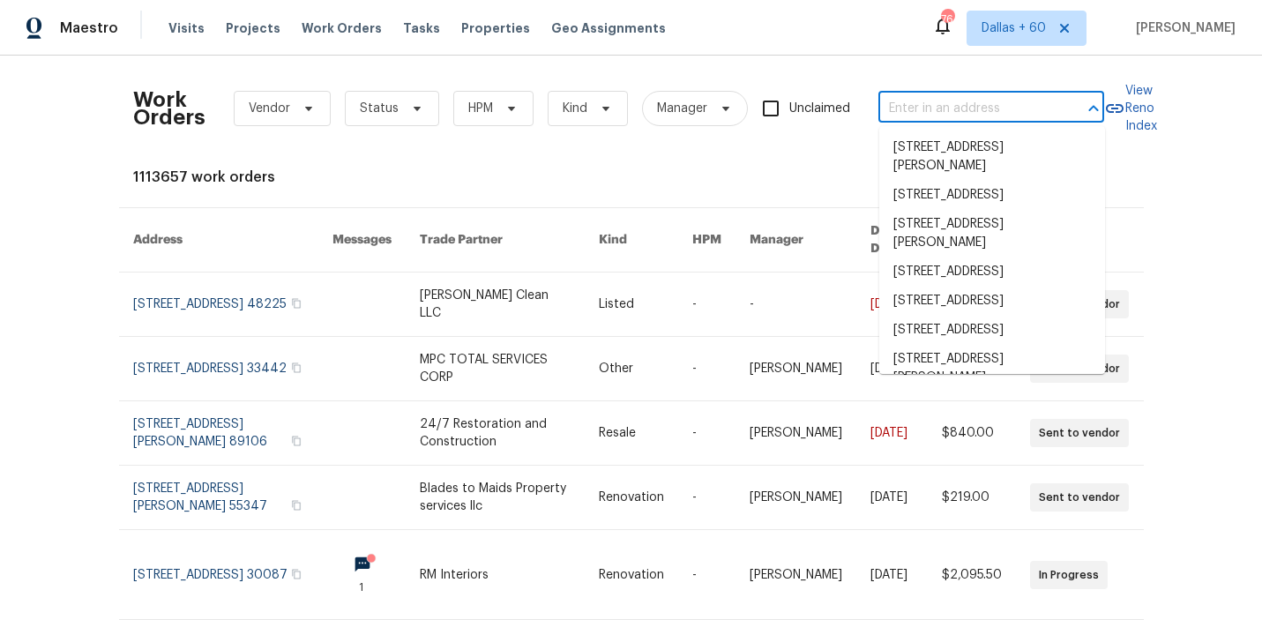
paste input "7400 Gilead Rd, Huntersville, NC 28078"
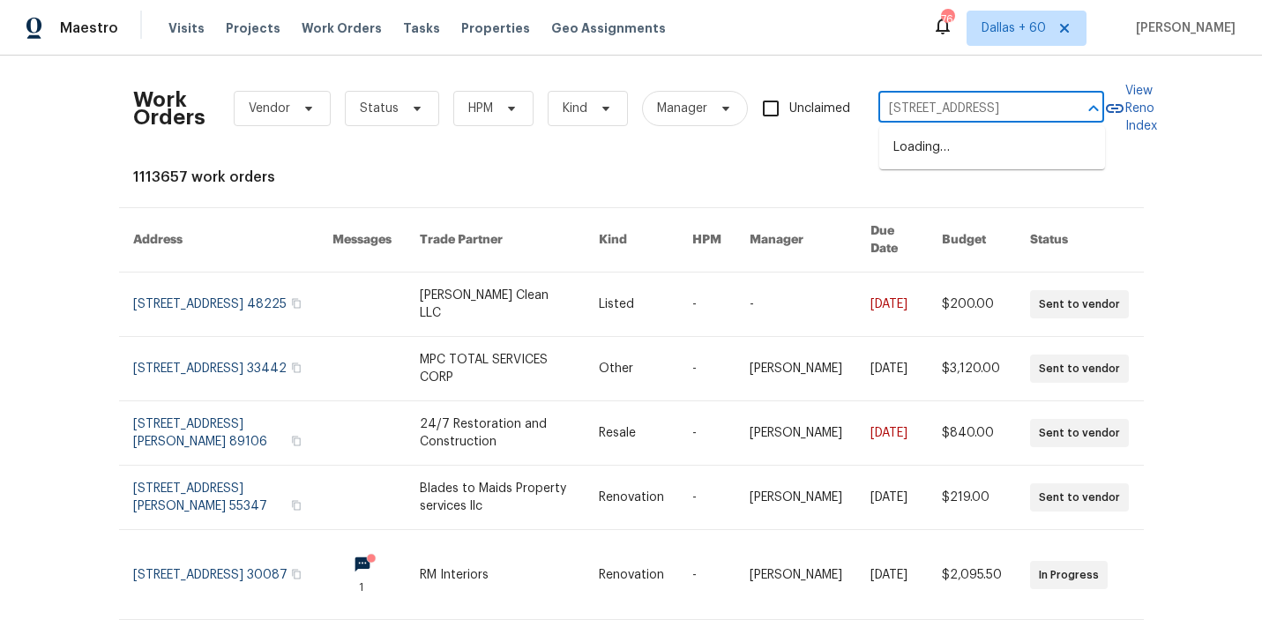
scroll to position [0, 63]
type input "7400 Gilead Rd, Huntersville, NC 28078"
click at [935, 161] on li "7400 Gilead Rd, Huntersville, NC 28078" at bounding box center [992, 147] width 226 height 29
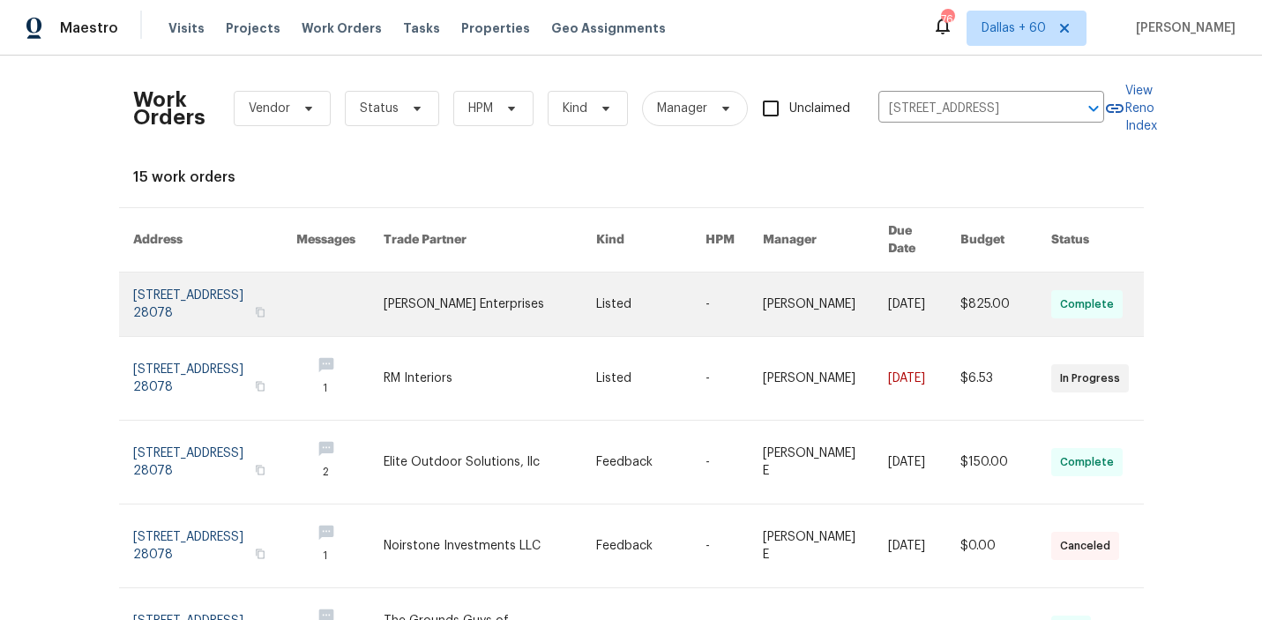
click at [453, 282] on link at bounding box center [490, 305] width 213 height 64
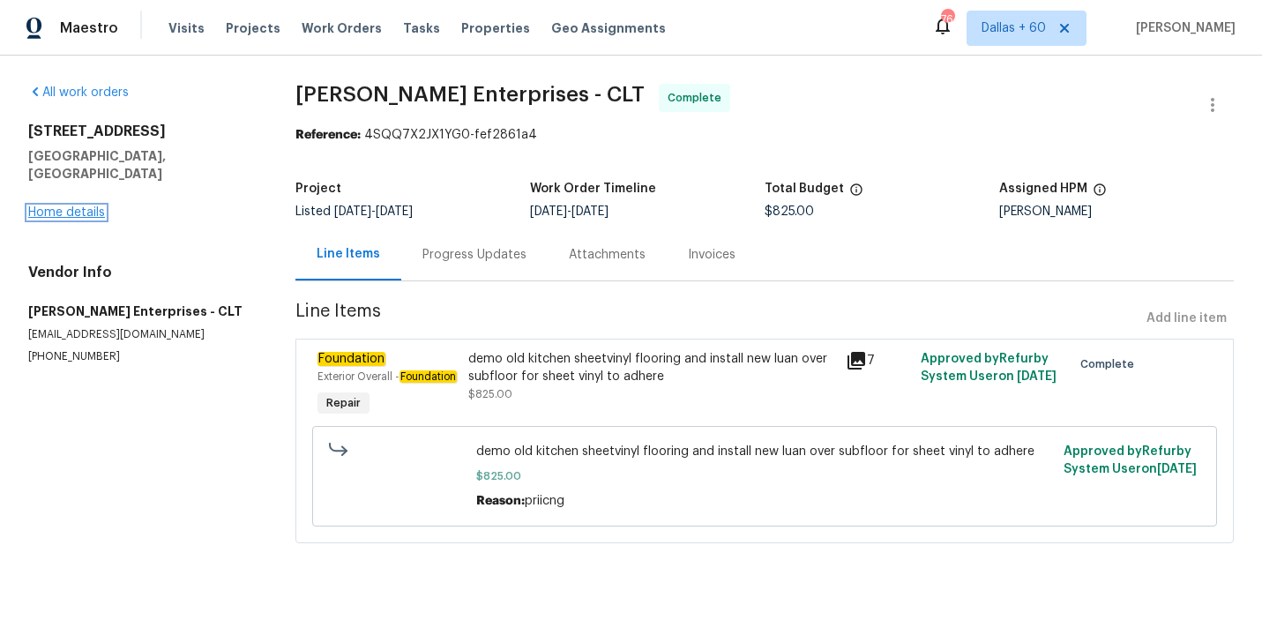
click at [71, 206] on link "Home details" at bounding box center [66, 212] width 77 height 12
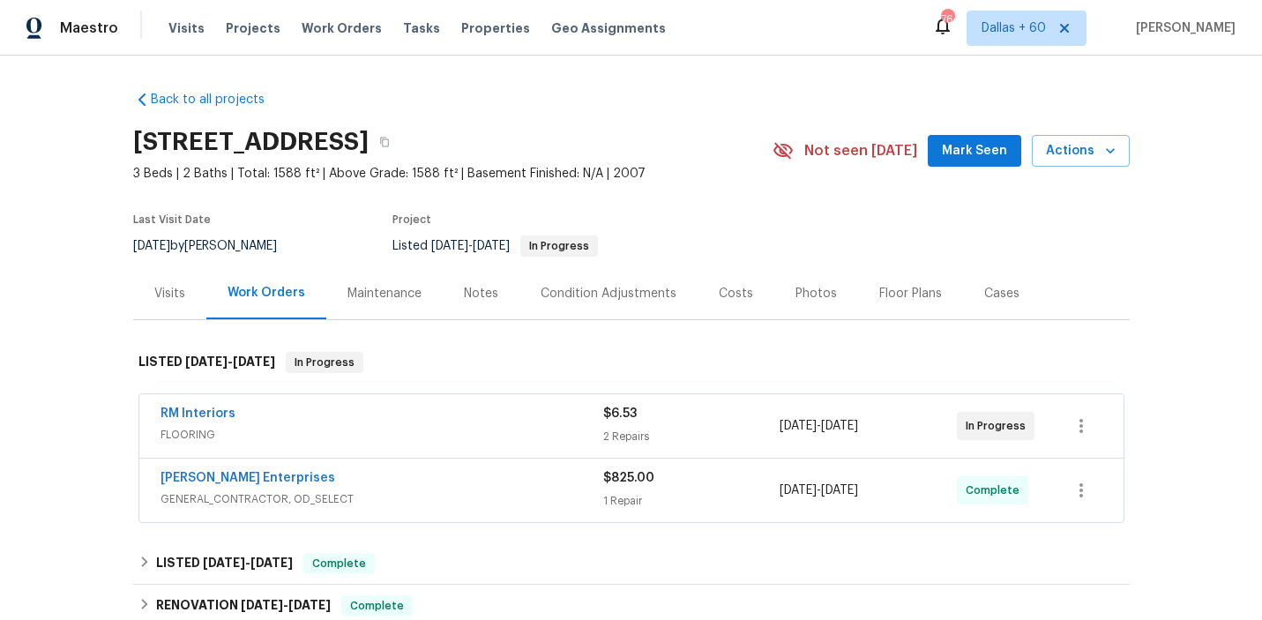
click at [383, 426] on span "FLOORING" at bounding box center [382, 435] width 443 height 18
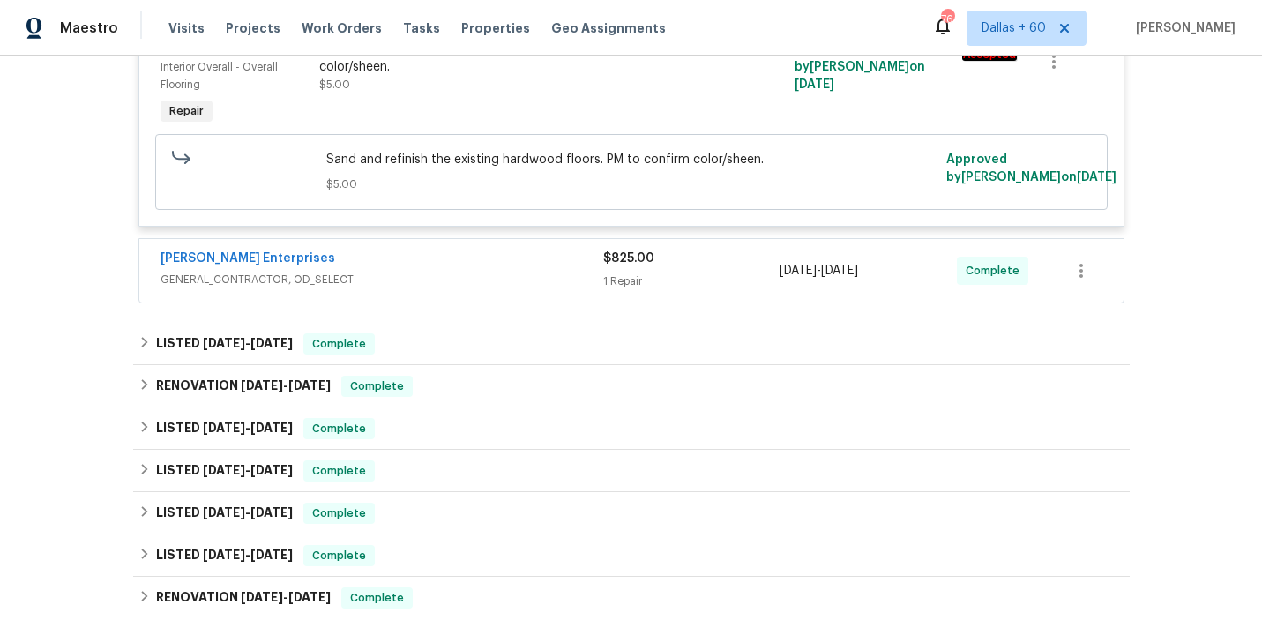
scroll to position [669, 0]
click at [439, 280] on span "GENERAL_CONTRACTOR, OD_SELECT" at bounding box center [382, 281] width 443 height 18
